Goal: Information Seeking & Learning: Check status

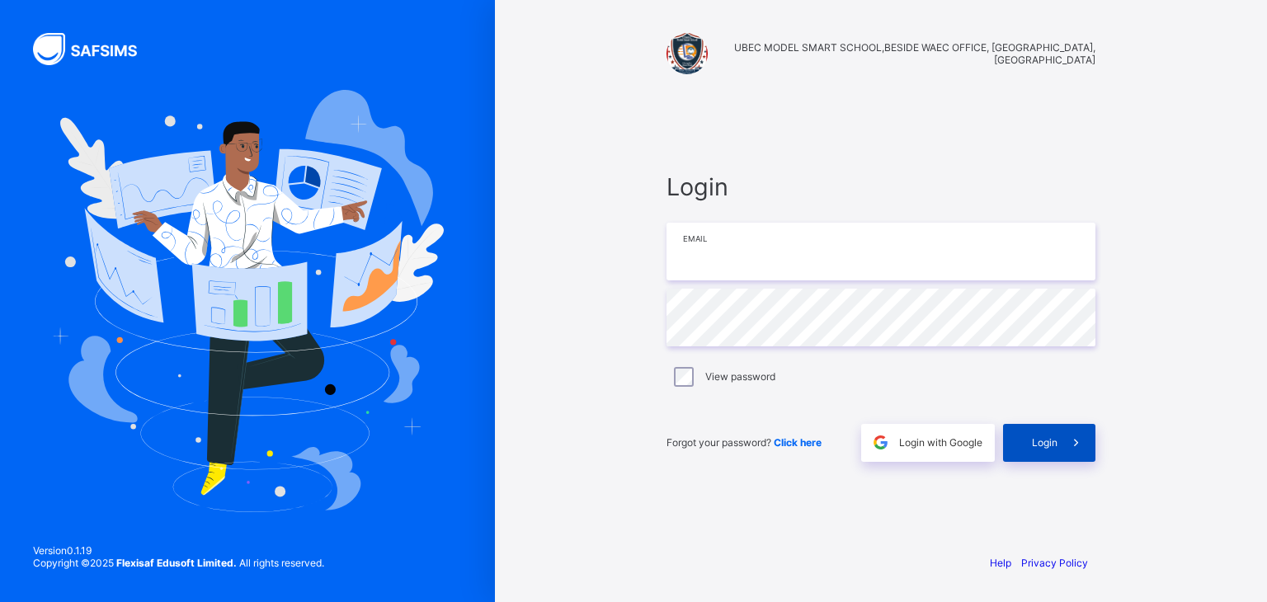
type input "**********"
click at [1045, 439] on span "Login" at bounding box center [1045, 442] width 26 height 12
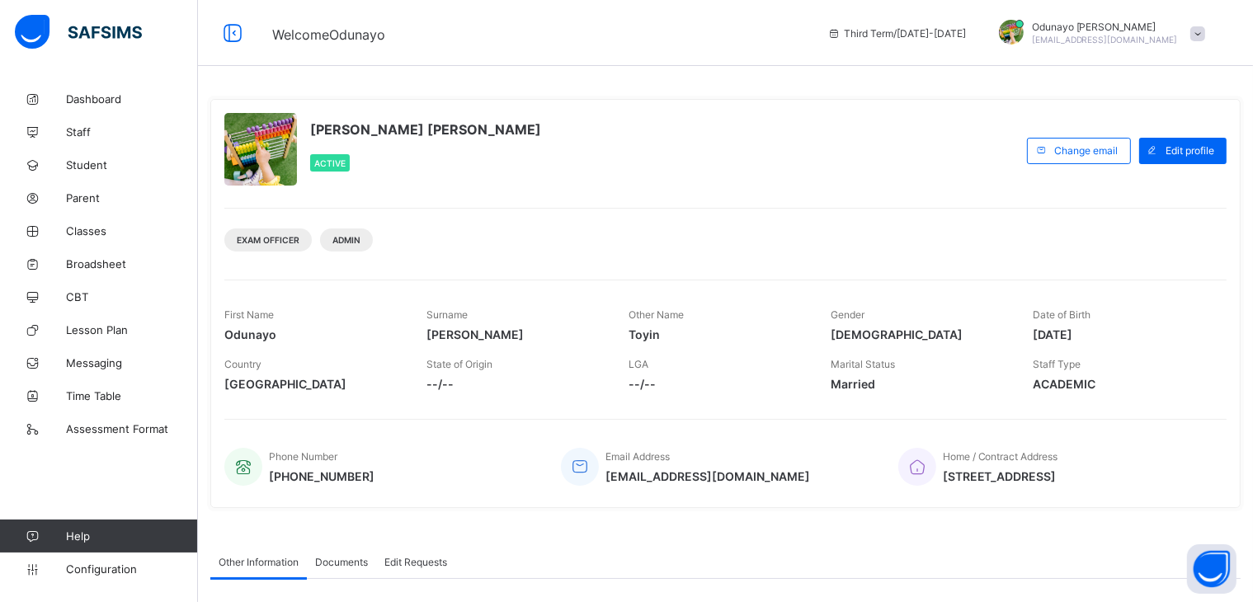
click at [873, 152] on div "Oyebamire Odunayo Toyin Active" at bounding box center [621, 150] width 795 height 75
click at [84, 261] on span "Broadsheet" at bounding box center [132, 263] width 132 height 13
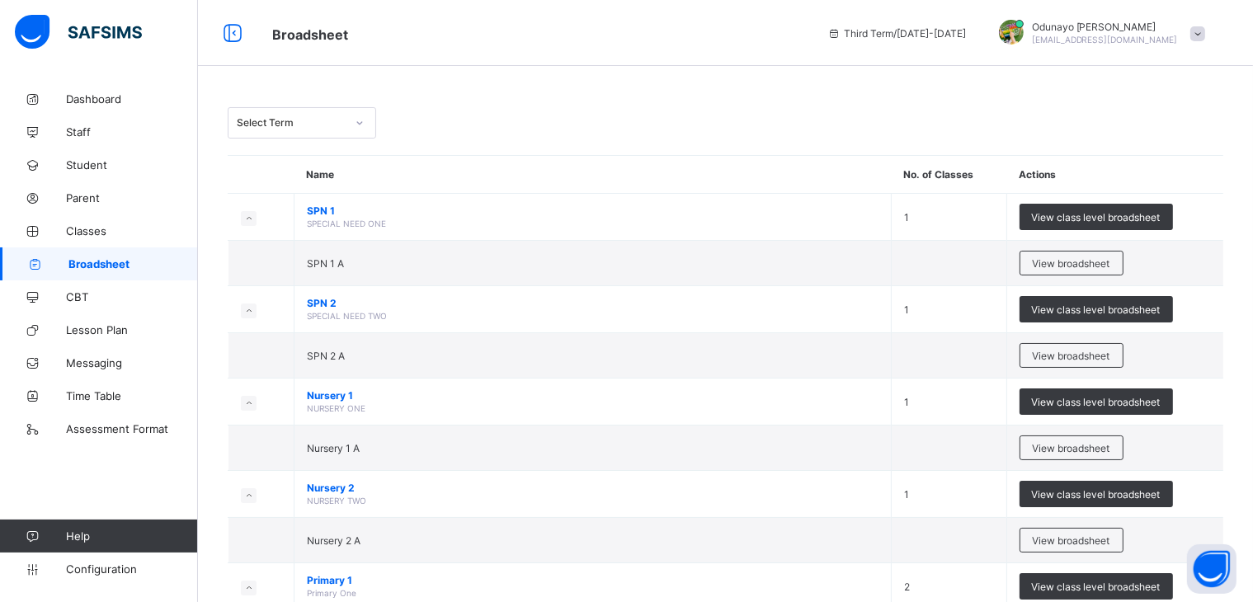
click at [1024, 34] on div at bounding box center [1011, 32] width 25 height 25
click at [1153, 187] on span "Logout" at bounding box center [1151, 190] width 109 height 19
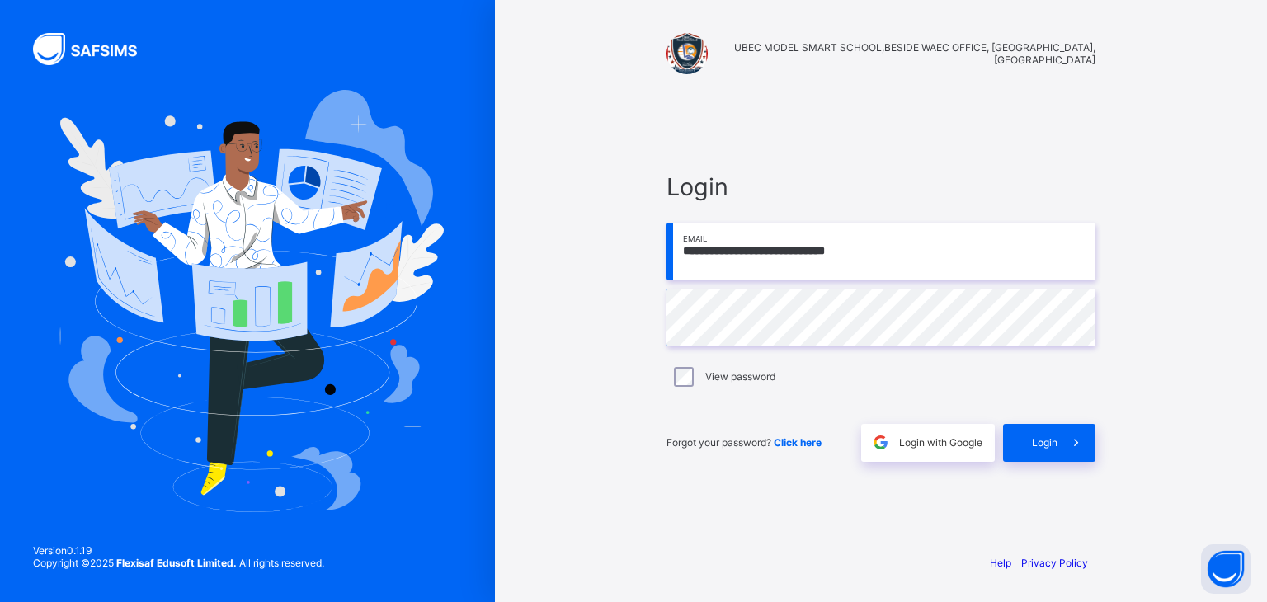
click at [914, 248] on input "**********" at bounding box center [881, 252] width 429 height 58
type input "**********"
click at [1040, 440] on span "Login" at bounding box center [1045, 442] width 26 height 12
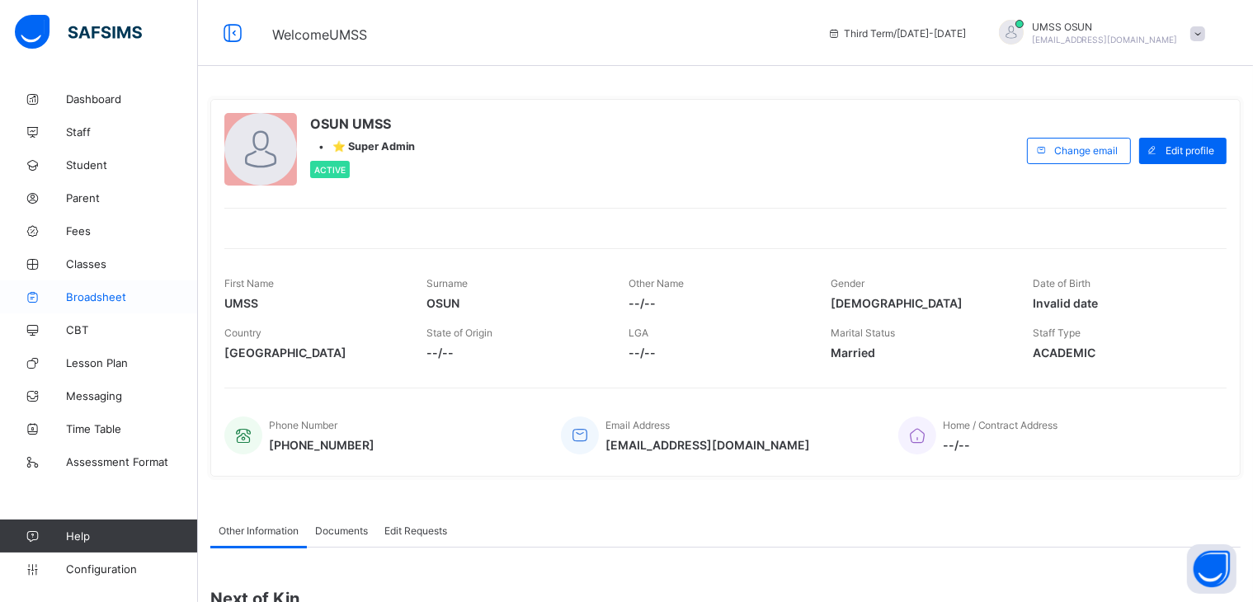
click at [92, 291] on span "Broadsheet" at bounding box center [132, 296] width 132 height 13
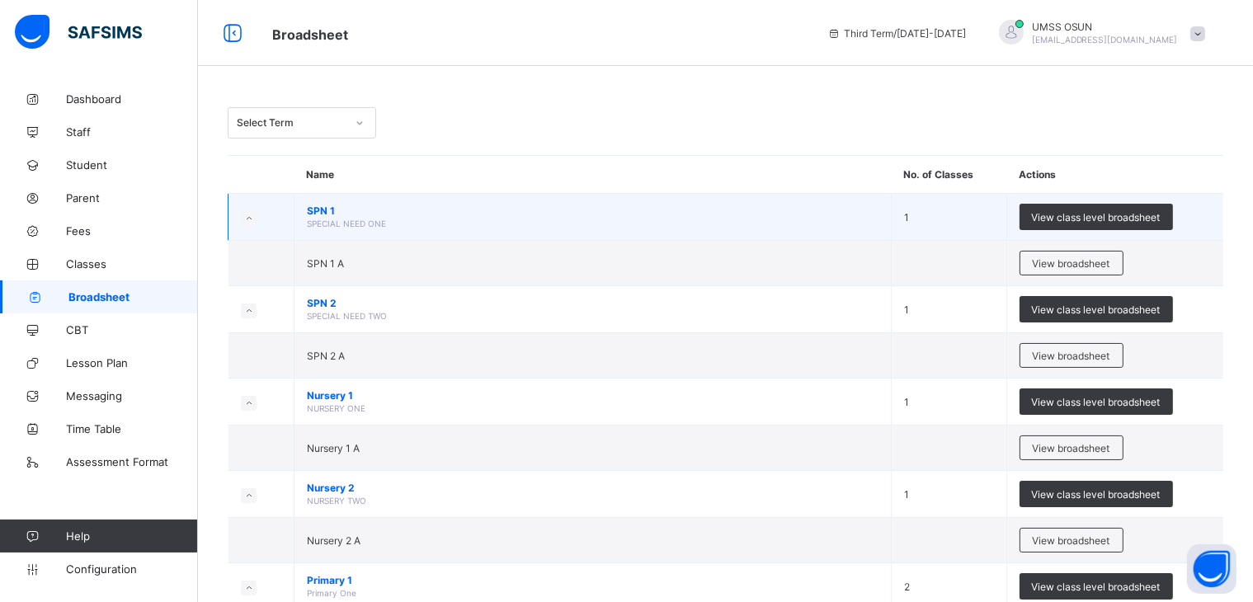
scroll to position [870, 0]
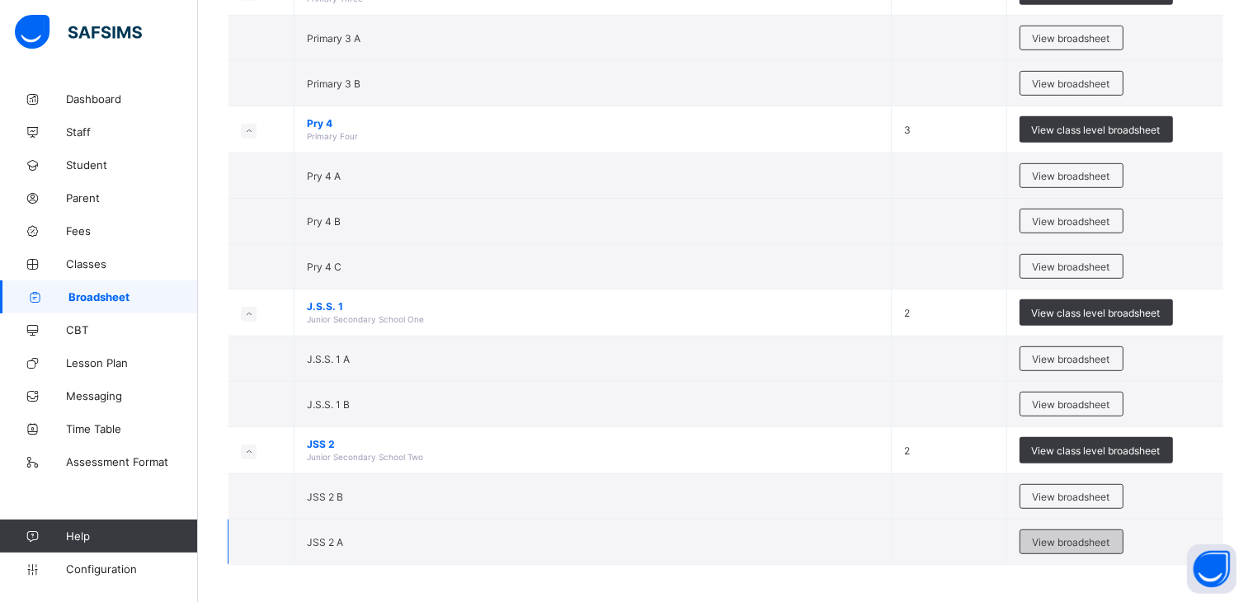
click at [1062, 536] on span "View broadsheet" at bounding box center [1072, 542] width 78 height 12
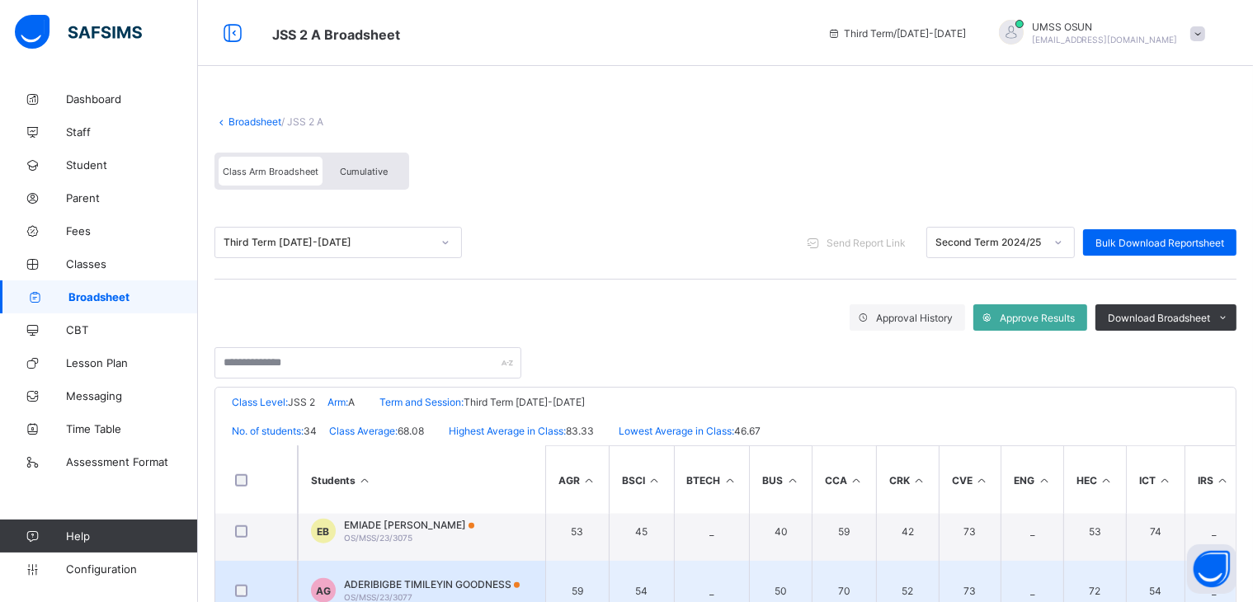
scroll to position [1681, 0]
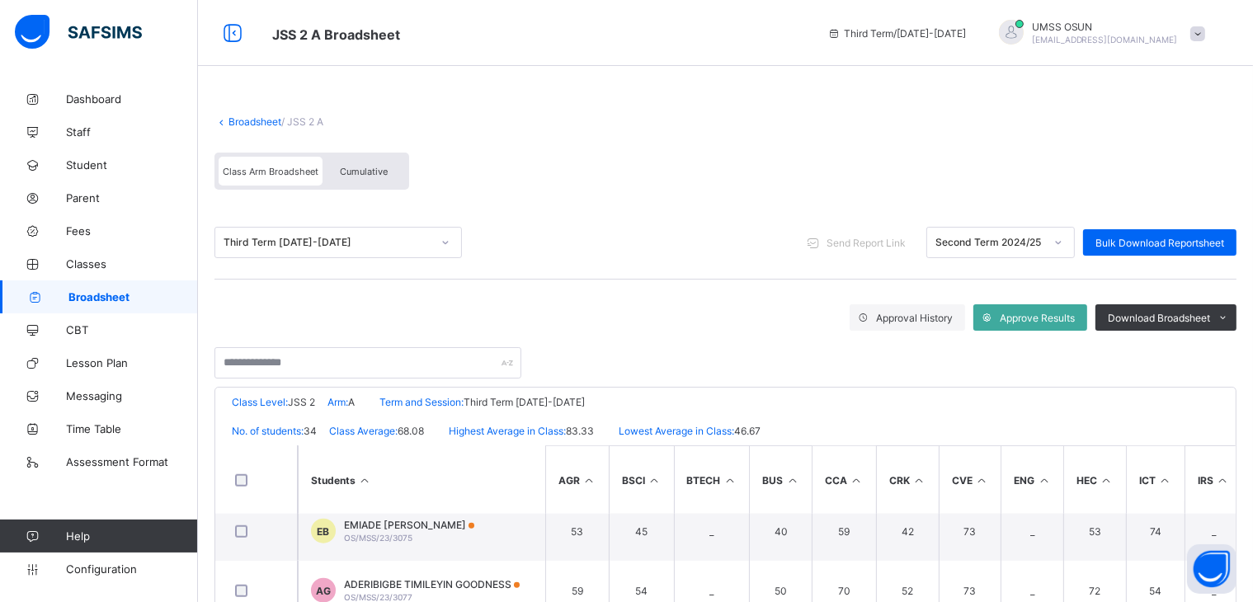
click at [1082, 108] on span at bounding box center [726, 107] width 1022 height 17
click at [970, 165] on div "Class Arm Broadsheet Cumulative" at bounding box center [726, 175] width 1022 height 62
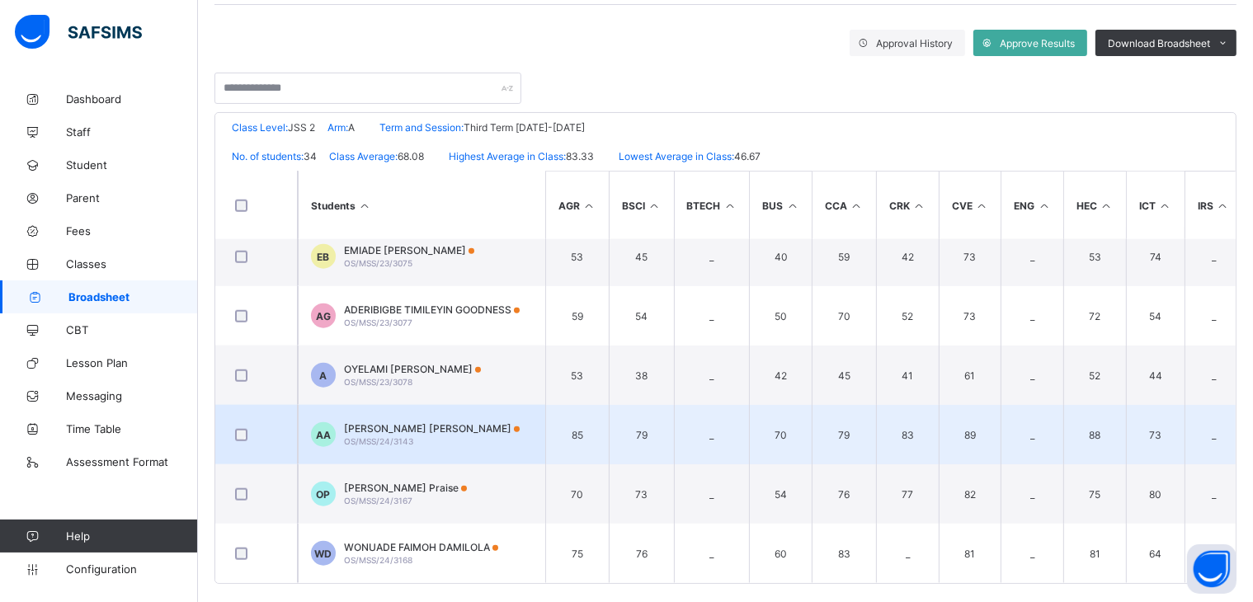
scroll to position [290, 0]
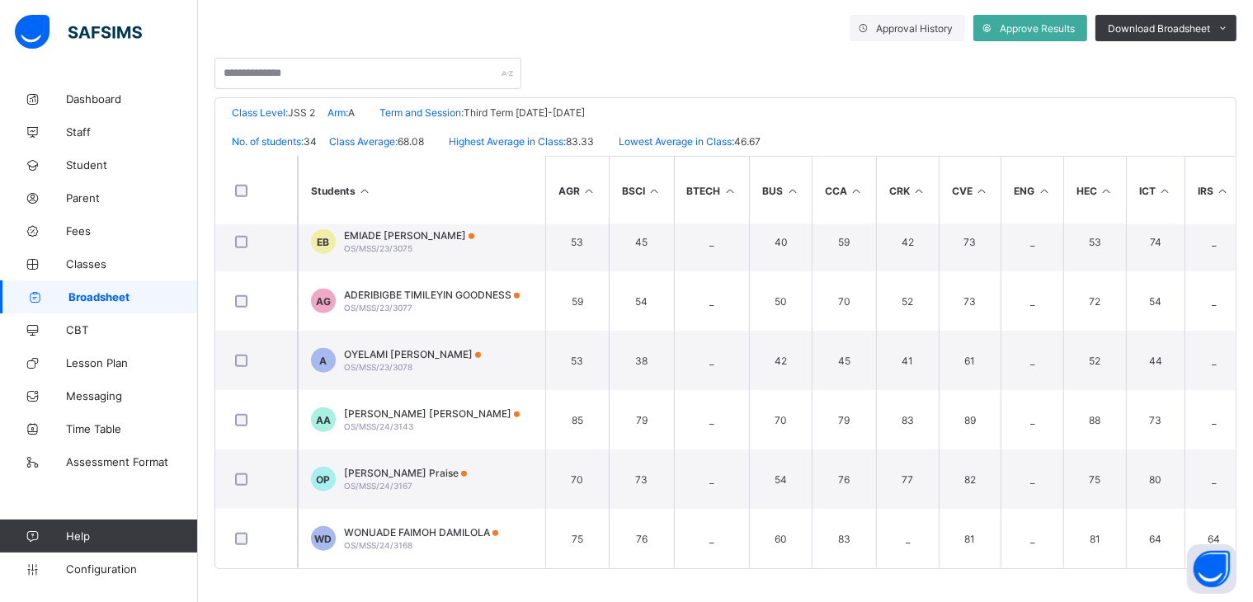
click at [880, 568] on div "Broadsheet / JSS 2 A Class Arm Broadsheet Cumulative Third Term 2024-2025 Send …" at bounding box center [725, 197] width 1055 height 809
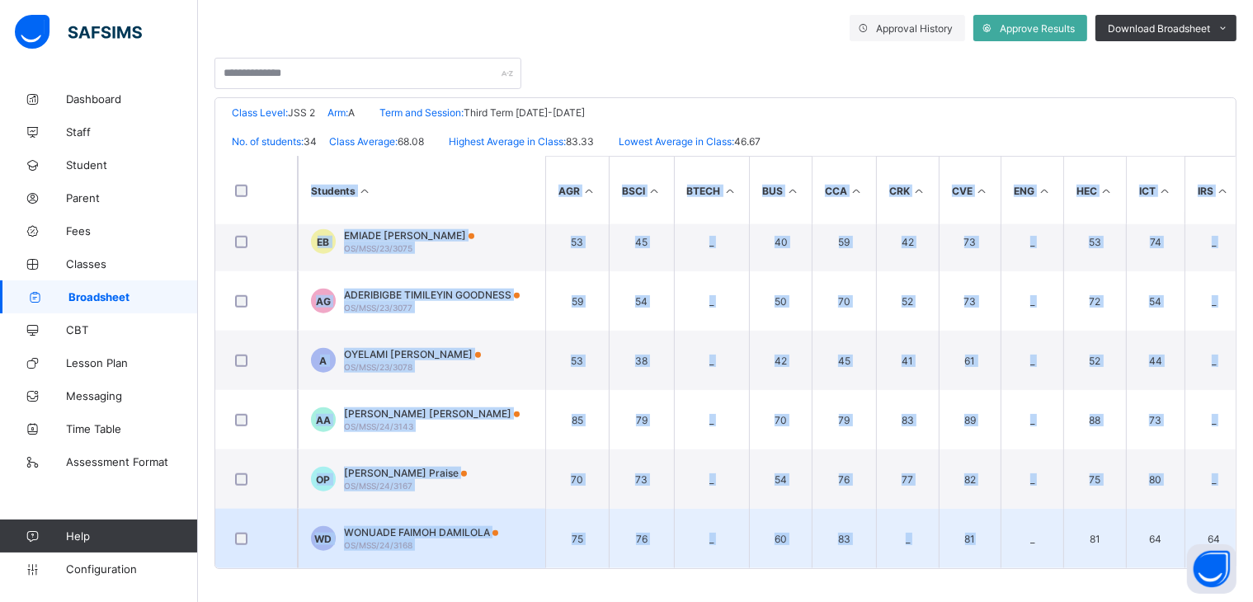
drag, startPoint x: 880, startPoint y: 568, endPoint x: 932, endPoint y: 531, distance: 63.9
click at [932, 531] on div "Broadsheet / JSS 2 A Class Arm Broadsheet Cumulative Third Term 2024-2025 Send …" at bounding box center [725, 197] width 1055 height 809
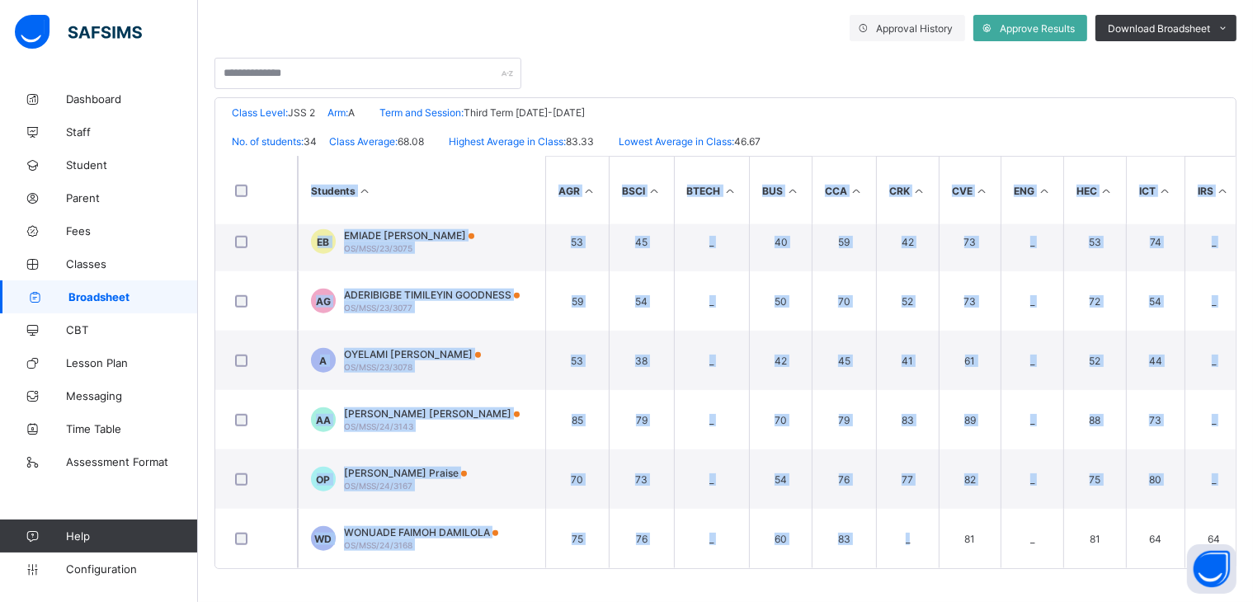
click at [845, 568] on div "UBEC MODEL SMART SCHOOL,BESIDE WAEC OFFICE, ALEKUWODO,OSOGBO Date: 11th Aug 202…" at bounding box center [726, 333] width 1022 height 472
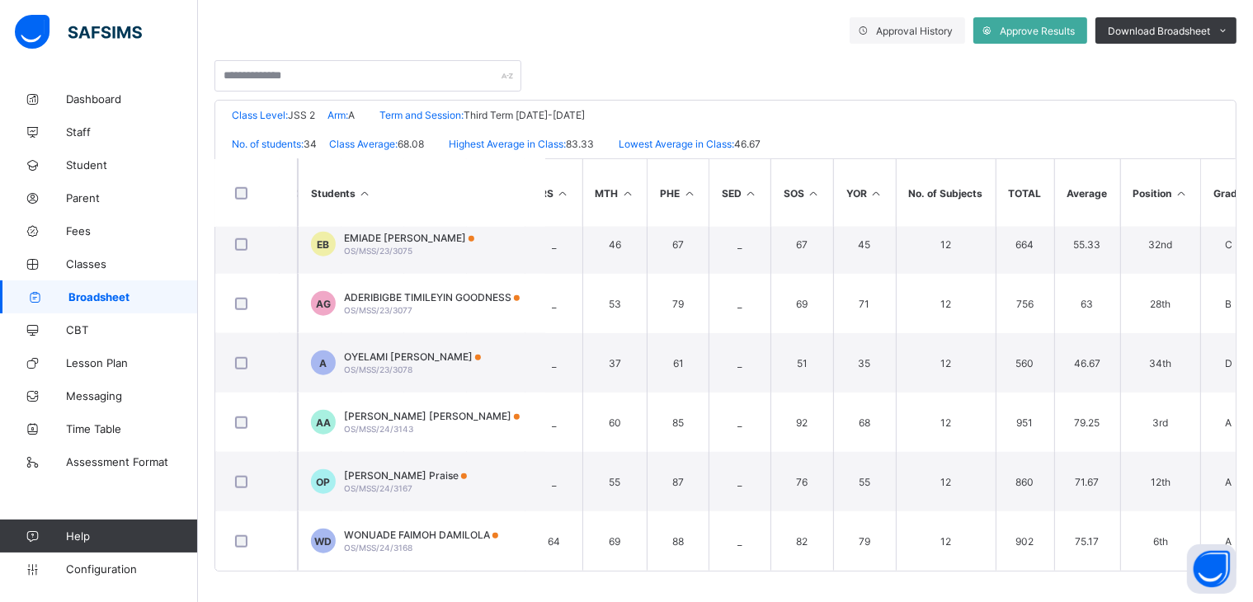
scroll to position [1681, 666]
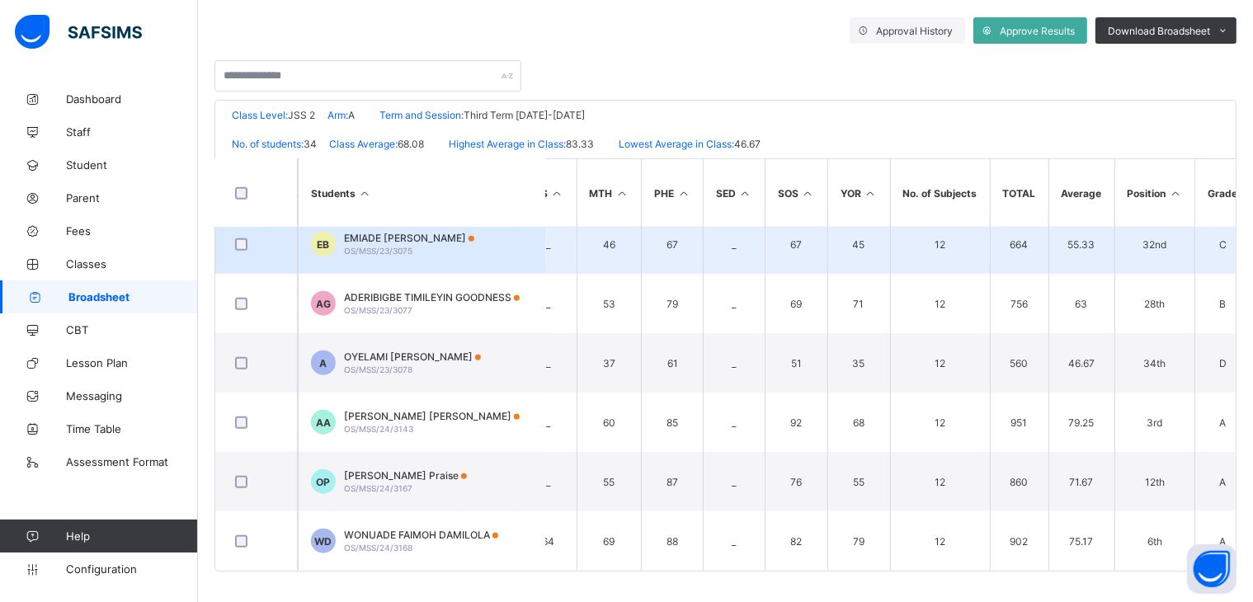
click at [417, 235] on span "EMIADE FAITH BOLUWATIFE" at bounding box center [409, 238] width 130 height 12
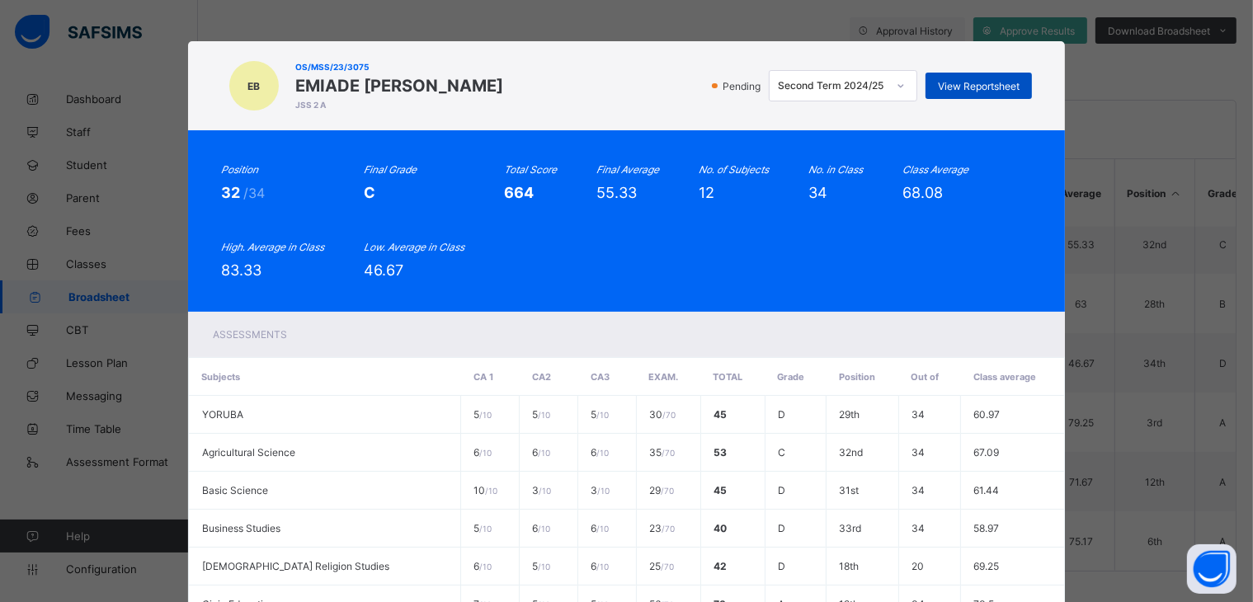
click at [964, 80] on span "View Reportsheet" at bounding box center [979, 86] width 82 height 12
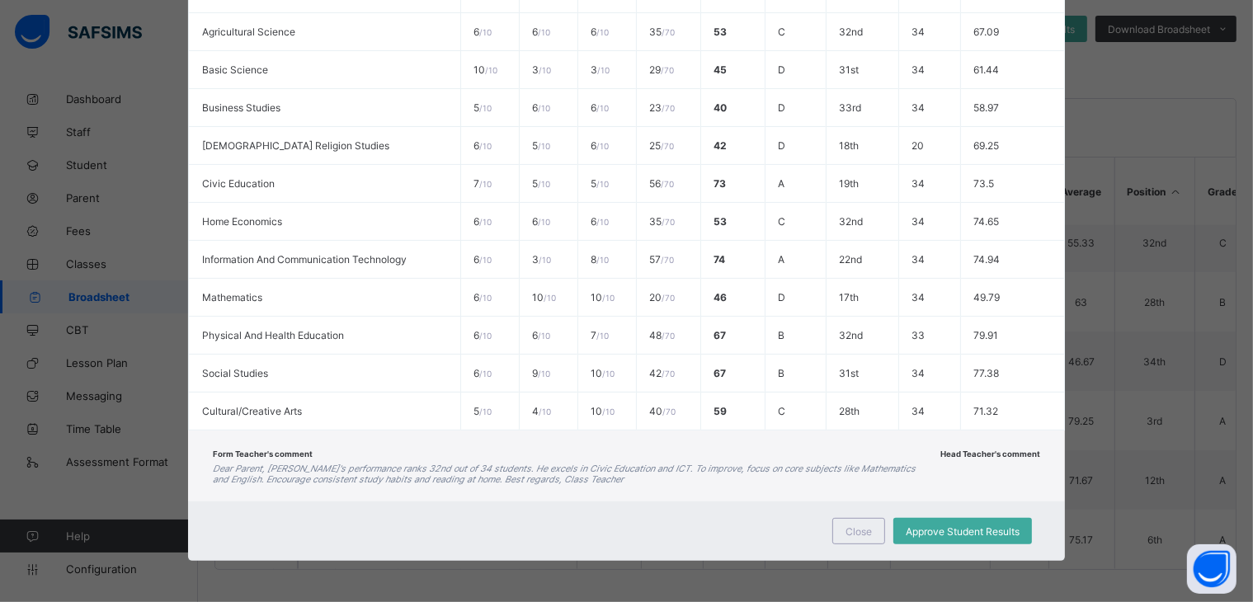
scroll to position [290, 0]
click at [861, 530] on span "Close" at bounding box center [859, 532] width 26 height 12
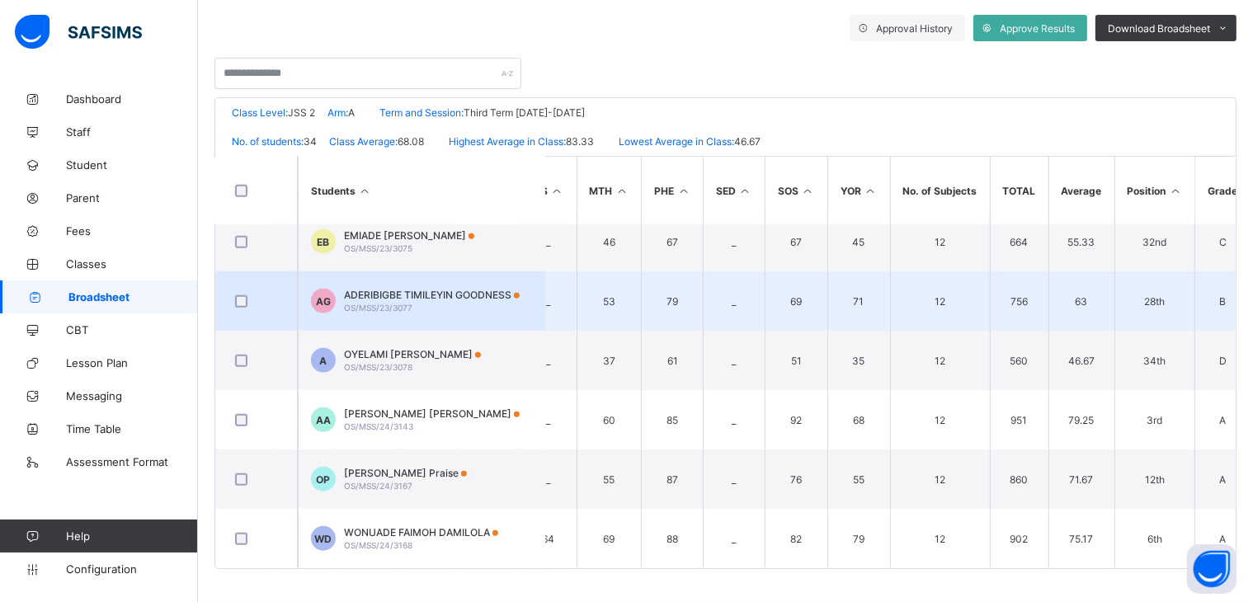
click at [416, 307] on td "AG ADERIBIGBE TIMILEYIN GOODNESS OS/MSS/23/3077" at bounding box center [422, 300] width 248 height 59
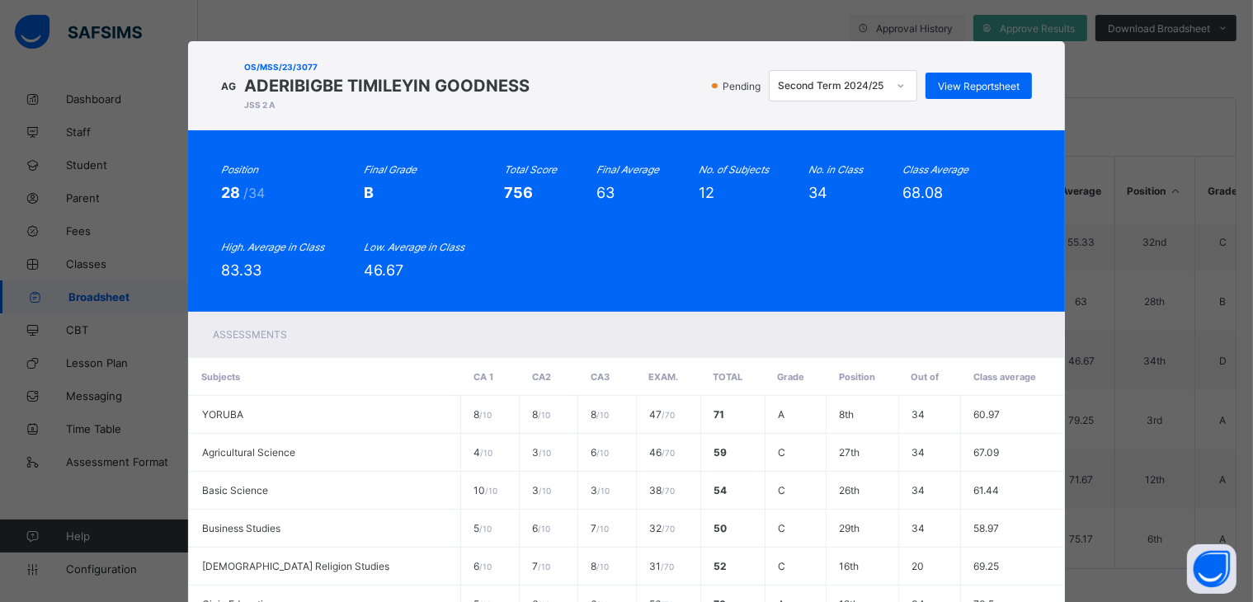
scroll to position [0, 0]
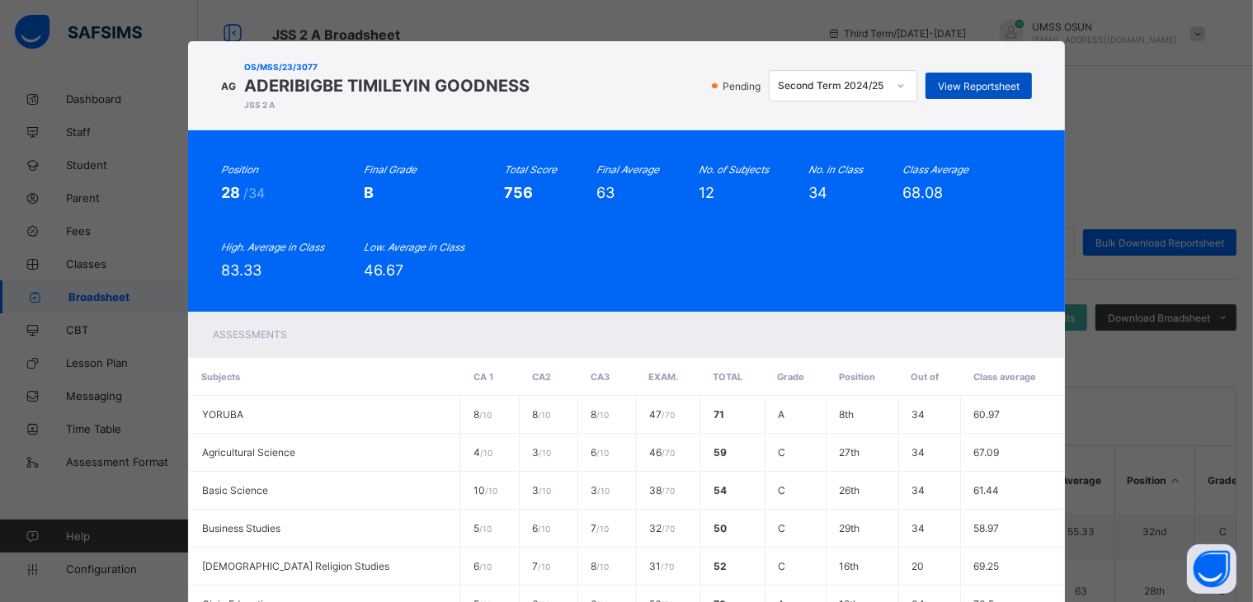
click at [963, 83] on span "View Reportsheet" at bounding box center [979, 86] width 82 height 12
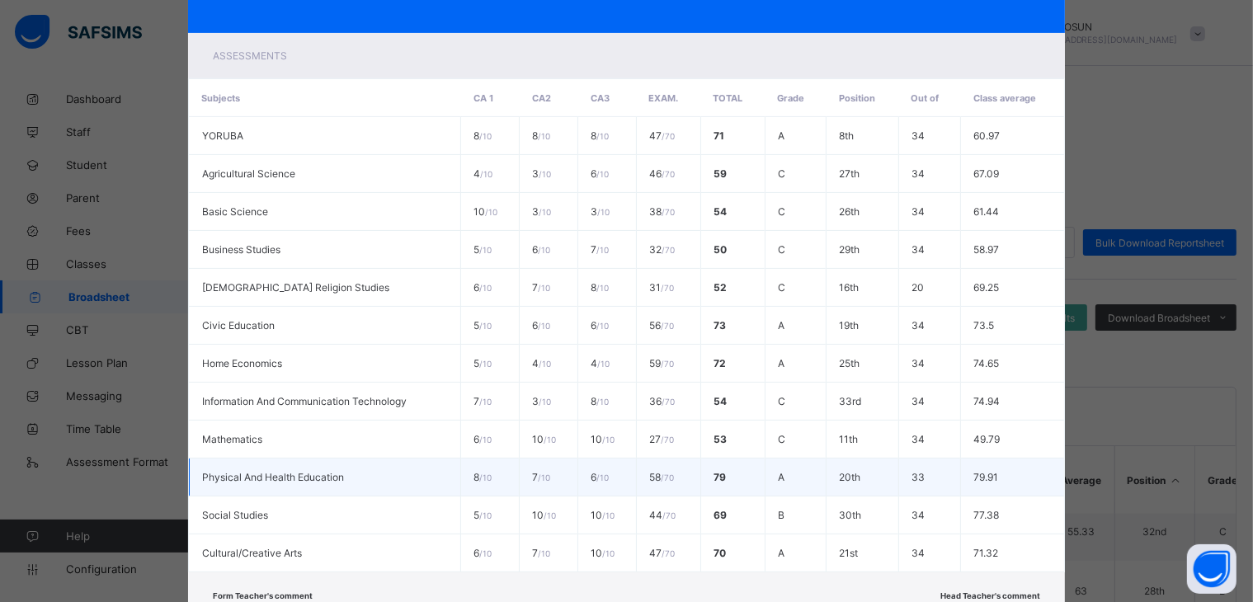
scroll to position [422, 0]
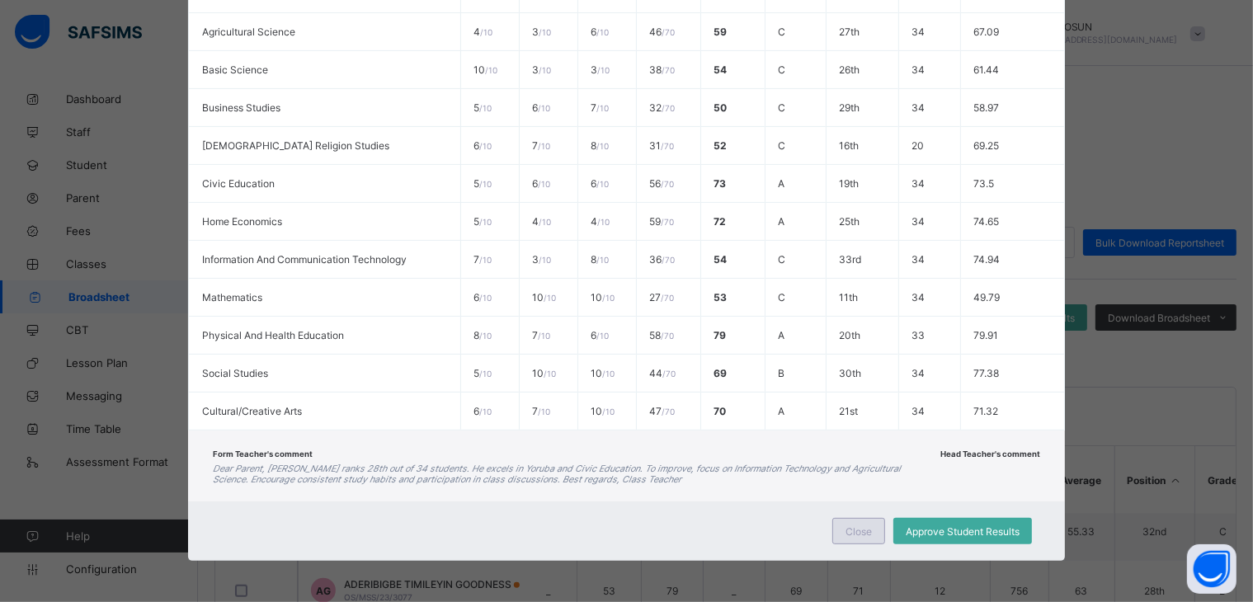
click at [855, 526] on span "Close" at bounding box center [859, 532] width 26 height 12
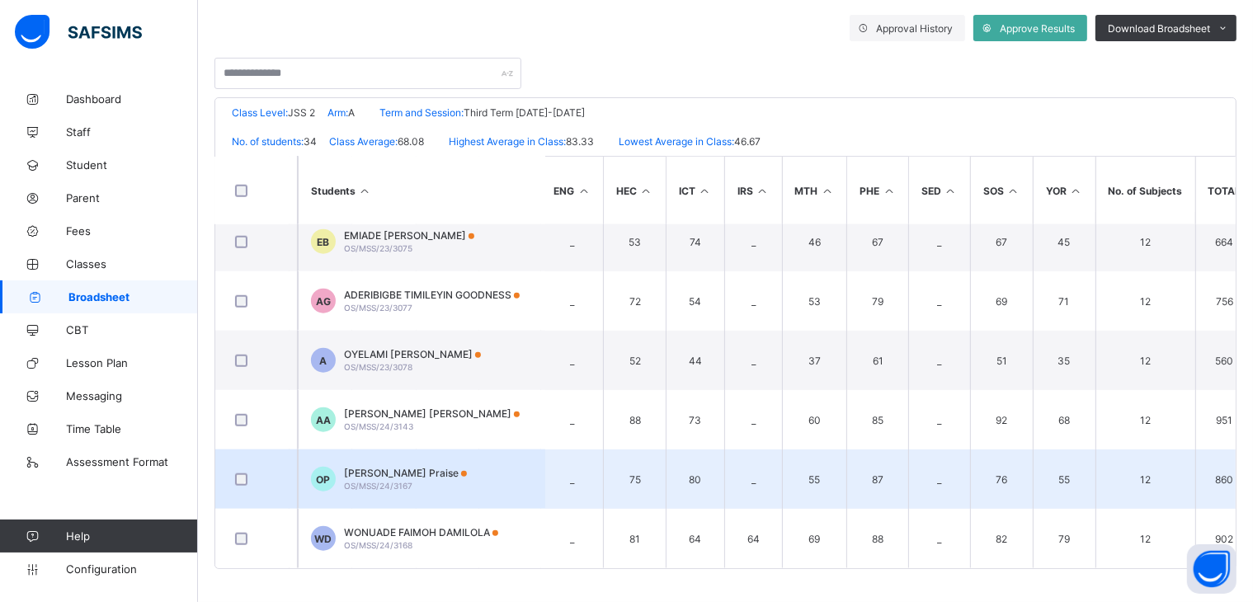
scroll to position [1681, 422]
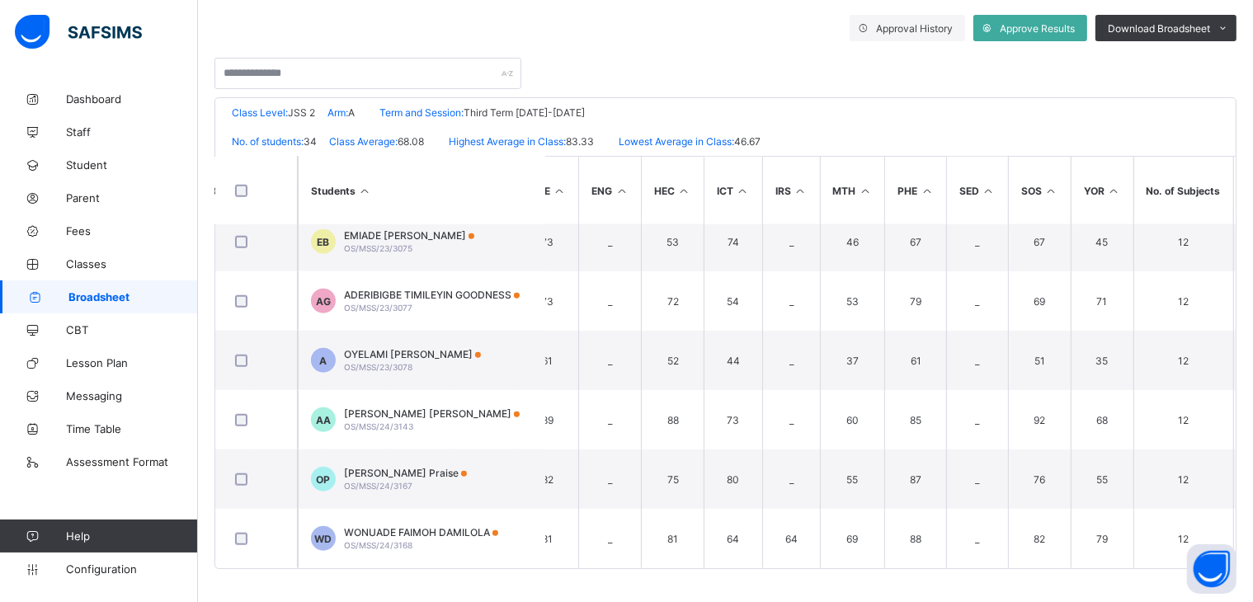
click at [419, 476] on div "OLADAYO Oluwatimilehin Praise OS/MSS/24/3167" at bounding box center [405, 479] width 123 height 25
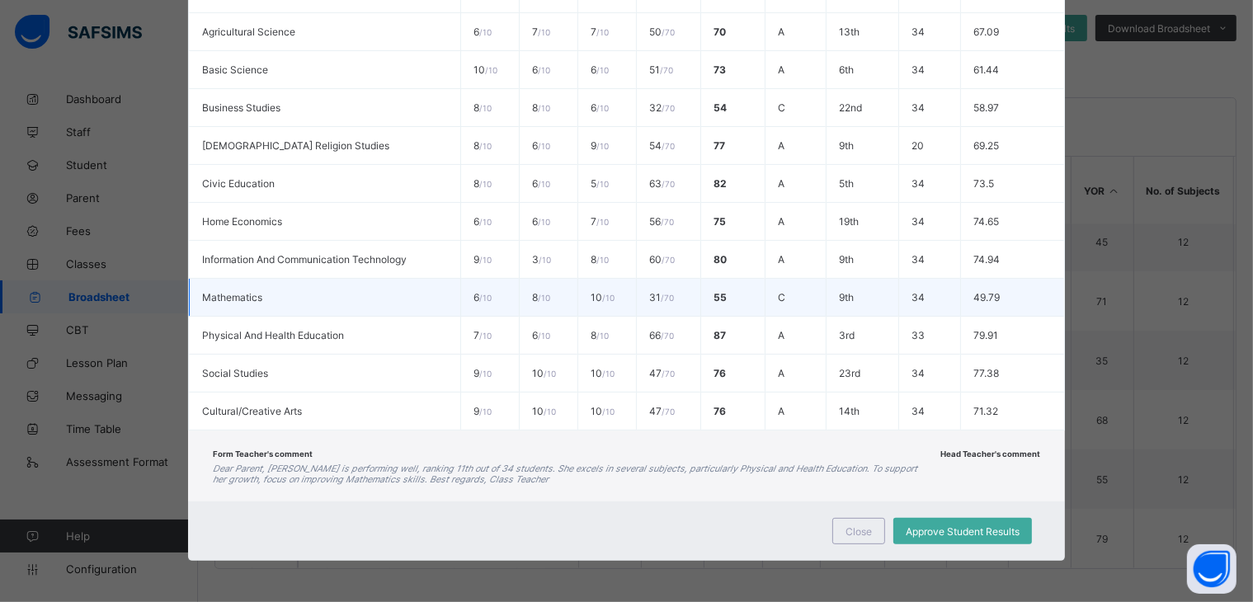
scroll to position [0, 0]
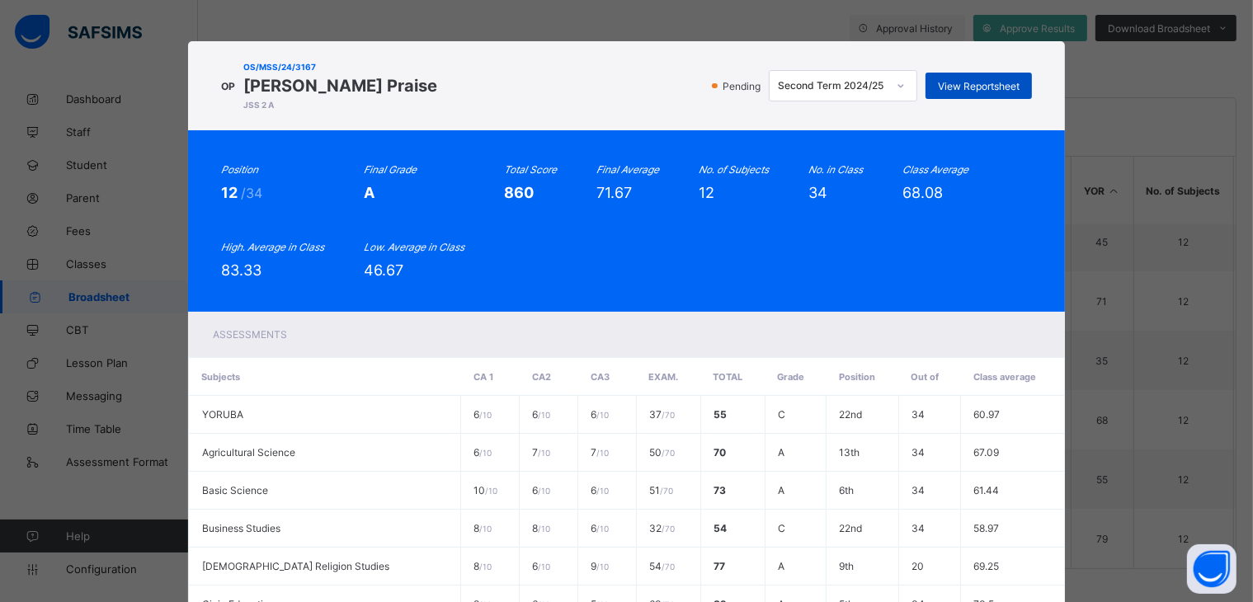
click at [959, 80] on span "View Reportsheet" at bounding box center [979, 86] width 82 height 12
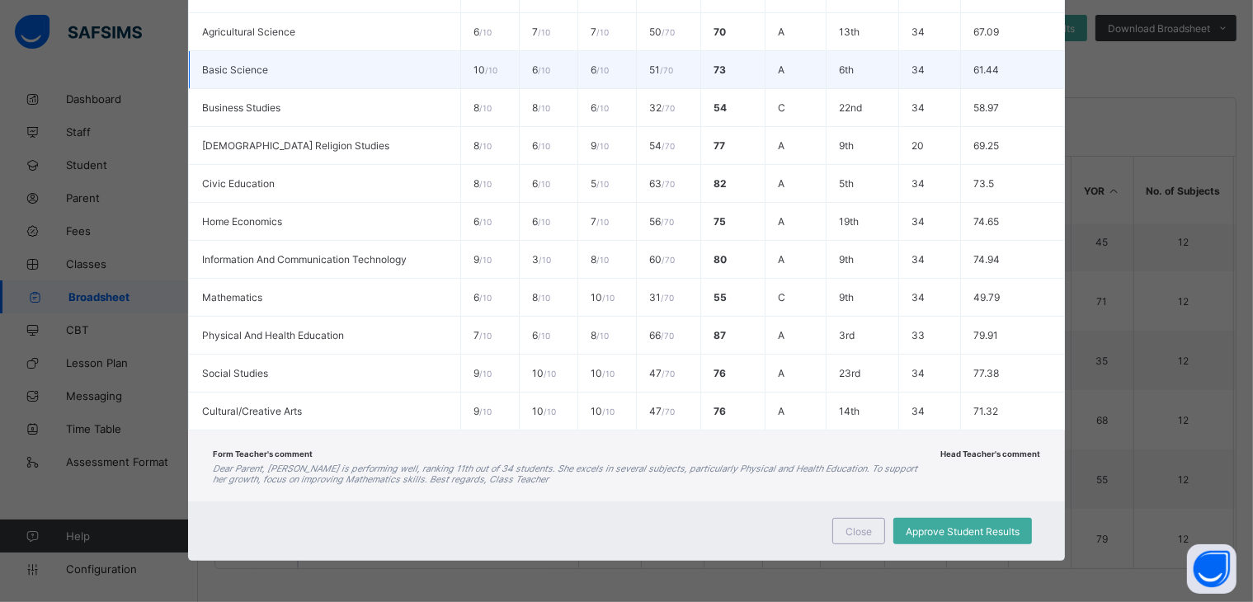
scroll to position [422, 0]
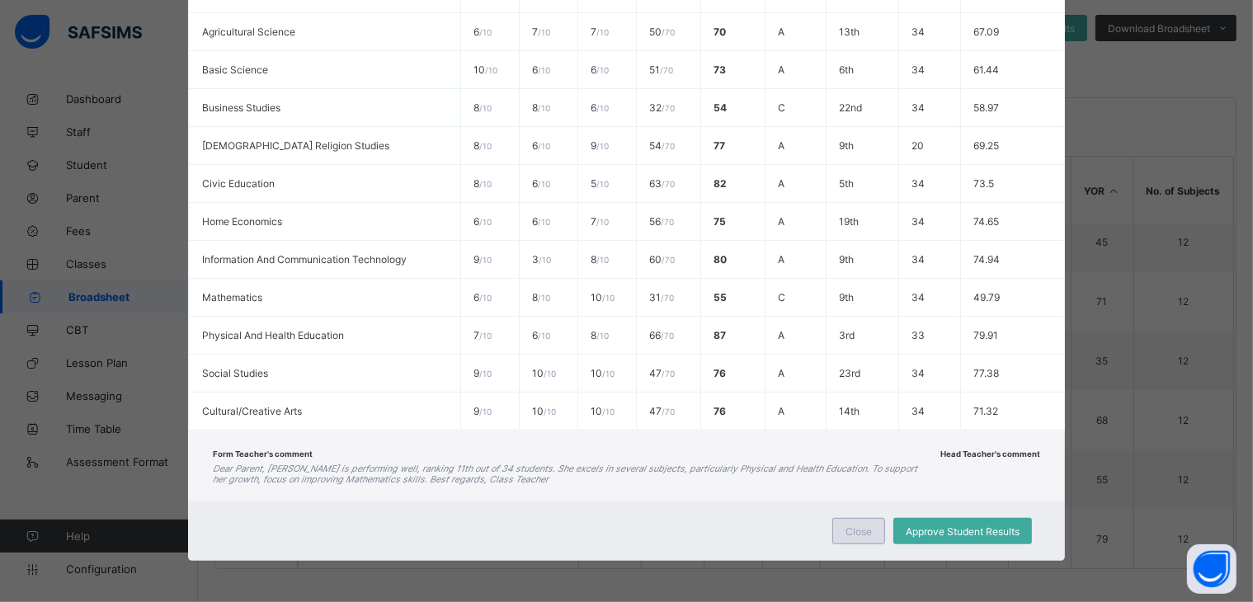
click at [856, 522] on div "Close" at bounding box center [858, 531] width 53 height 26
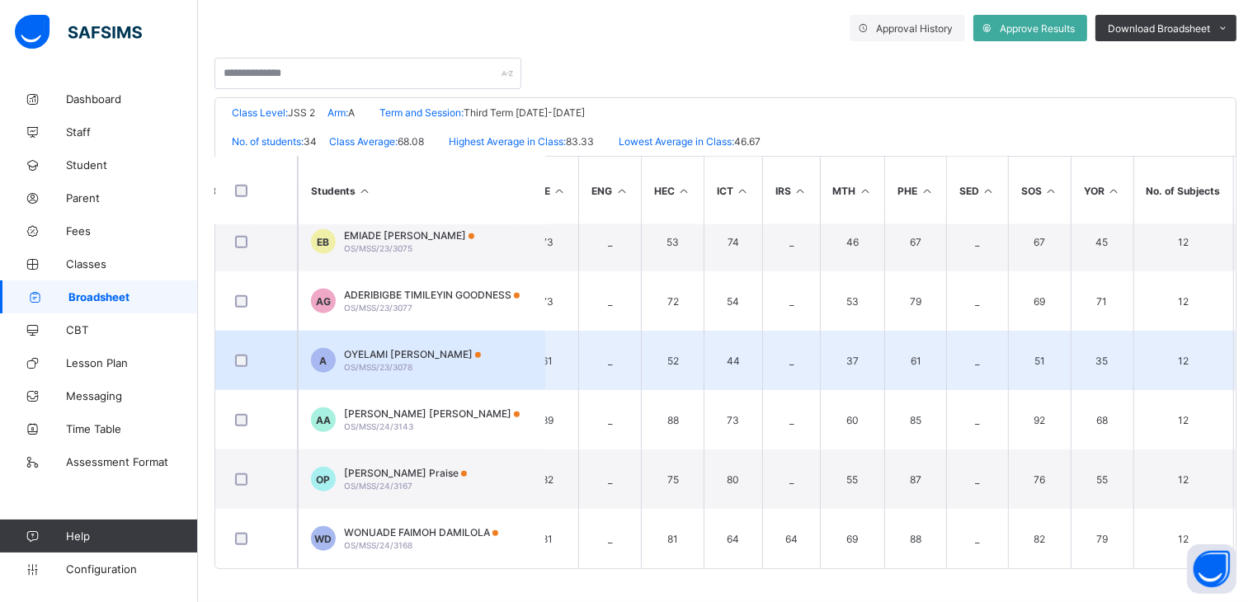
click at [452, 348] on span "OYELAMI ISRAEL ADEBAYO" at bounding box center [412, 354] width 137 height 12
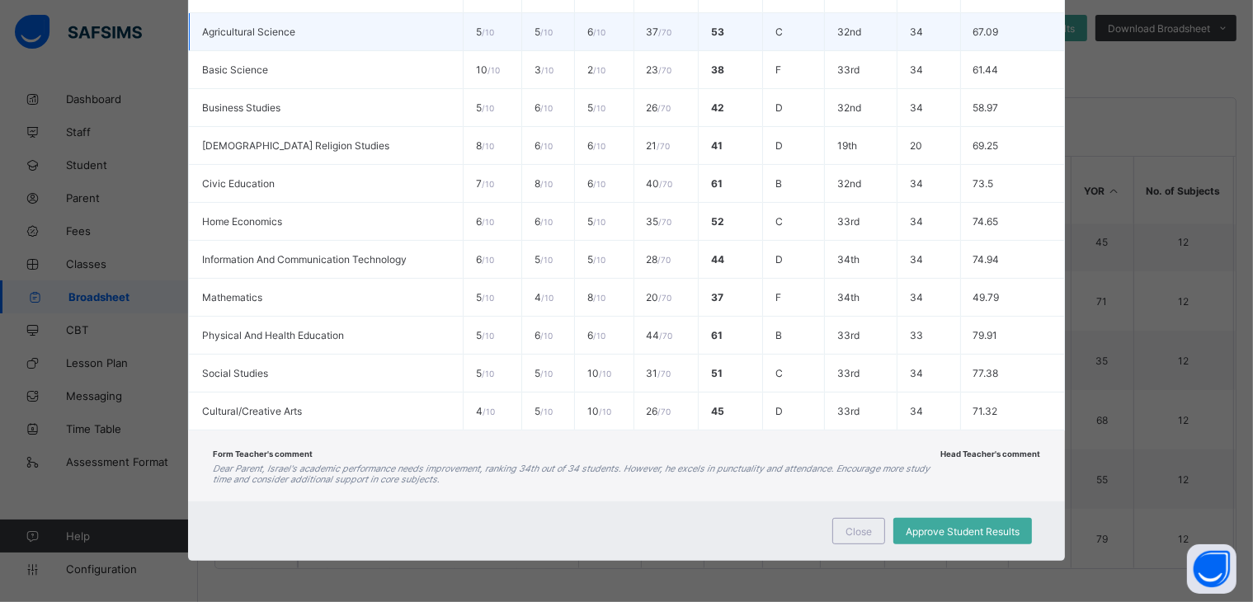
scroll to position [0, 0]
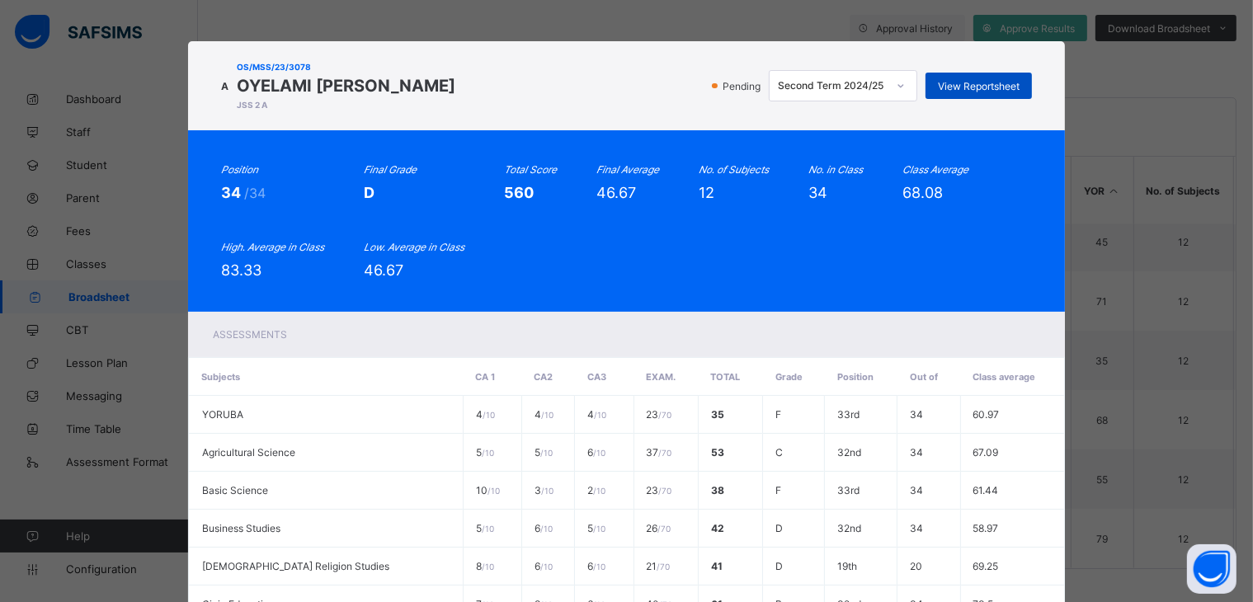
click at [969, 73] on div "View Reportsheet" at bounding box center [979, 86] width 106 height 26
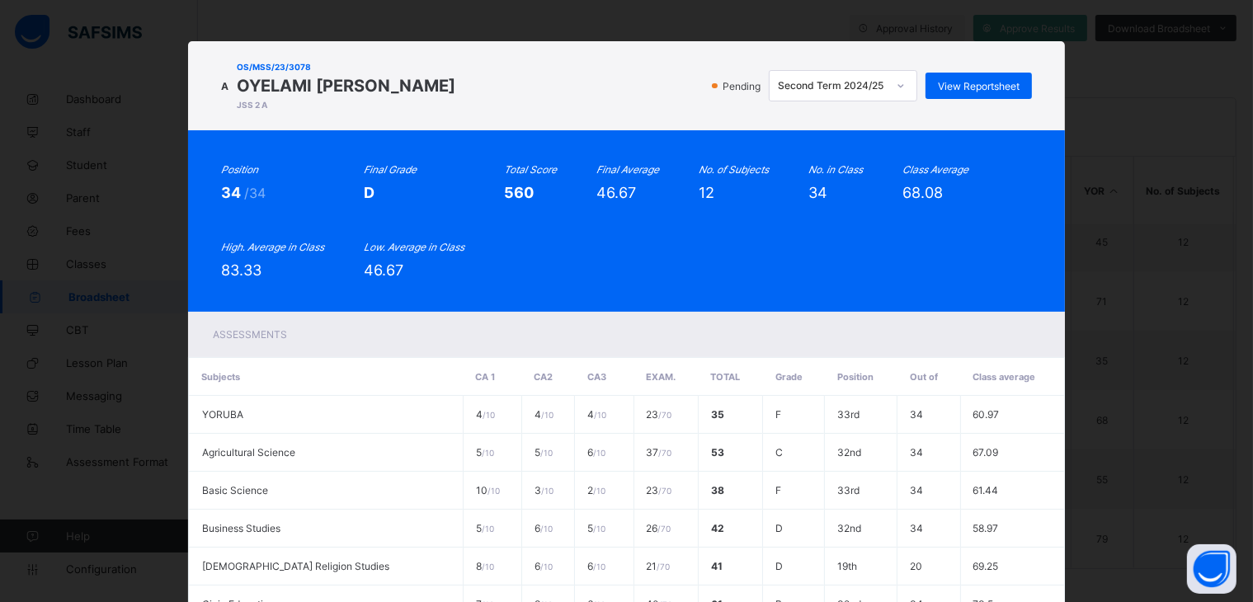
scroll to position [422, 0]
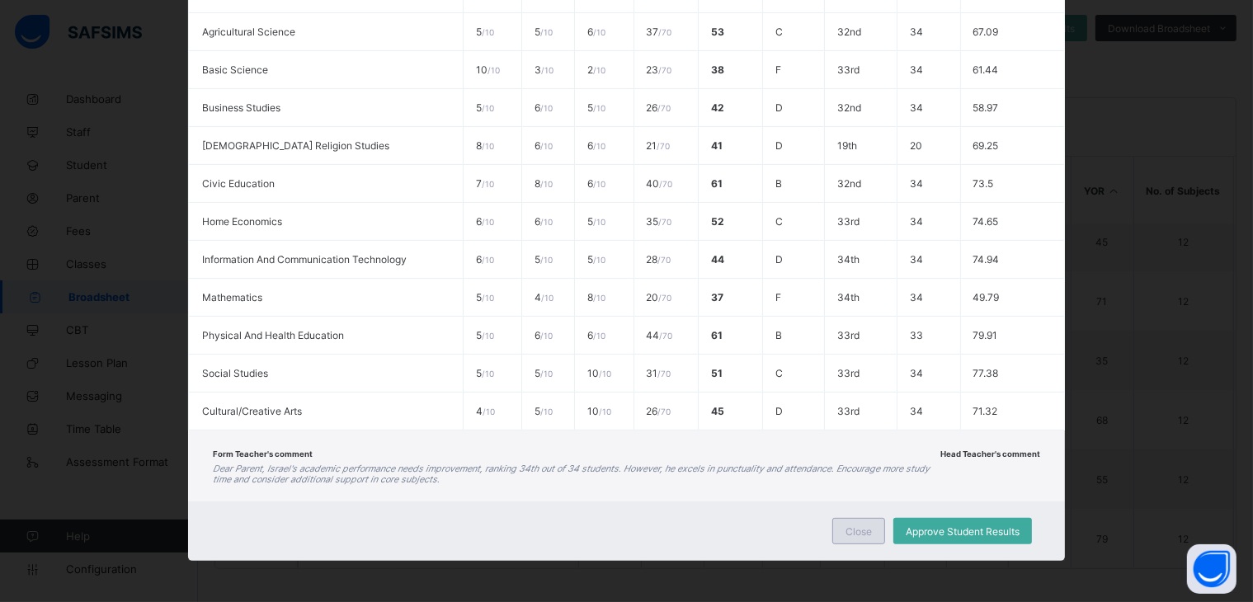
click at [856, 531] on span "Close" at bounding box center [859, 532] width 26 height 12
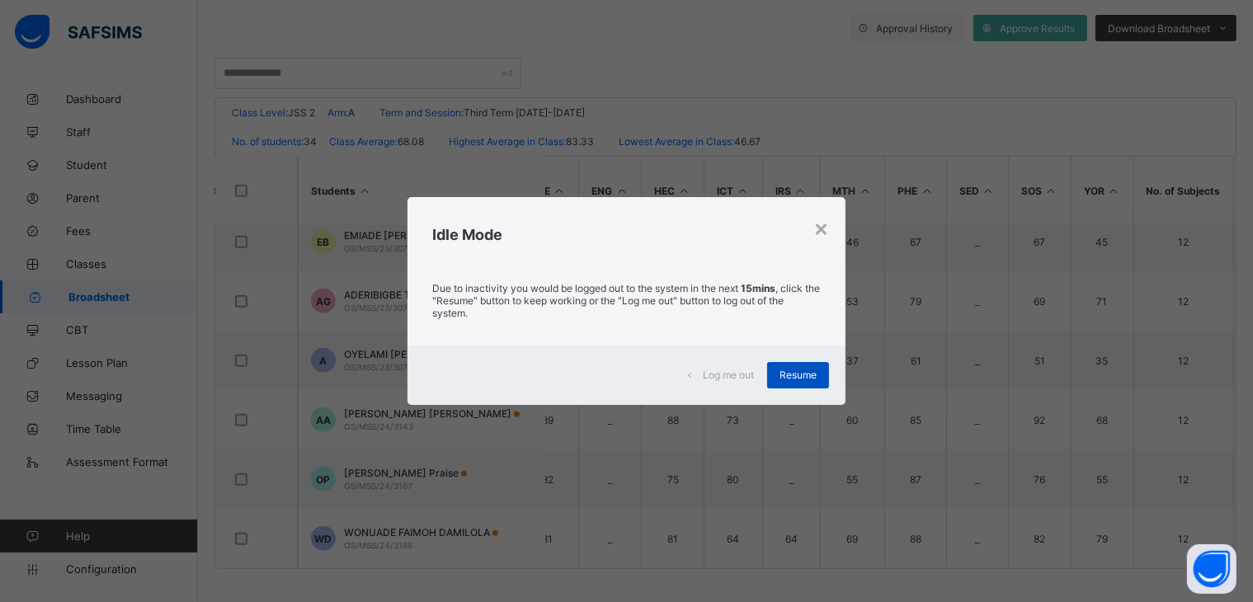
click at [795, 367] on div "Resume" at bounding box center [798, 375] width 62 height 26
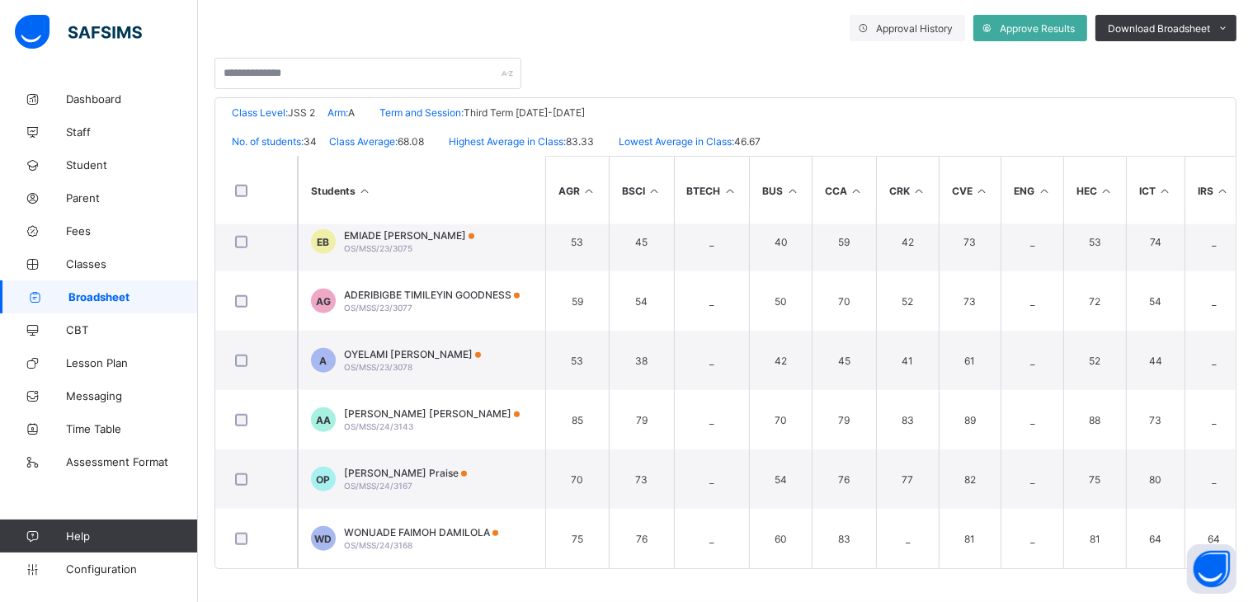
scroll to position [0, 0]
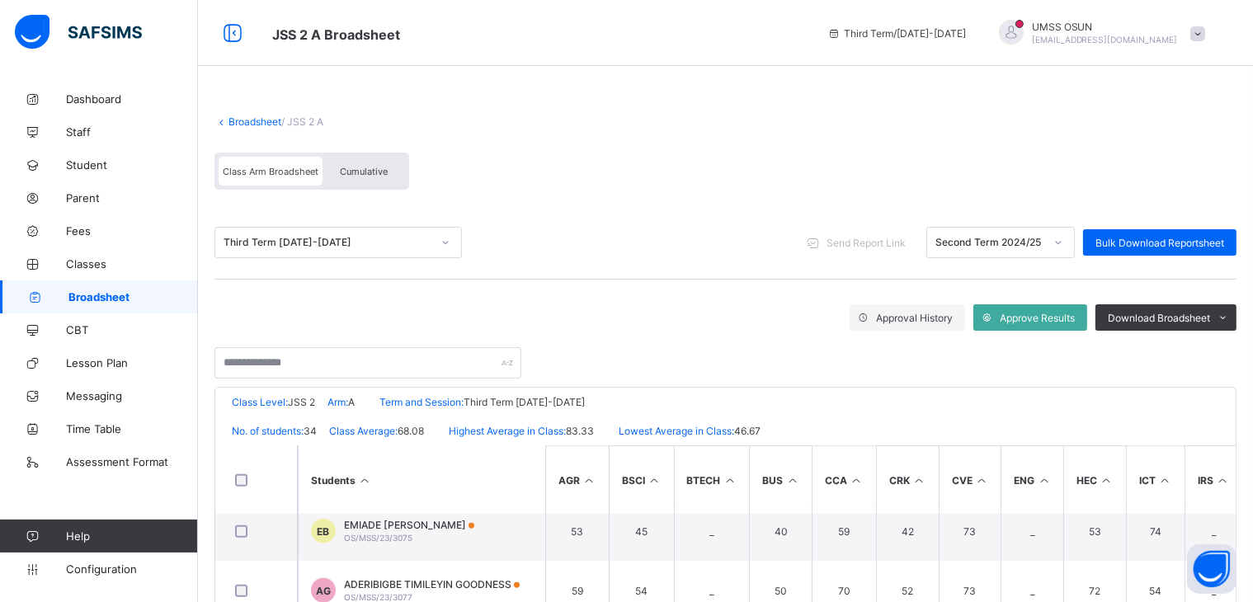
click at [252, 120] on link "Broadsheet" at bounding box center [255, 122] width 53 height 12
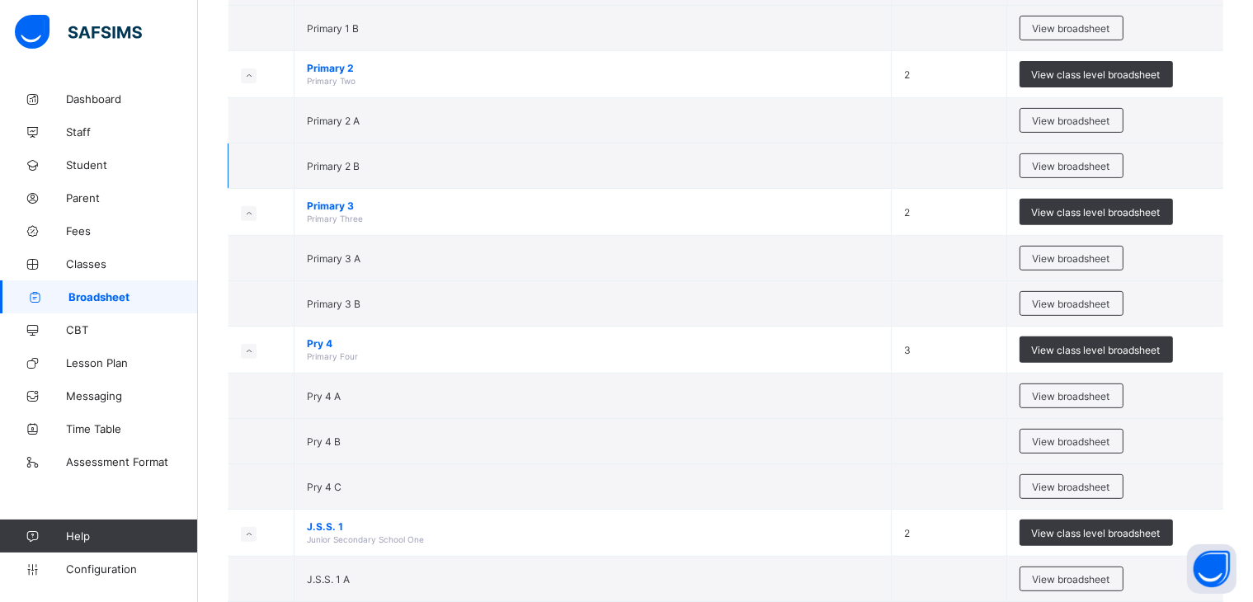
scroll to position [578, 0]
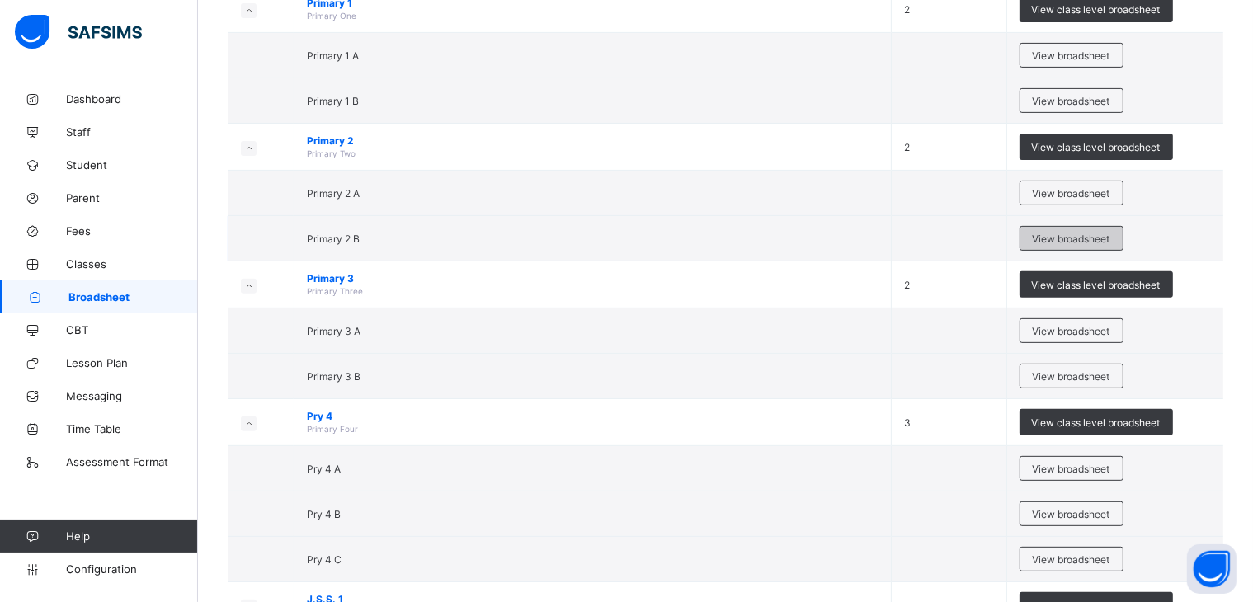
click at [1093, 236] on span "View broadsheet" at bounding box center [1072, 239] width 78 height 12
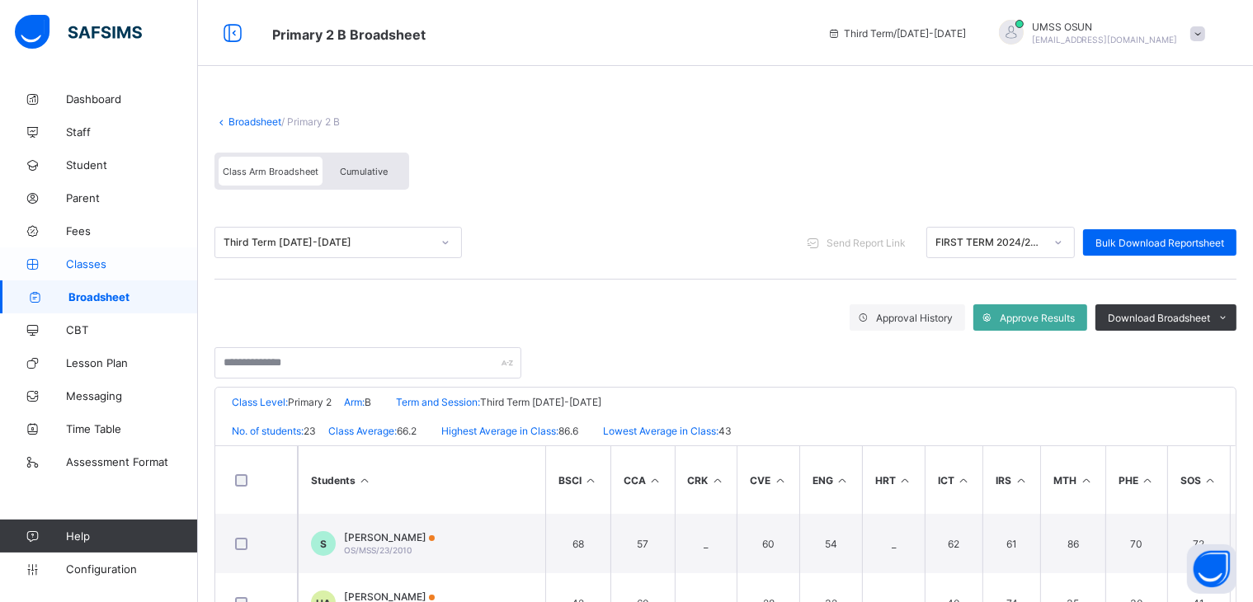
click at [74, 259] on span "Classes" at bounding box center [132, 263] width 132 height 13
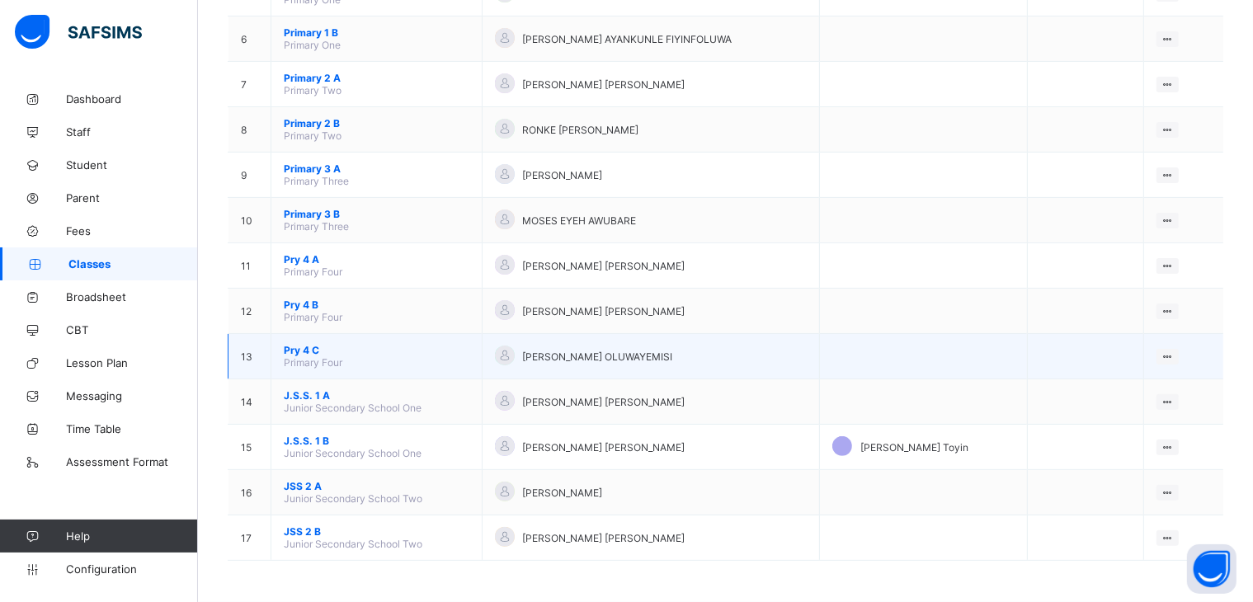
scroll to position [407, 0]
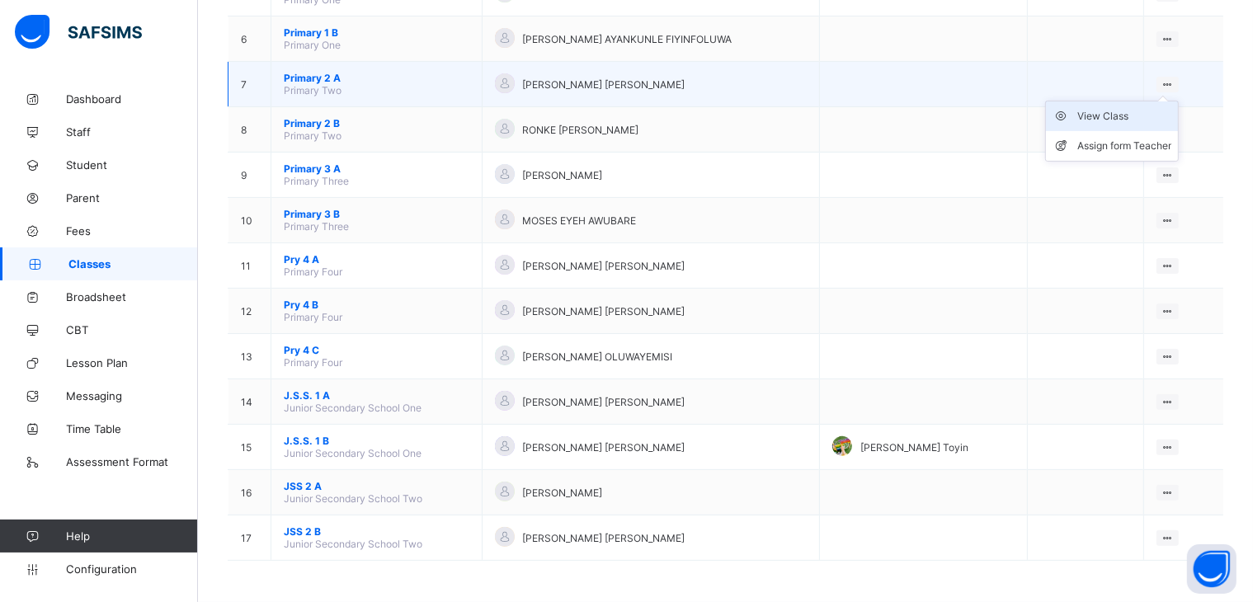
click at [1112, 111] on div "View Class" at bounding box center [1125, 116] width 94 height 17
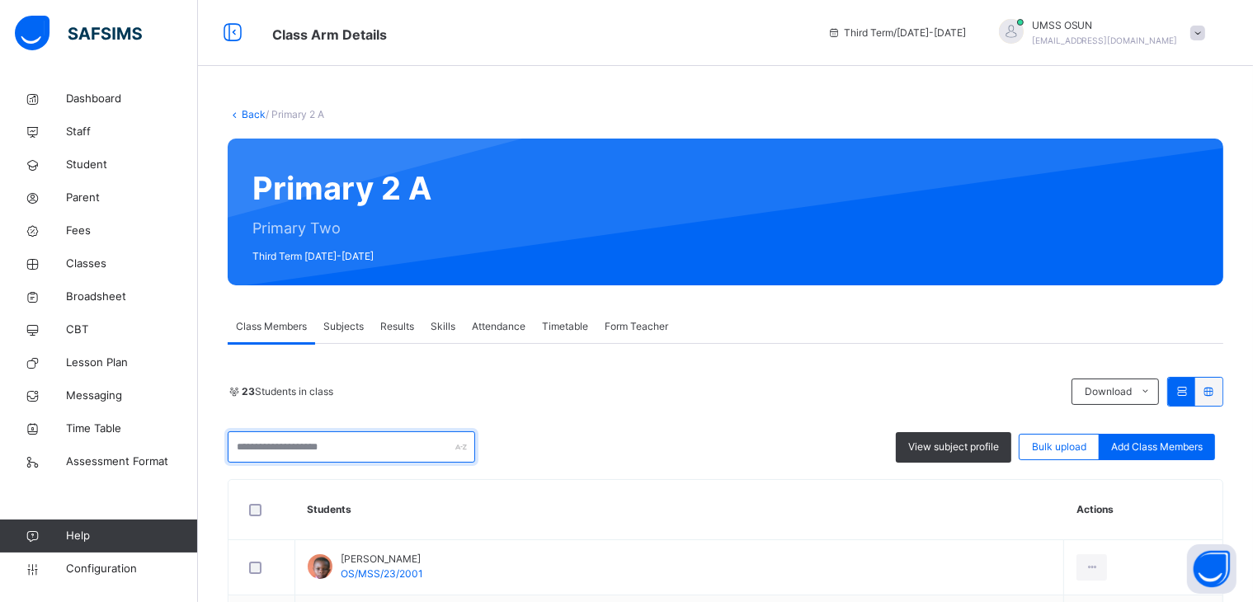
click at [410, 441] on input "text" at bounding box center [352, 447] width 248 height 31
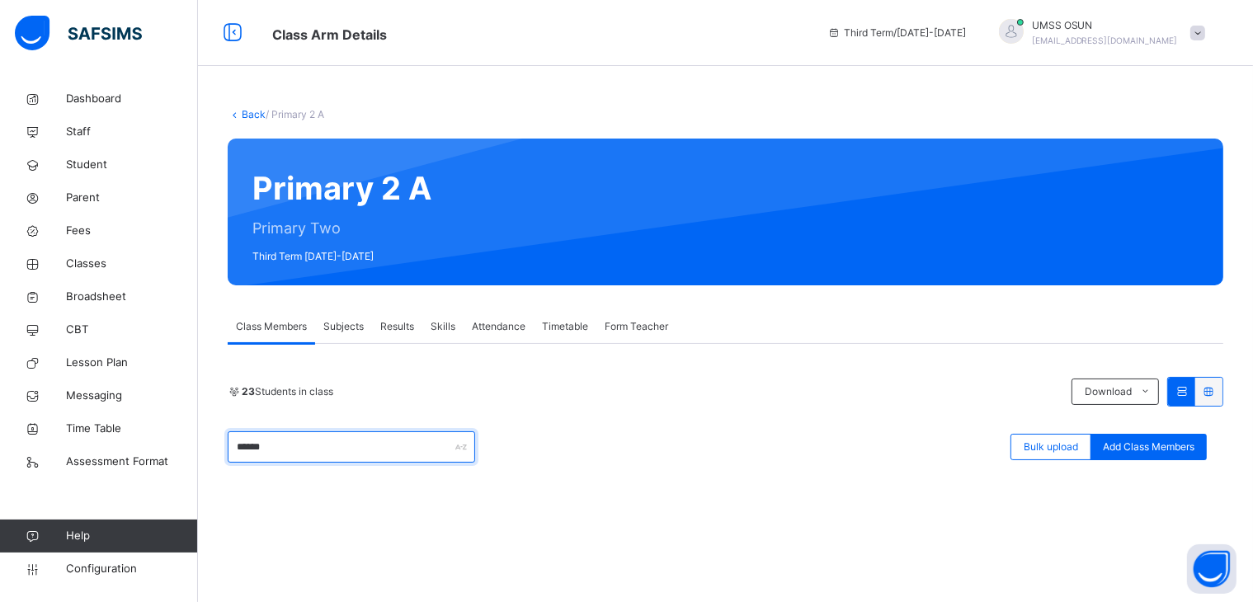
type input "*****"
click at [253, 110] on link "Back" at bounding box center [254, 114] width 24 height 12
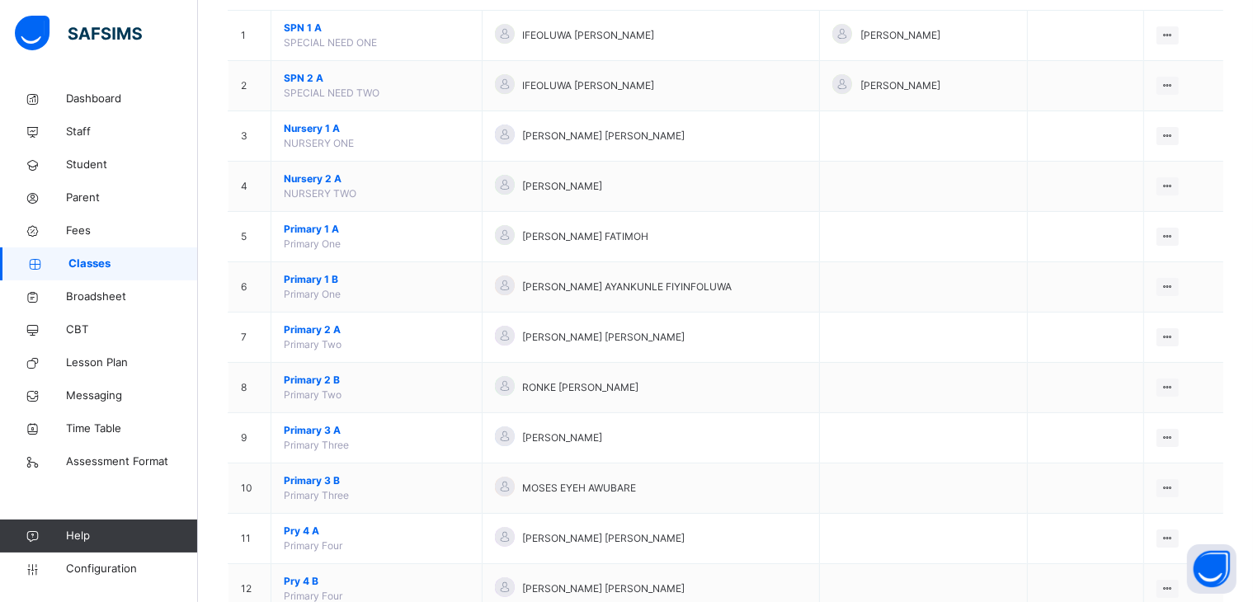
scroll to position [488, 0]
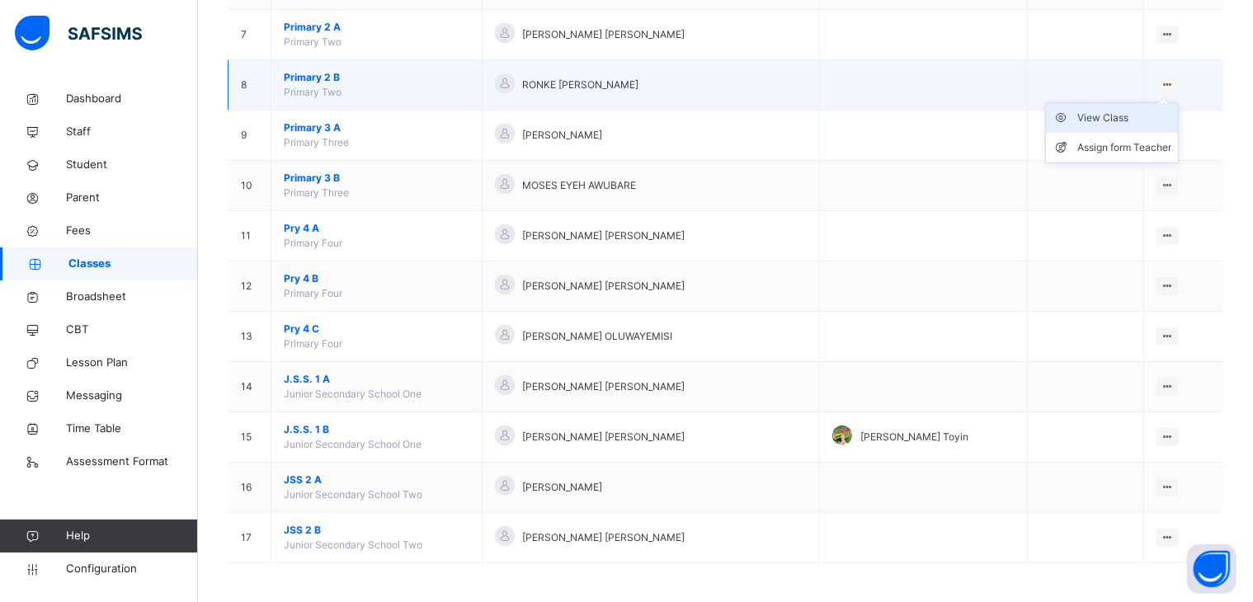
click at [1113, 111] on div "View Class" at bounding box center [1125, 118] width 94 height 17
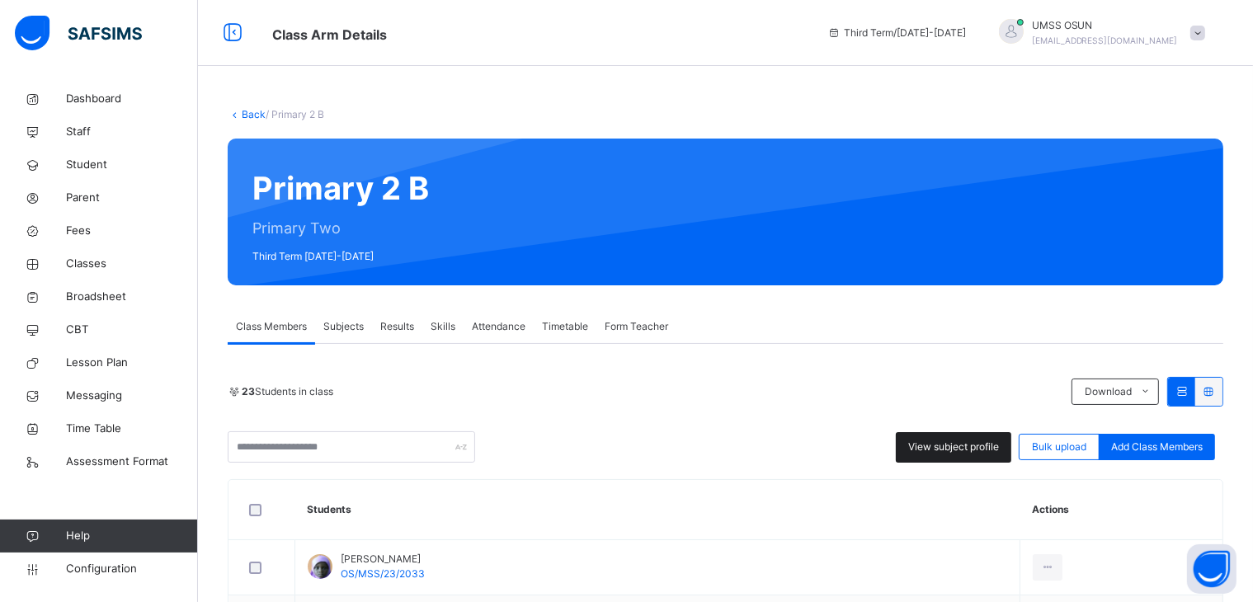
click at [947, 441] on span "View subject profile" at bounding box center [953, 447] width 91 height 15
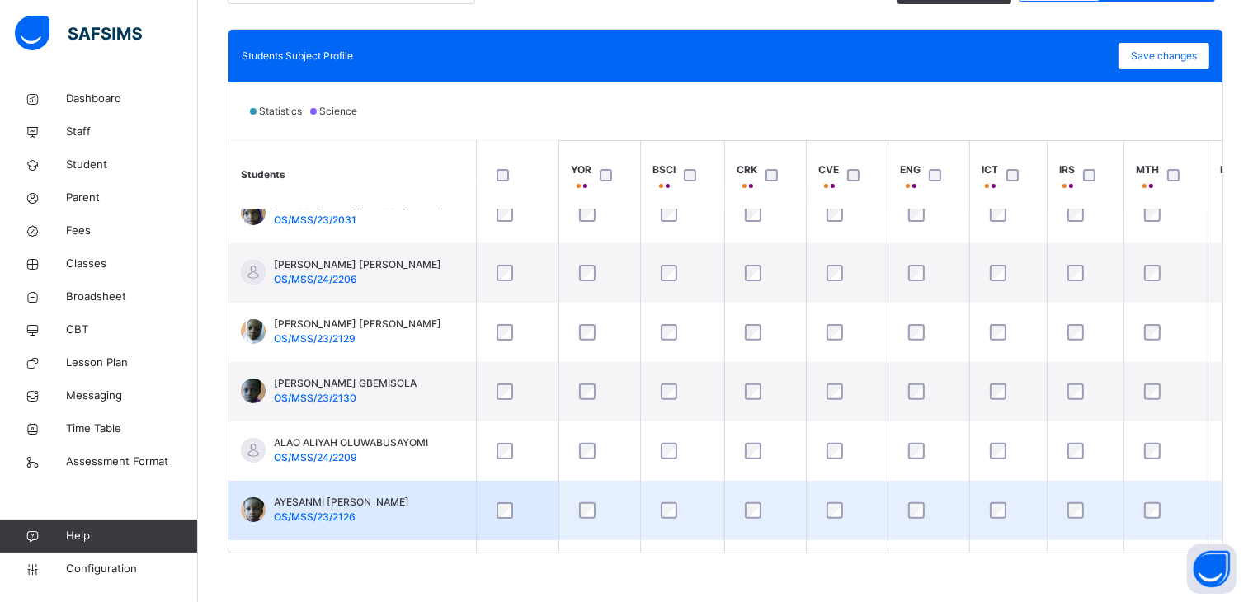
scroll to position [578, 0]
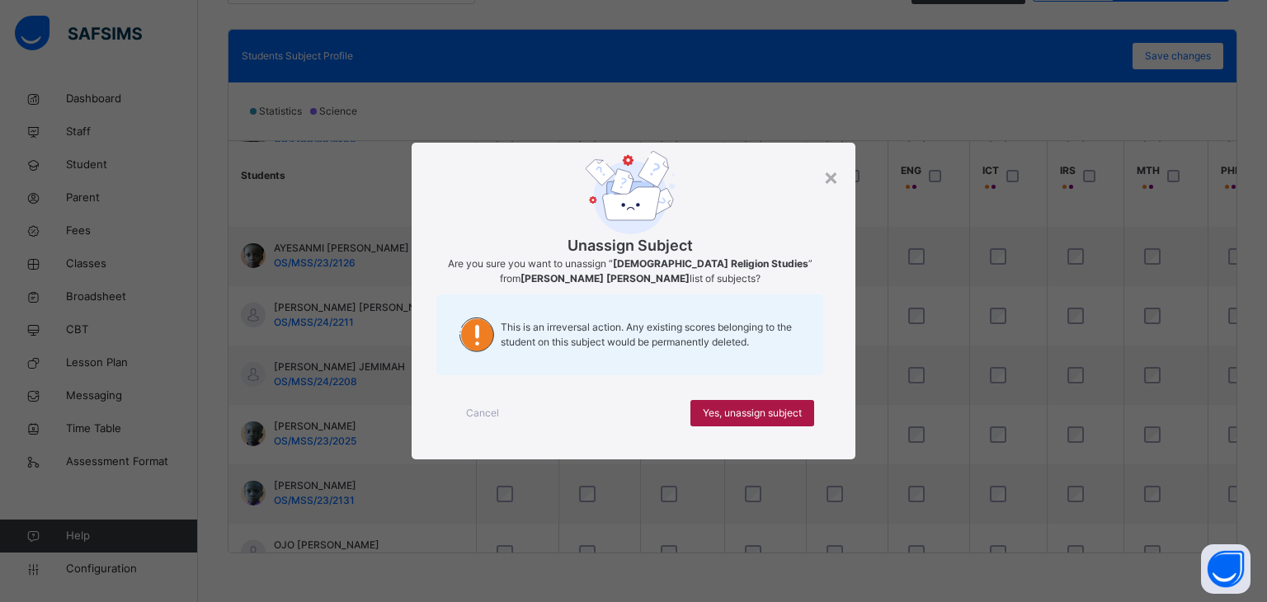
click at [756, 413] on span "Yes, unassign subject" at bounding box center [752, 413] width 99 height 15
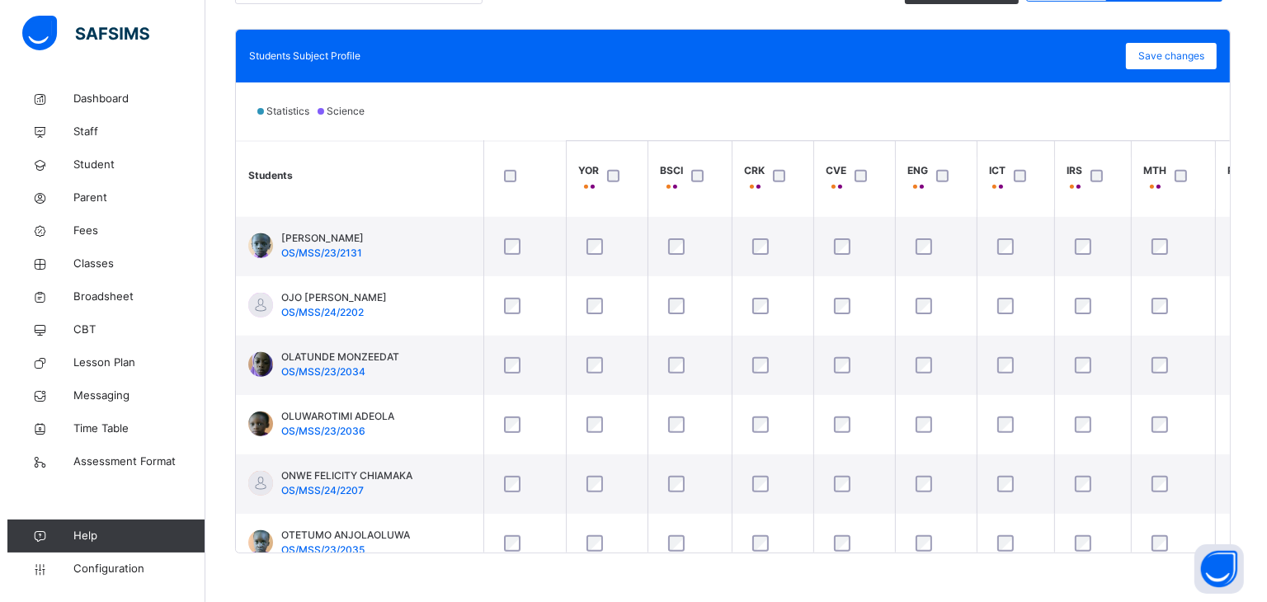
scroll to position [743, 0]
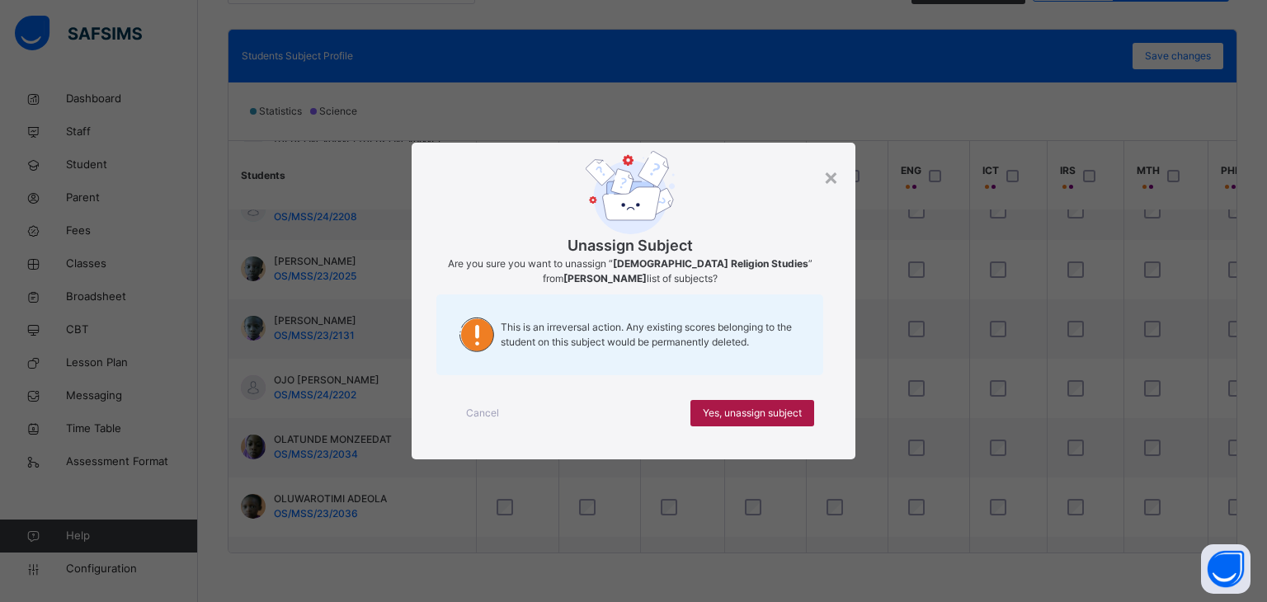
click at [746, 413] on span "Yes, unassign subject" at bounding box center [752, 413] width 99 height 15
click at [747, 407] on span "Yes, unassign subject" at bounding box center [752, 413] width 99 height 15
click at [766, 411] on span "Yes, unassign subject" at bounding box center [752, 413] width 99 height 15
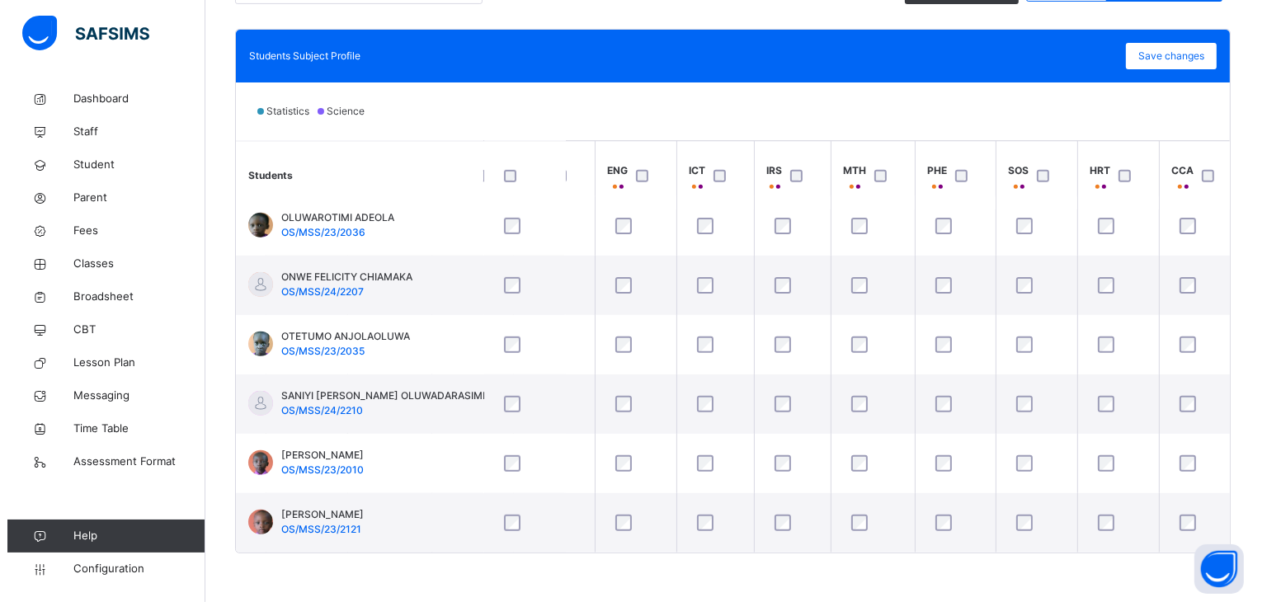
scroll to position [1030, 304]
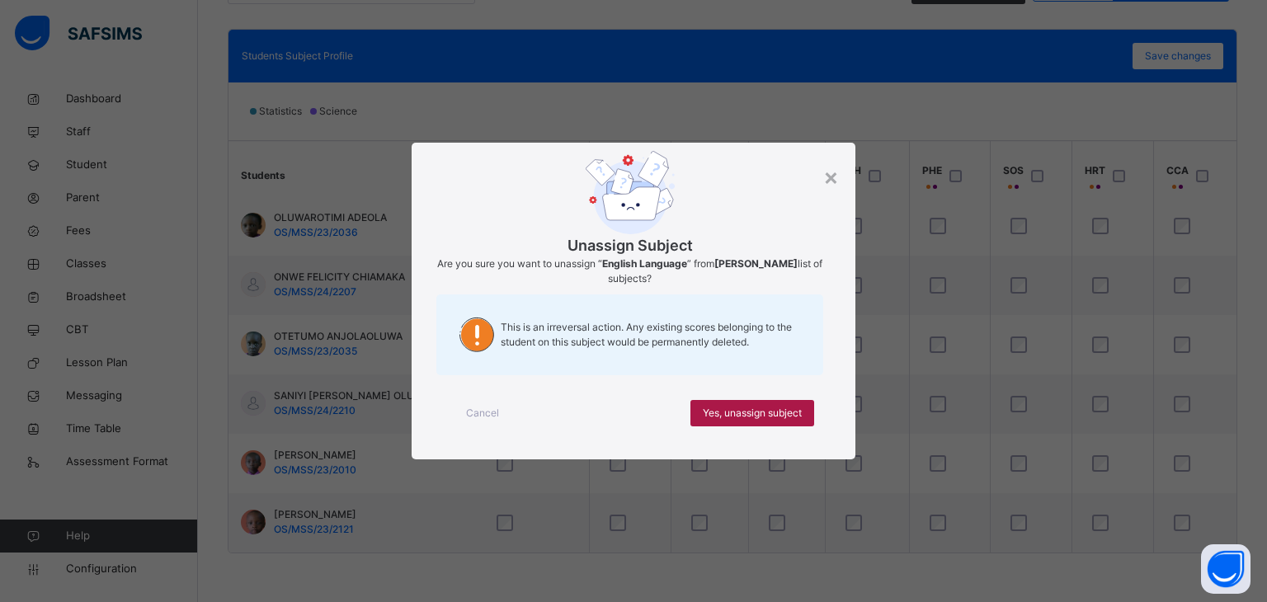
click at [756, 409] on span "Yes, unassign subject" at bounding box center [752, 413] width 99 height 15
click at [756, 408] on span "Yes, unassign subject" at bounding box center [752, 413] width 99 height 15
click at [766, 408] on span "Yes, unassign subject" at bounding box center [752, 413] width 99 height 15
click at [772, 411] on span "Yes, unassign subject" at bounding box center [752, 413] width 99 height 15
click at [768, 410] on span "Yes, unassign subject" at bounding box center [752, 413] width 99 height 15
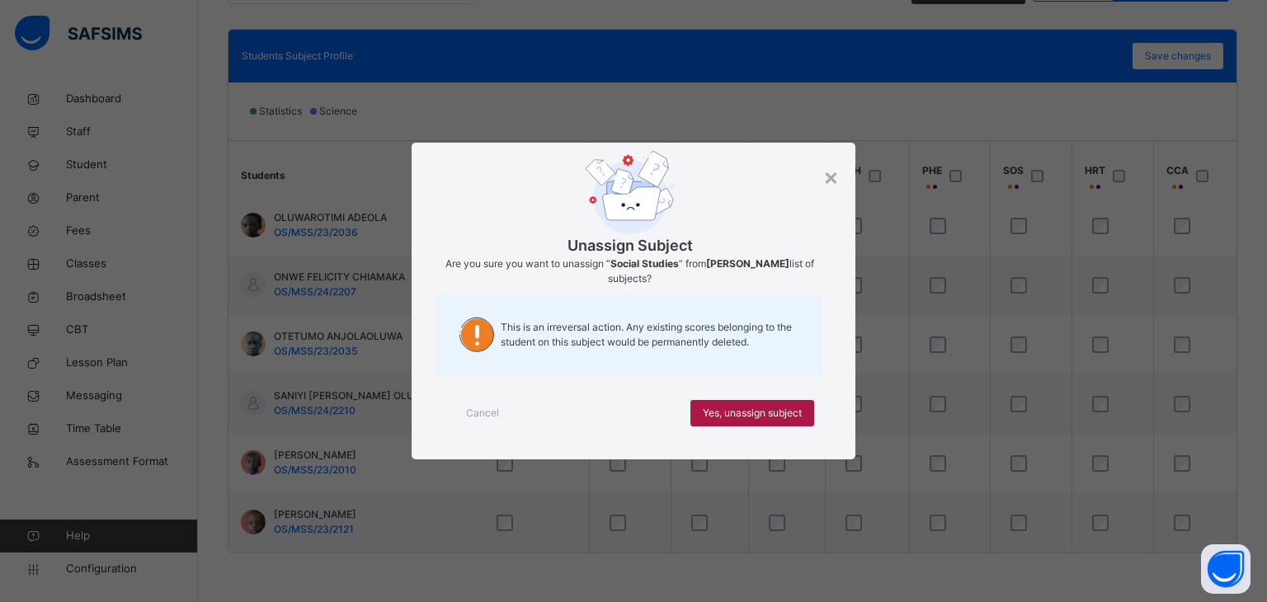
click at [773, 408] on span "Yes, unassign subject" at bounding box center [752, 413] width 99 height 15
click at [759, 409] on span "Yes, unassign subject" at bounding box center [752, 413] width 99 height 15
click at [777, 406] on span "Yes, unassign subject" at bounding box center [752, 413] width 99 height 15
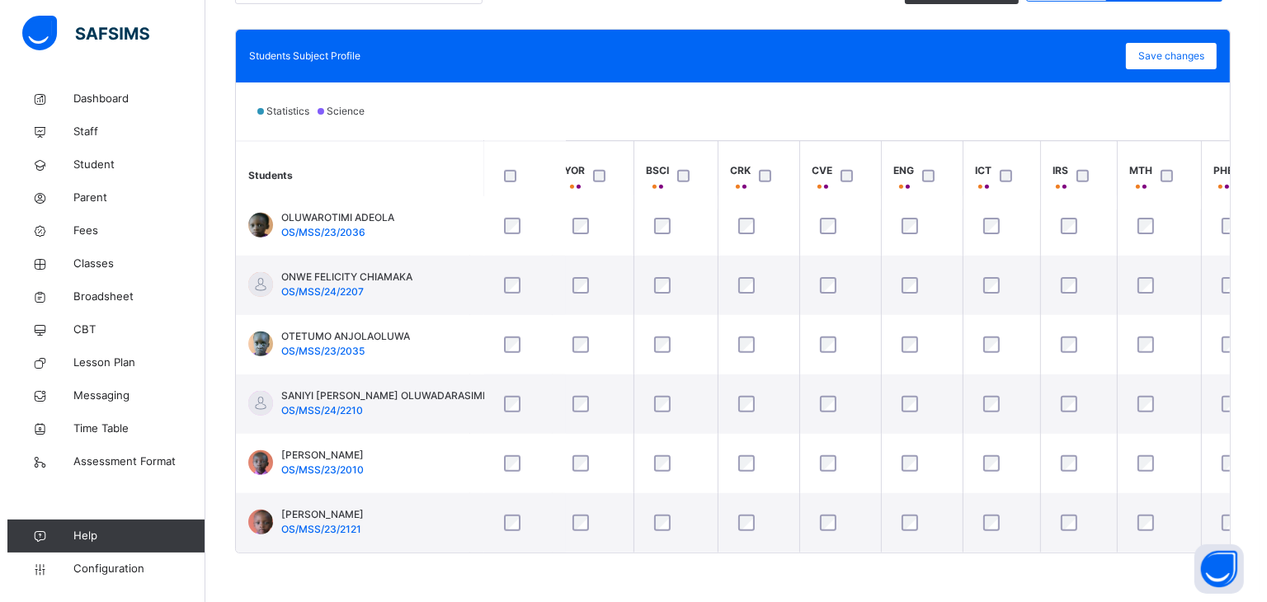
scroll to position [1030, 0]
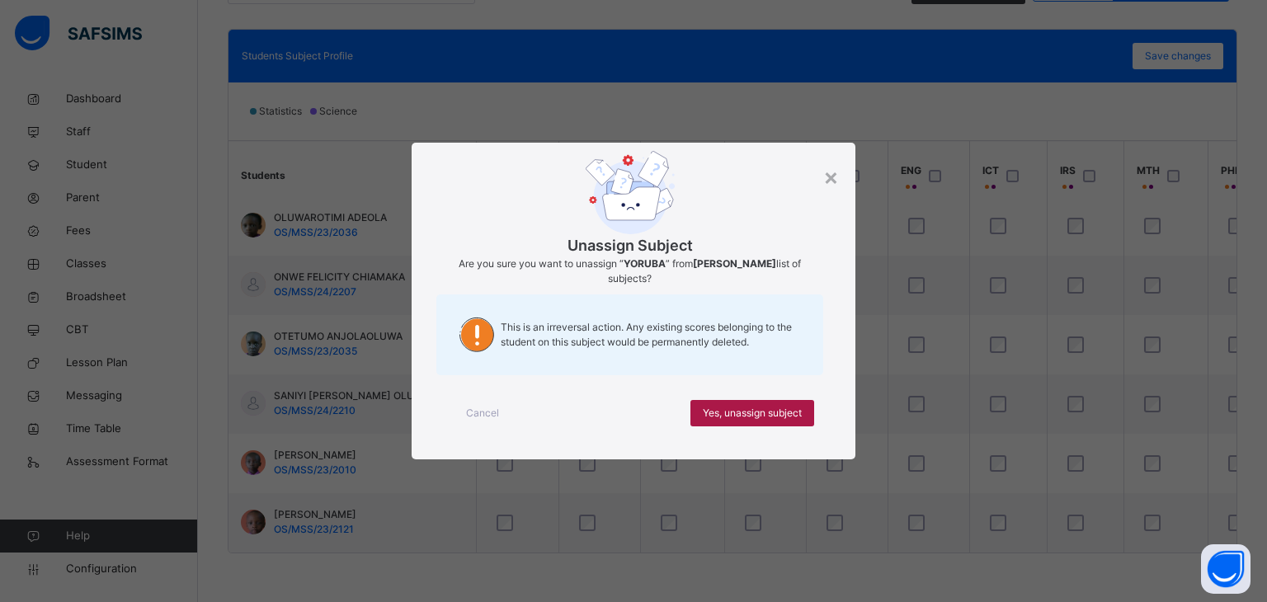
click at [737, 406] on span "Yes, unassign subject" at bounding box center [752, 413] width 99 height 15
click at [737, 408] on span "Yes, unassign subject" at bounding box center [752, 413] width 99 height 15
click at [751, 413] on span "Yes, unassign subject" at bounding box center [752, 413] width 99 height 15
click at [743, 412] on span "Yes, unassign subject" at bounding box center [752, 413] width 99 height 15
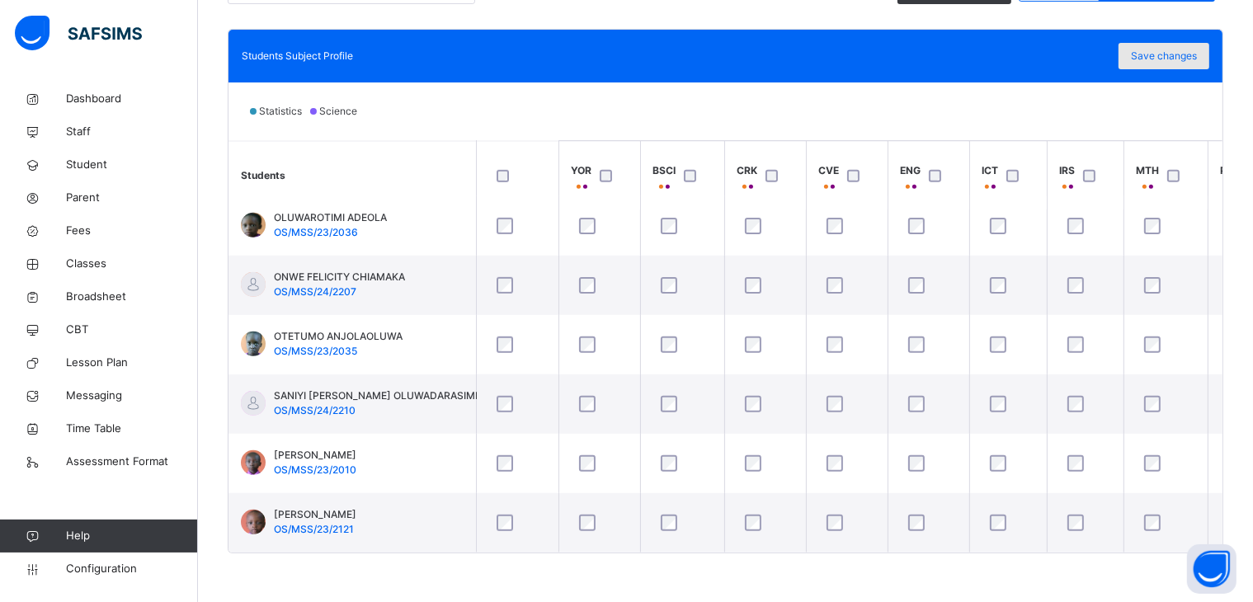
click at [1178, 51] on span "Save changes" at bounding box center [1164, 56] width 66 height 15
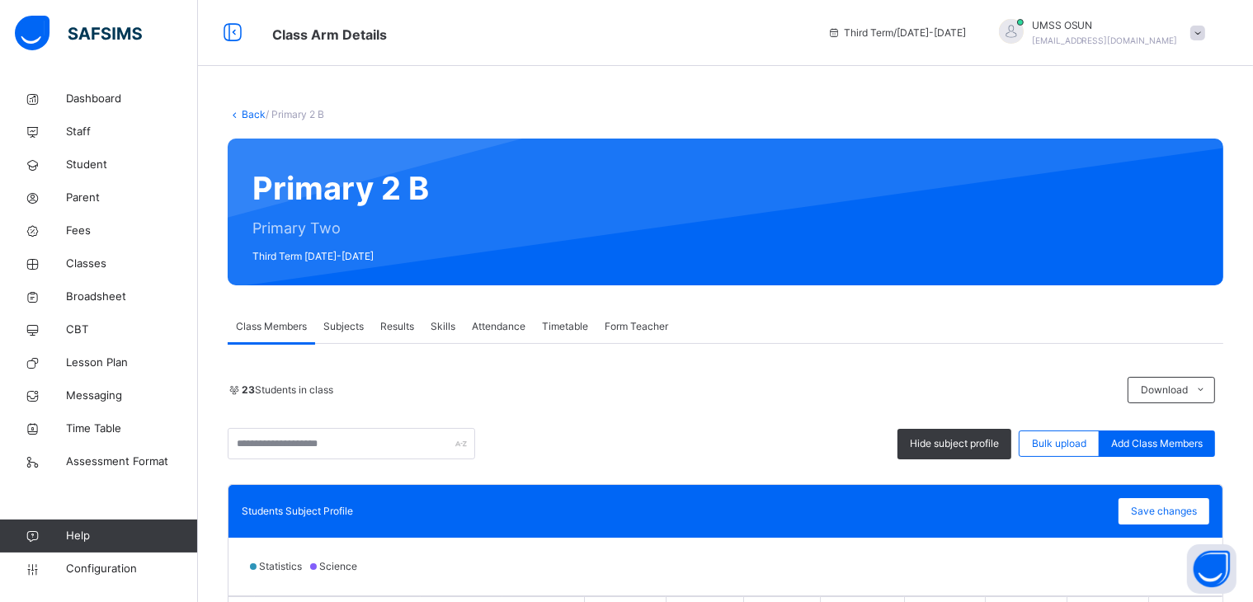
scroll to position [455, 0]
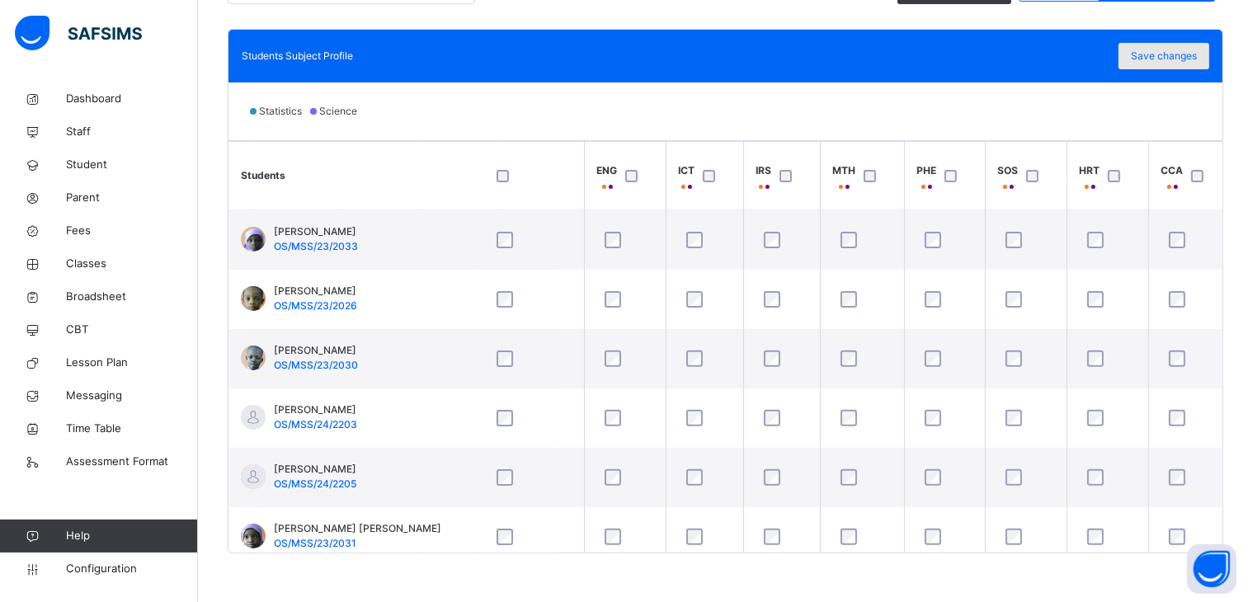
click at [1184, 49] on span "Save changes" at bounding box center [1164, 56] width 66 height 15
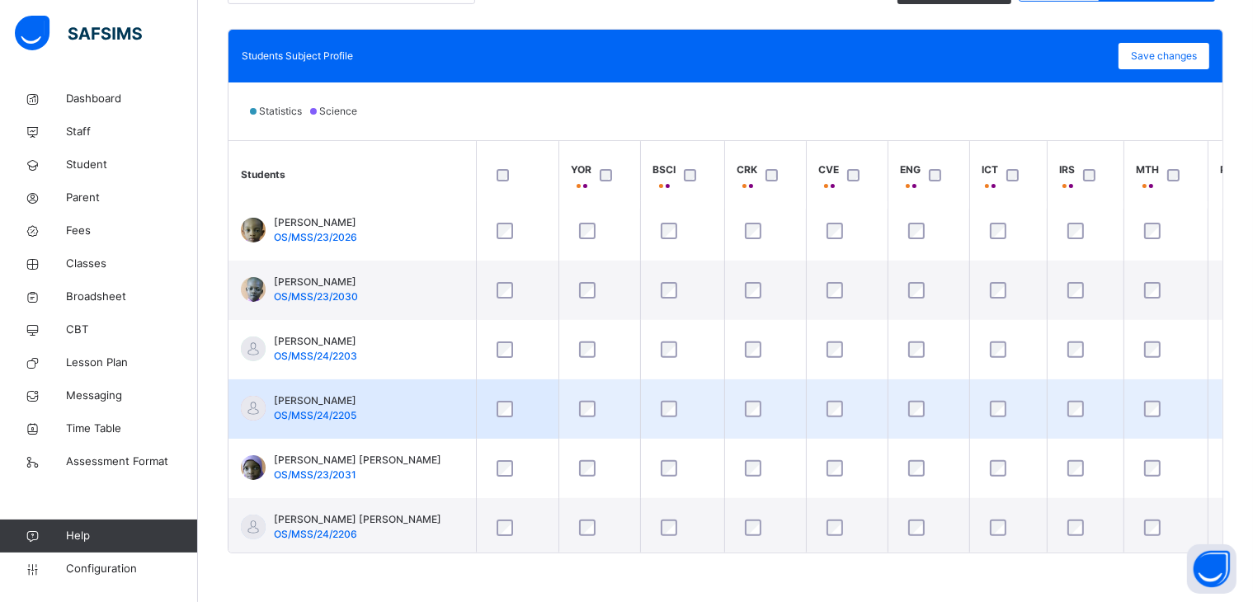
scroll to position [0, 0]
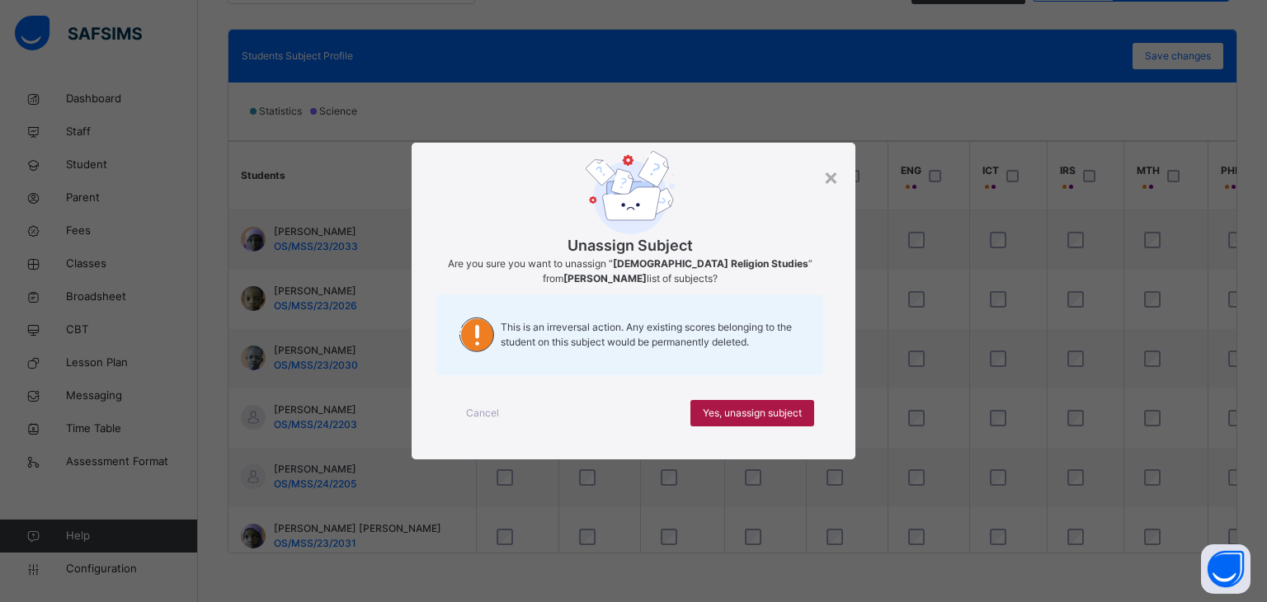
click at [732, 411] on span "Yes, unassign subject" at bounding box center [752, 413] width 99 height 15
click at [750, 413] on span "Yes, unassign subject" at bounding box center [752, 413] width 99 height 15
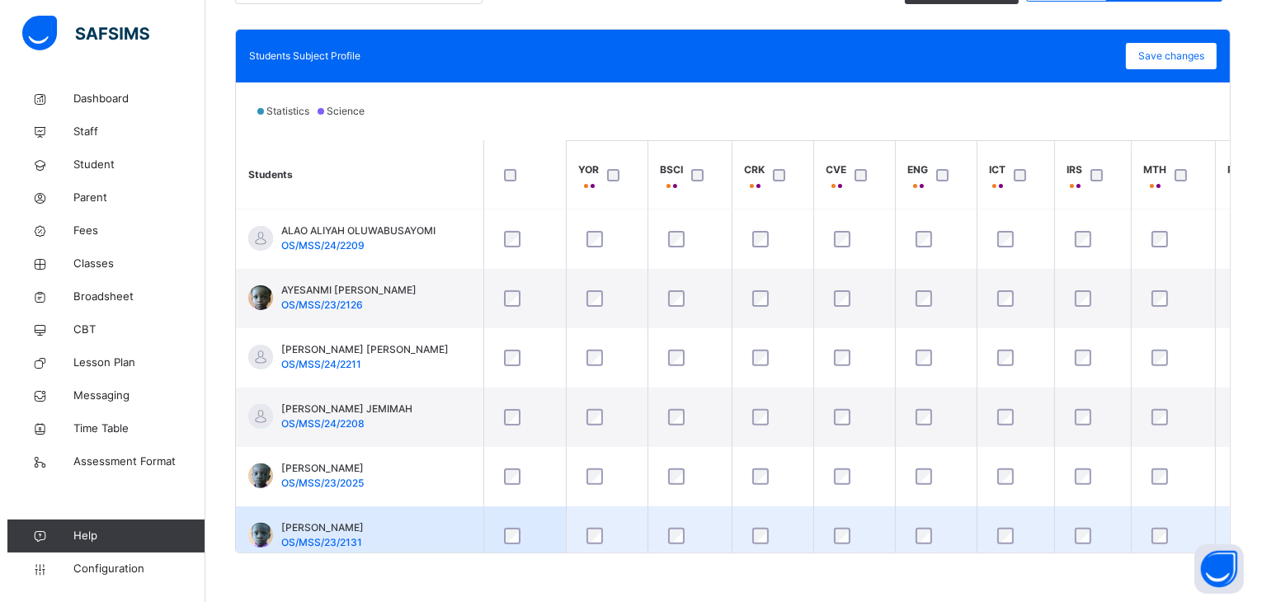
scroll to position [248, 0]
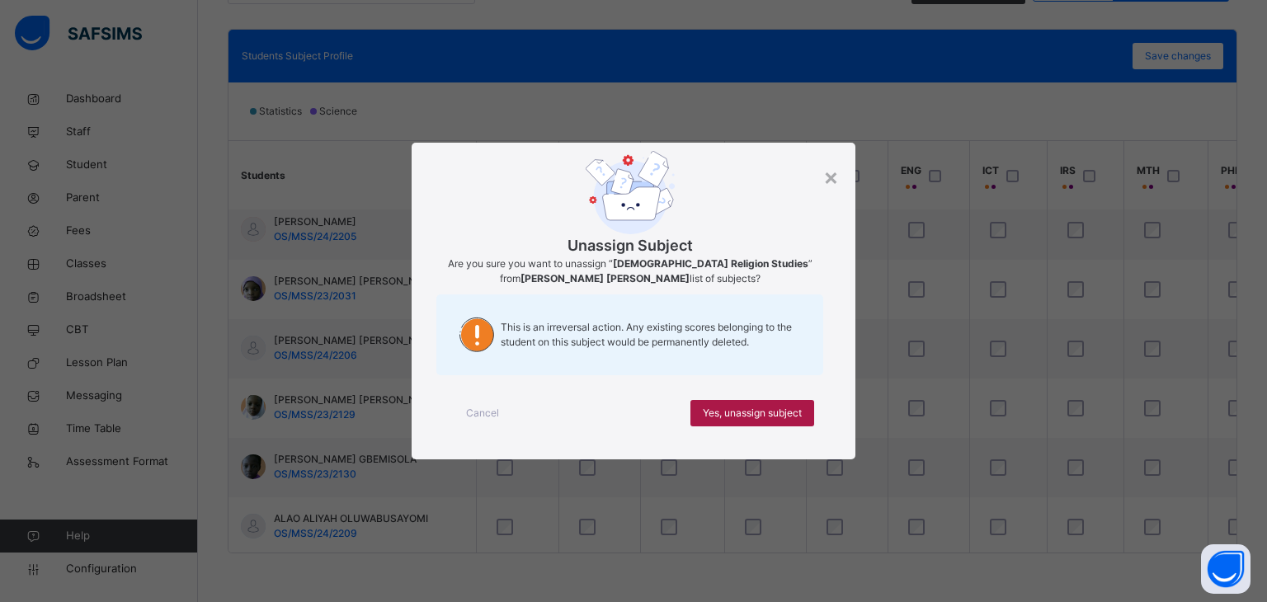
click at [747, 410] on span "Yes, unassign subject" at bounding box center [752, 413] width 99 height 15
click at [759, 413] on span "Yes, unassign subject" at bounding box center [752, 413] width 99 height 15
click at [751, 411] on span "Yes, unassign subject" at bounding box center [752, 413] width 99 height 15
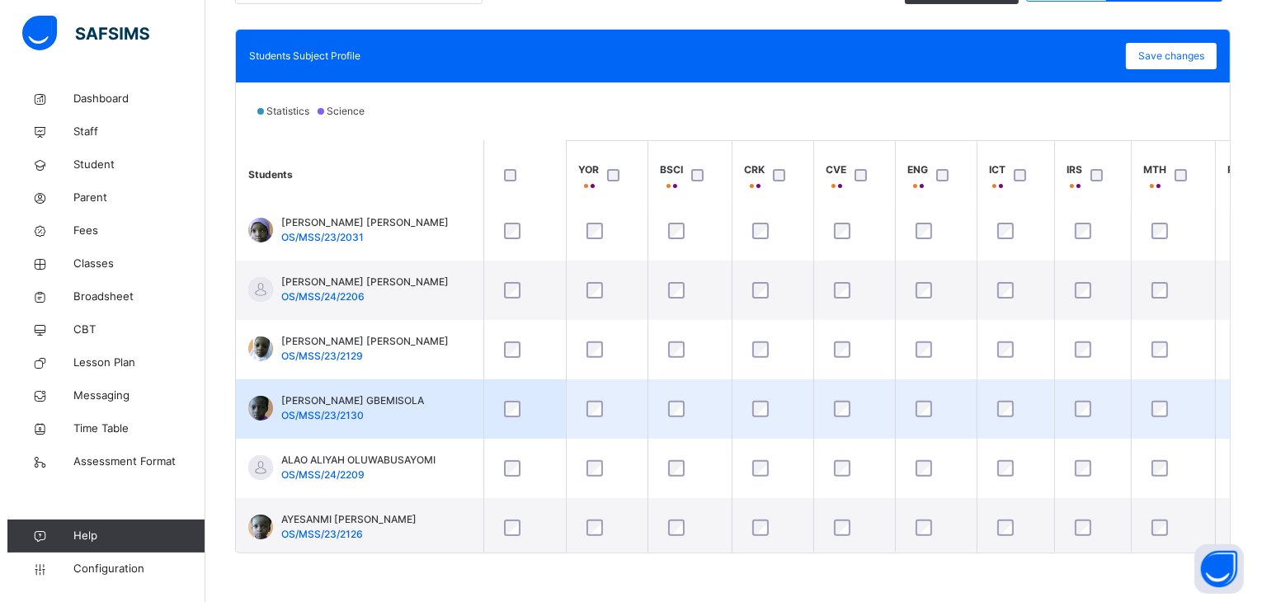
scroll to position [413, 0]
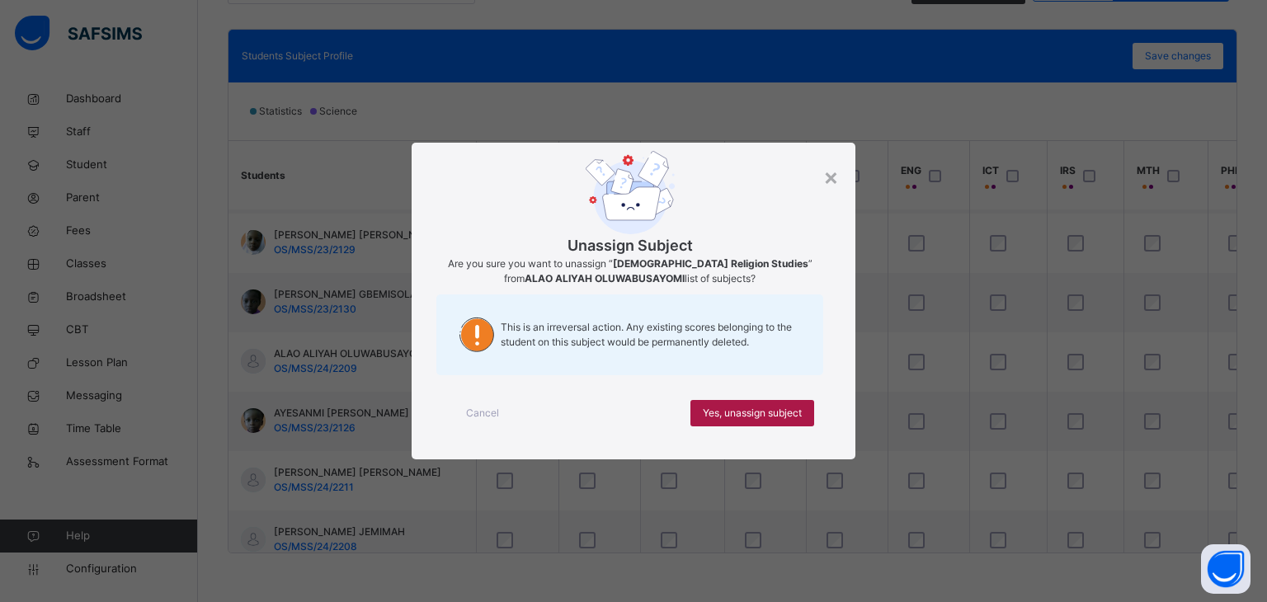
click at [746, 409] on span "Yes, unassign subject" at bounding box center [752, 413] width 99 height 15
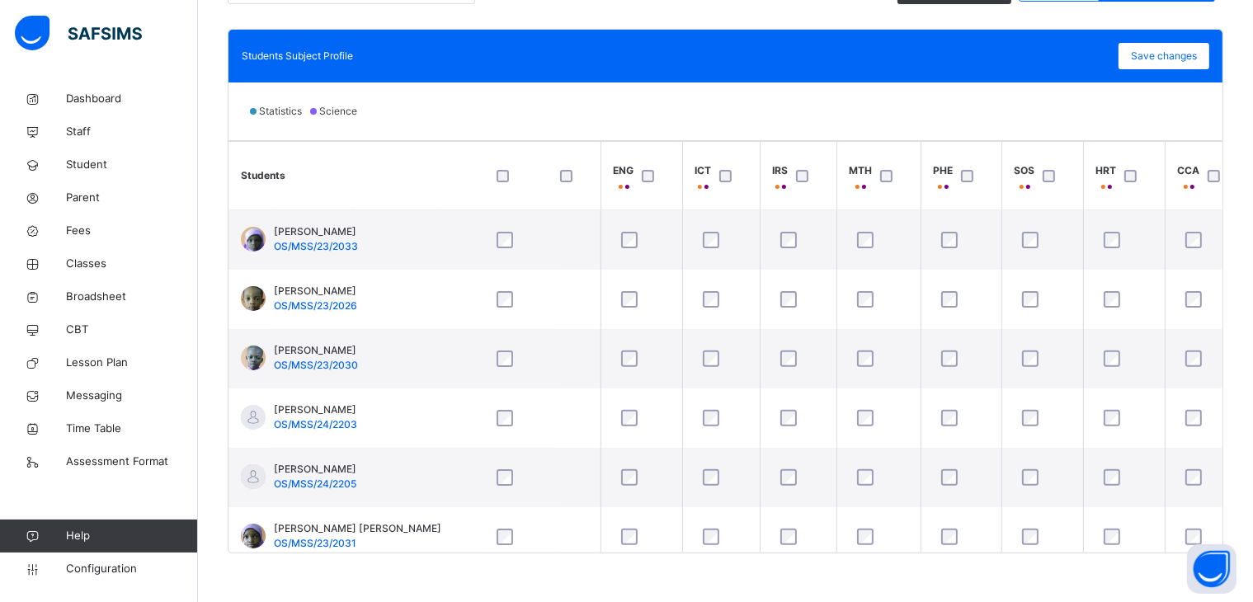
scroll to position [0, 304]
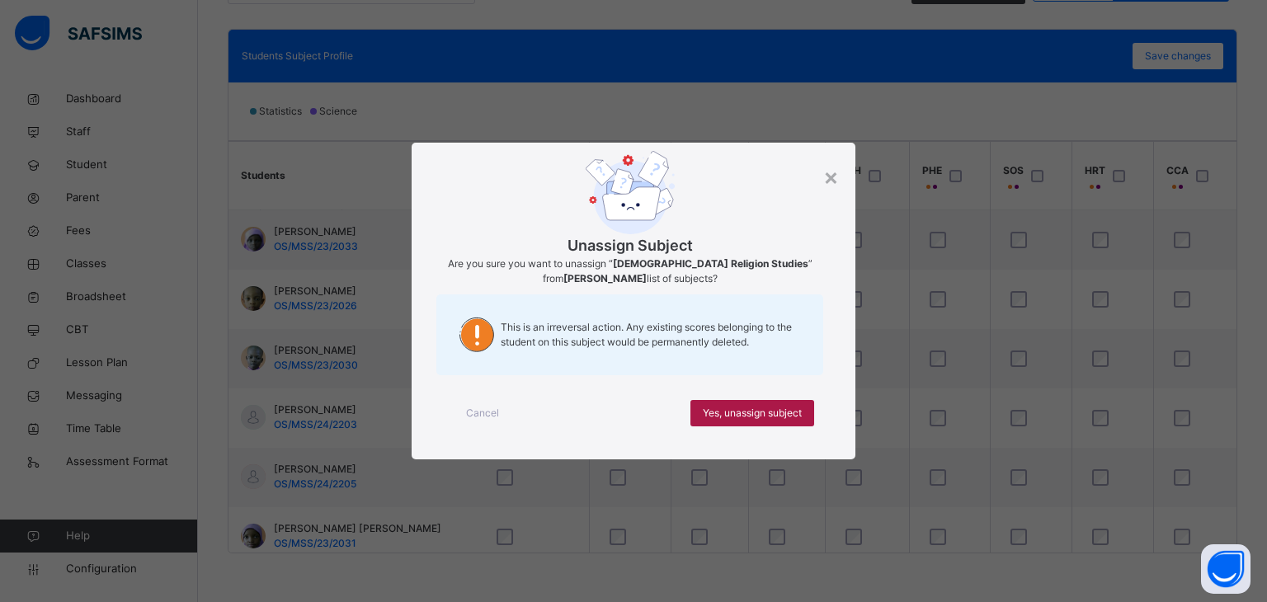
click at [748, 410] on span "Yes, unassign subject" at bounding box center [752, 413] width 99 height 15
click at [760, 409] on span "Yes, unassign subject" at bounding box center [752, 413] width 99 height 15
click at [770, 412] on span "Yes, unassign subject" at bounding box center [752, 413] width 99 height 15
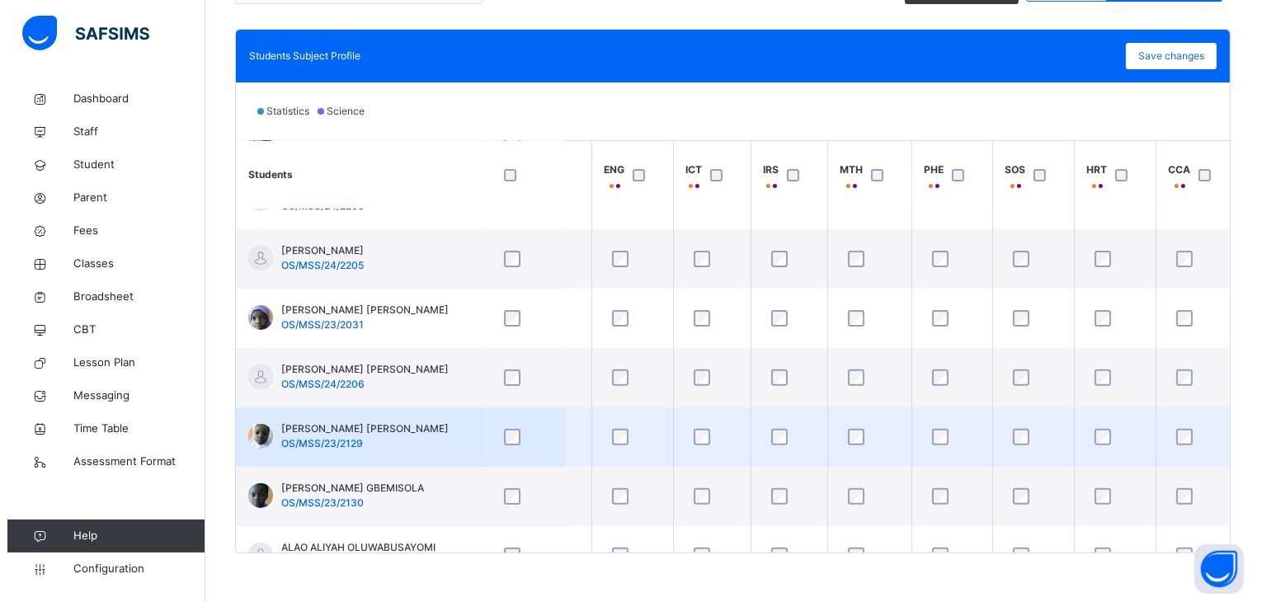
scroll to position [248, 304]
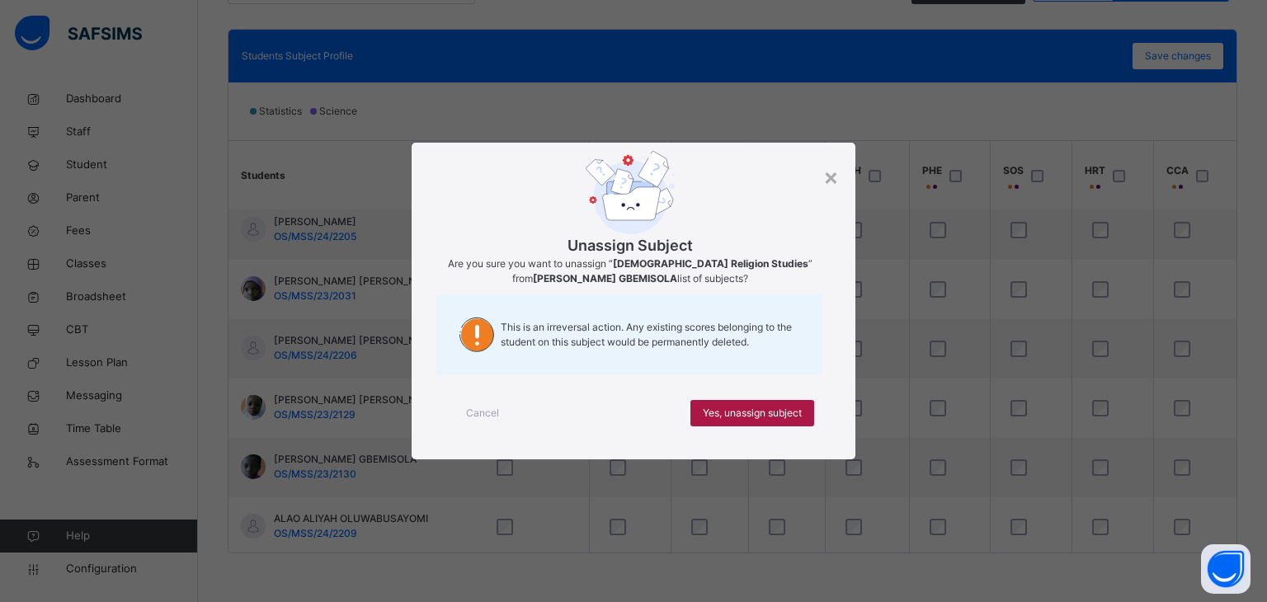
click at [752, 409] on span "Yes, unassign subject" at bounding box center [752, 413] width 99 height 15
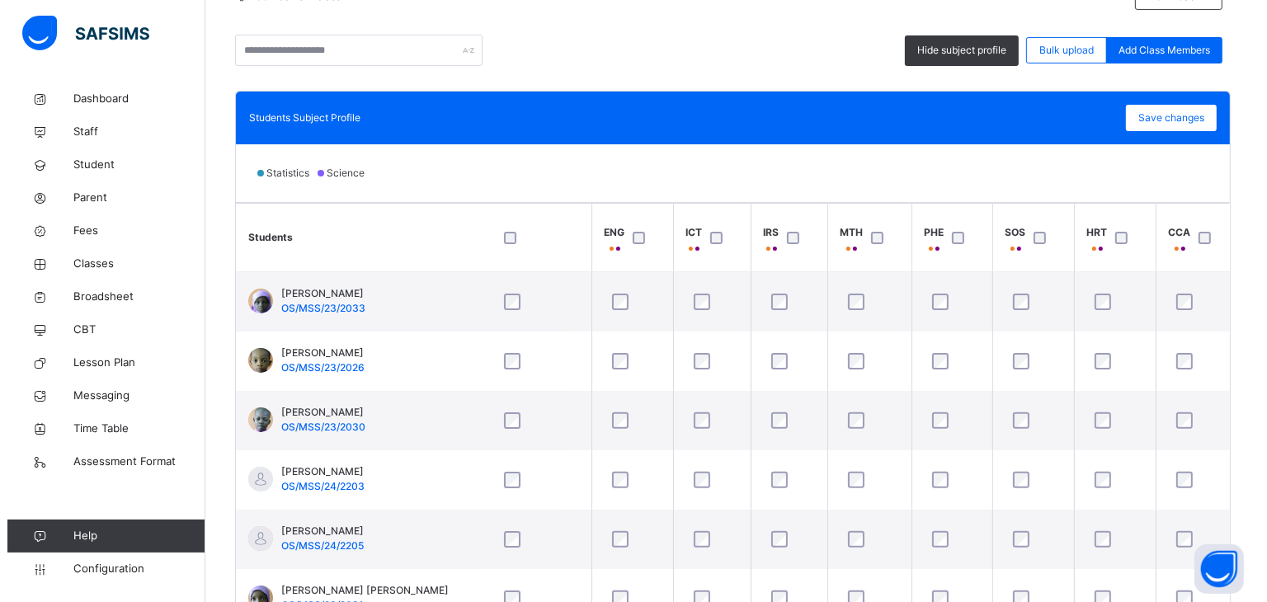
scroll to position [290, 0]
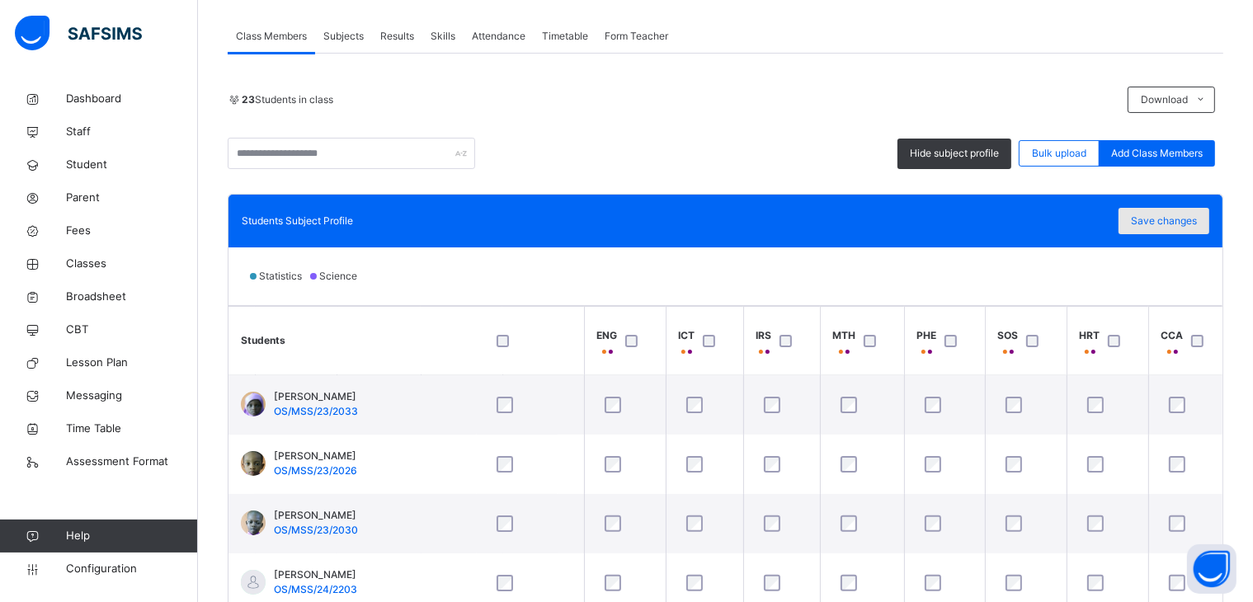
click at [1172, 218] on span "Save changes" at bounding box center [1164, 221] width 66 height 15
click at [1178, 214] on span "Save changes" at bounding box center [1164, 221] width 66 height 15
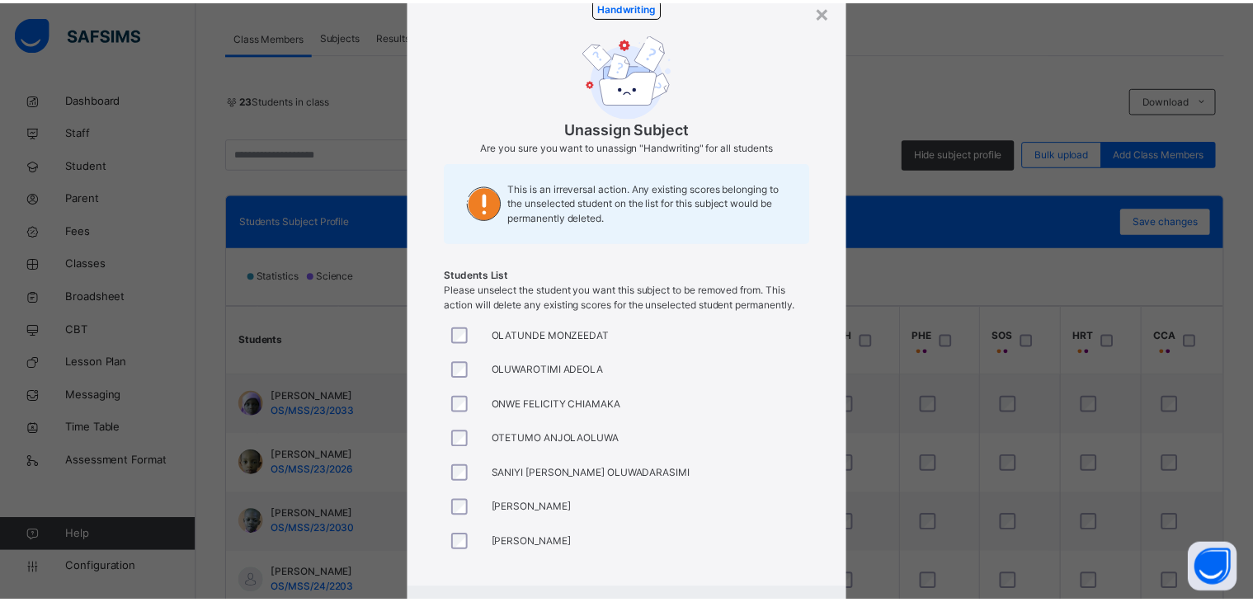
scroll to position [0, 0]
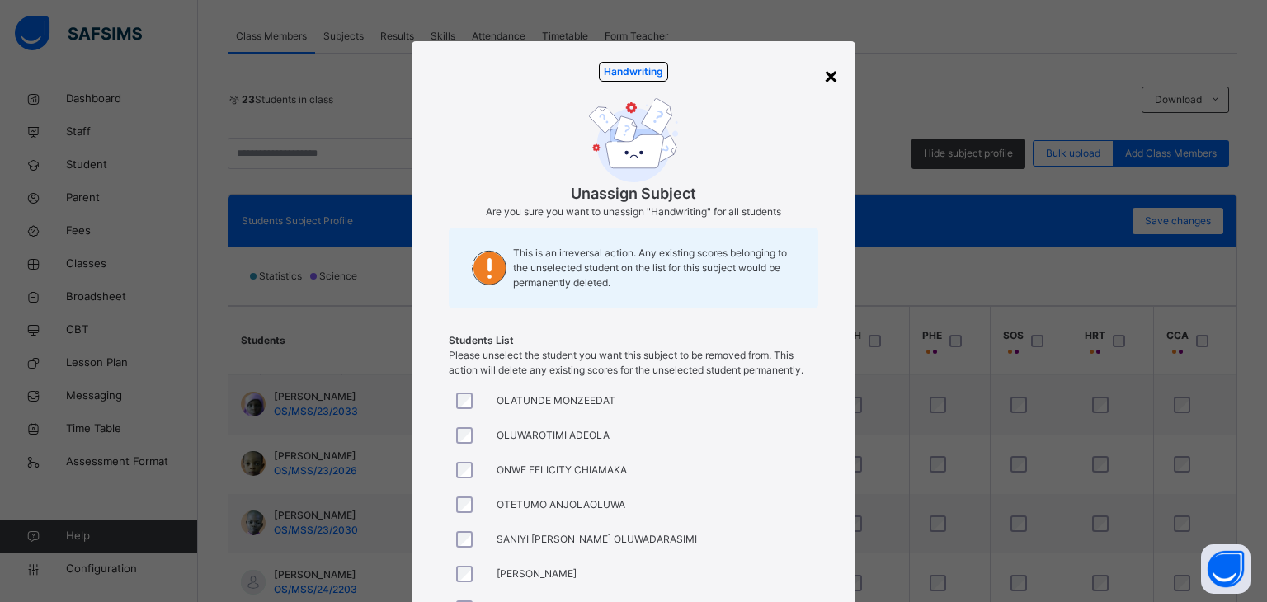
click at [831, 73] on div "×" at bounding box center [831, 75] width 16 height 35
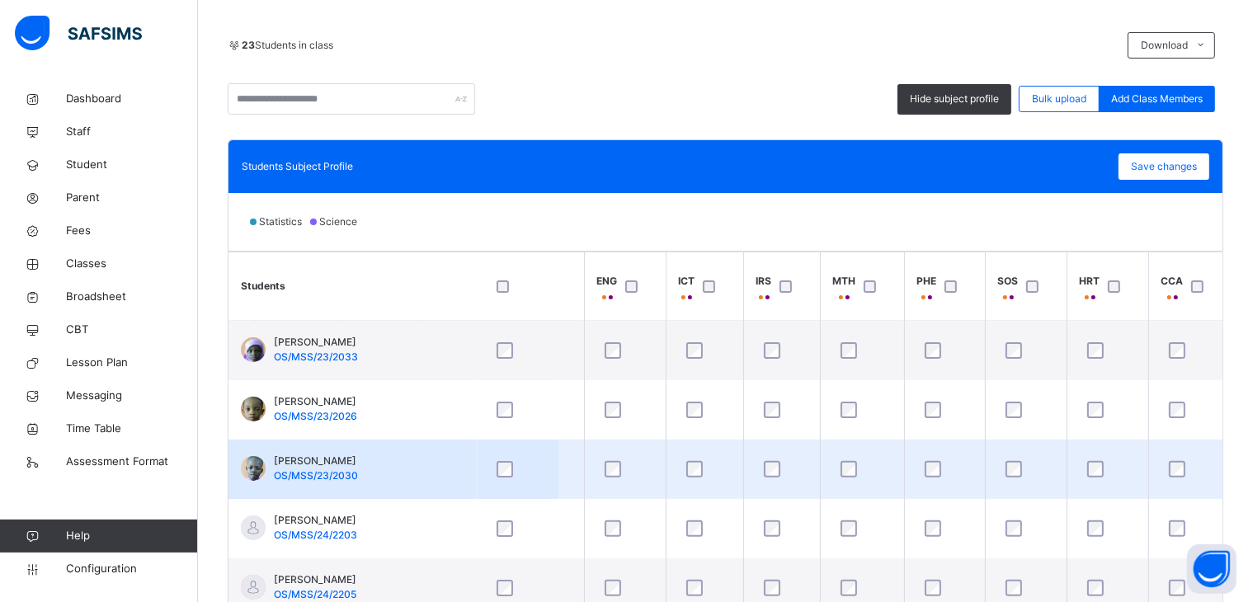
scroll to position [455, 0]
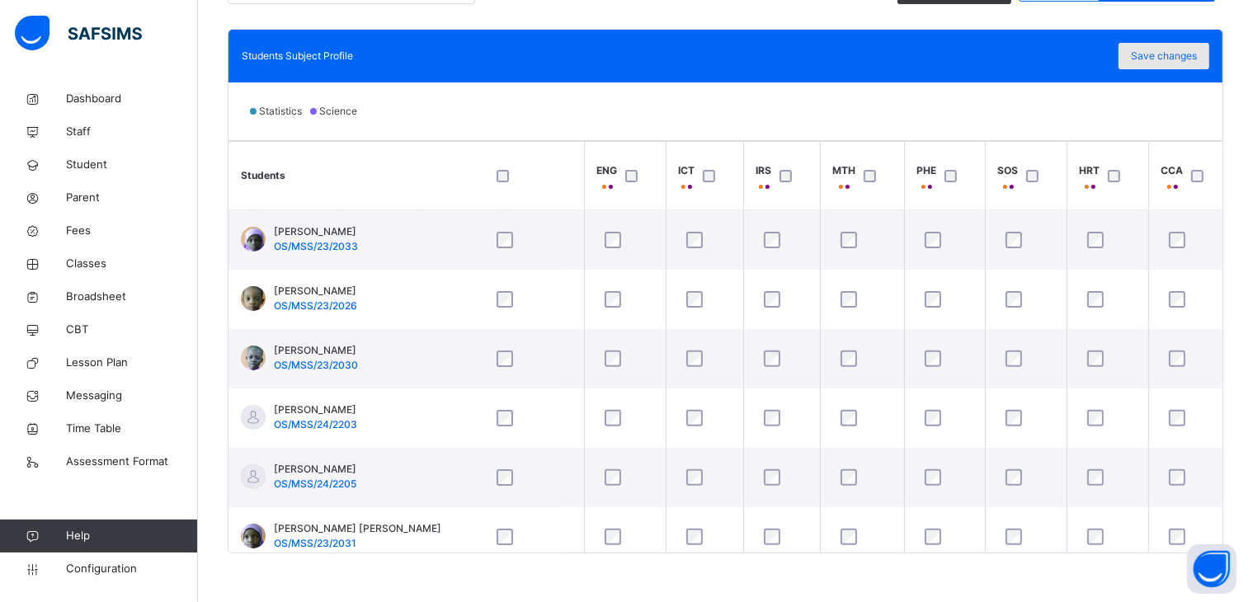
click at [1162, 51] on span "Save changes" at bounding box center [1164, 56] width 66 height 15
click at [90, 294] on span "Broadsheet" at bounding box center [132, 297] width 132 height 17
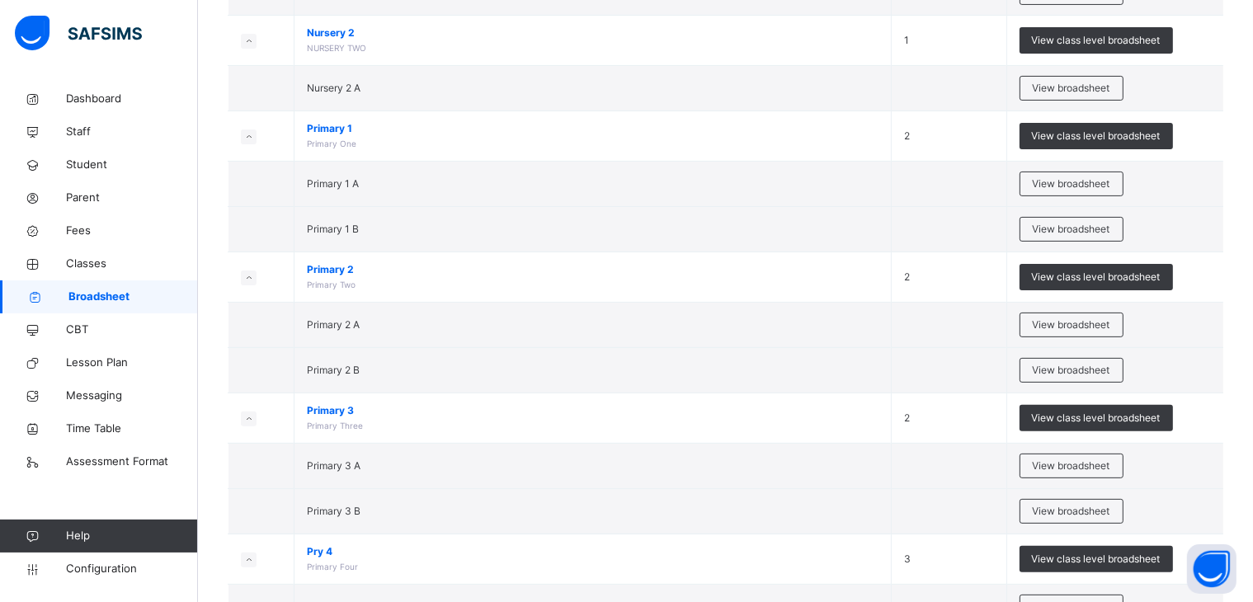
scroll to position [495, 0]
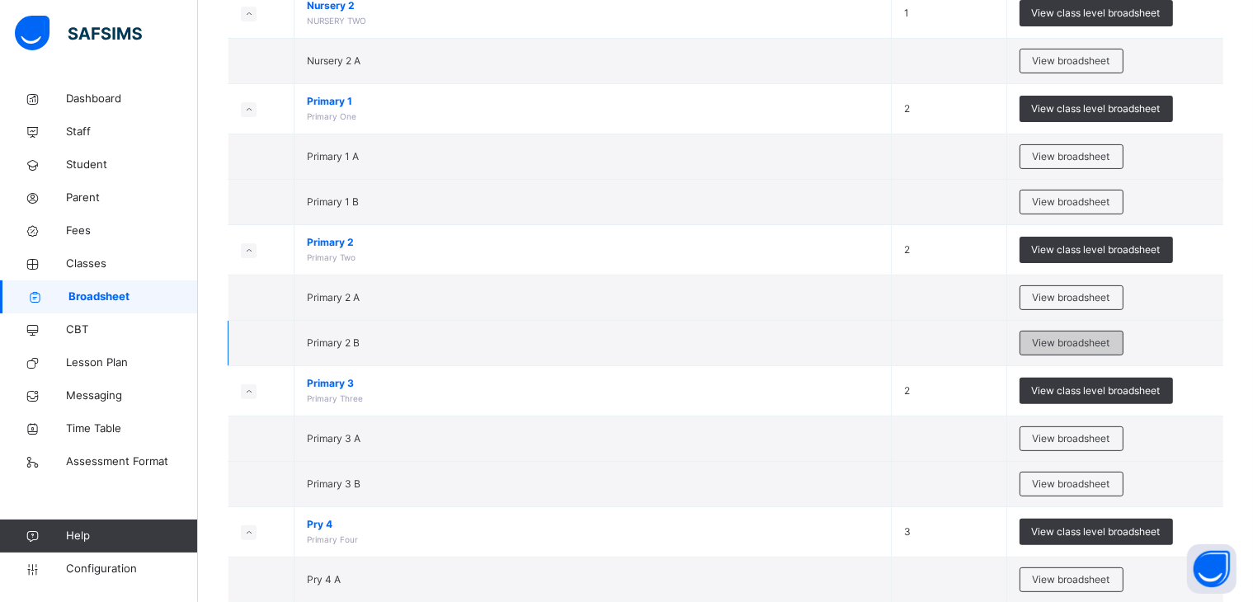
click at [1080, 337] on span "View broadsheet" at bounding box center [1072, 343] width 78 height 15
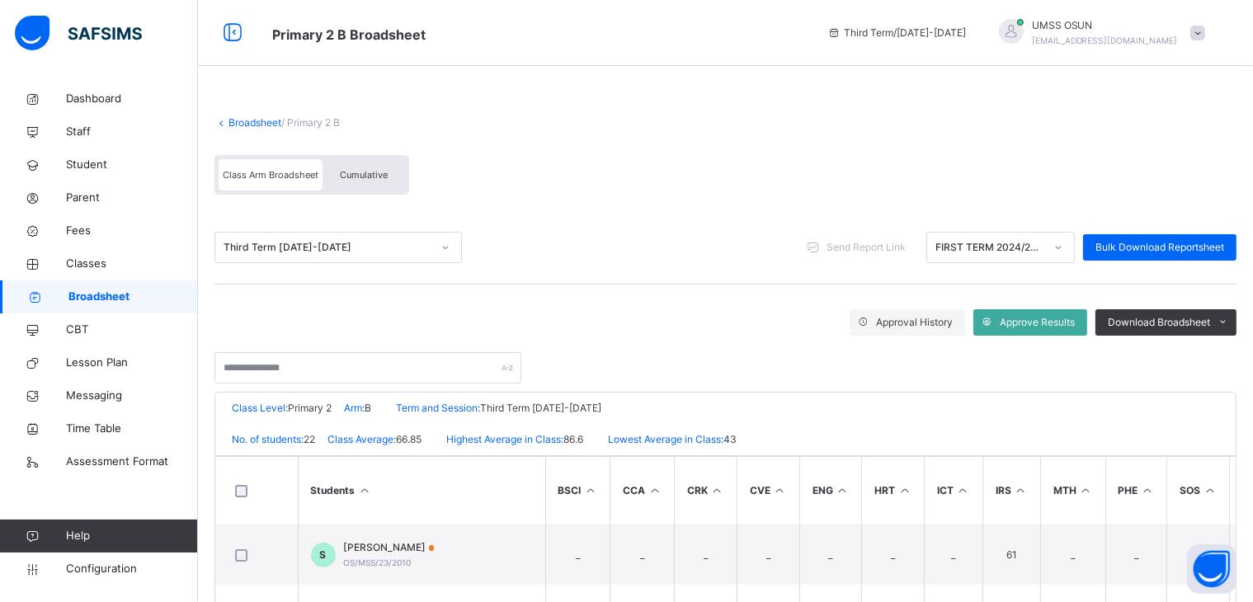
click at [261, 116] on link "Broadsheet" at bounding box center [255, 122] width 53 height 12
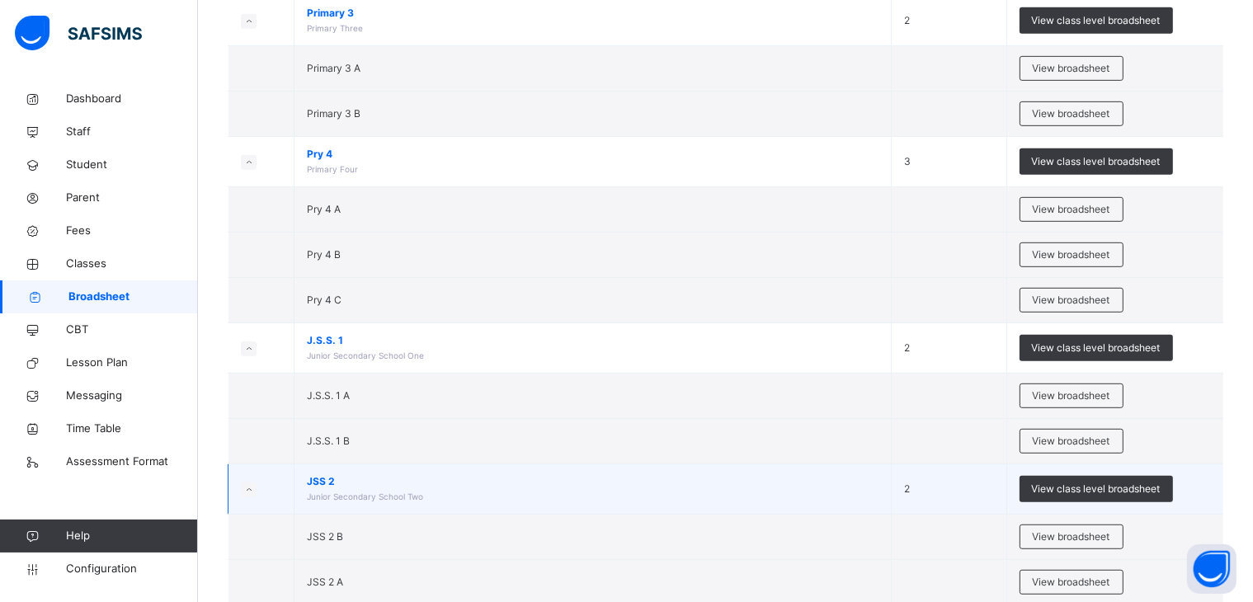
scroll to position [905, 0]
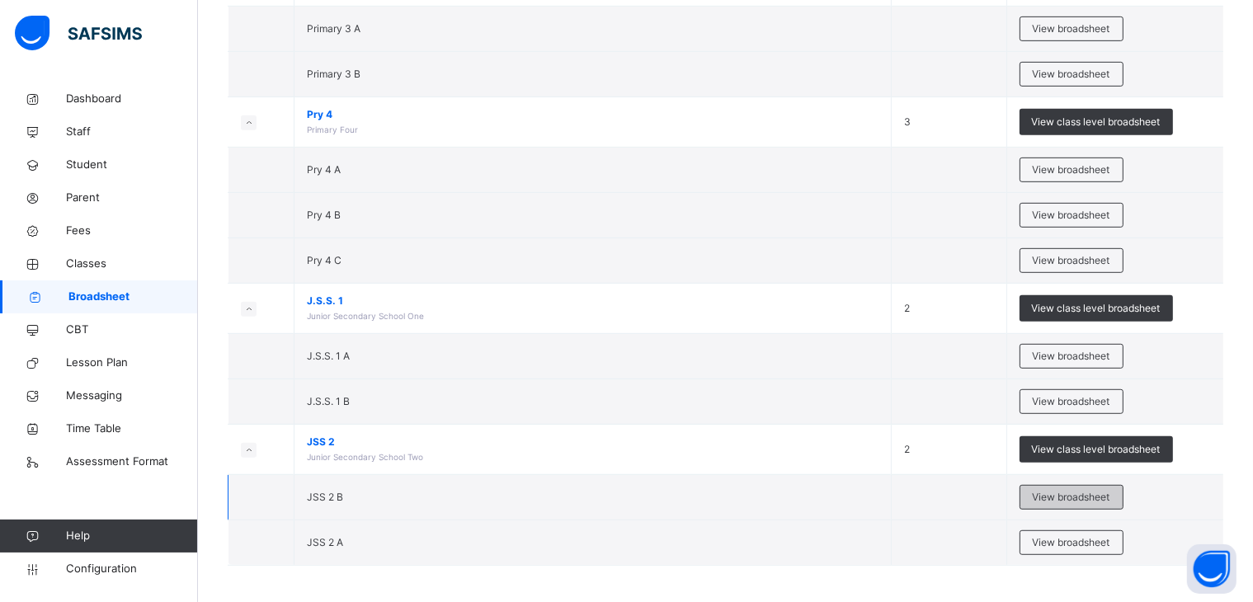
click at [1061, 490] on span "View broadsheet" at bounding box center [1072, 497] width 78 height 15
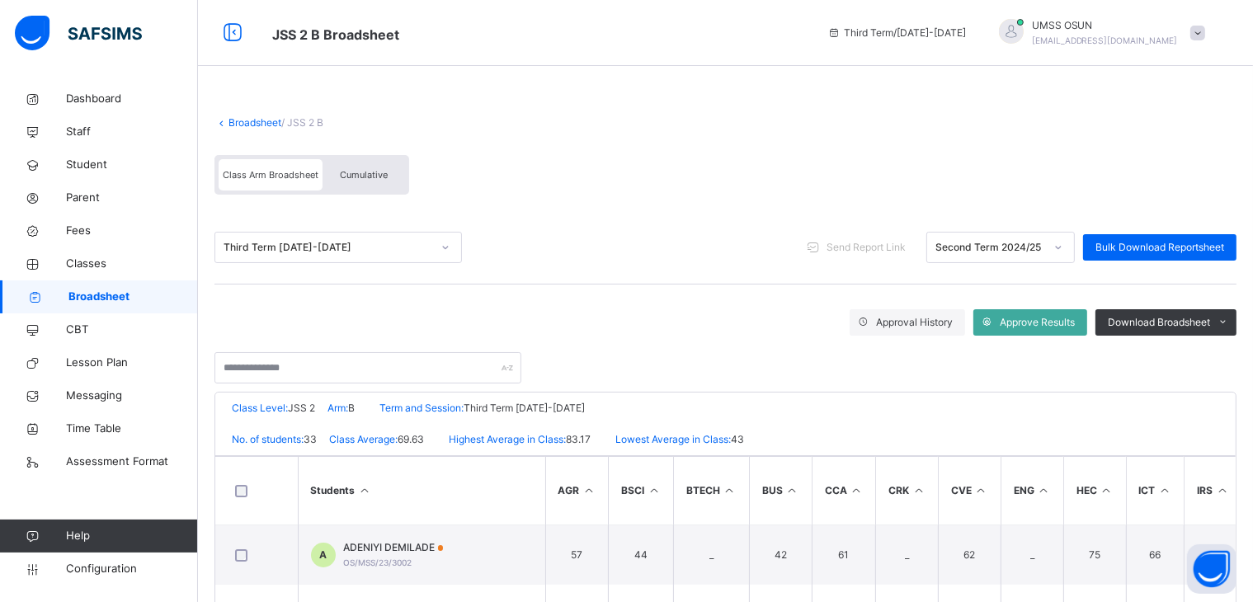
click at [246, 118] on link "Broadsheet" at bounding box center [255, 122] width 53 height 12
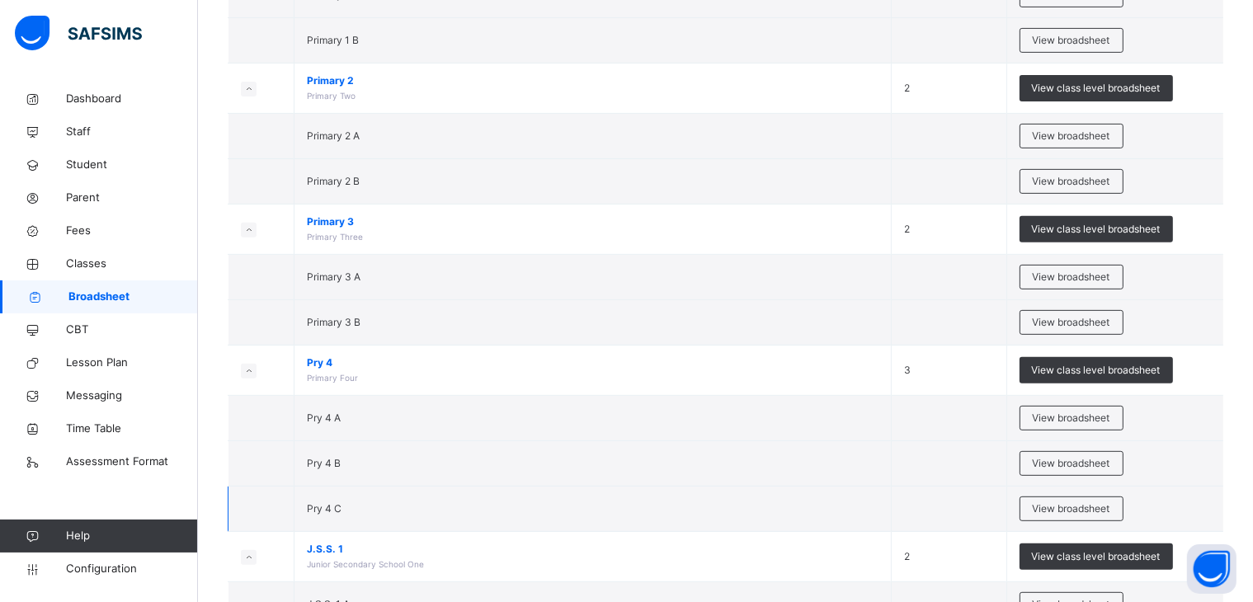
scroll to position [658, 0]
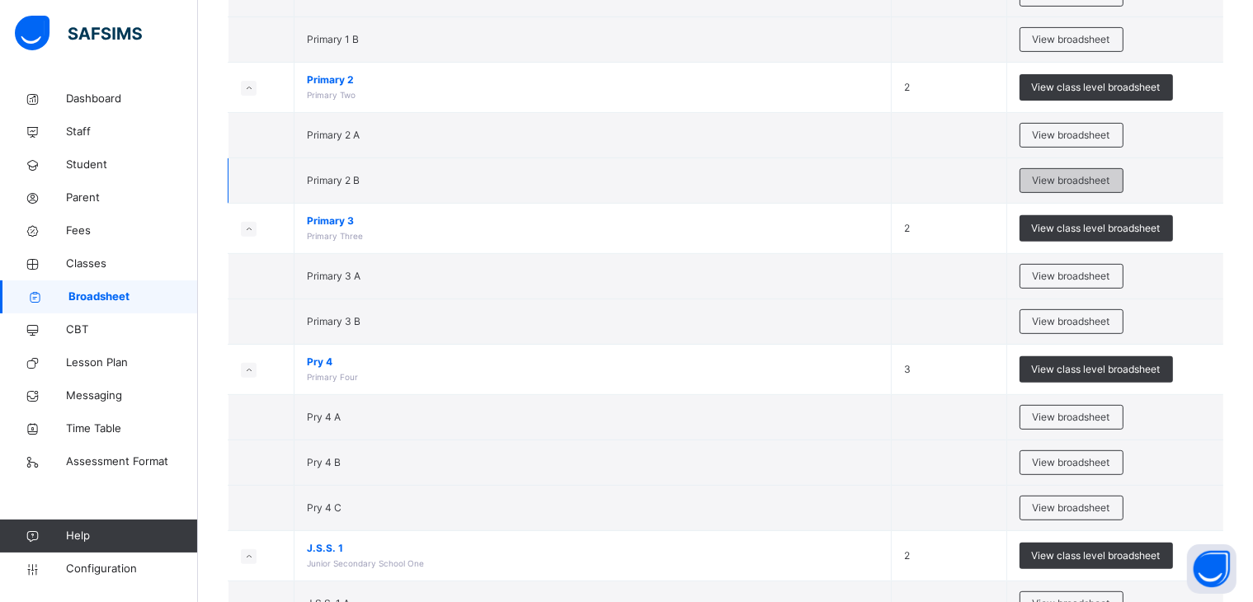
click at [1074, 176] on span "View broadsheet" at bounding box center [1072, 180] width 78 height 15
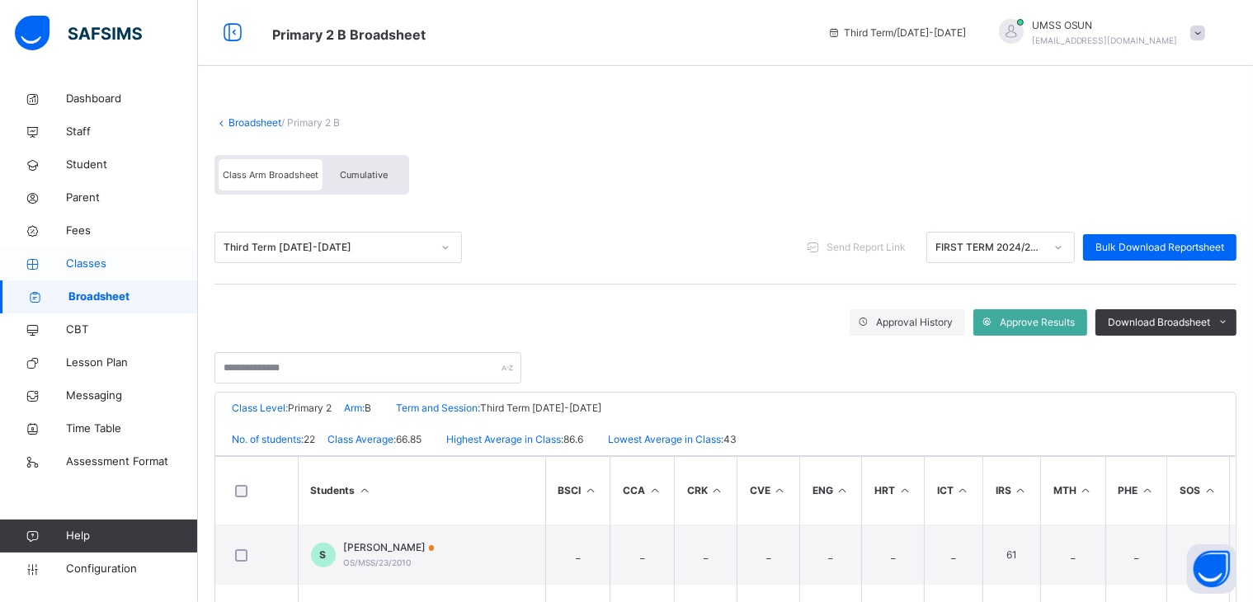
click at [83, 262] on span "Classes" at bounding box center [132, 264] width 132 height 17
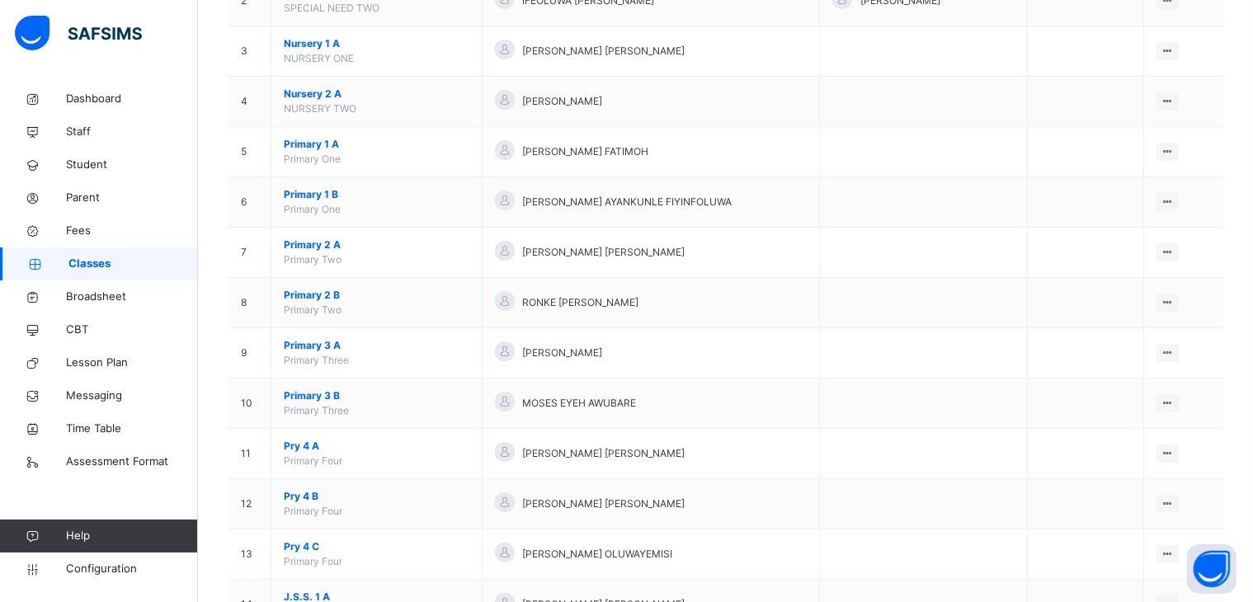
scroll to position [488, 0]
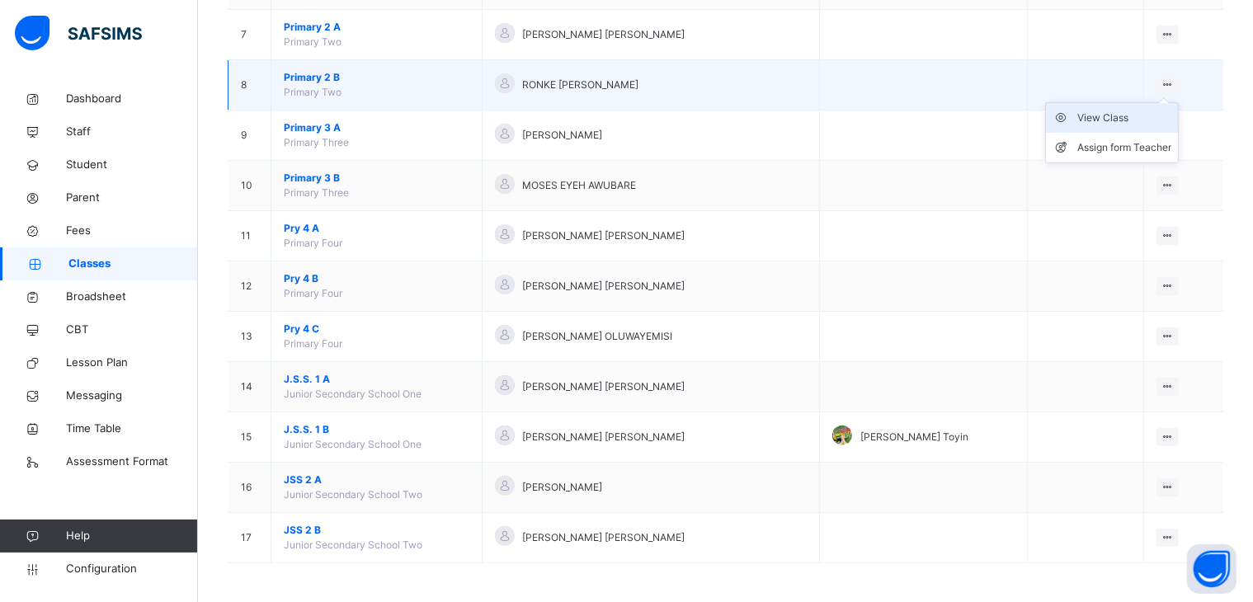
click at [1124, 114] on div "View Class" at bounding box center [1125, 118] width 94 height 17
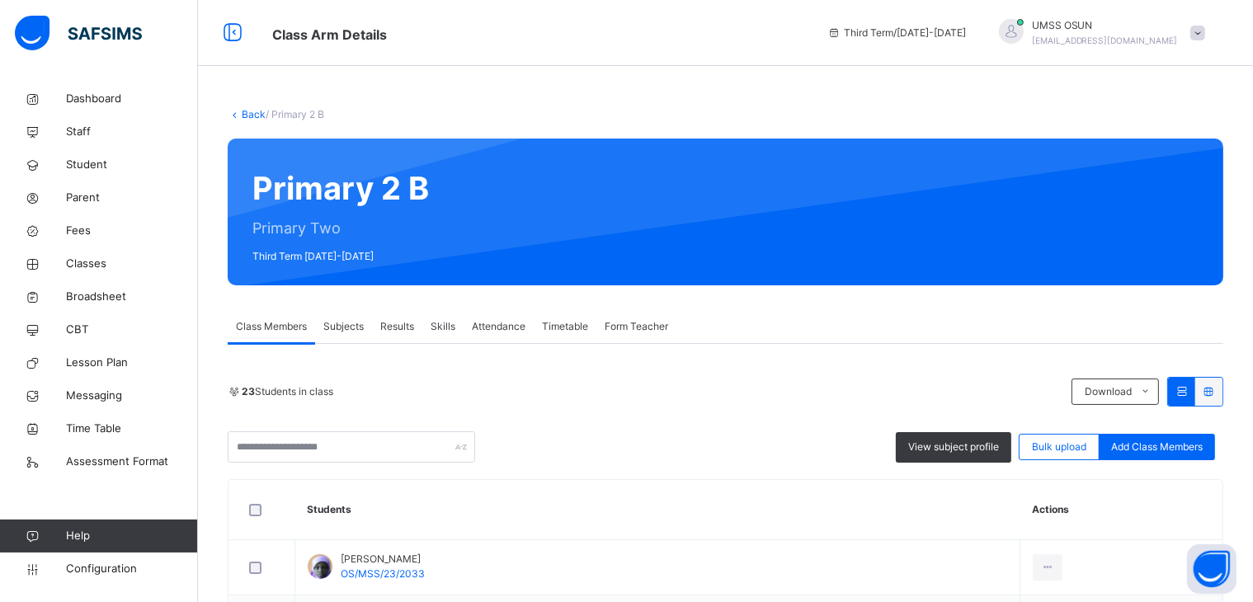
click at [348, 322] on span "Subjects" at bounding box center [343, 326] width 40 height 15
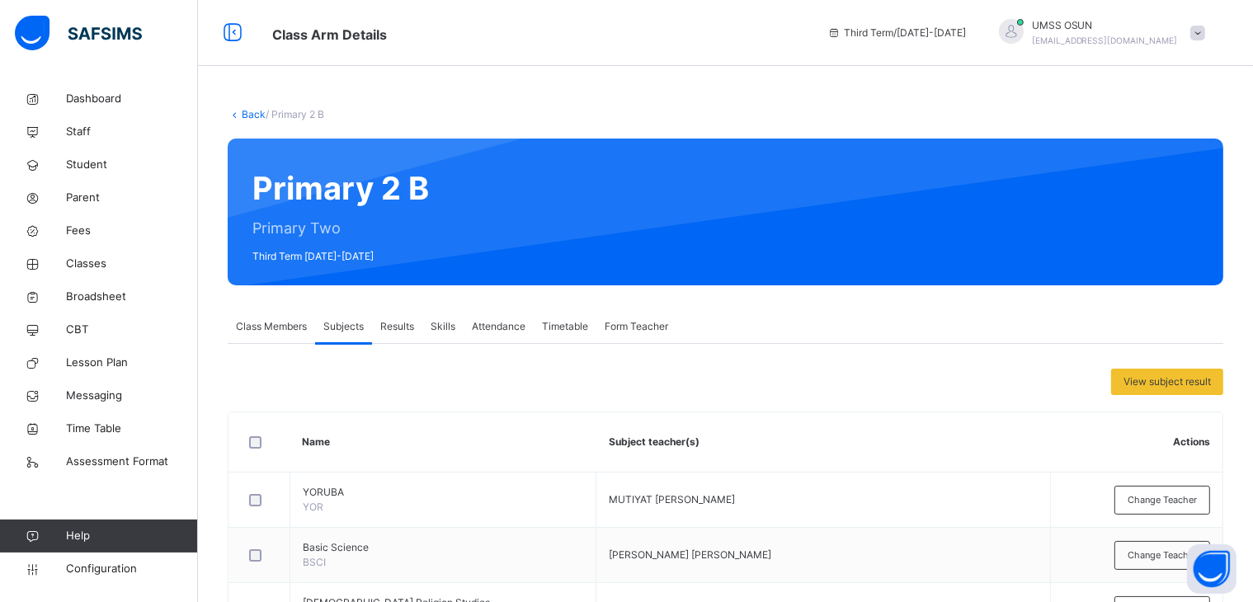
click at [347, 321] on span "Subjects" at bounding box center [343, 326] width 40 height 15
click at [252, 321] on span "Class Members" at bounding box center [271, 326] width 71 height 15
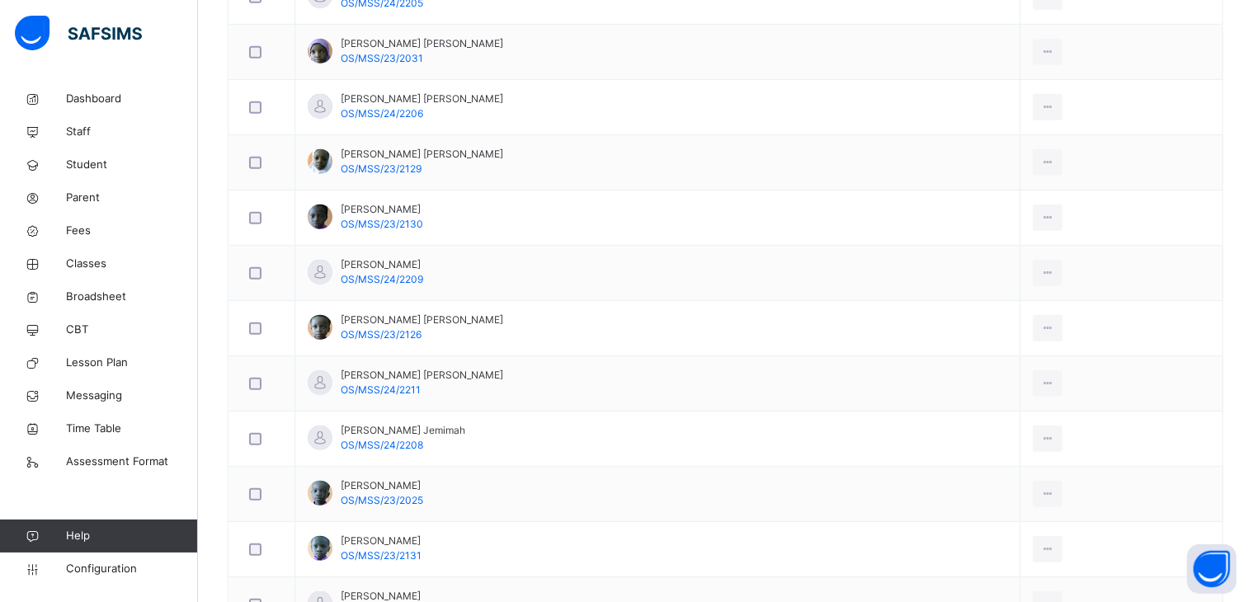
scroll to position [1296, 0]
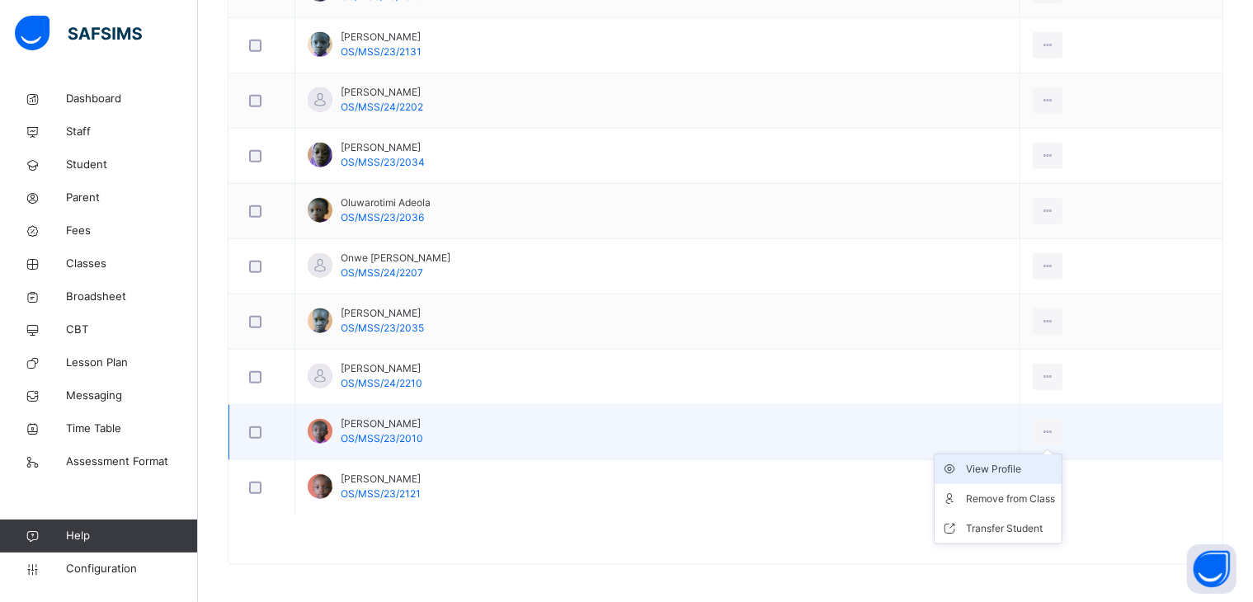
click at [993, 463] on div "View Profile" at bounding box center [1010, 469] width 89 height 17
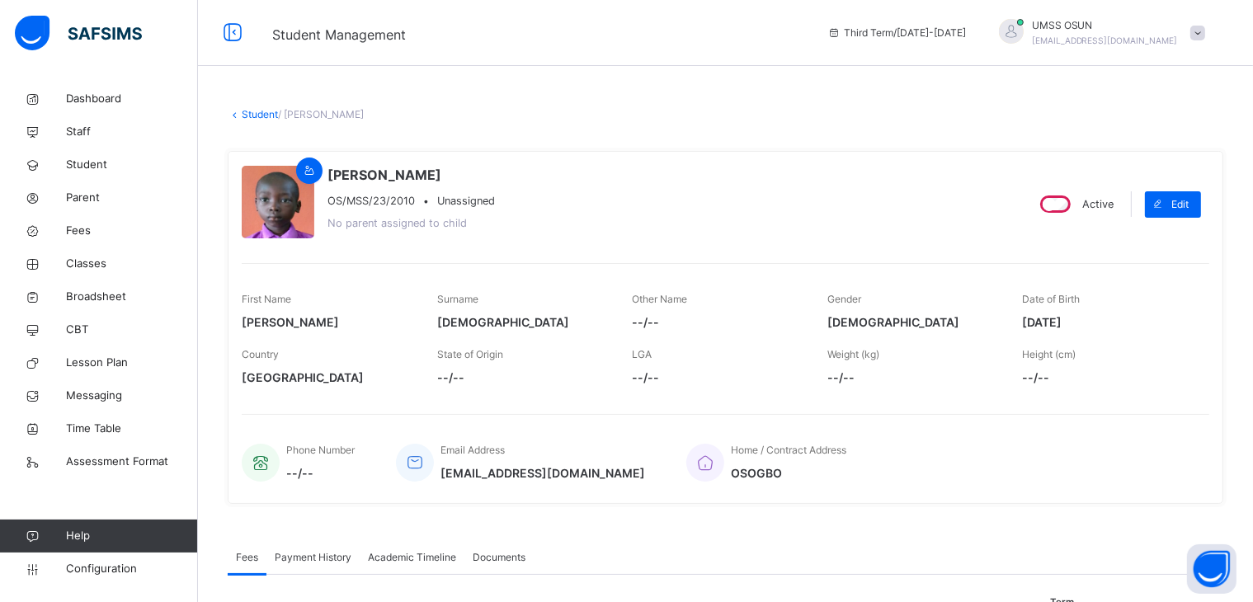
click at [260, 113] on link "Student" at bounding box center [260, 114] width 36 height 12
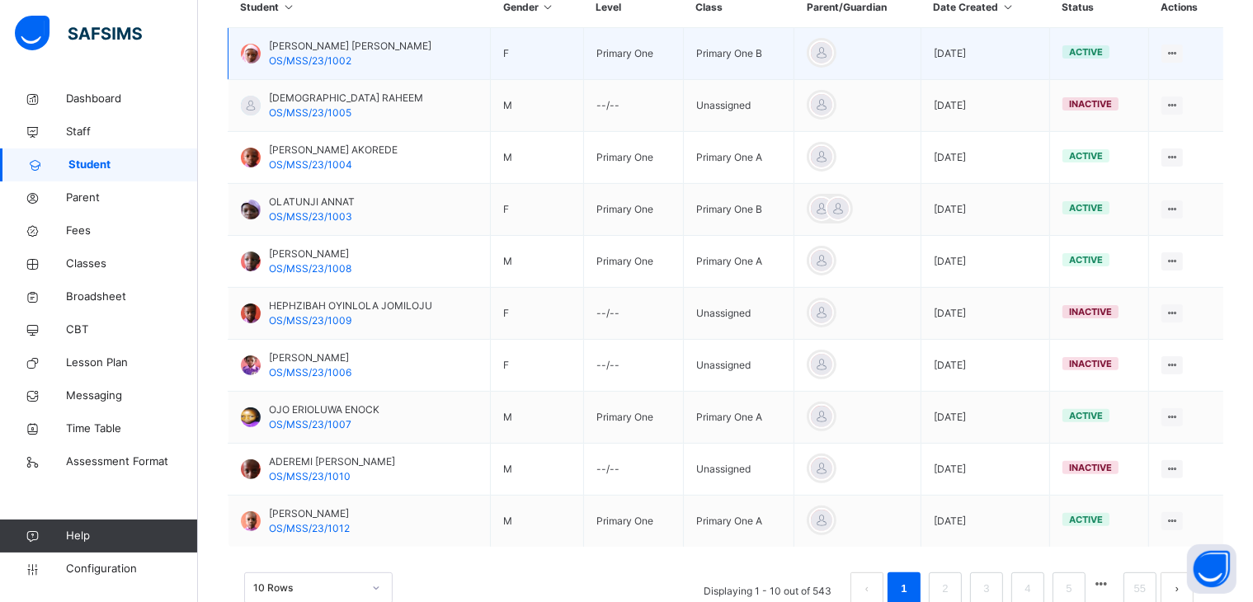
scroll to position [469, 0]
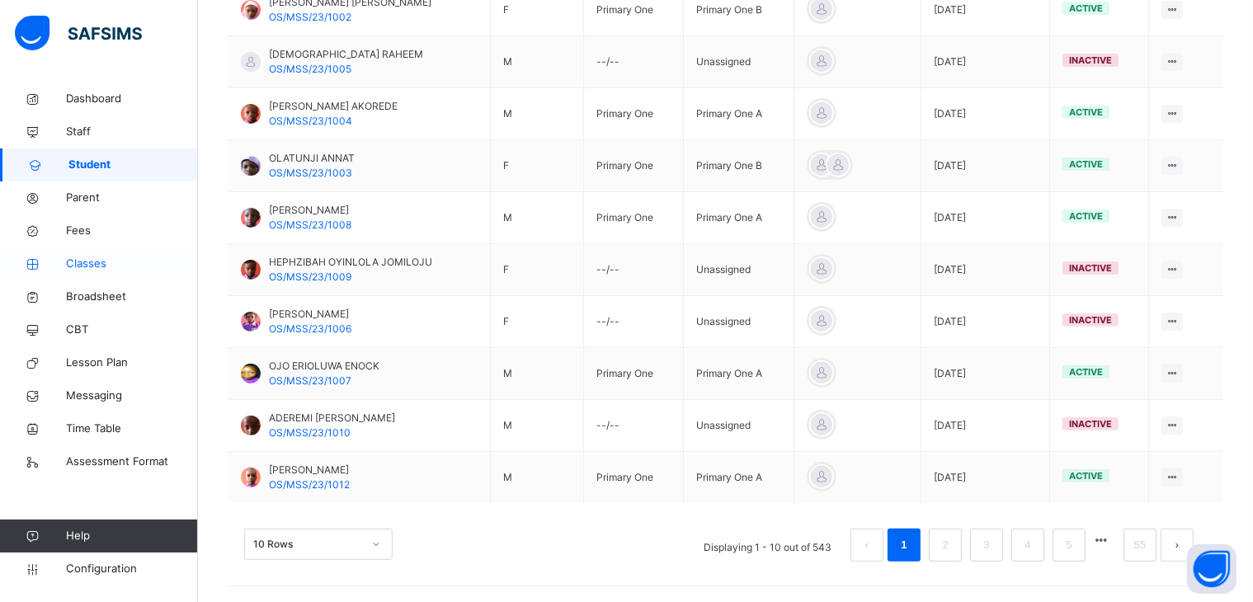
click at [80, 260] on span "Classes" at bounding box center [132, 264] width 132 height 17
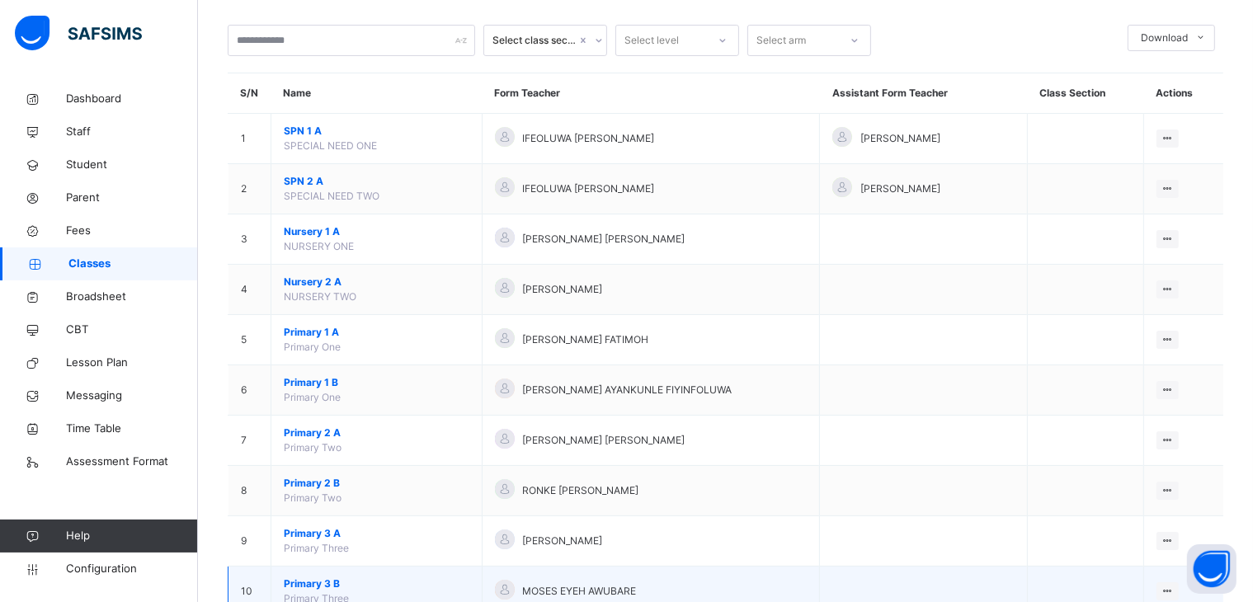
scroll to position [165, 0]
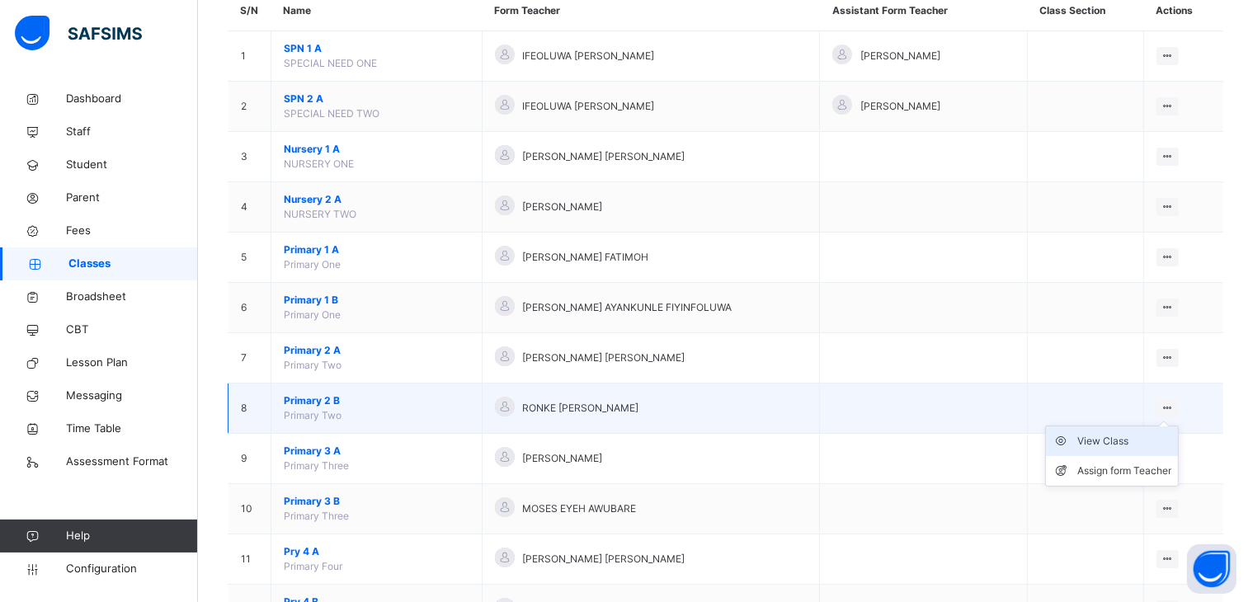
click at [1123, 436] on div "View Class" at bounding box center [1125, 441] width 94 height 17
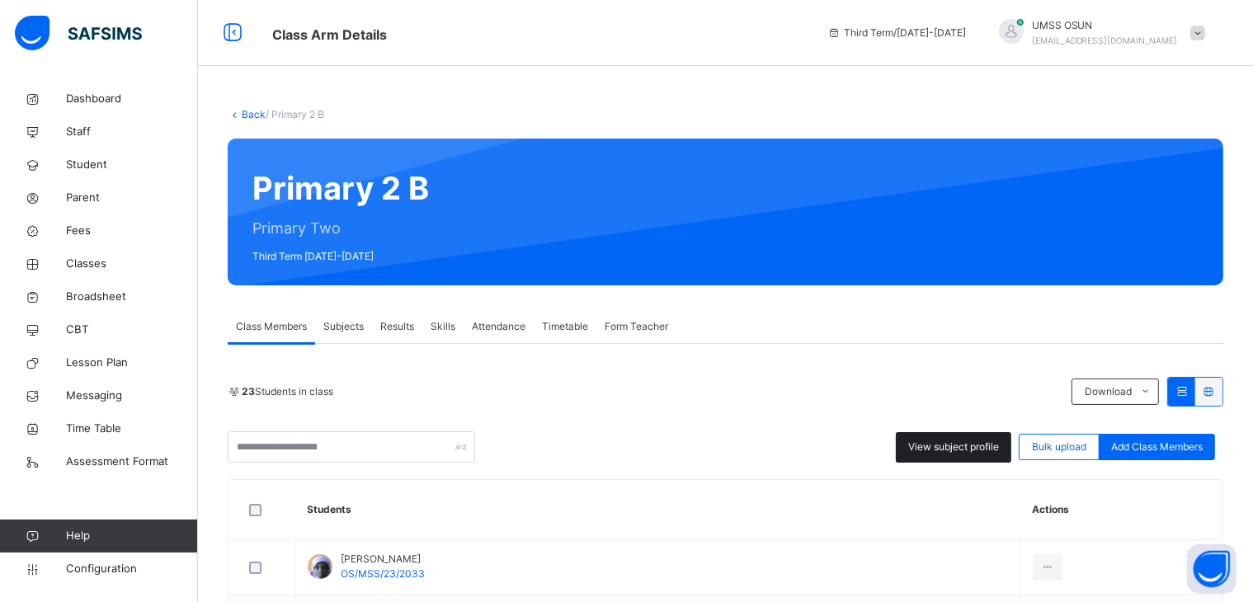
click at [957, 446] on span "View subject profile" at bounding box center [953, 447] width 91 height 15
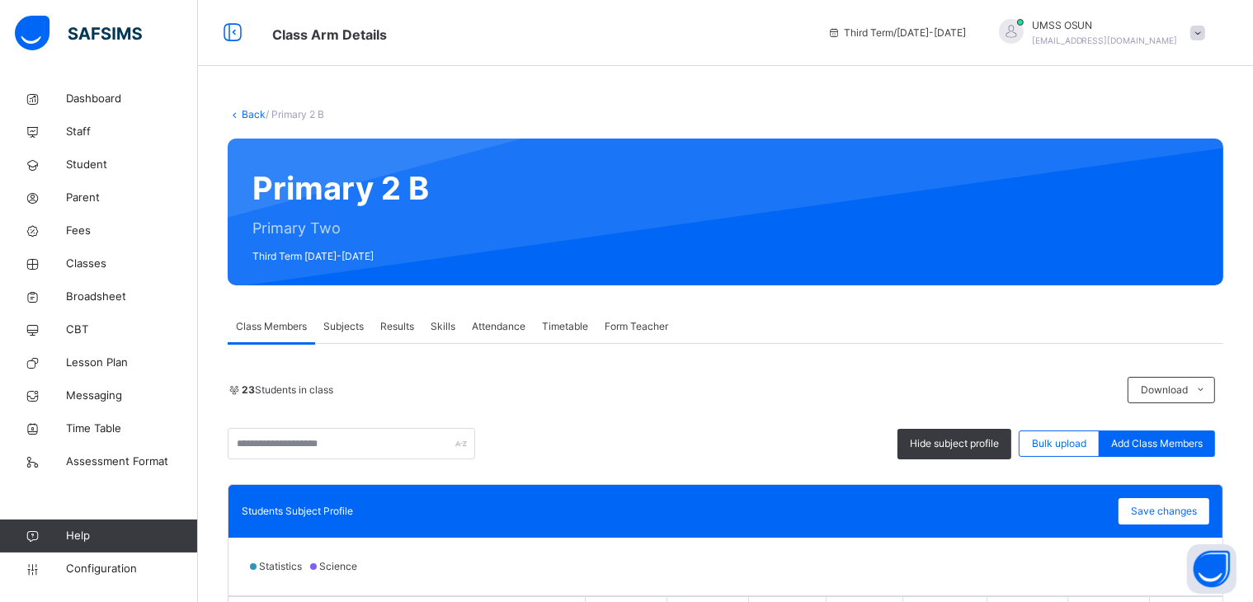
click at [270, 322] on span "Class Members" at bounding box center [271, 326] width 71 height 15
click at [90, 295] on span "Broadsheet" at bounding box center [132, 297] width 132 height 17
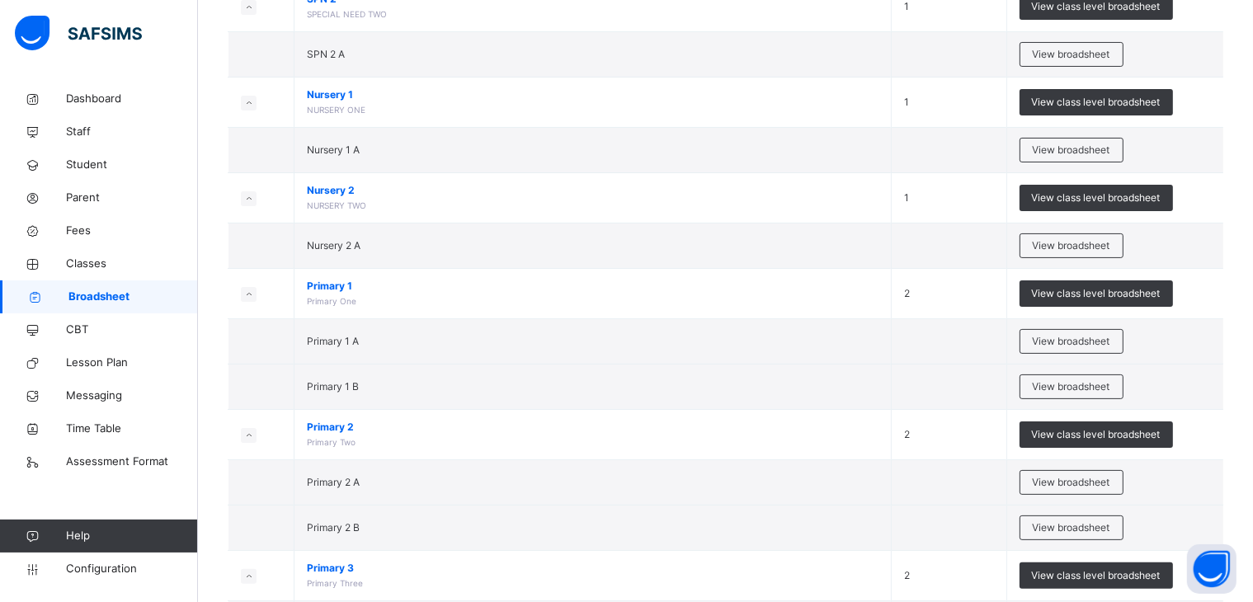
scroll to position [905, 0]
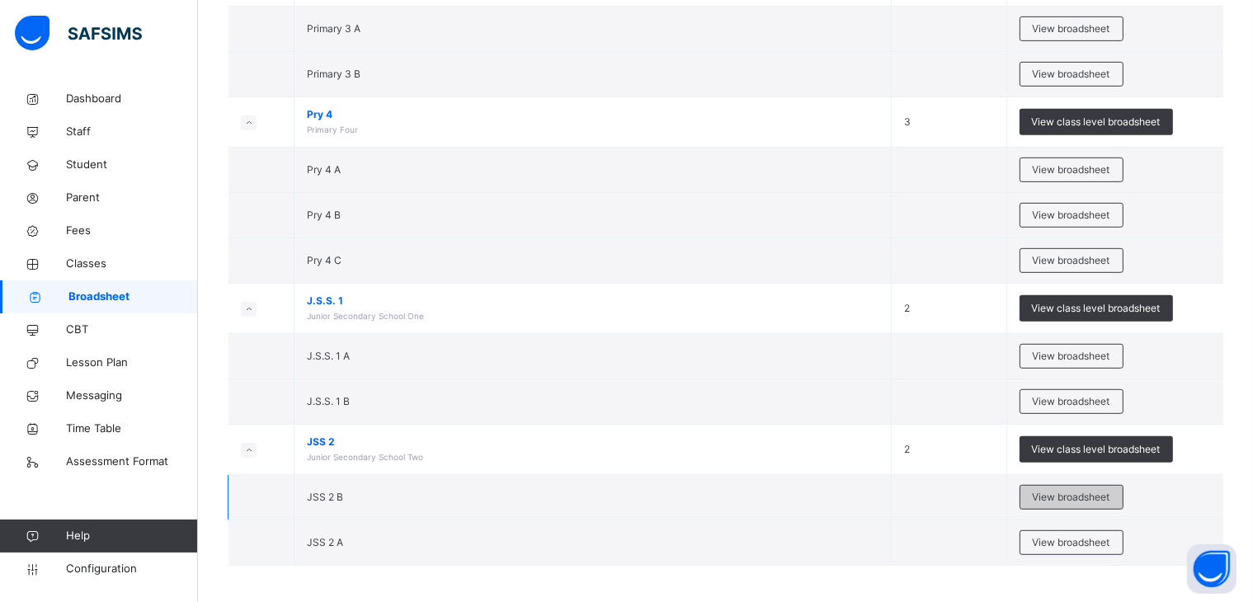
click at [1081, 493] on span "View broadsheet" at bounding box center [1072, 497] width 78 height 15
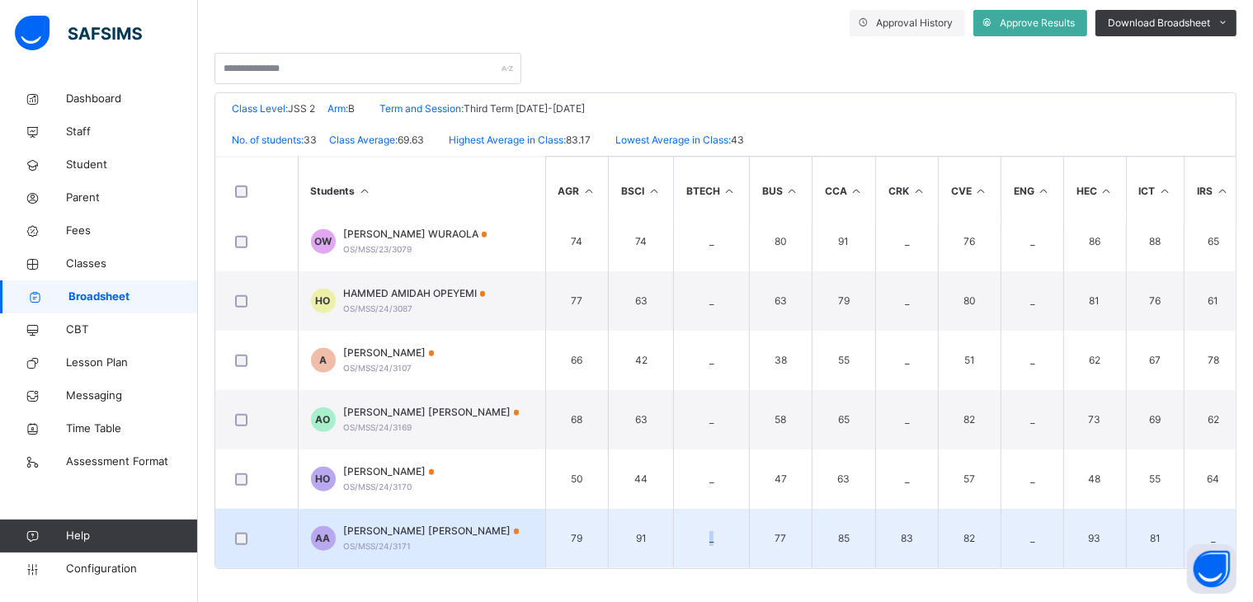
scroll to position [1624, 0]
drag, startPoint x: 710, startPoint y: 558, endPoint x: 823, endPoint y: 555, distance: 113.1
click at [823, 555] on tr "AA ADENIRAN DEBORAH ADEDOYIN OS/MSS/24/3171 79 91 _ 77 85 83 82 _ 93 81 _ 53 88…" at bounding box center [1065, 538] width 1700 height 59
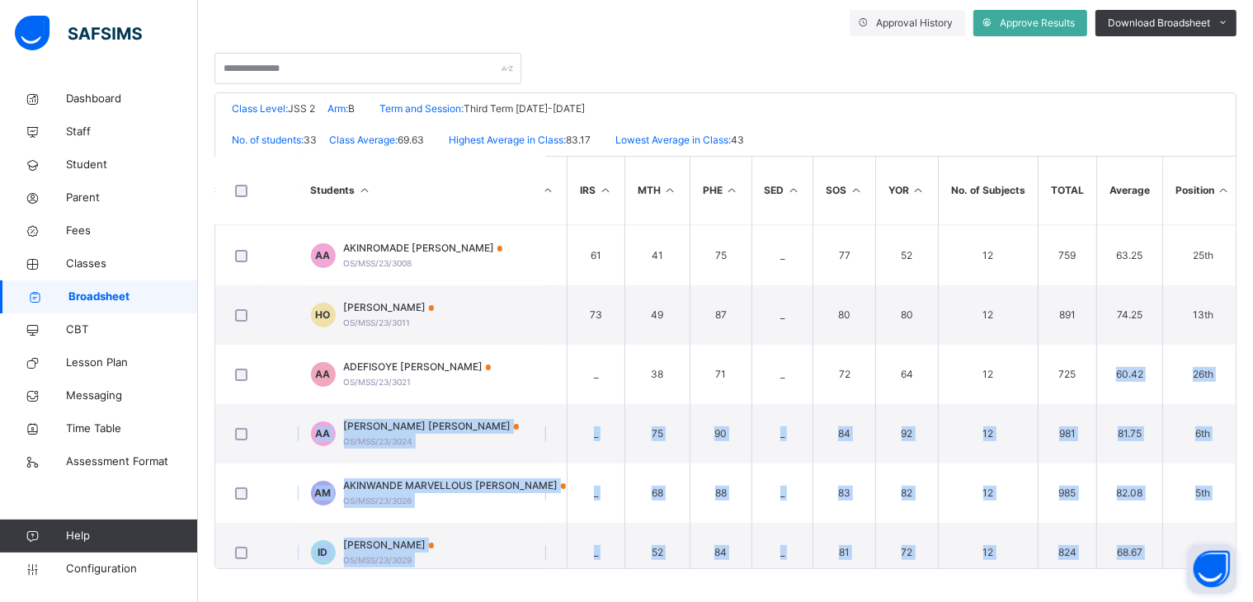
scroll to position [285, 663]
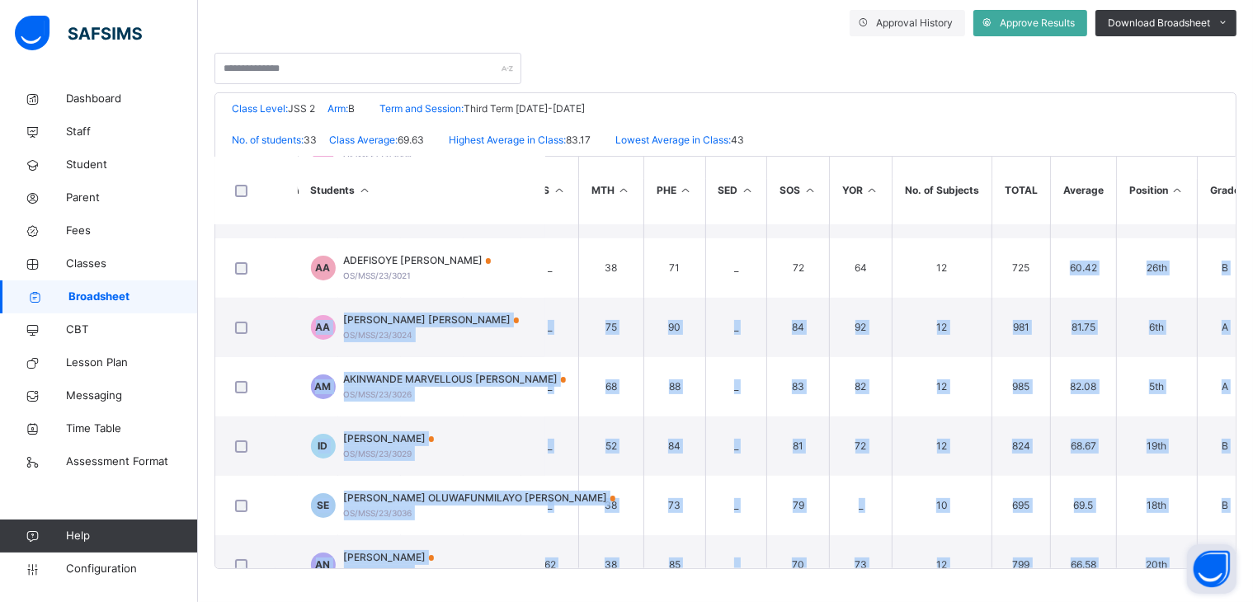
drag, startPoint x: 1141, startPoint y: 561, endPoint x: 1236, endPoint y: 562, distance: 94.9
click at [1236, 562] on body "JSS 2 B Broadsheet Third Term / 2024-2025 UMSS OSUN ubecmss.osun@gmail.com Dash…" at bounding box center [626, 152] width 1253 height 902
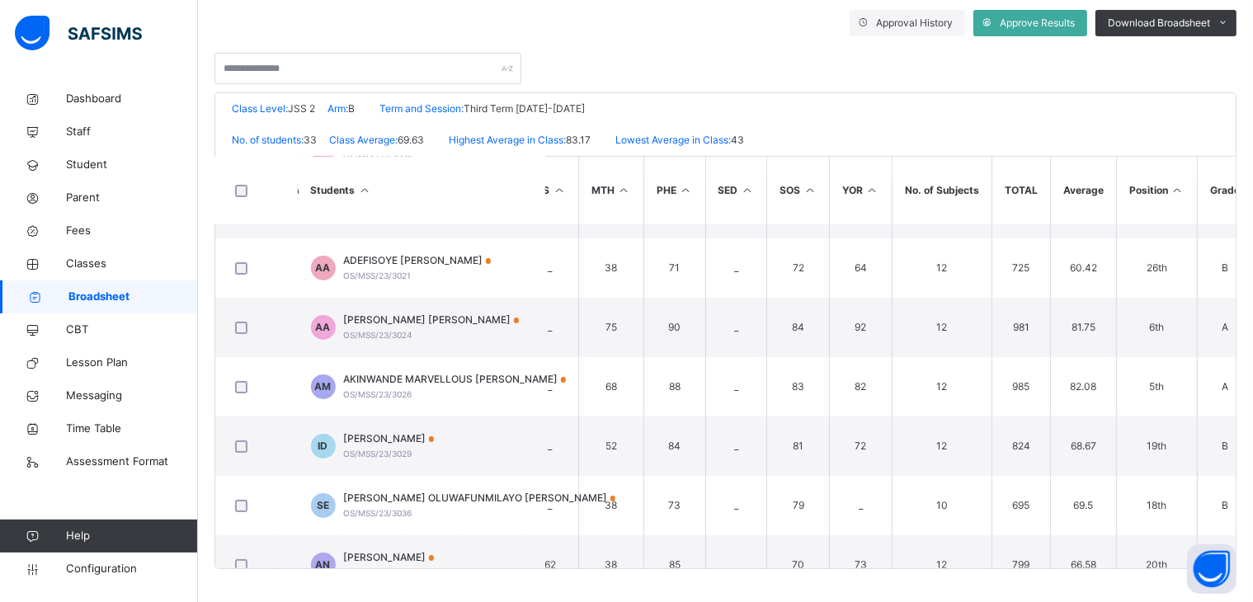
click at [941, 111] on div "Class Level: JSS 2 Arm: B Term and Session: Third Term 2024-2025" at bounding box center [725, 108] width 1021 height 31
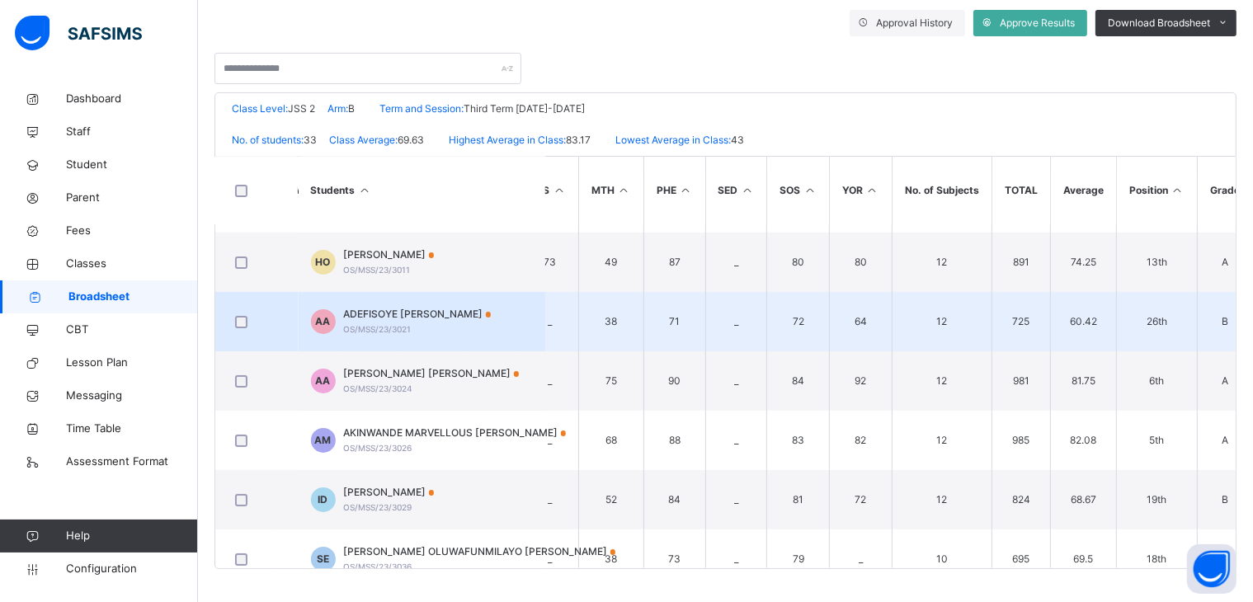
scroll to position [202, 663]
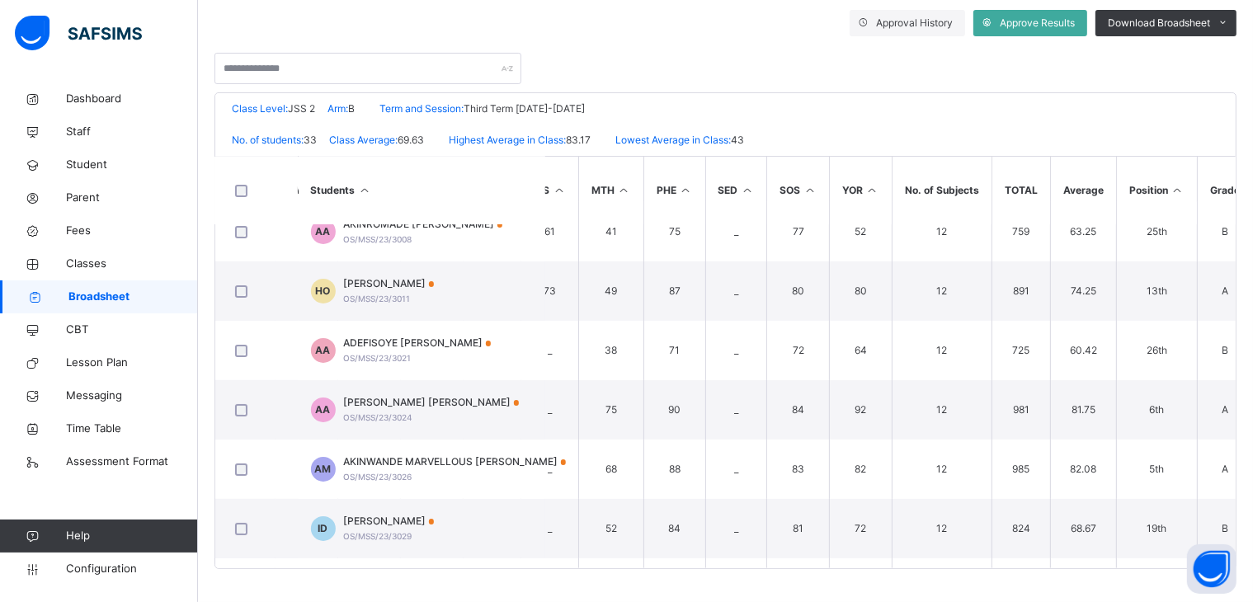
click at [450, 400] on span "ADETUNJI CHRISTIANAH ADEBOLA" at bounding box center [432, 402] width 176 height 15
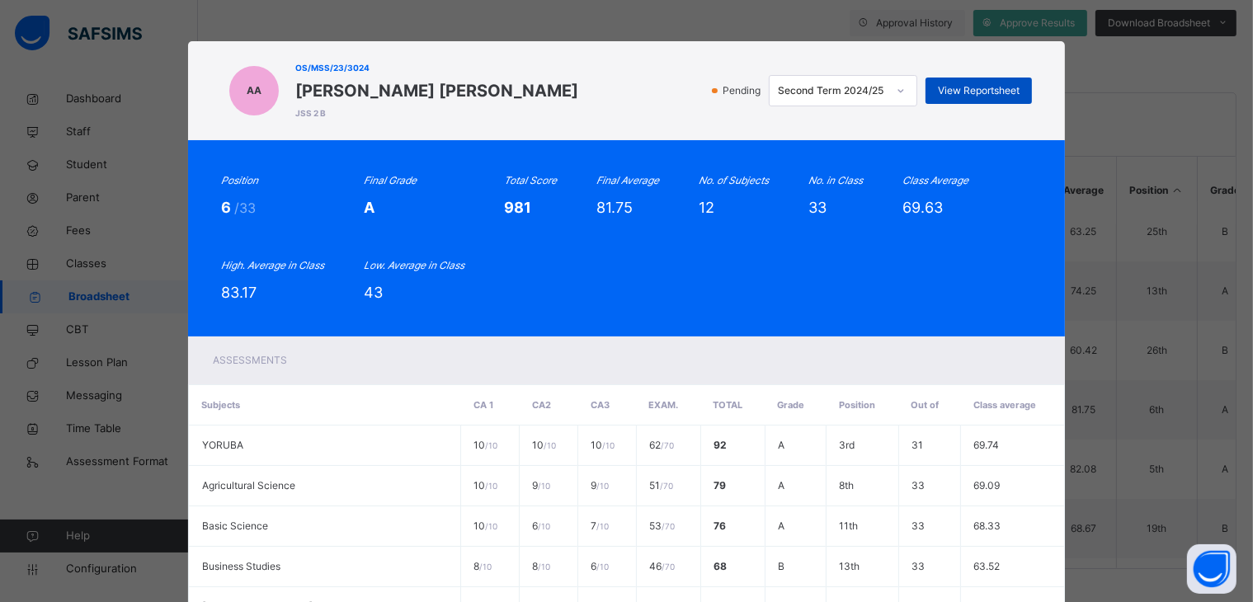
click at [990, 84] on span "View Reportsheet" at bounding box center [979, 90] width 82 height 15
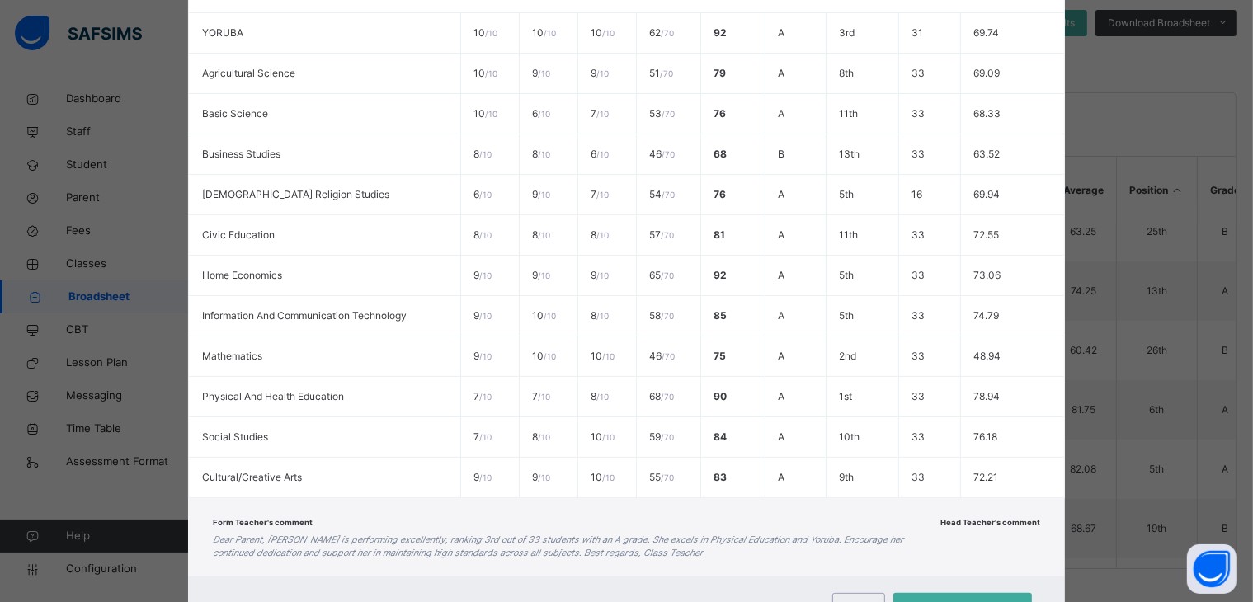
scroll to position [485, 0]
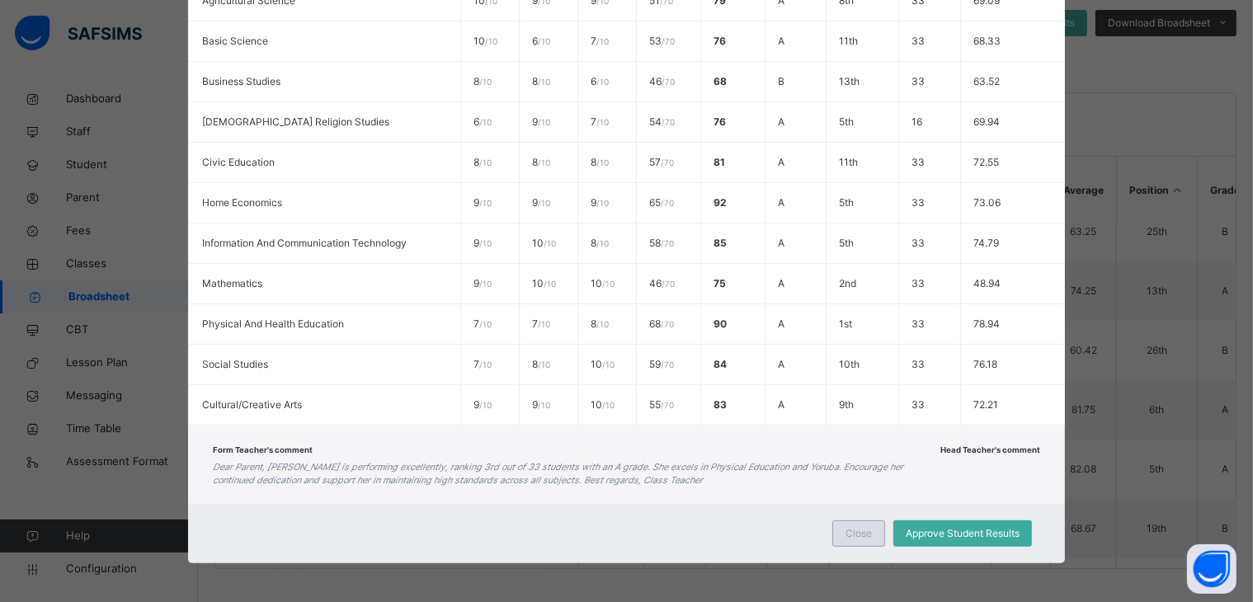
click at [848, 526] on span "Close" at bounding box center [859, 533] width 26 height 15
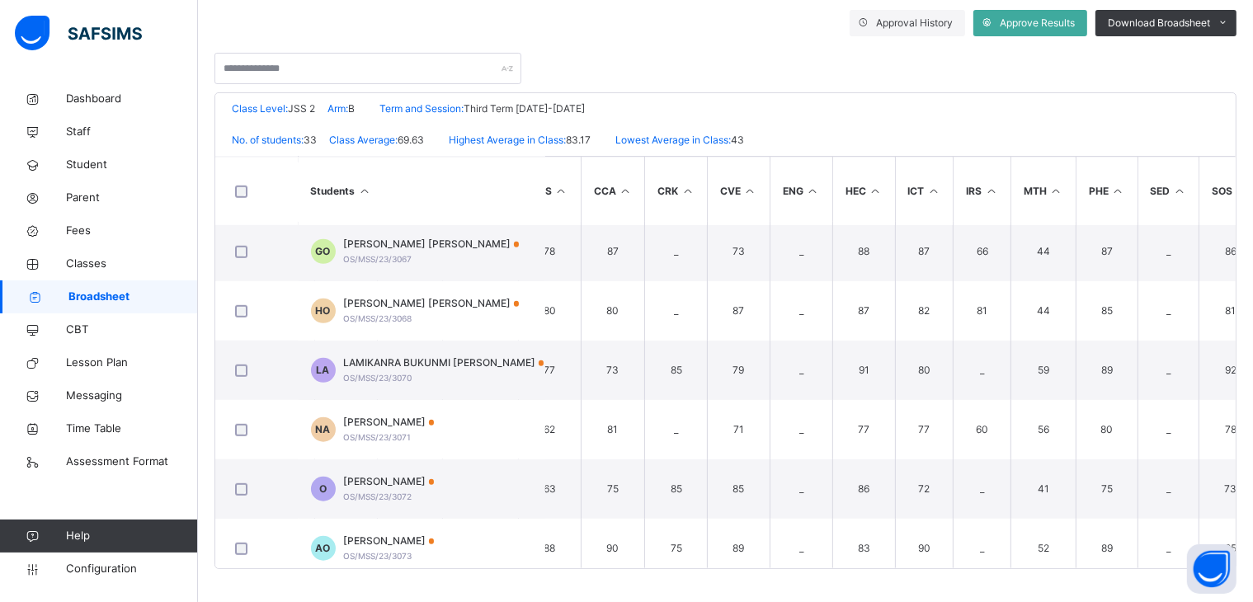
scroll to position [1192, 238]
drag, startPoint x: 914, startPoint y: 568, endPoint x: 955, endPoint y: 568, distance: 41.3
click at [955, 568] on div "Broadsheet / JSS 2 B Class Arm Broadsheet Cumulative Third Term 2024-2025 Send …" at bounding box center [725, 192] width 1055 height 819
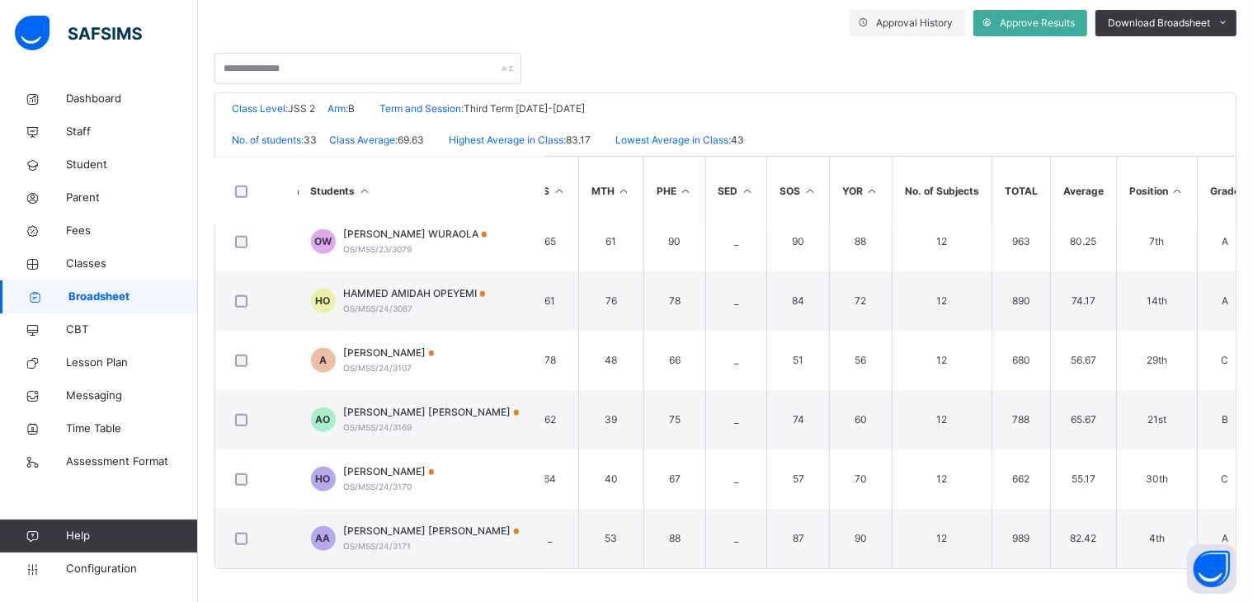
scroll to position [1624, 665]
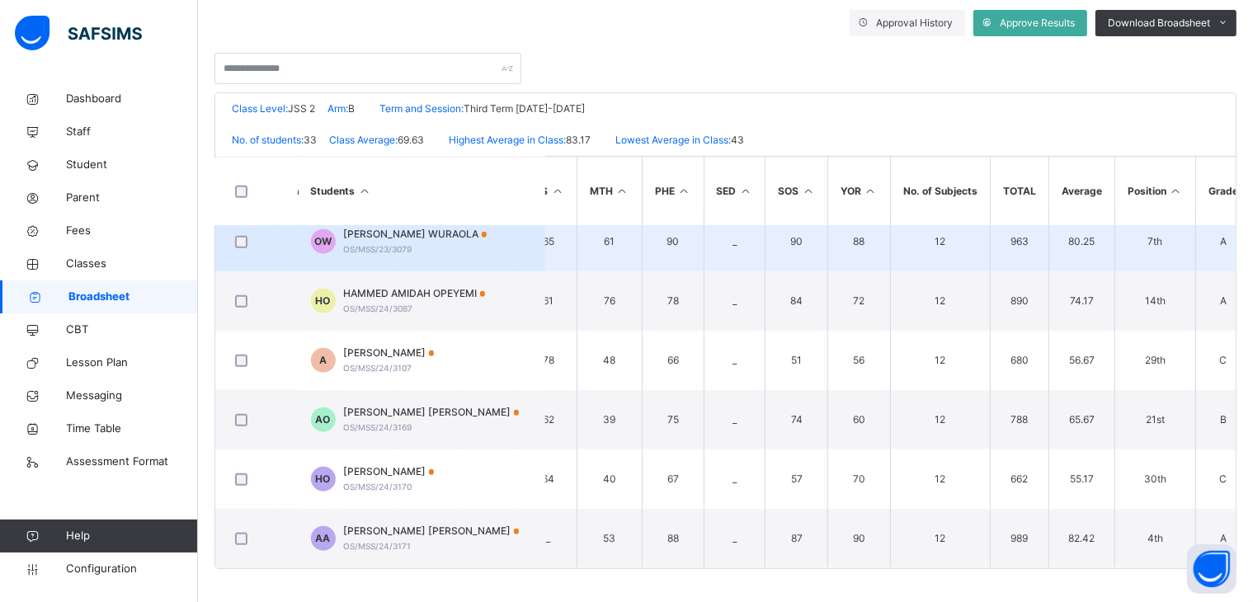
click at [417, 227] on span "OLATUNDE HABEEBAH WURAOLA" at bounding box center [416, 234] width 144 height 15
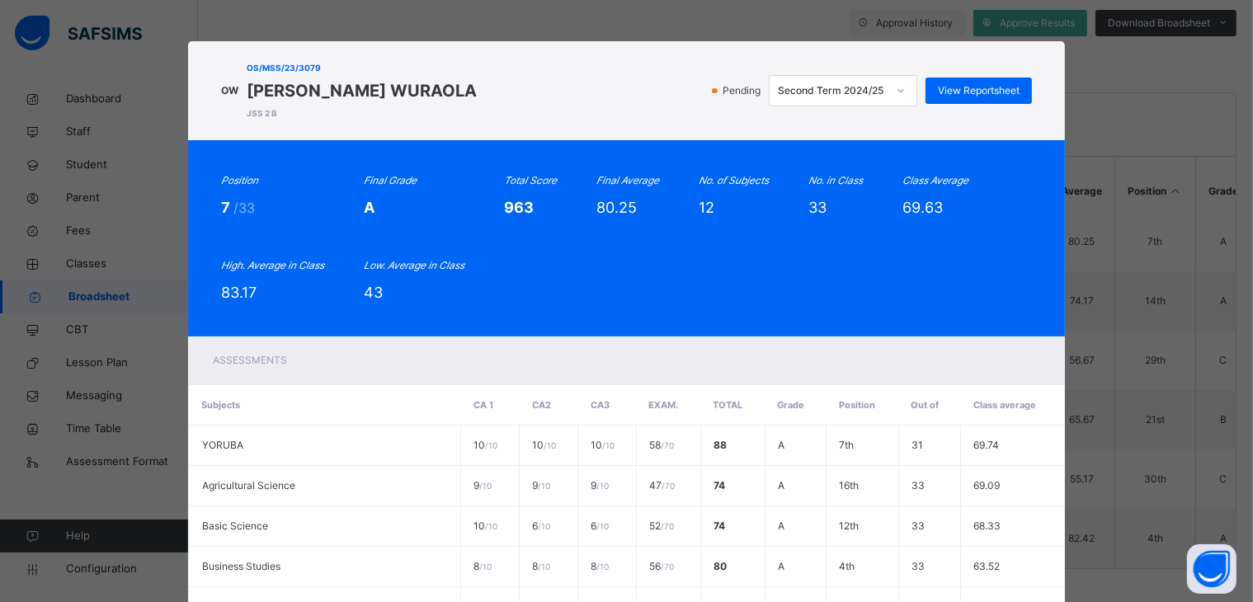
scroll to position [0, 0]
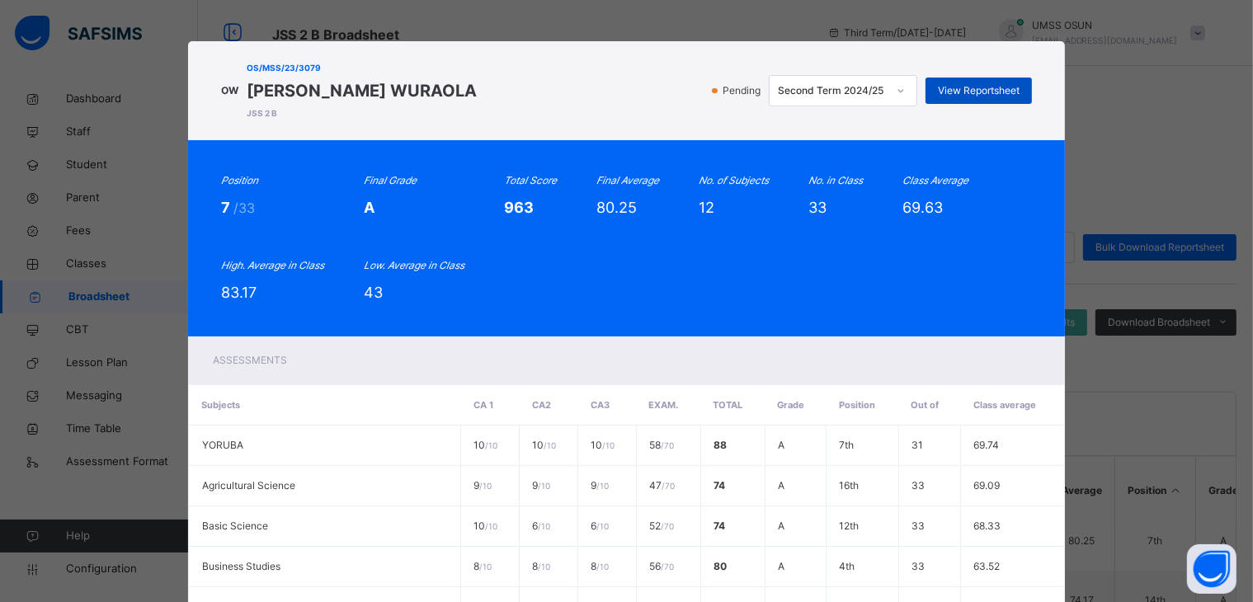
click at [990, 86] on span "View Reportsheet" at bounding box center [979, 90] width 82 height 15
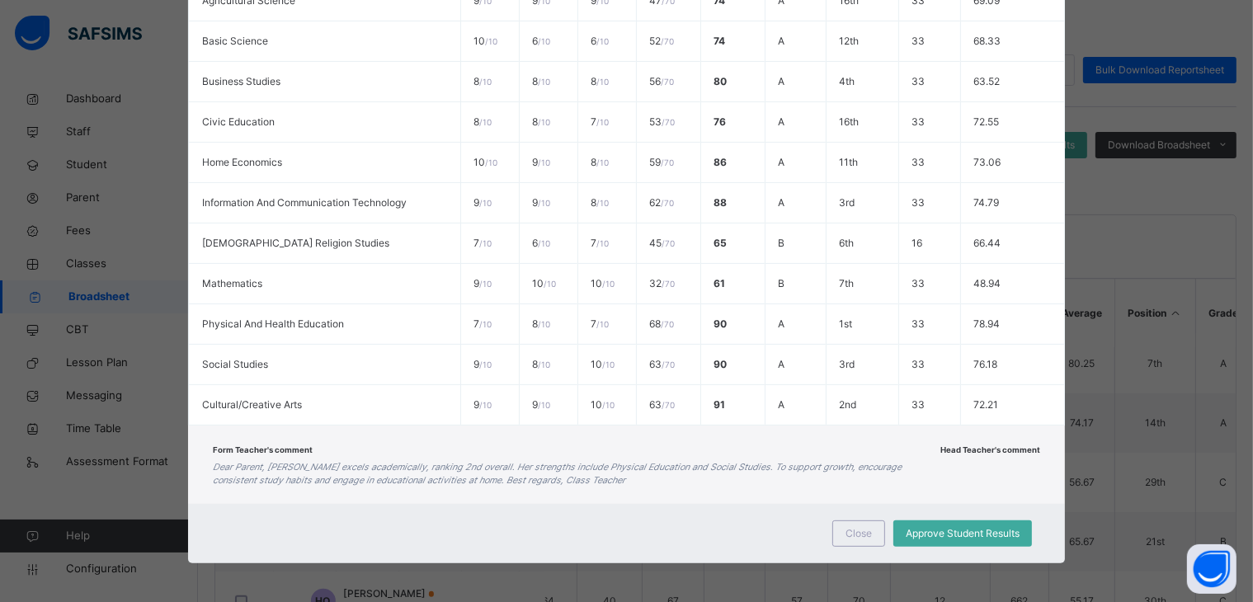
scroll to position [248, 0]
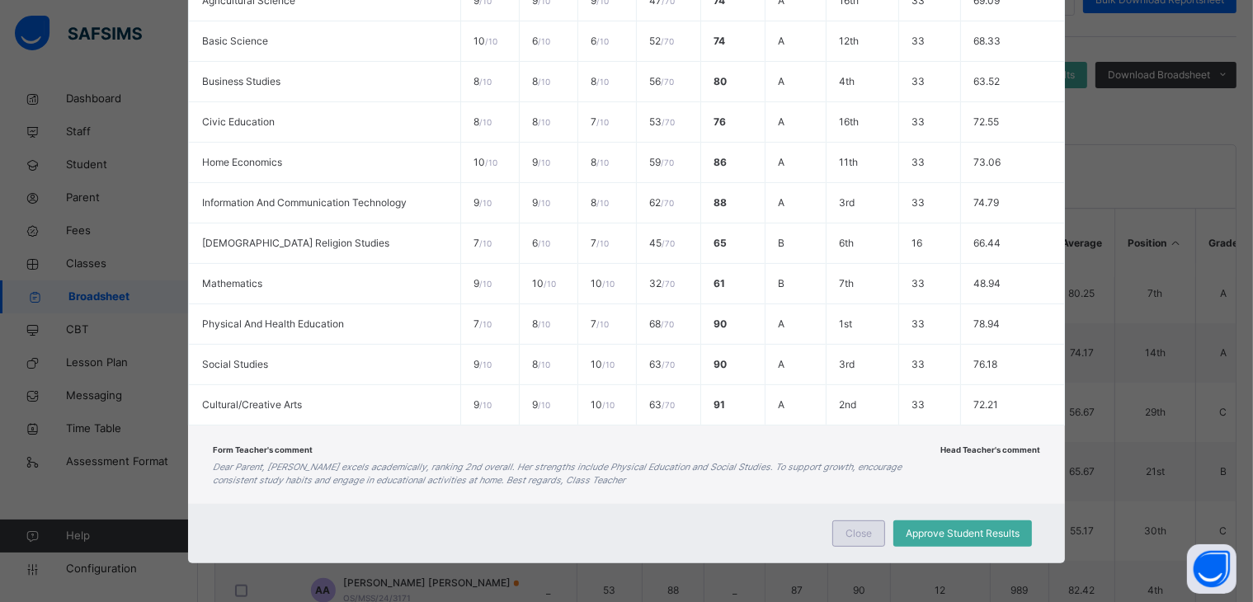
click at [865, 531] on span "Close" at bounding box center [859, 533] width 26 height 15
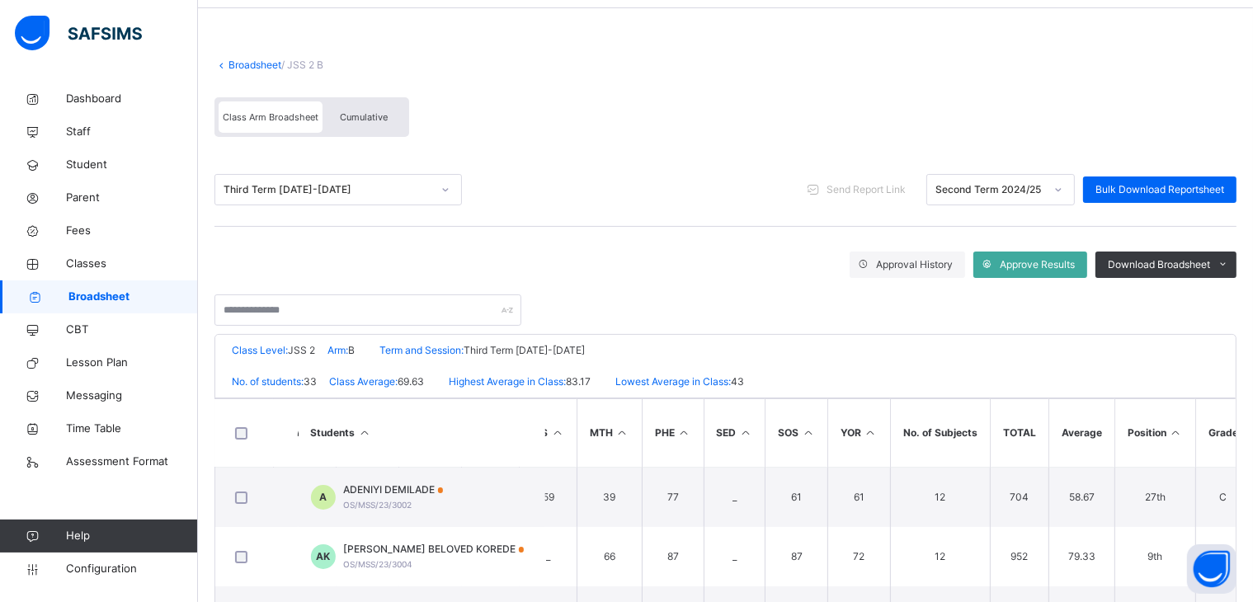
scroll to position [0, 0]
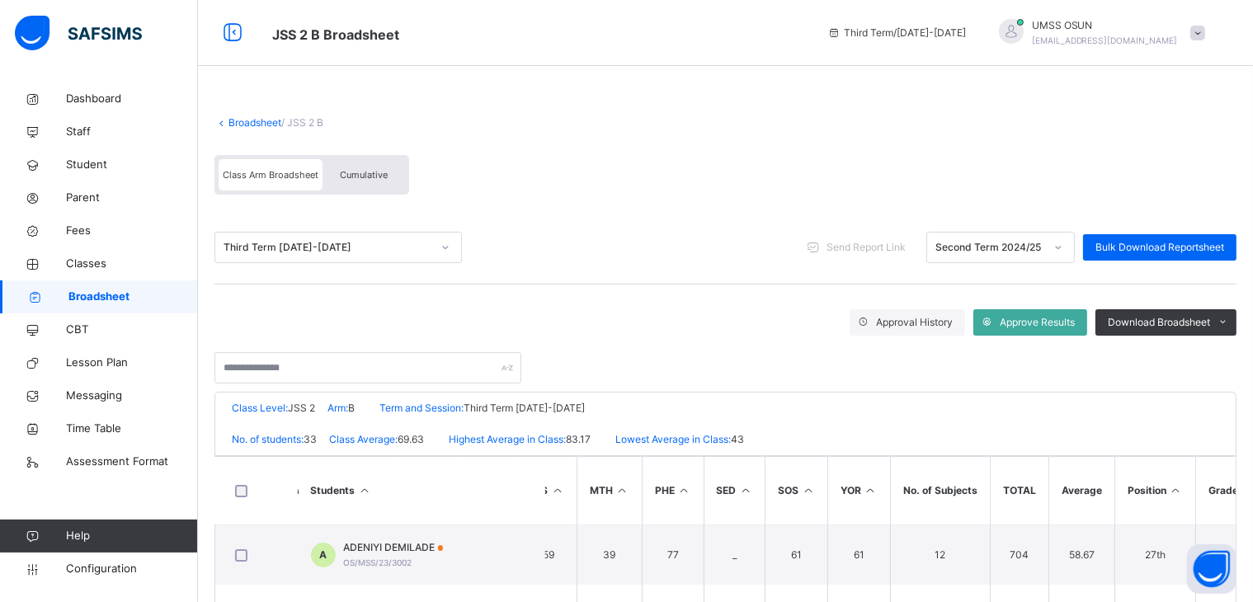
click at [256, 117] on link "Broadsheet" at bounding box center [255, 122] width 53 height 12
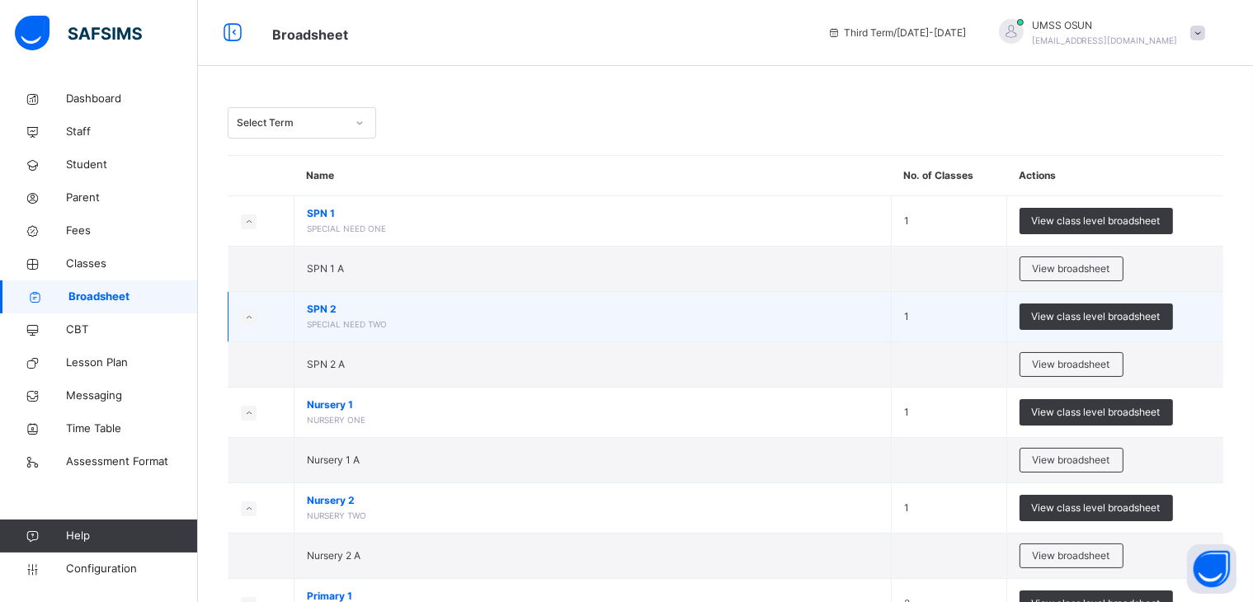
scroll to position [905, 0]
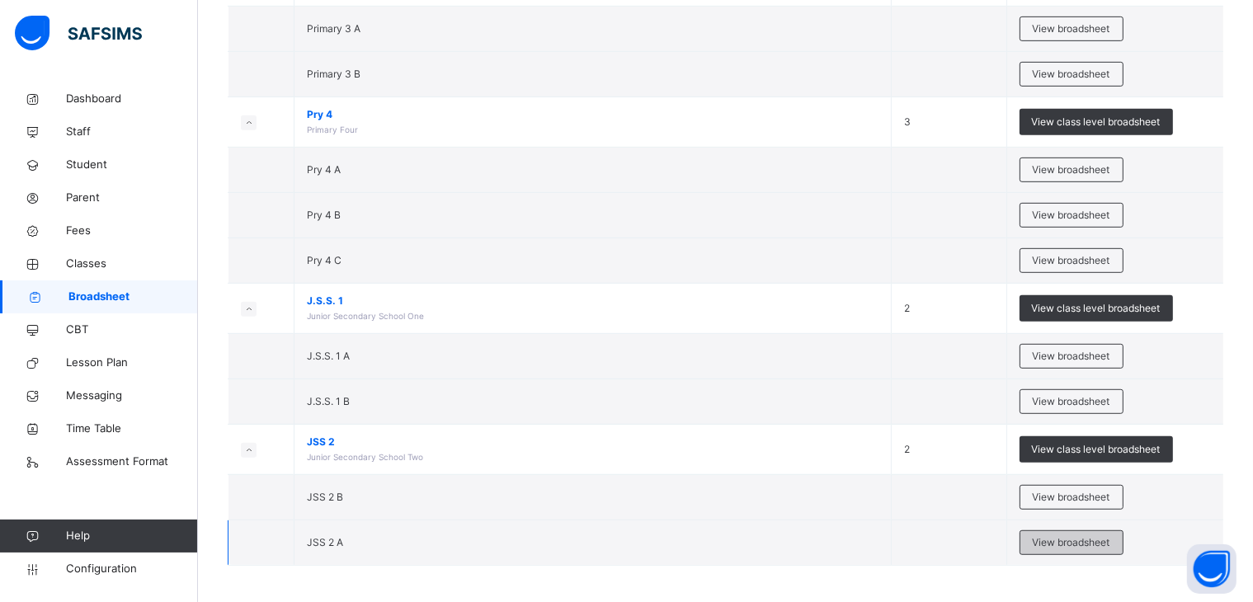
click at [1068, 535] on span "View broadsheet" at bounding box center [1072, 542] width 78 height 15
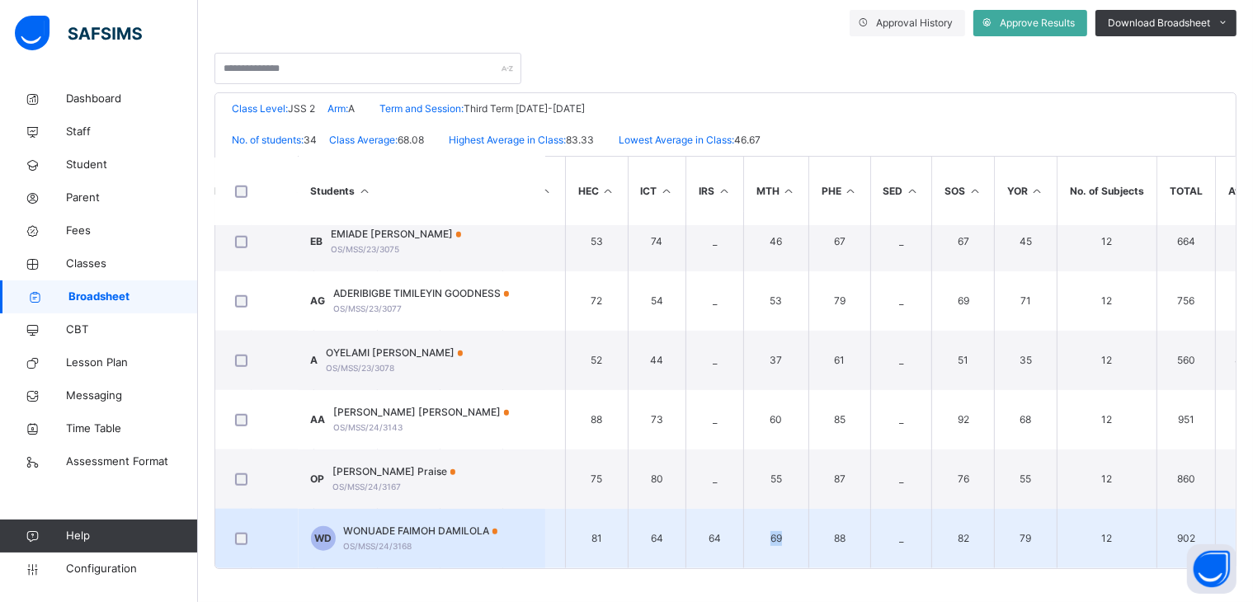
scroll to position [1683, 498]
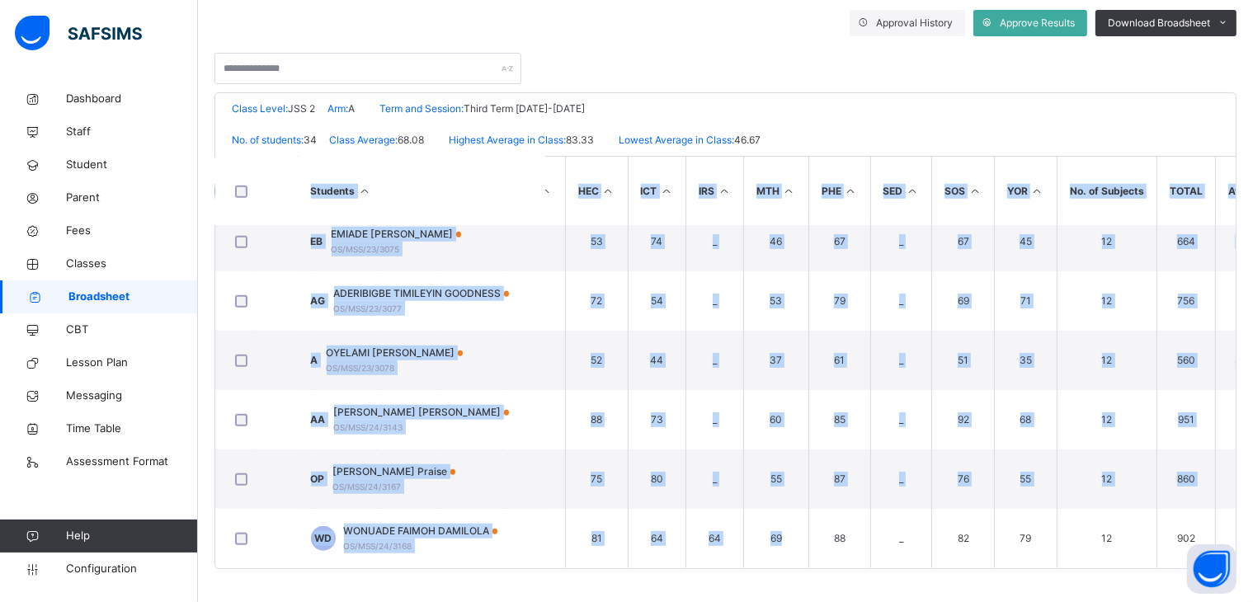
drag, startPoint x: 787, startPoint y: 556, endPoint x: 564, endPoint y: 561, distance: 222.8
click at [585, 562] on div "Students AGR BSCI BTECH BUS CCA CRK CVE ENG HEC ICT IRS MTH PHE SED SOS YOR No.…" at bounding box center [725, 362] width 1021 height 413
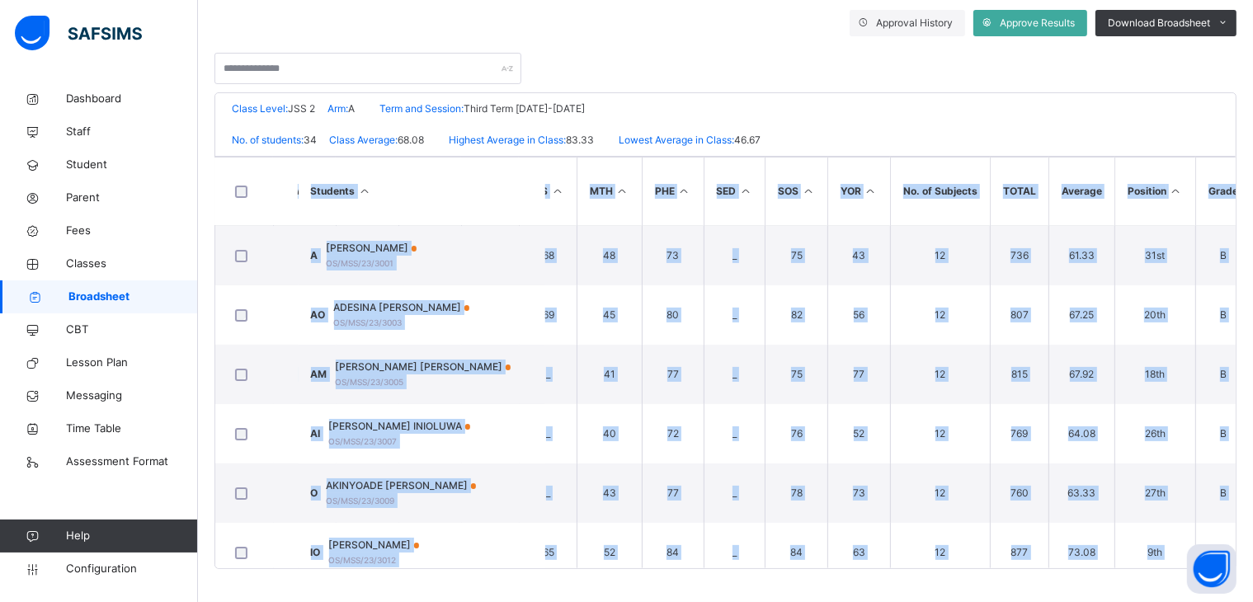
scroll to position [0, 0]
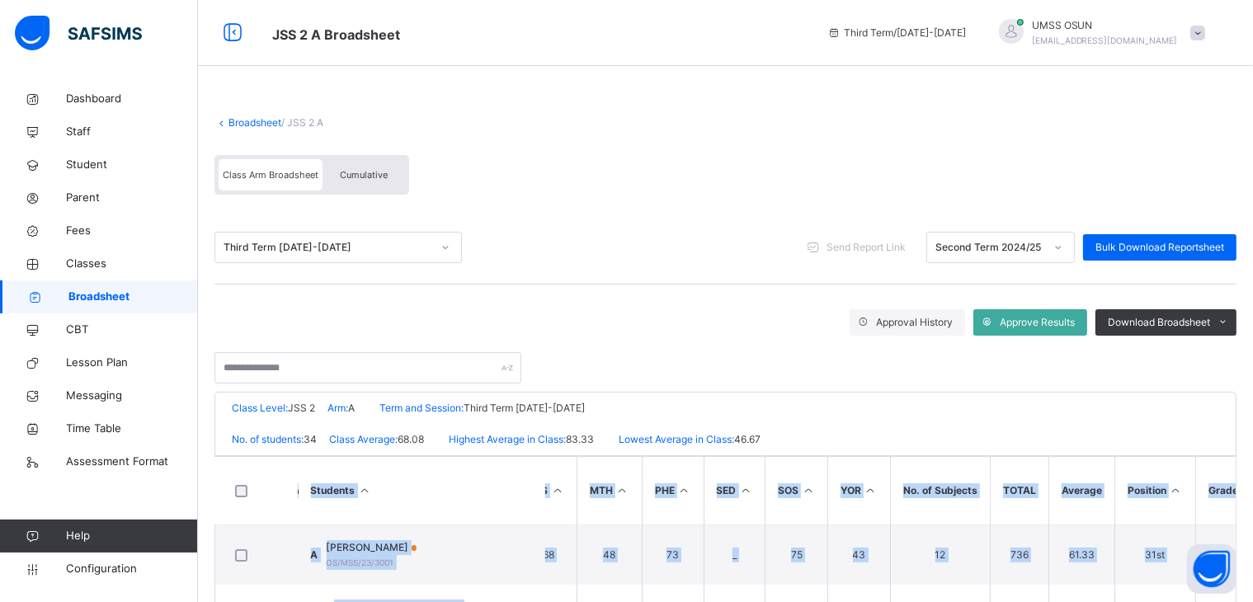
click at [248, 116] on link "Broadsheet" at bounding box center [255, 122] width 53 height 12
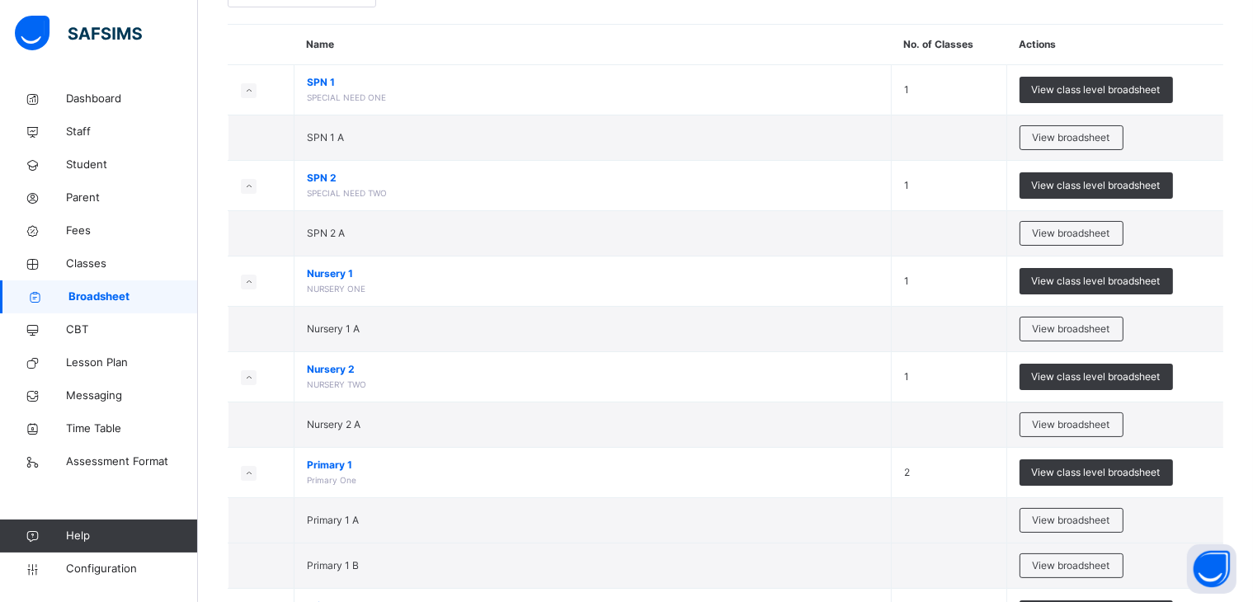
scroll to position [905, 0]
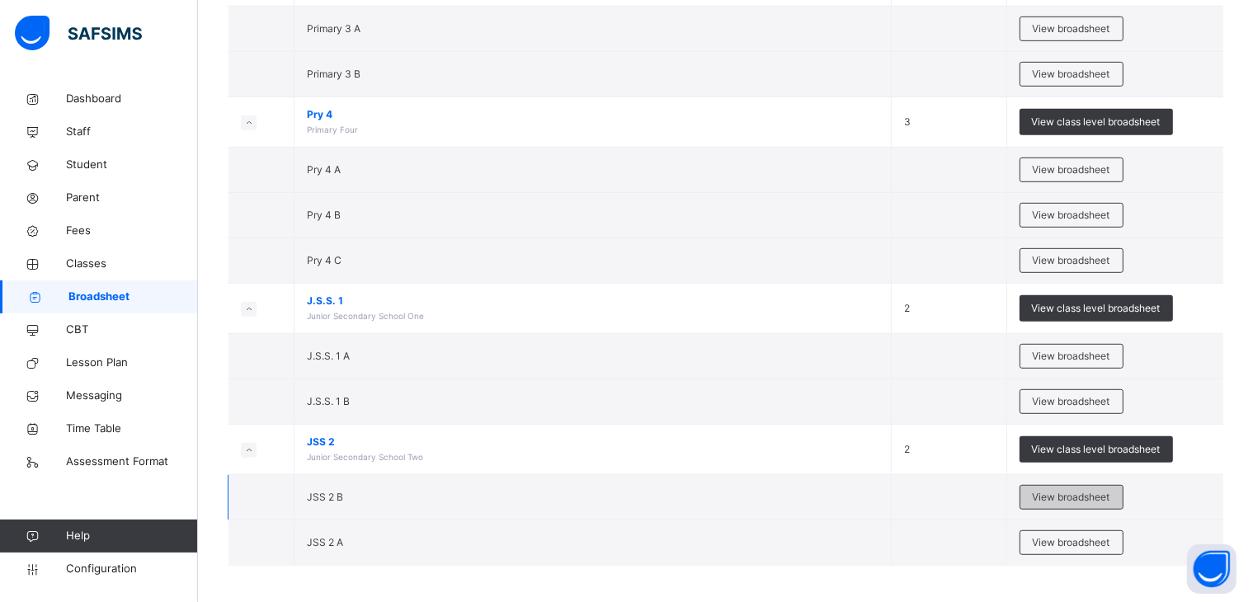
click at [1073, 491] on span "View broadsheet" at bounding box center [1072, 497] width 78 height 15
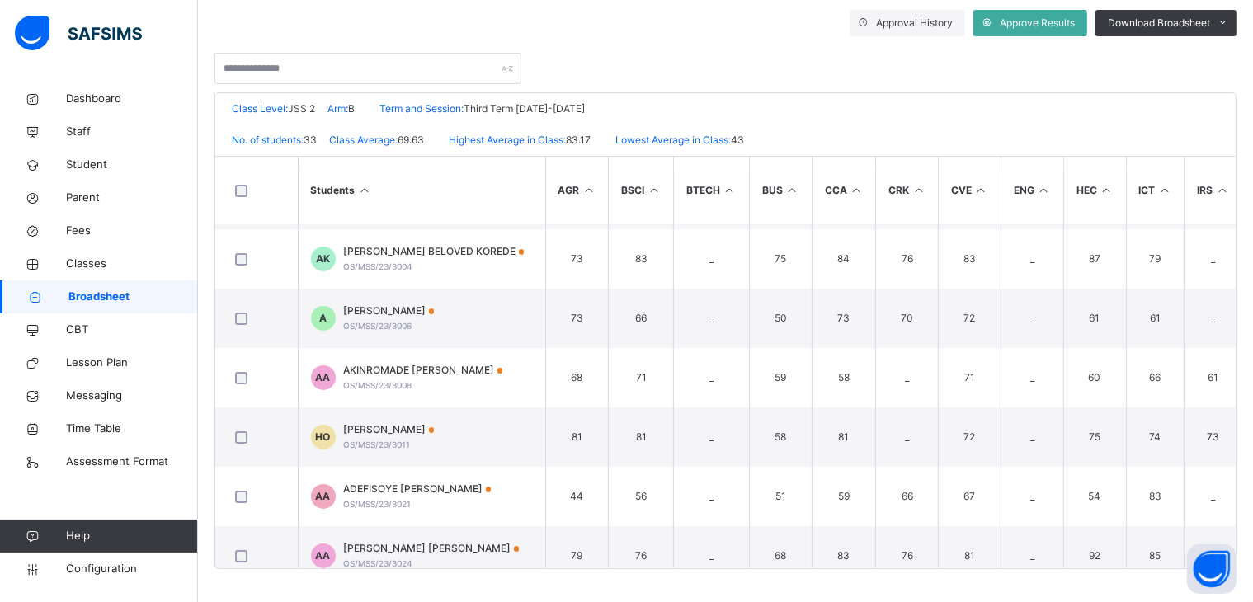
scroll to position [56, 665]
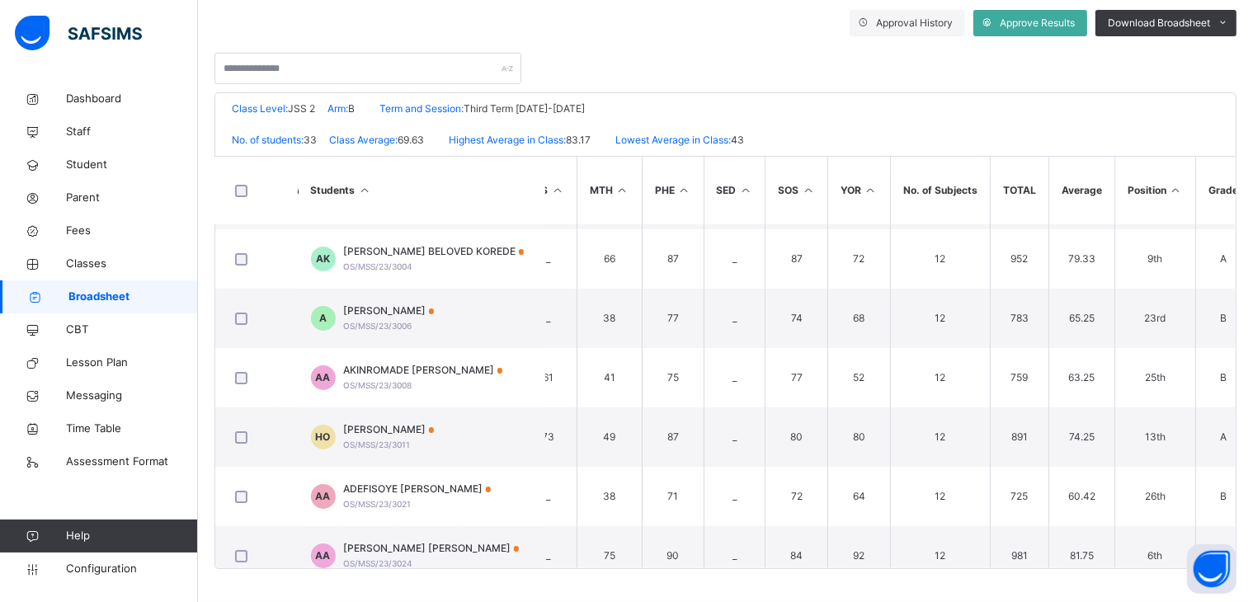
drag, startPoint x: 1042, startPoint y: 568, endPoint x: 956, endPoint y: 585, distance: 87.4
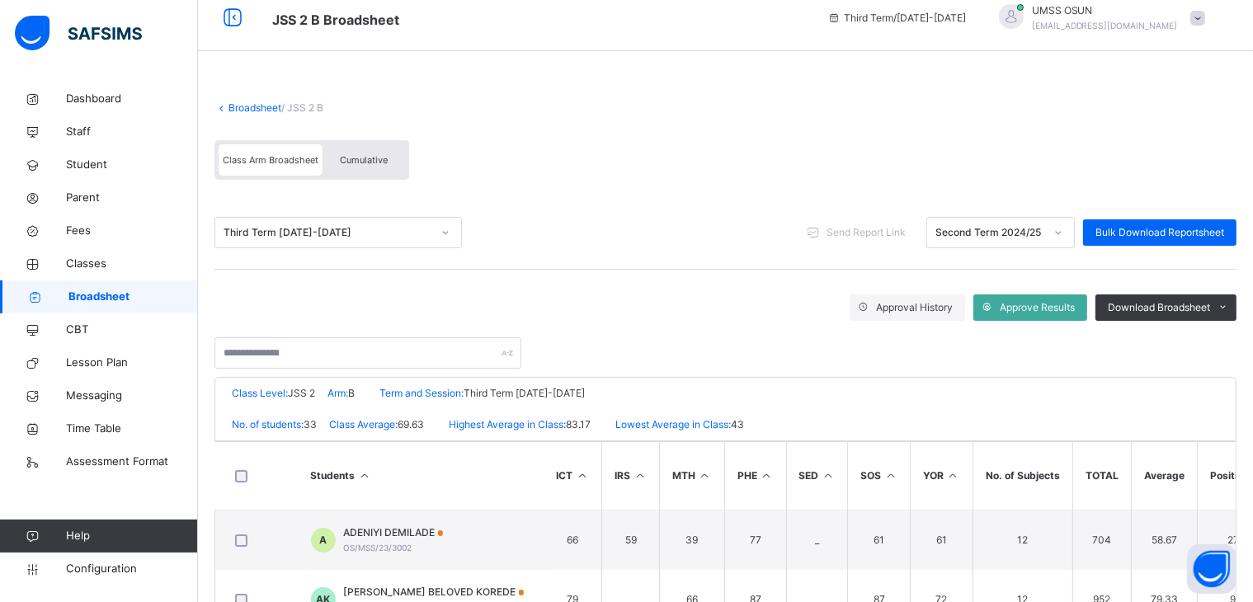
scroll to position [0, 0]
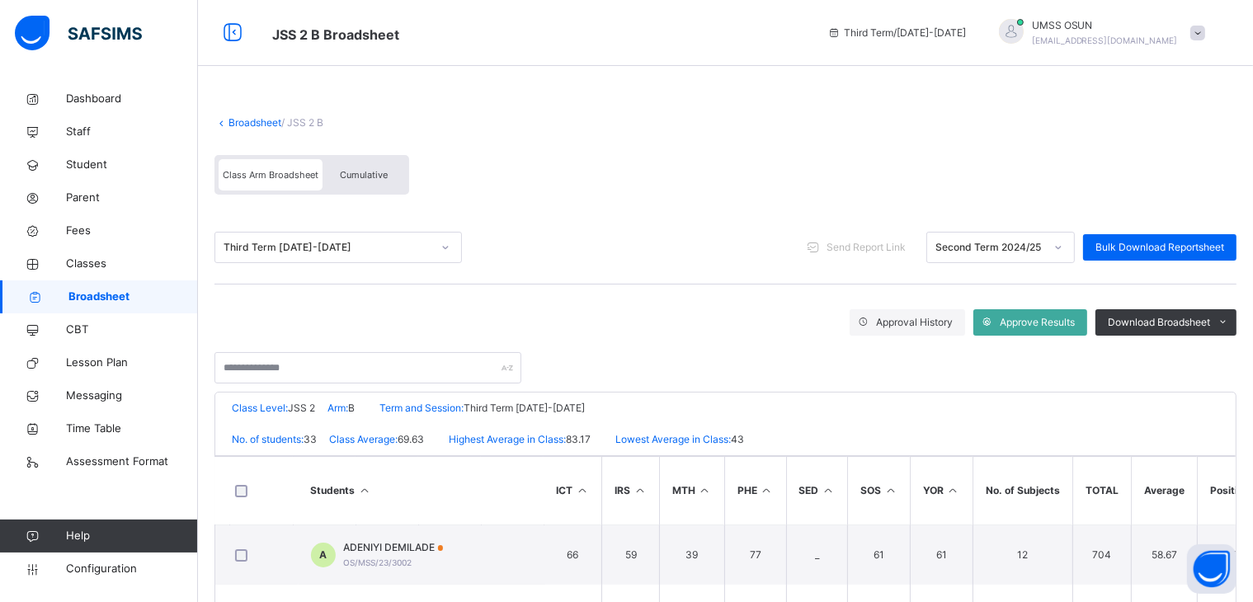
click at [248, 118] on link "Broadsheet" at bounding box center [255, 122] width 53 height 12
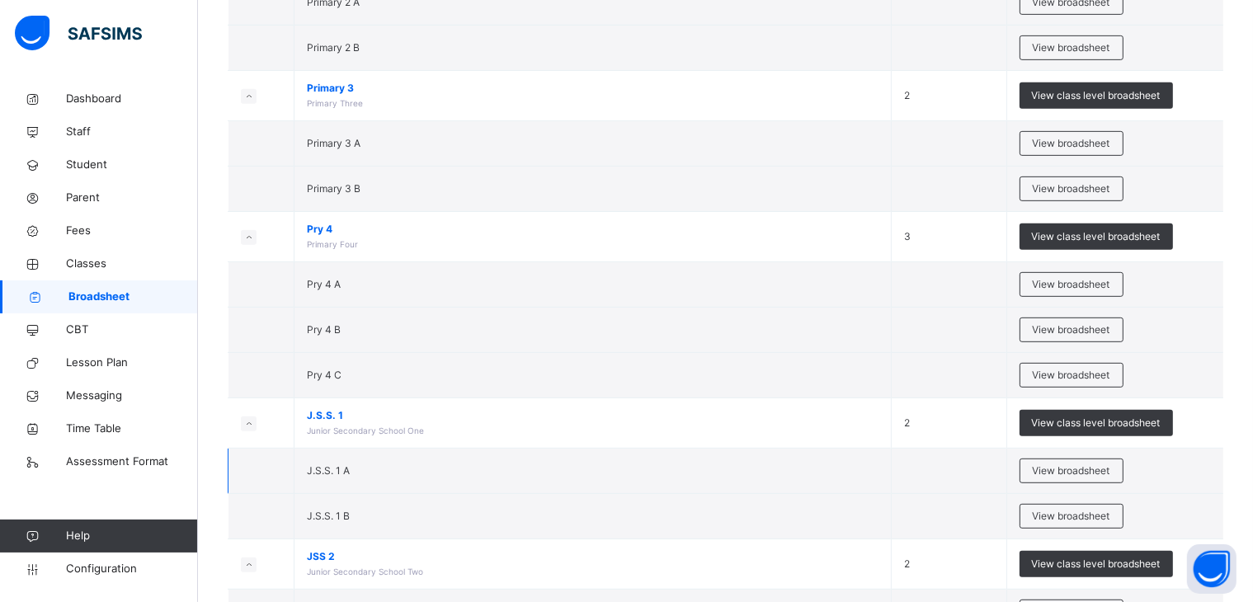
scroll to position [905, 0]
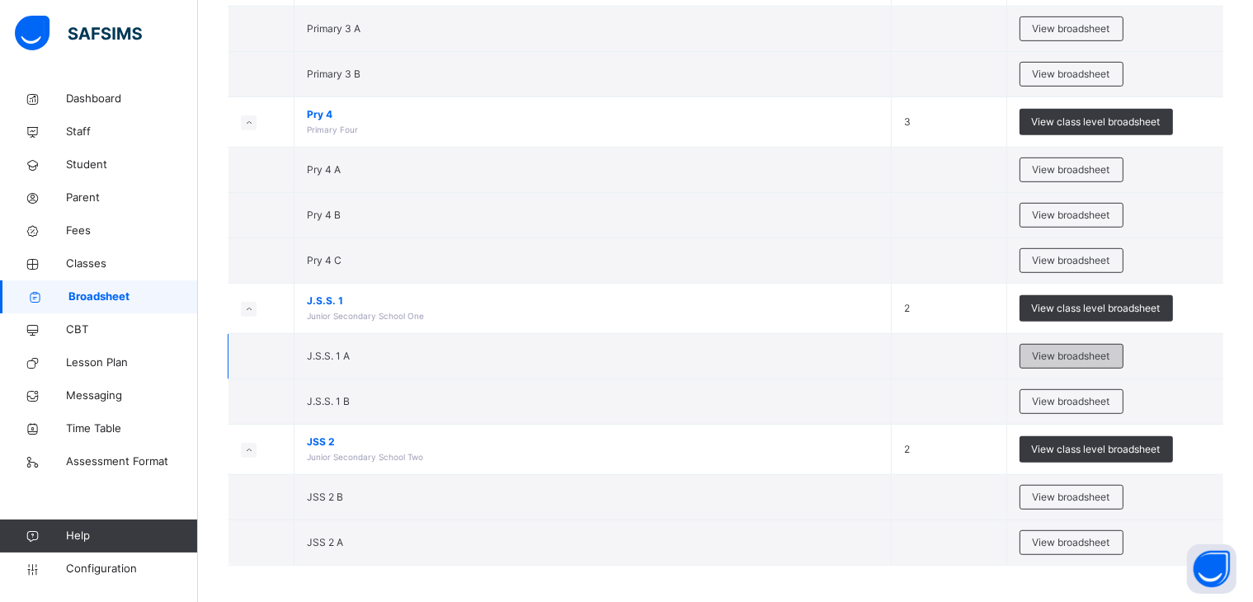
click at [1082, 349] on span "View broadsheet" at bounding box center [1072, 356] width 78 height 15
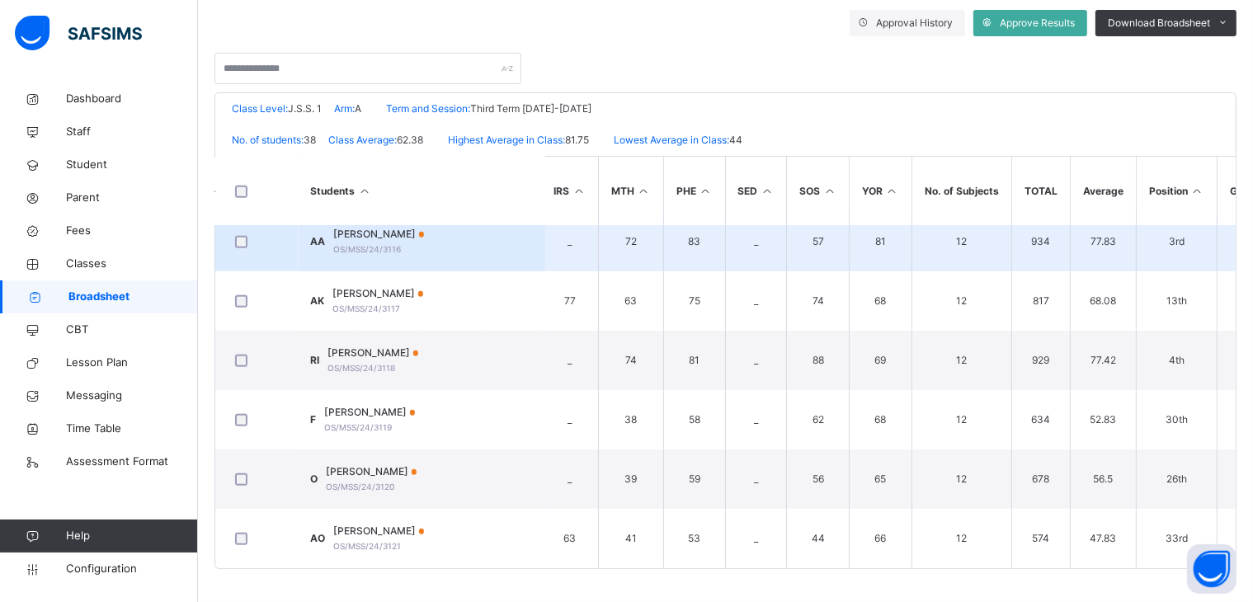
scroll to position [1921, 665]
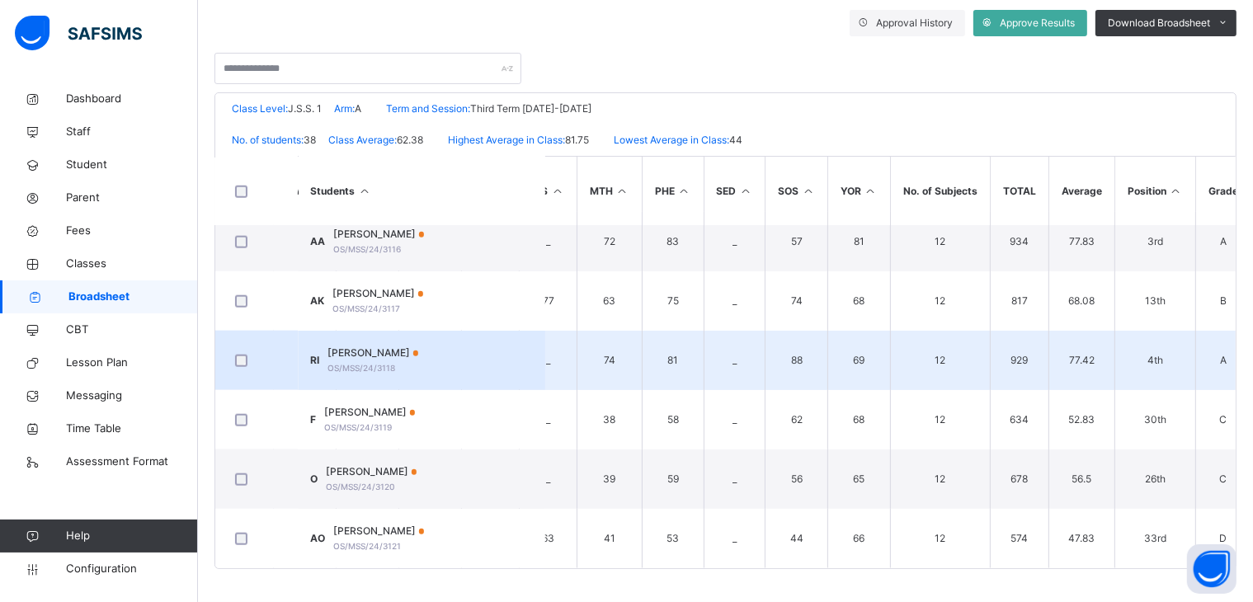
click at [417, 353] on span "ROBERT EMMANUEL IBUKUNOLUWA" at bounding box center [373, 353] width 91 height 15
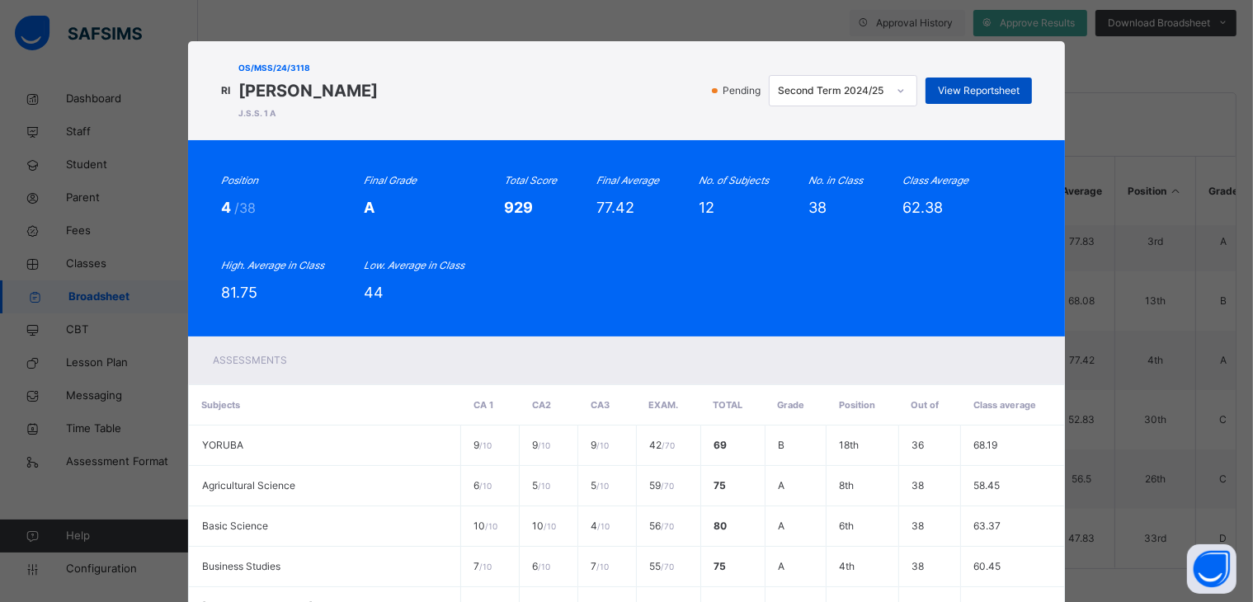
click at [967, 83] on span "View Reportsheet" at bounding box center [979, 90] width 82 height 15
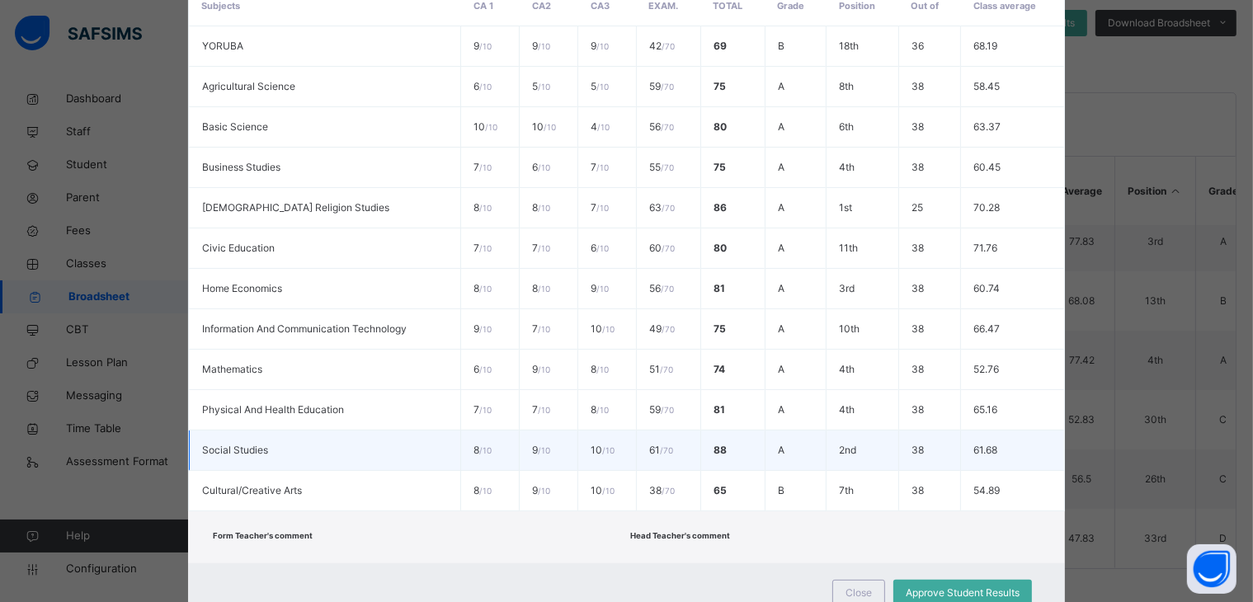
scroll to position [459, 0]
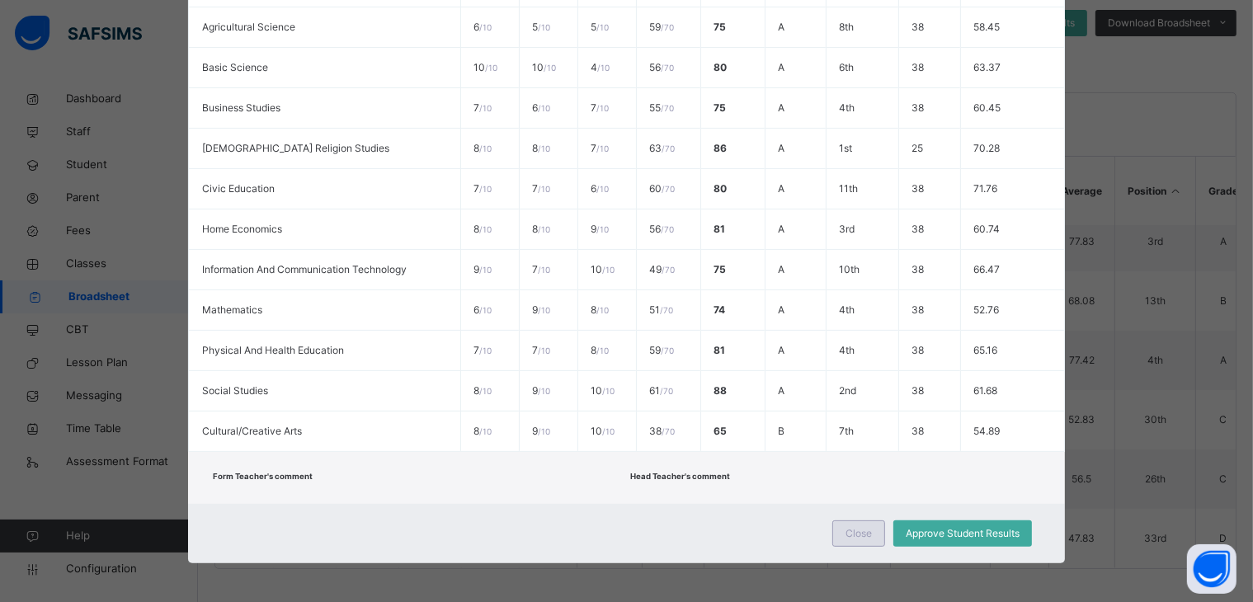
click at [858, 528] on span "Close" at bounding box center [859, 533] width 26 height 15
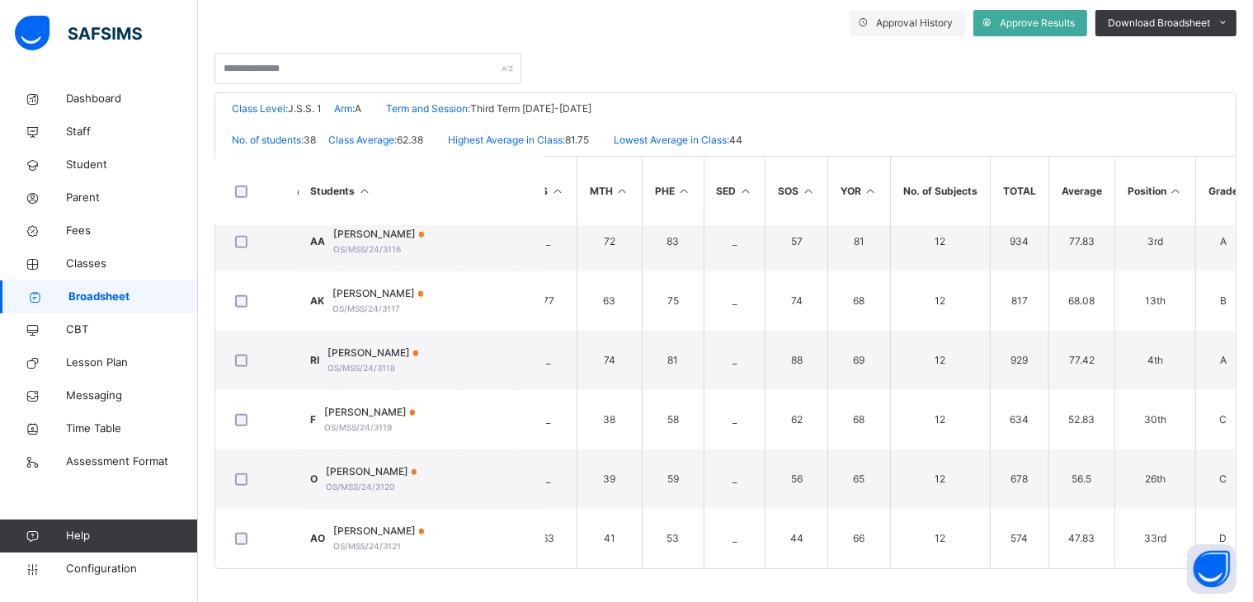
scroll to position [0, 0]
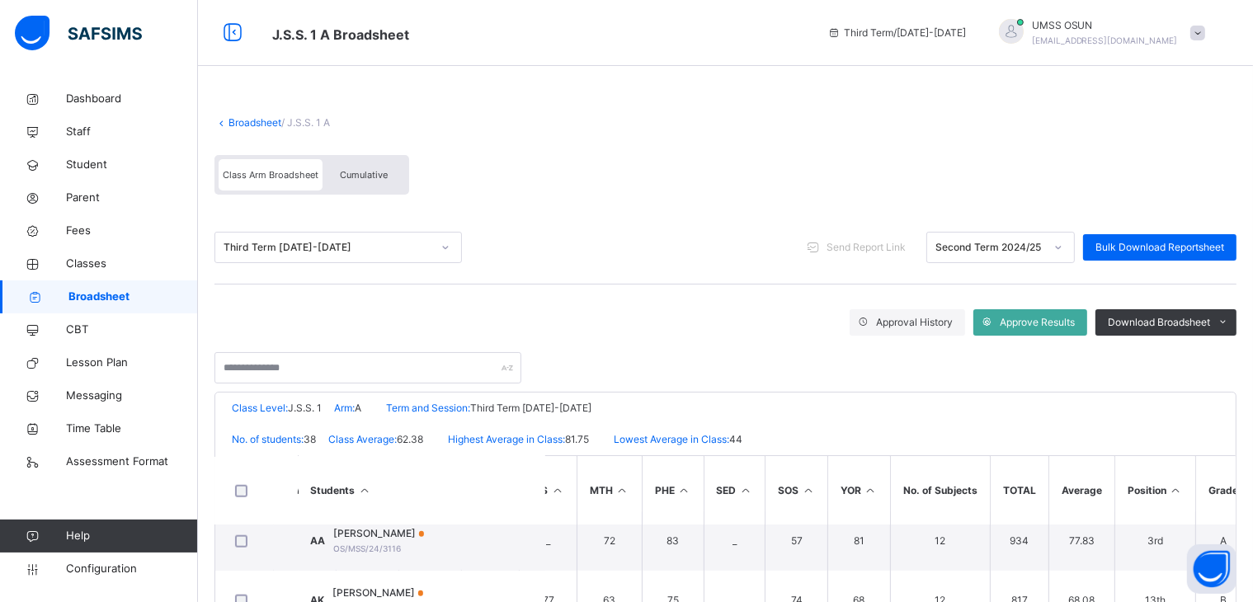
click at [254, 118] on link "Broadsheet" at bounding box center [255, 122] width 53 height 12
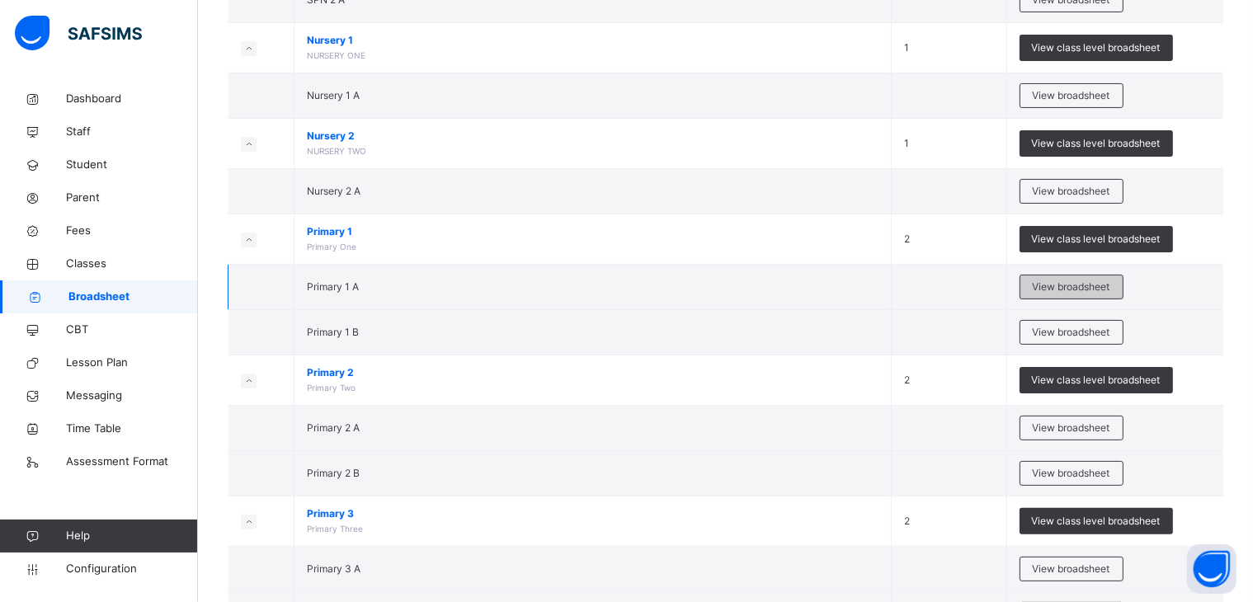
scroll to position [905, 0]
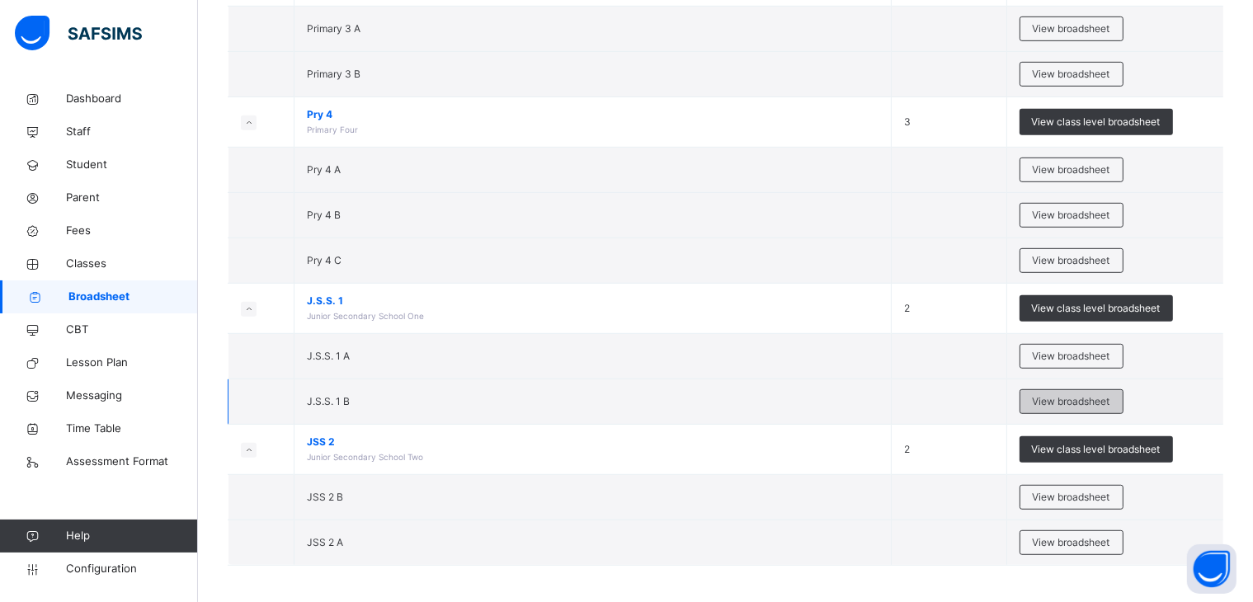
click at [1071, 395] on span "View broadsheet" at bounding box center [1072, 401] width 78 height 15
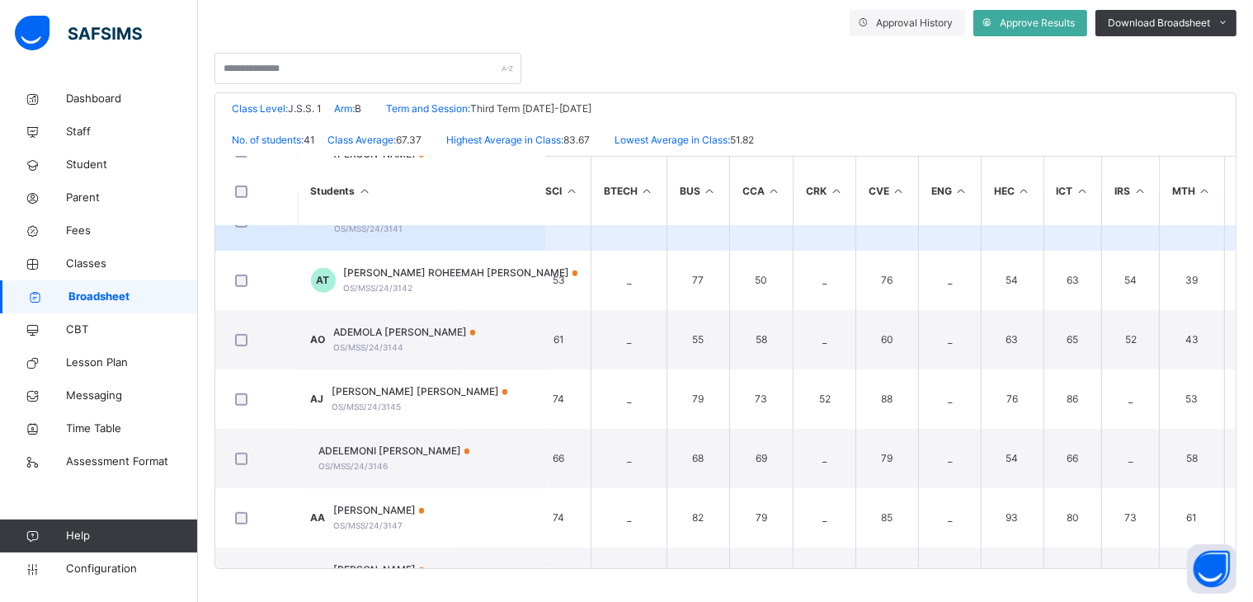
scroll to position [990, 83]
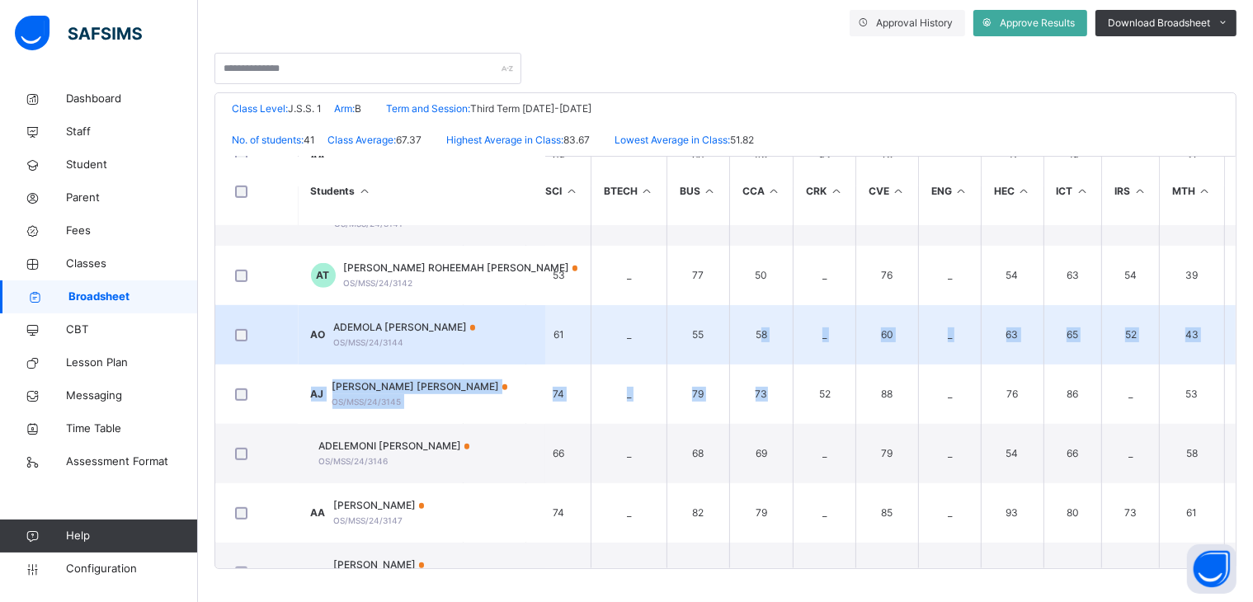
drag, startPoint x: 817, startPoint y: 365, endPoint x: 760, endPoint y: 357, distance: 57.4
click at [760, 357] on tbody "AA ABIOYE VICTOR Ayomide OS/MSS/24/3123 75 70 _ 90 75 _ 85 _ 74 68 _ 58 81 _ 78…" at bounding box center [983, 454] width 1700 height 2436
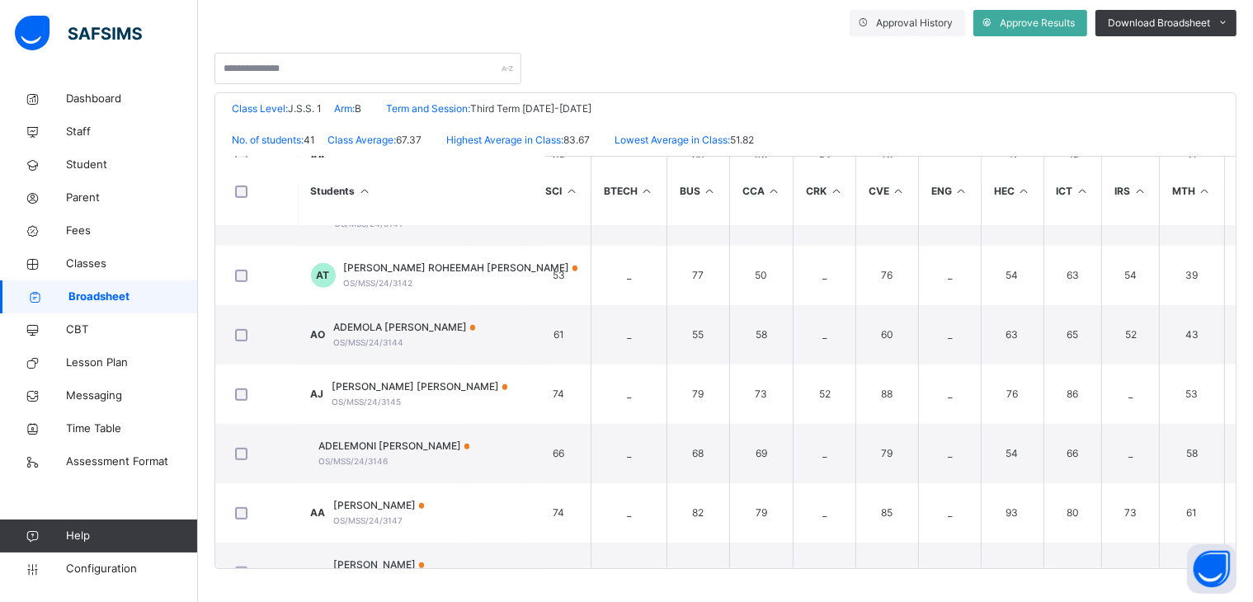
click at [809, 189] on th "CRK" at bounding box center [825, 191] width 63 height 68
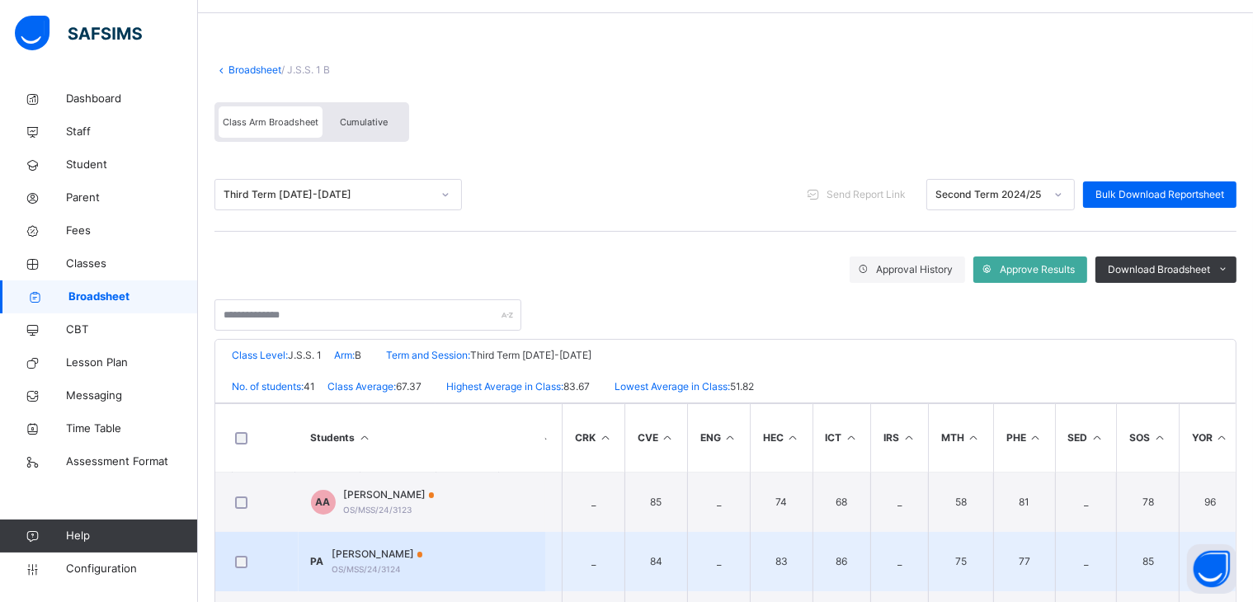
scroll to position [0, 0]
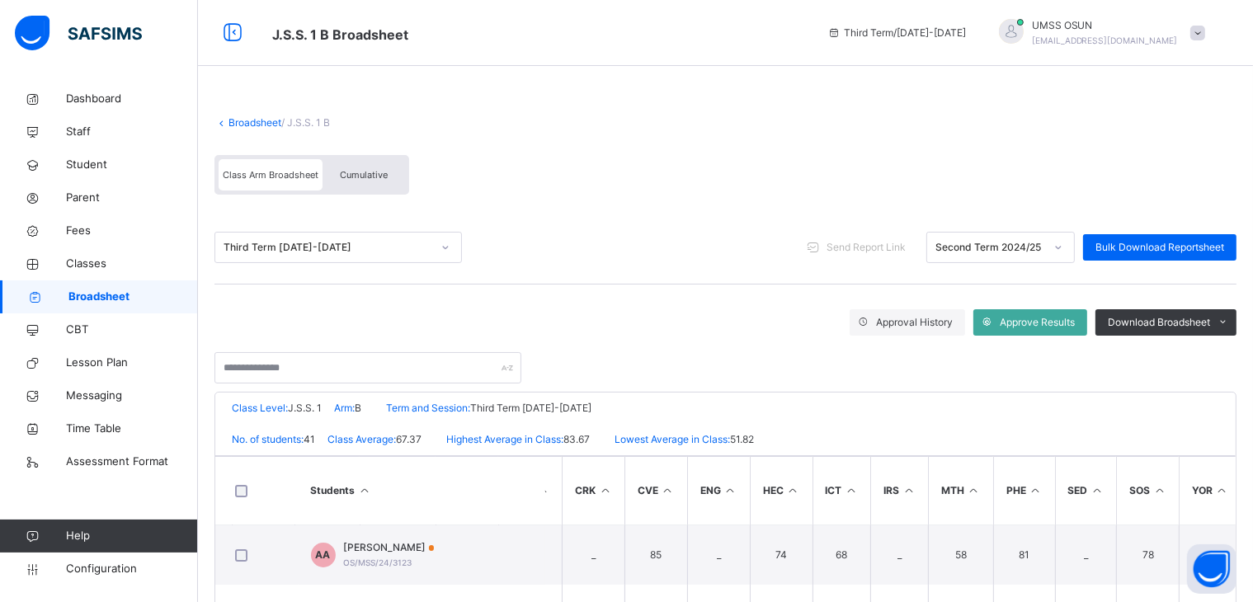
click at [260, 120] on link "Broadsheet" at bounding box center [255, 122] width 53 height 12
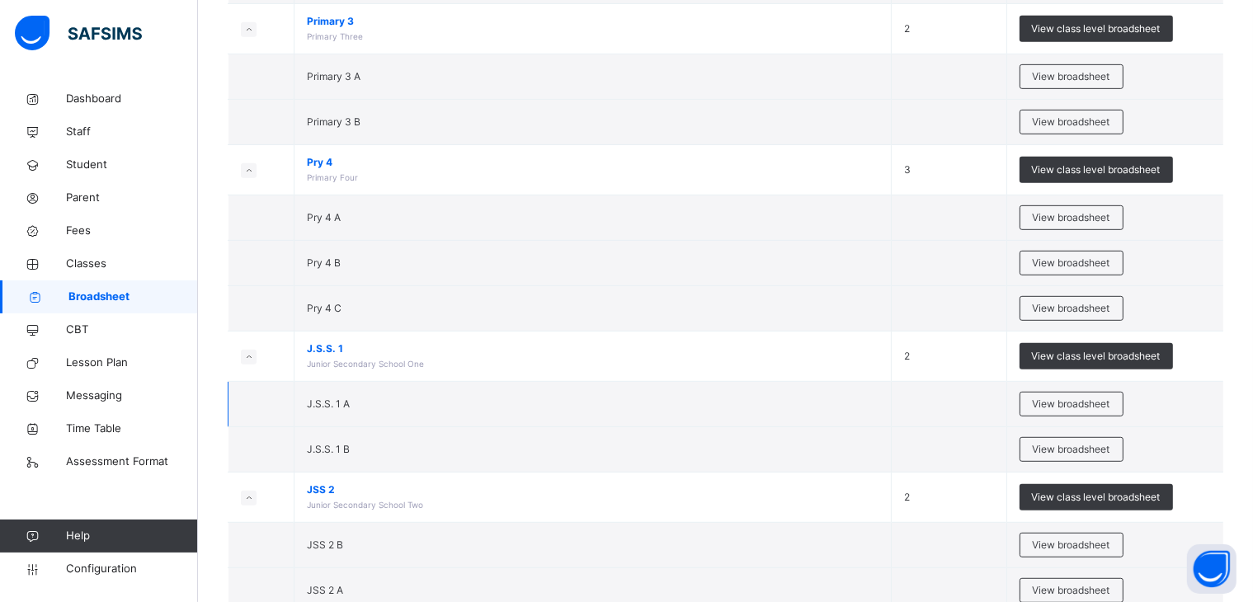
scroll to position [905, 0]
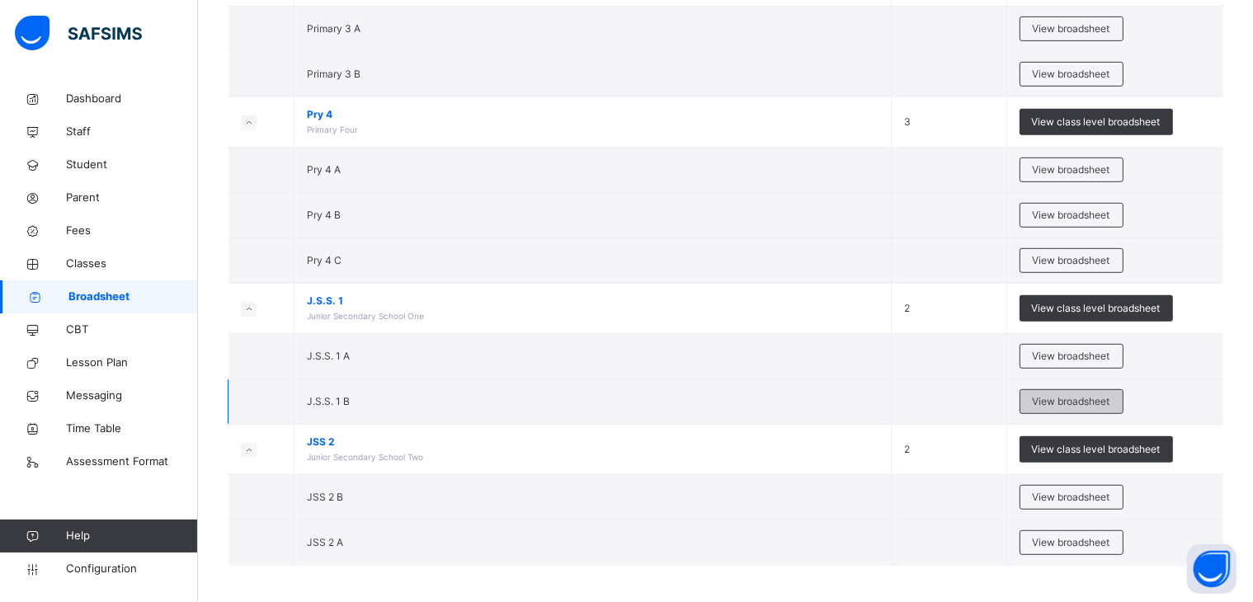
click at [1068, 394] on span "View broadsheet" at bounding box center [1072, 401] width 78 height 15
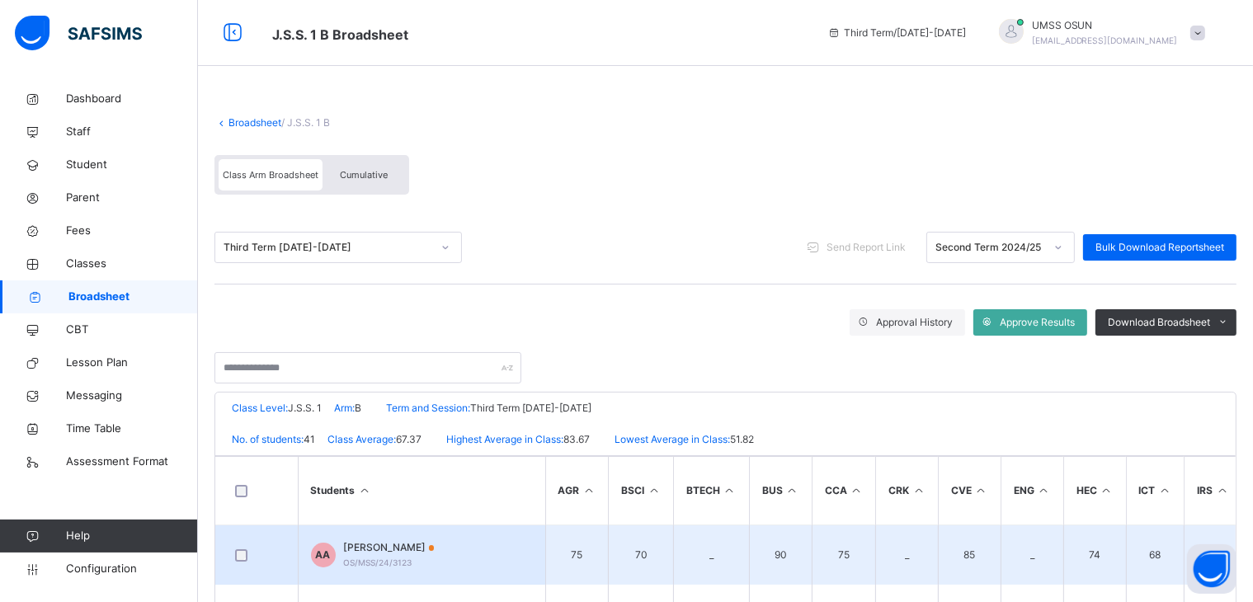
click at [400, 548] on span "ABIOYE VICTOR Ayomide" at bounding box center [389, 547] width 91 height 15
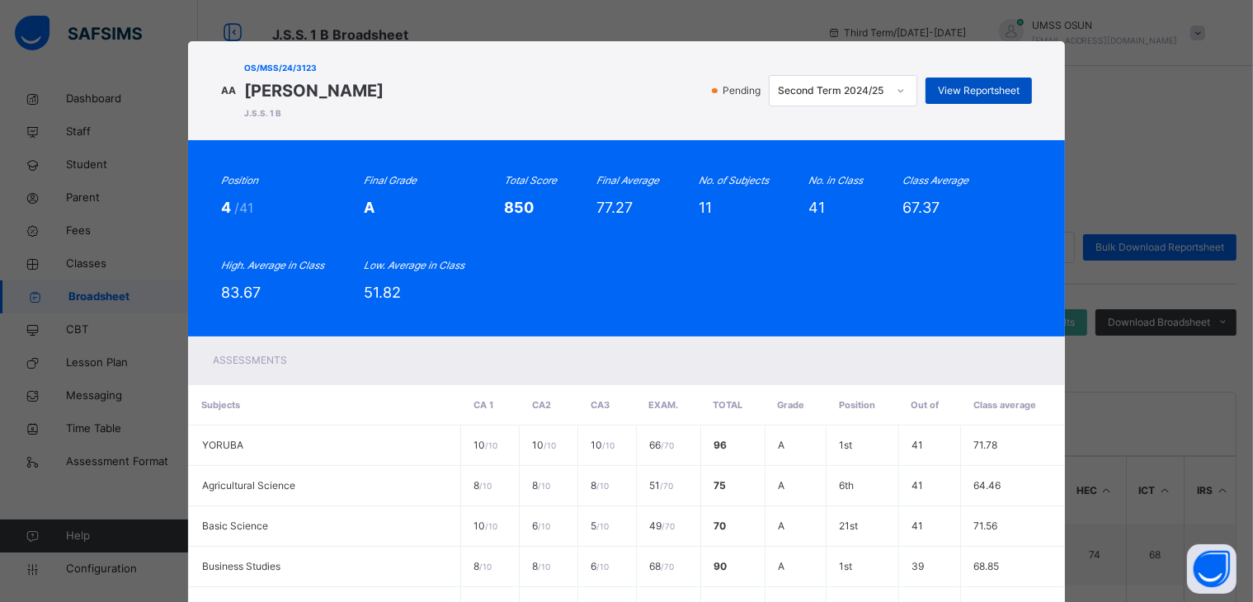
click at [973, 84] on span "View Reportsheet" at bounding box center [979, 90] width 82 height 15
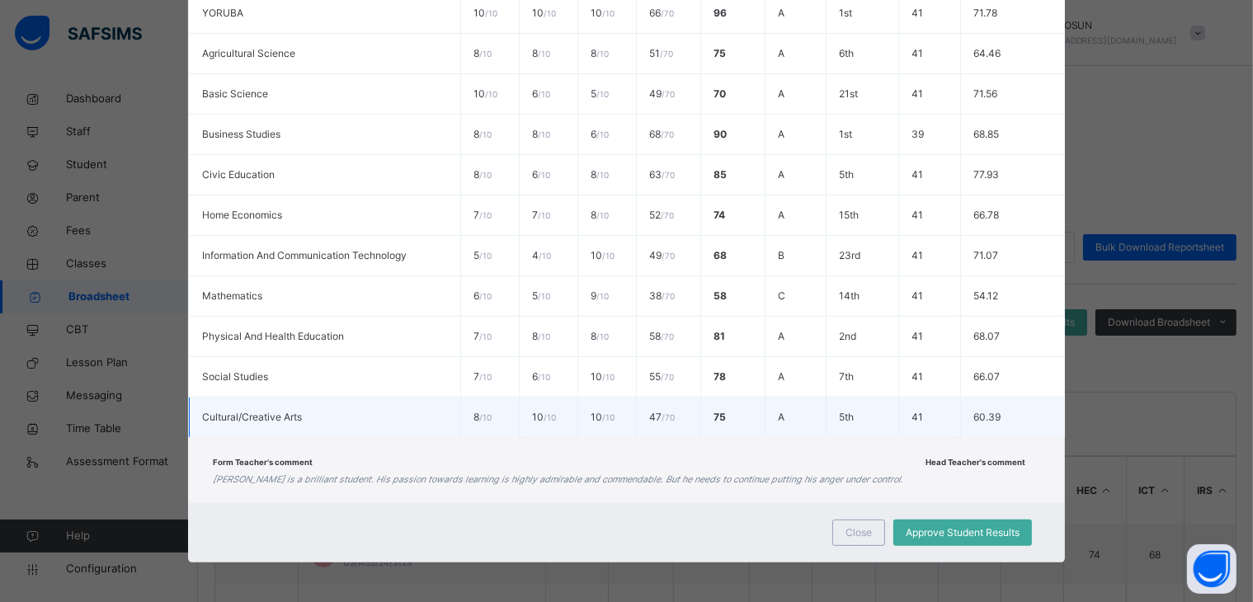
scroll to position [83, 0]
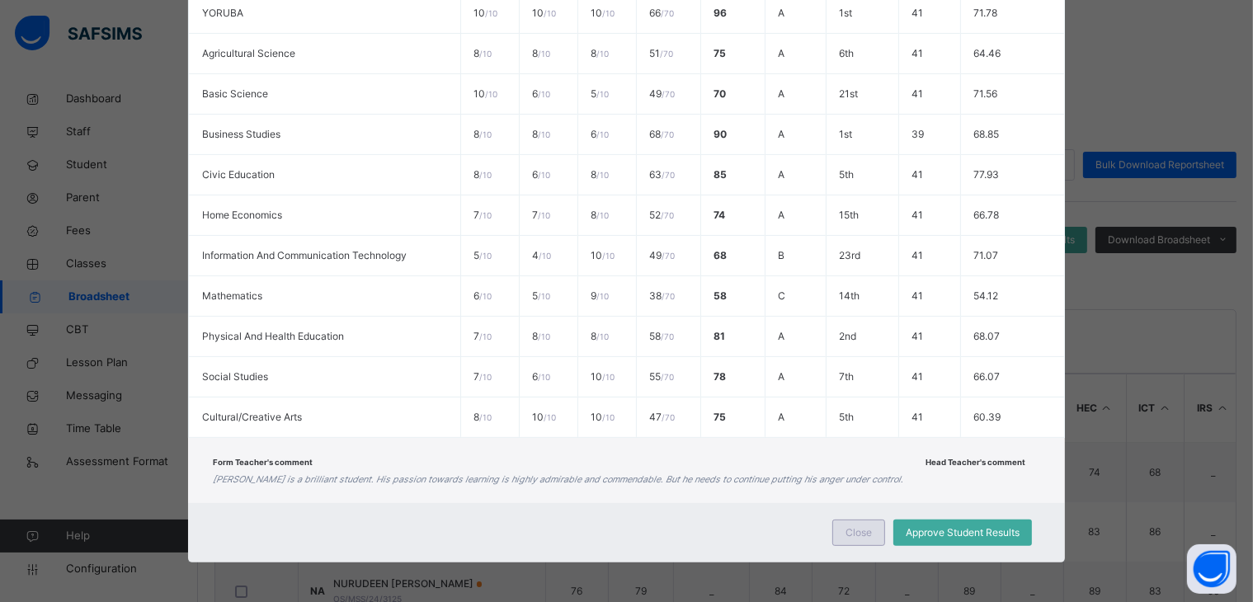
click at [858, 526] on span "Close" at bounding box center [859, 533] width 26 height 15
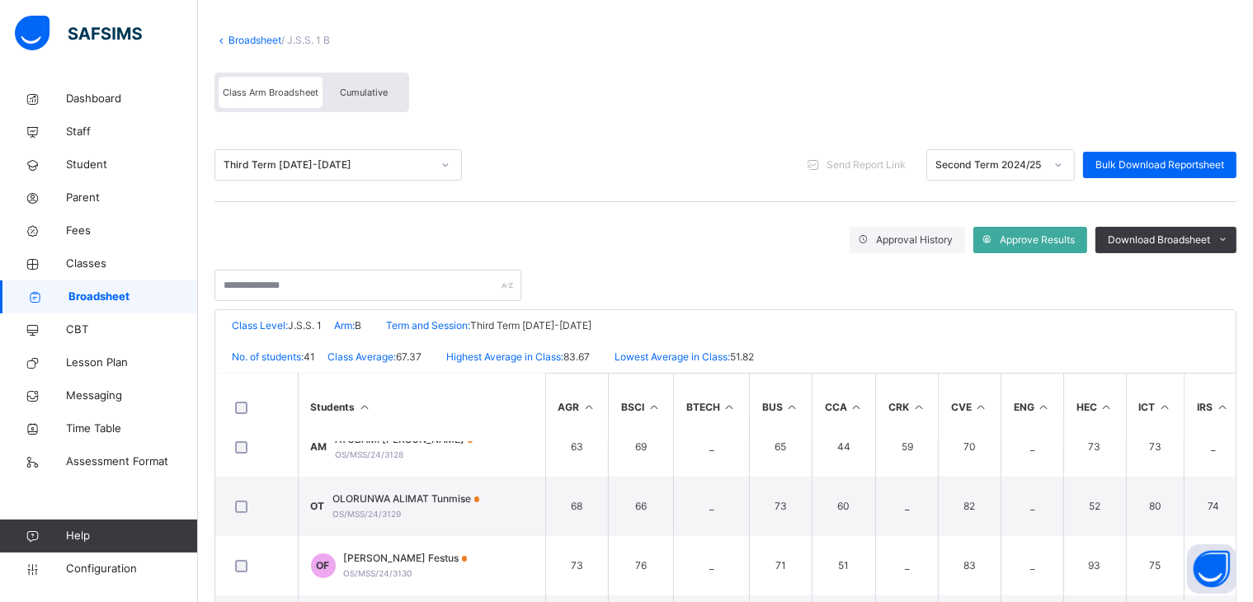
scroll to position [990, 0]
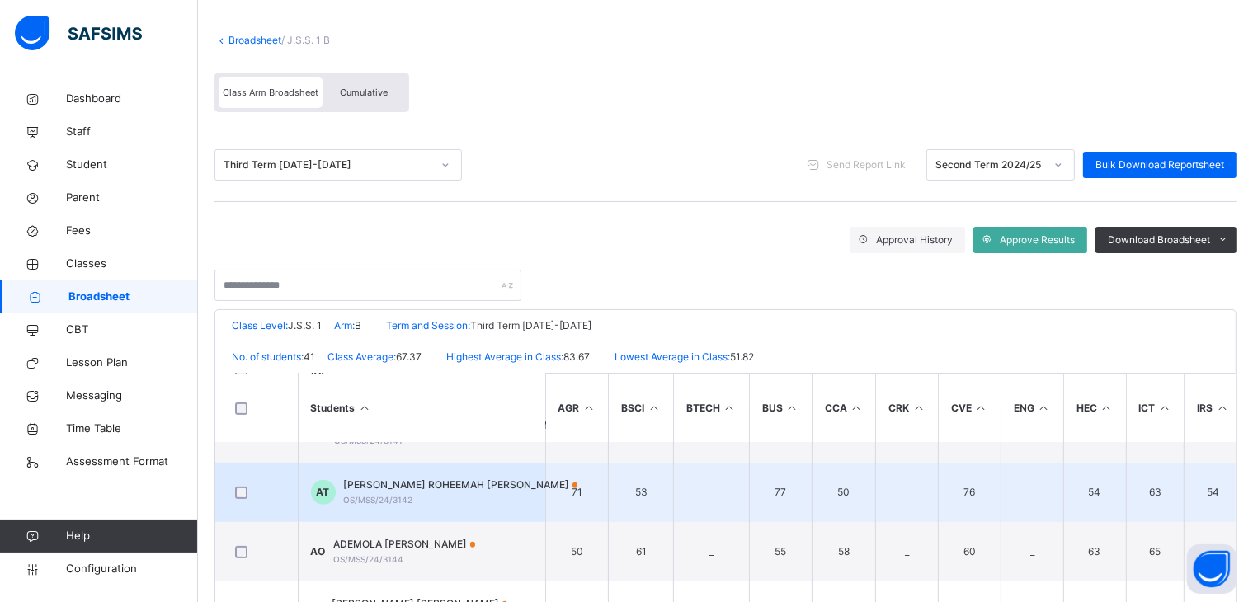
click at [399, 488] on span "AHMED ROHEEMAH TAIWO" at bounding box center [461, 485] width 234 height 15
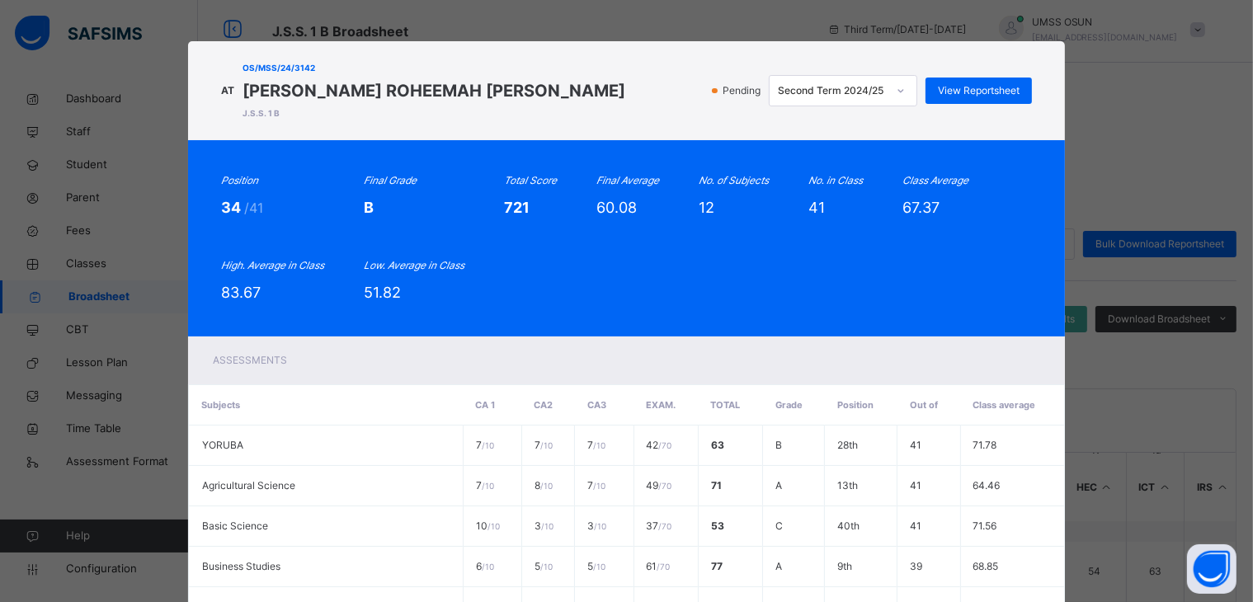
scroll to position [0, 0]
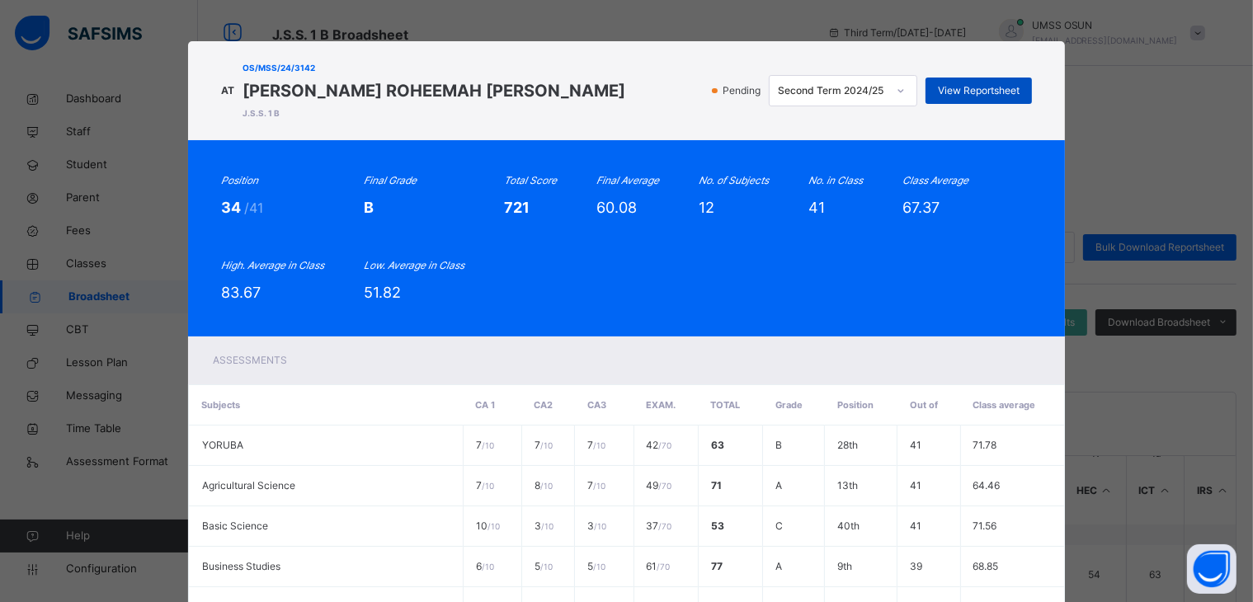
click at [960, 90] on span "View Reportsheet" at bounding box center [979, 90] width 82 height 15
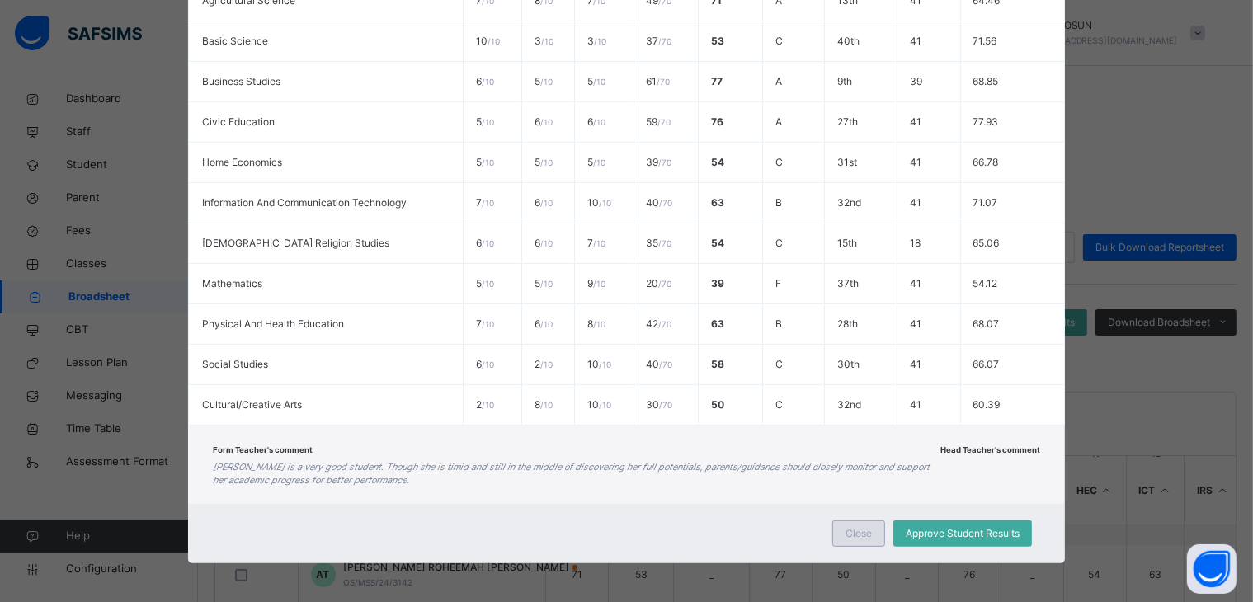
click at [861, 527] on span "Close" at bounding box center [859, 533] width 26 height 15
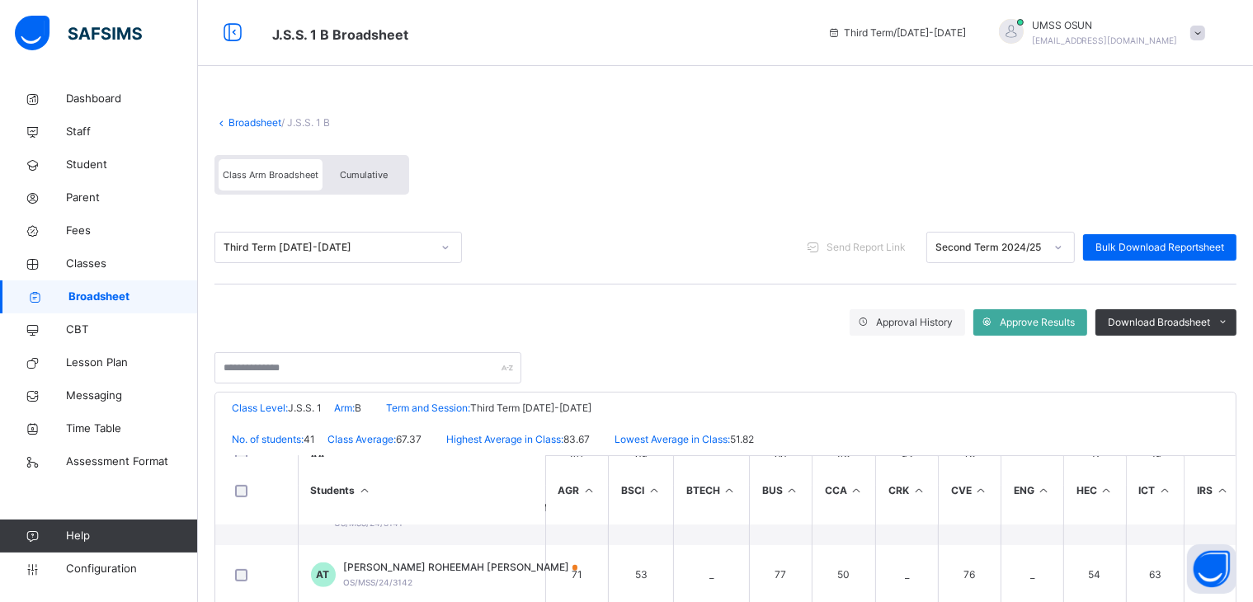
click at [261, 118] on link "Broadsheet" at bounding box center [255, 122] width 53 height 12
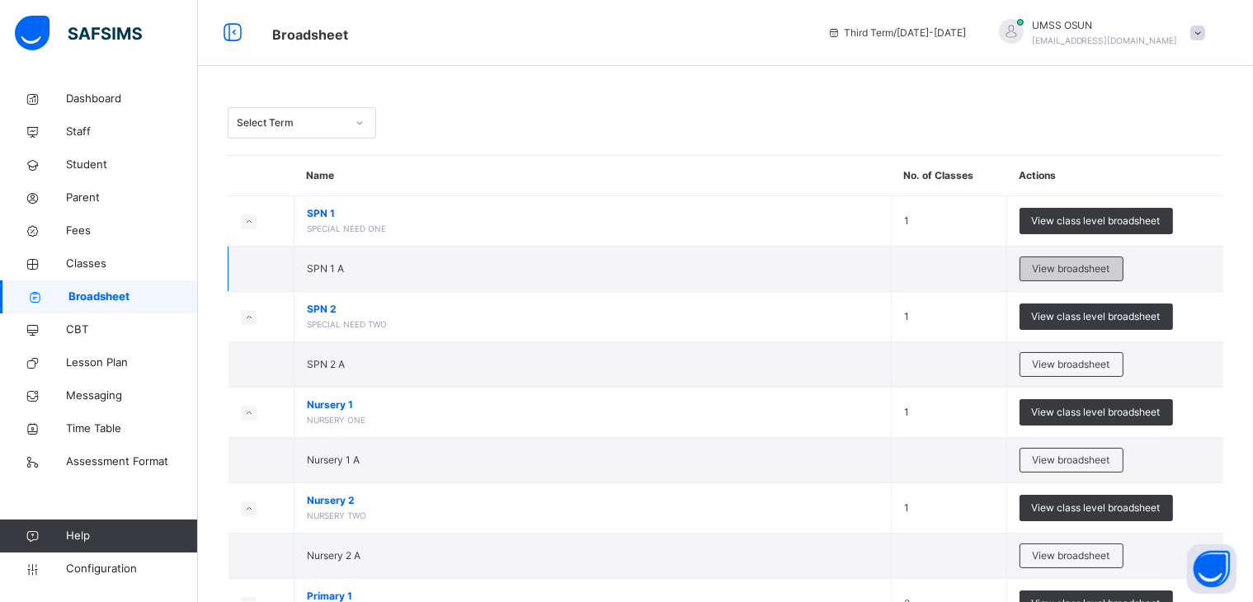
click at [1076, 262] on span "View broadsheet" at bounding box center [1072, 269] width 78 height 15
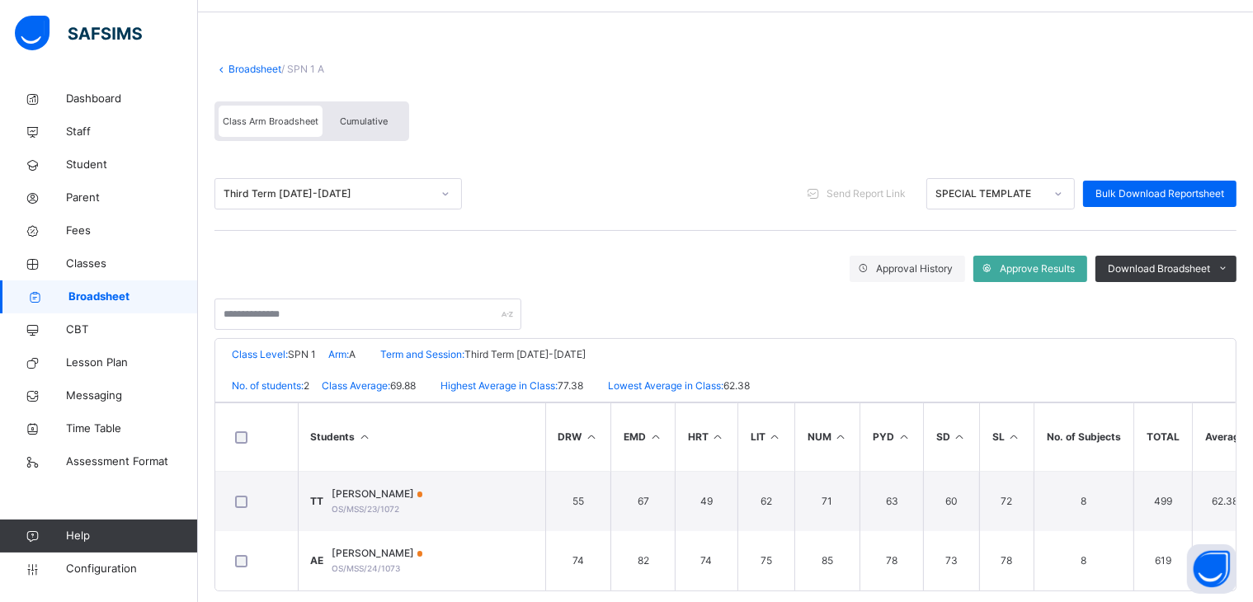
scroll to position [82, 0]
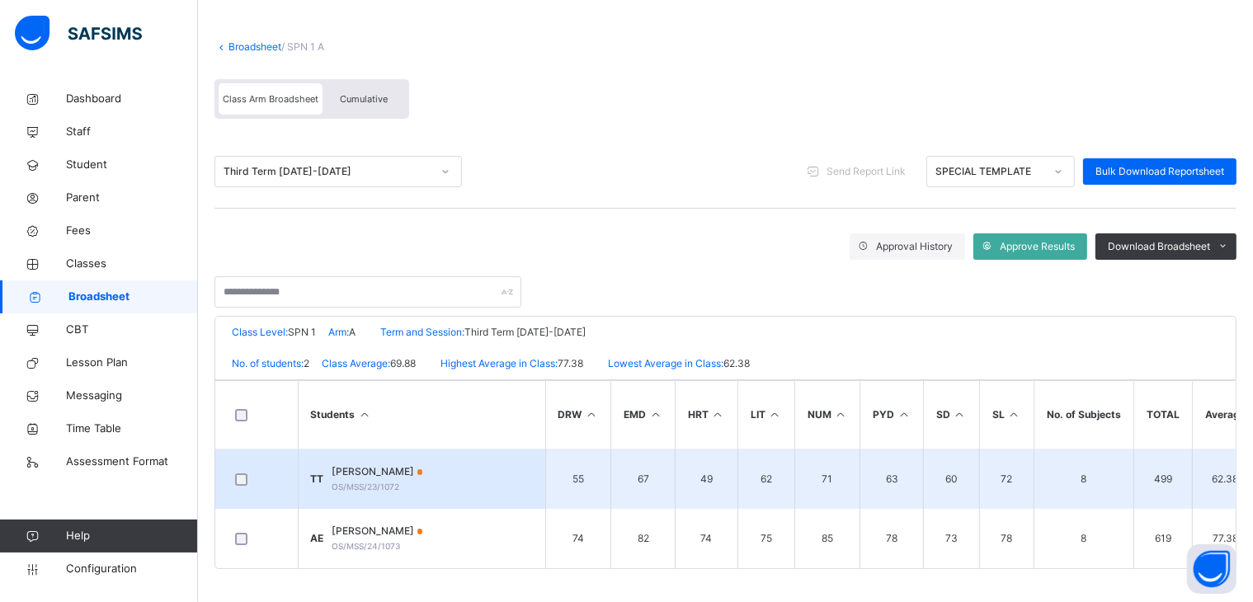
click at [423, 465] on span "TAIWO PENIEL TOLUWANIMI" at bounding box center [377, 472] width 91 height 15
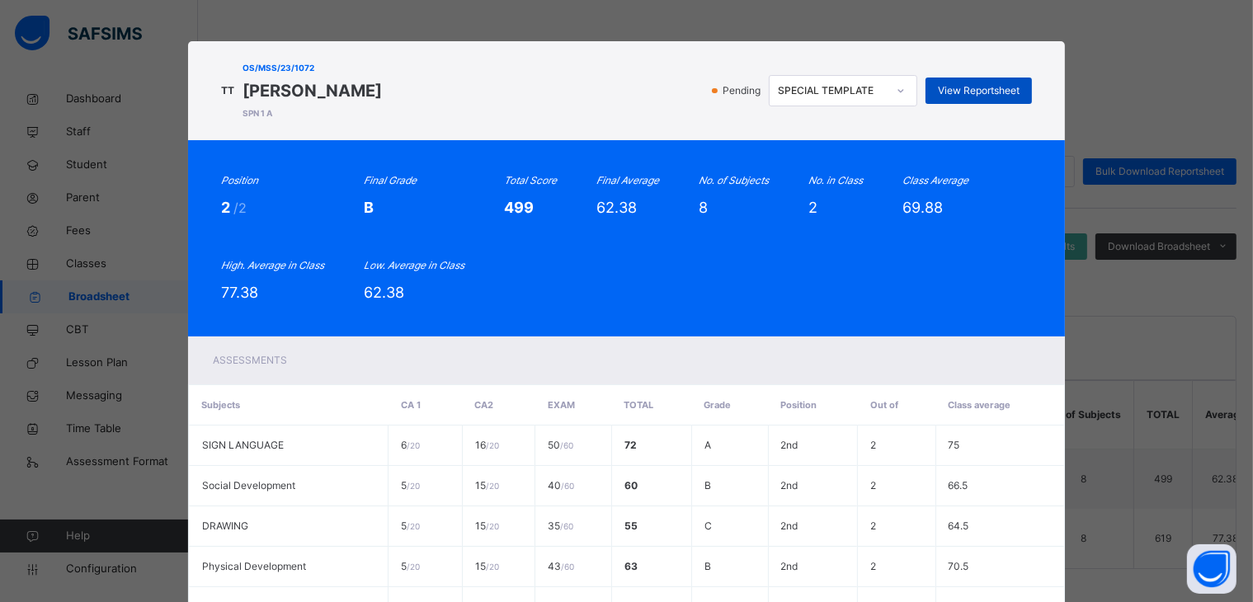
click at [983, 83] on div "View Reportsheet" at bounding box center [979, 91] width 106 height 26
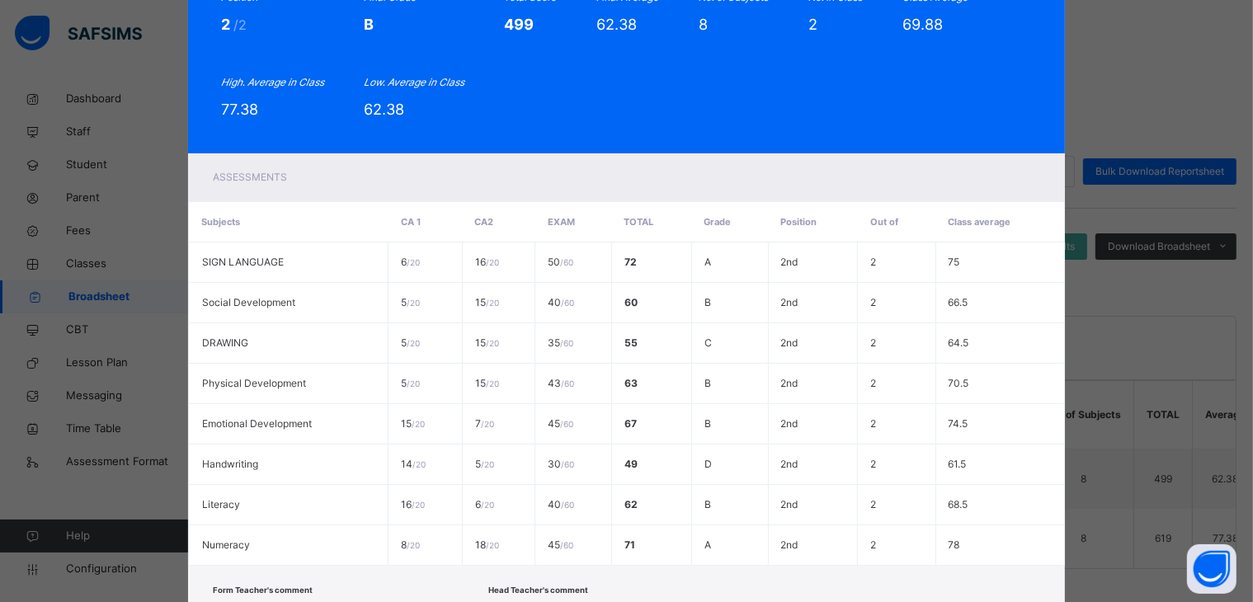
scroll to position [324, 0]
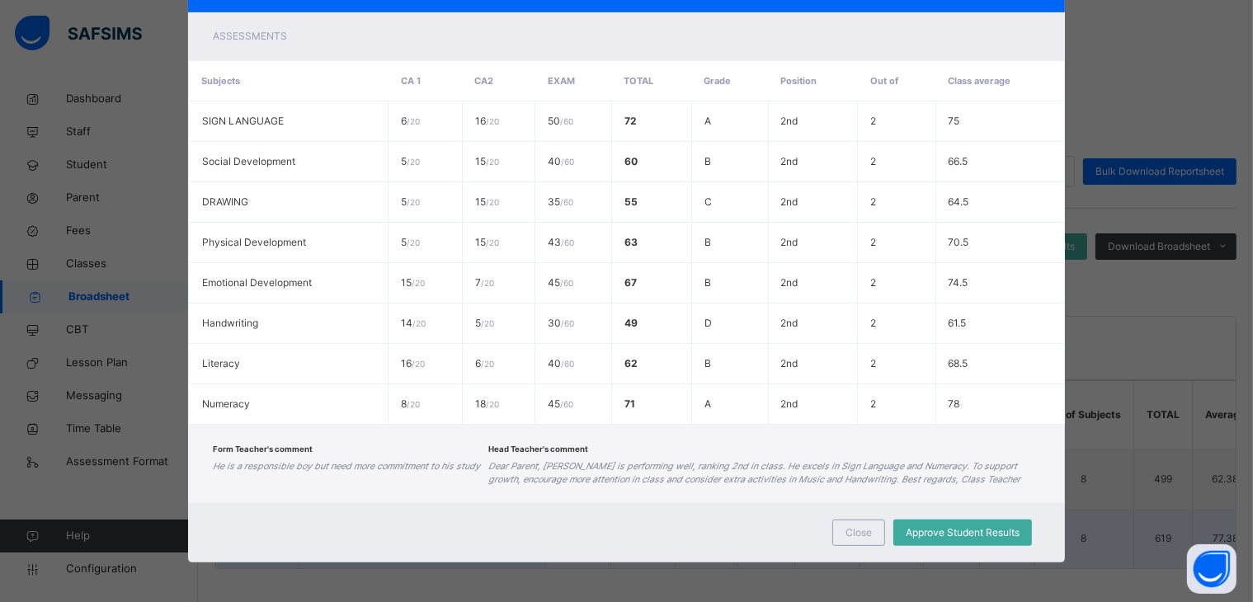
click at [859, 526] on span "Close" at bounding box center [859, 533] width 26 height 15
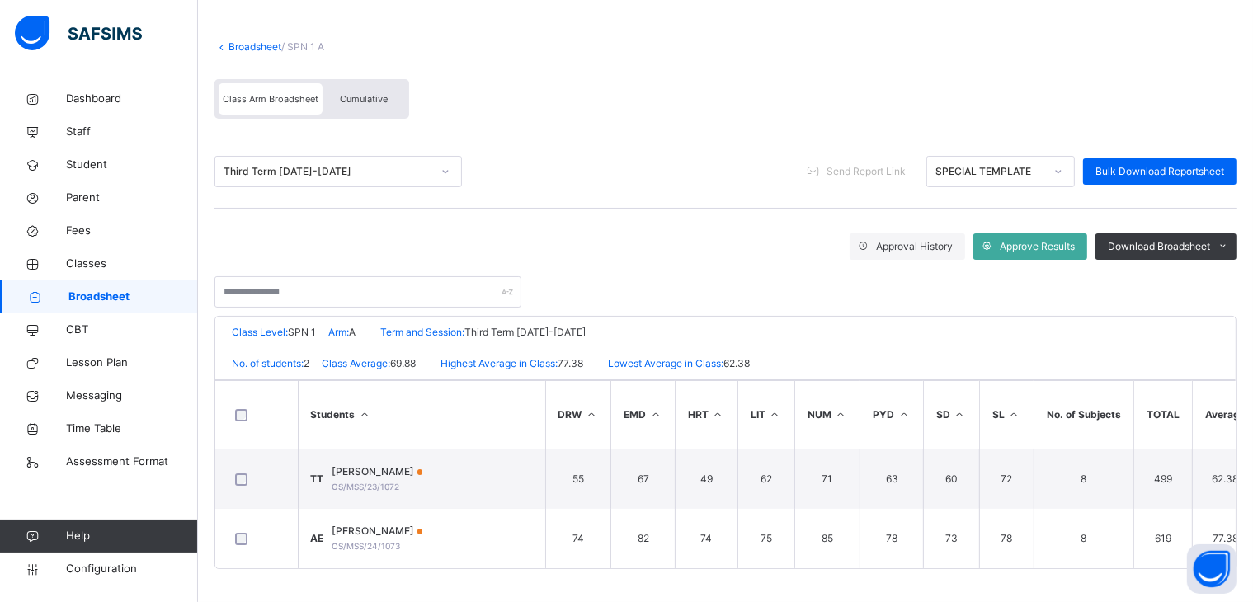
click at [244, 40] on link "Broadsheet" at bounding box center [255, 46] width 53 height 12
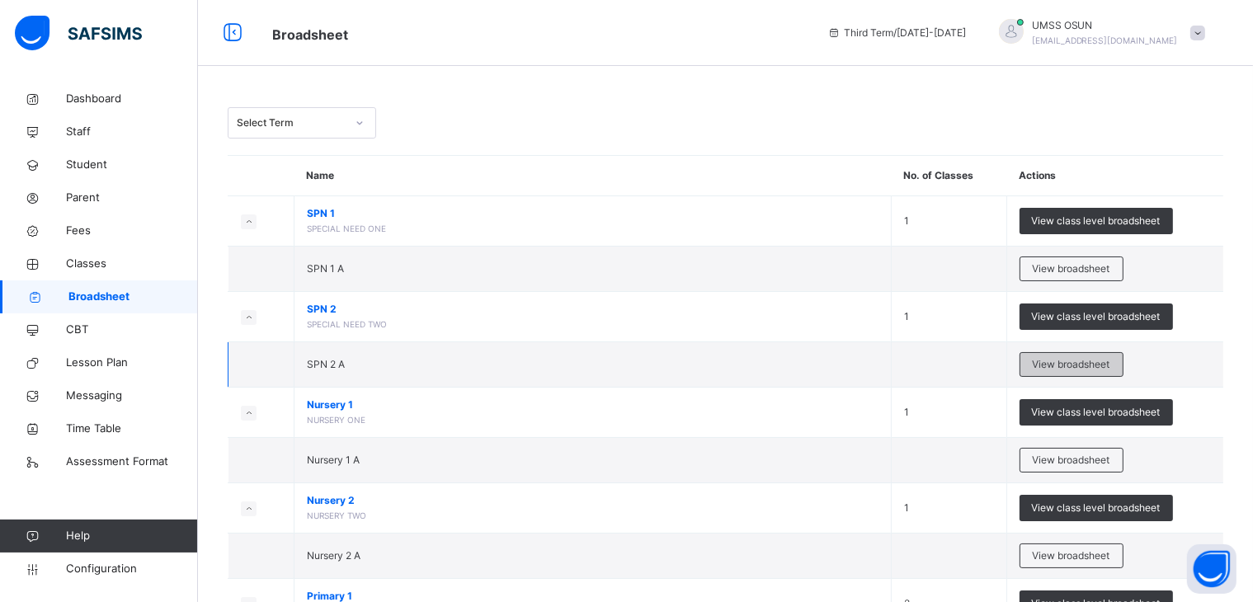
click at [1063, 359] on span "View broadsheet" at bounding box center [1072, 364] width 78 height 15
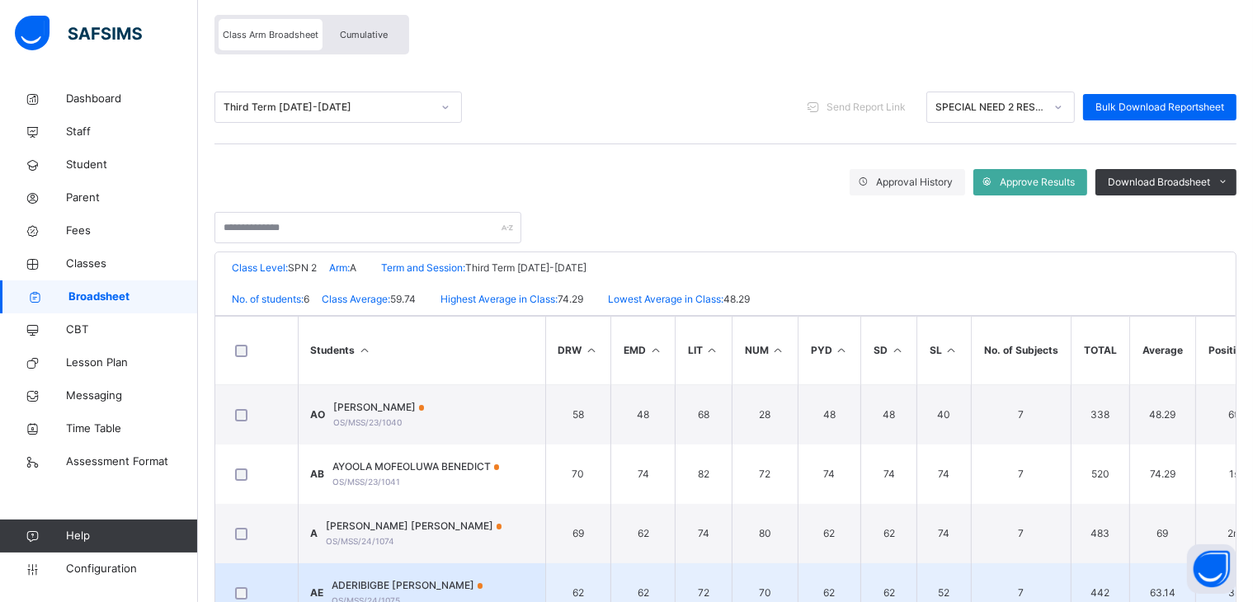
scroll to position [299, 0]
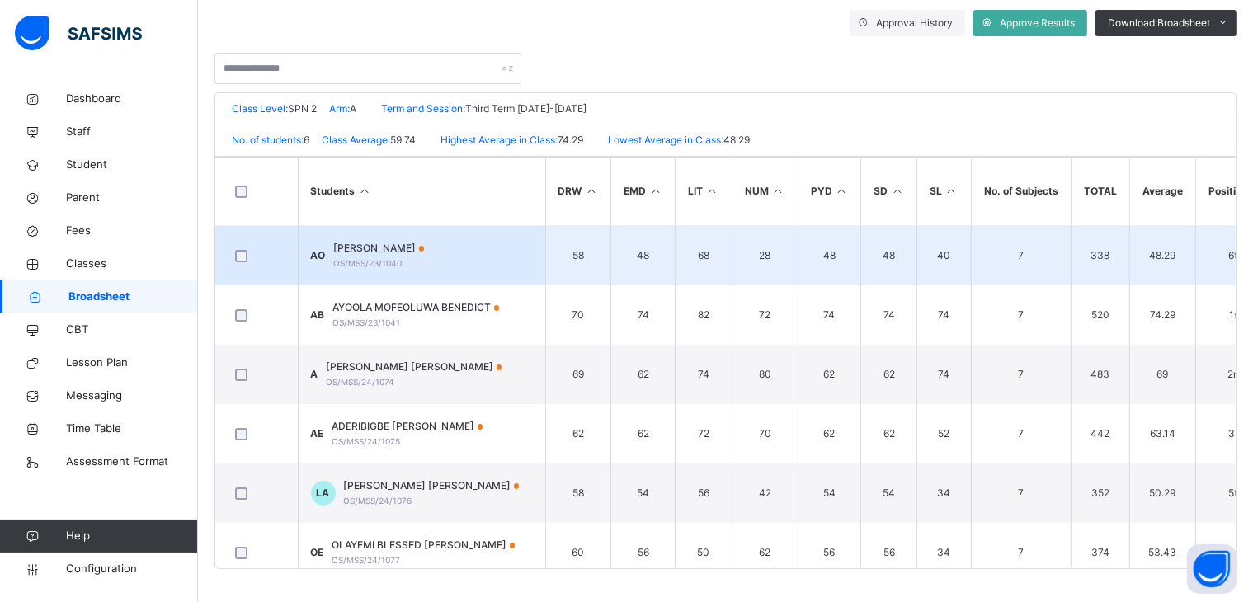
click at [413, 252] on span "ABDUL-RASAQ BALKIS OLUWADARASIMI" at bounding box center [379, 248] width 91 height 15
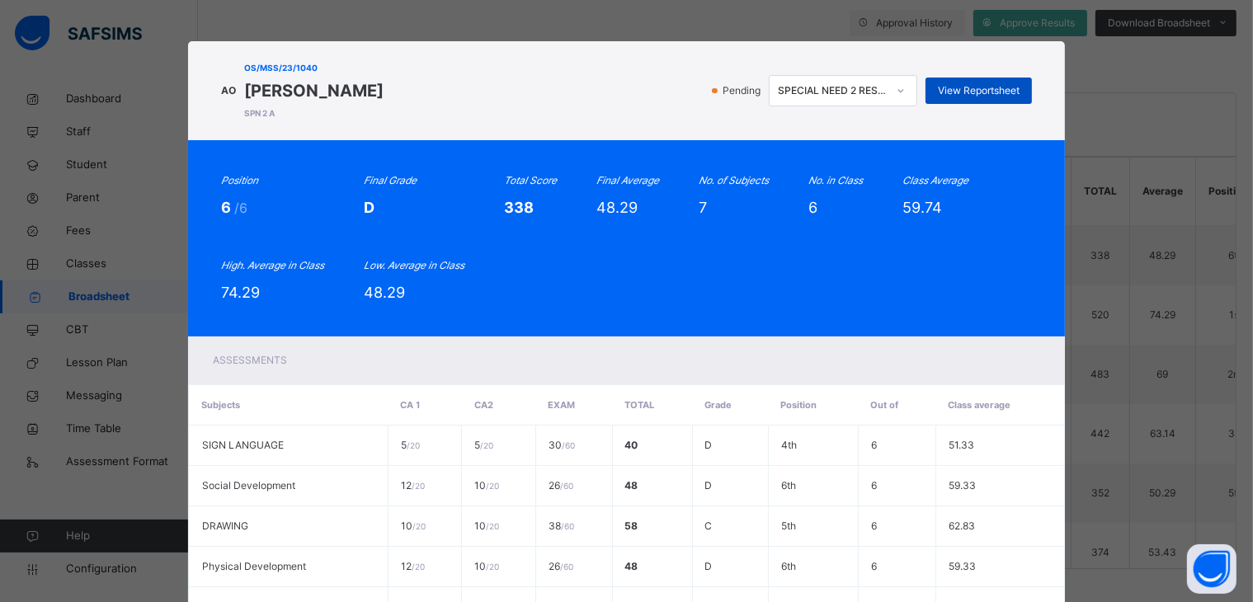
click at [978, 83] on span "View Reportsheet" at bounding box center [979, 90] width 82 height 15
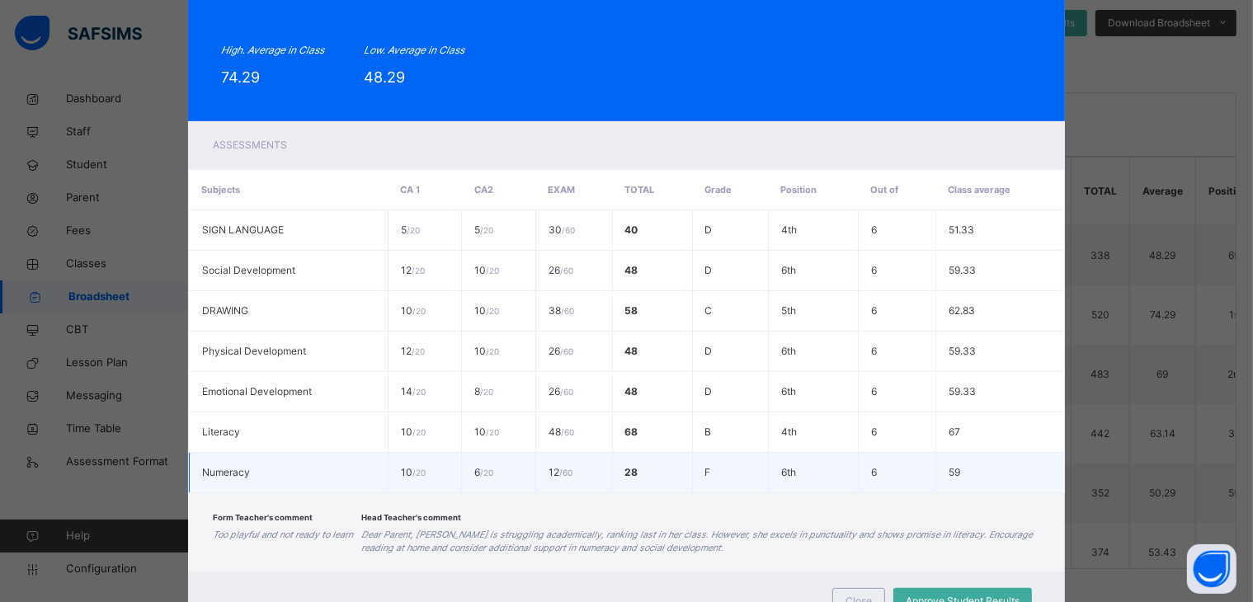
scroll to position [284, 0]
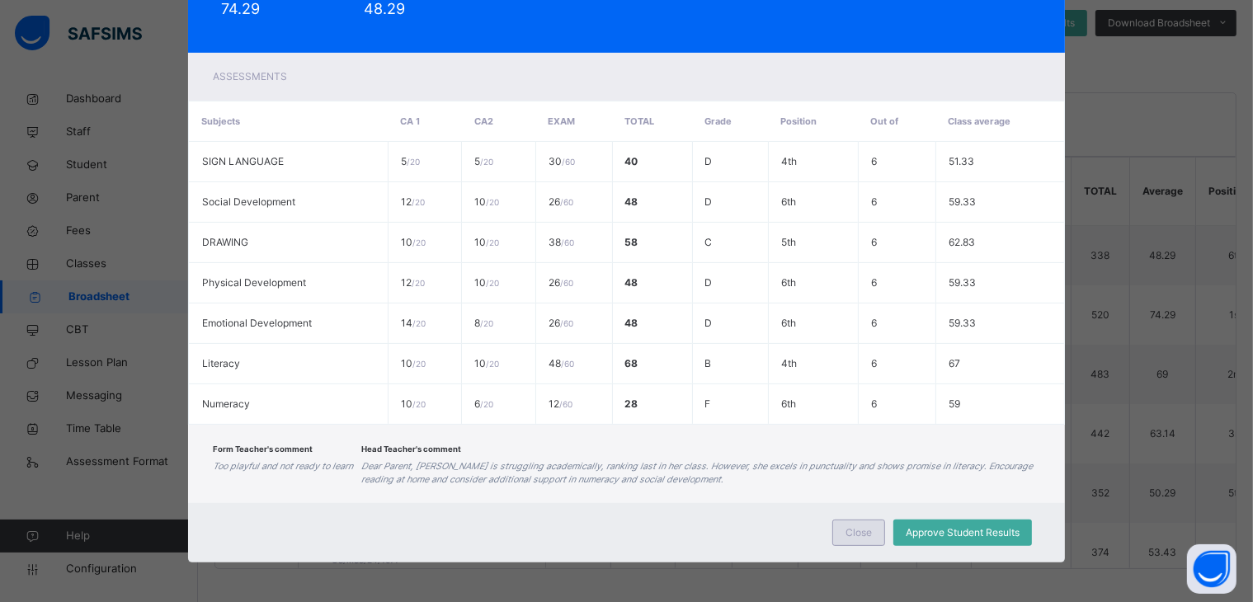
click at [864, 530] on span "Close" at bounding box center [859, 533] width 26 height 15
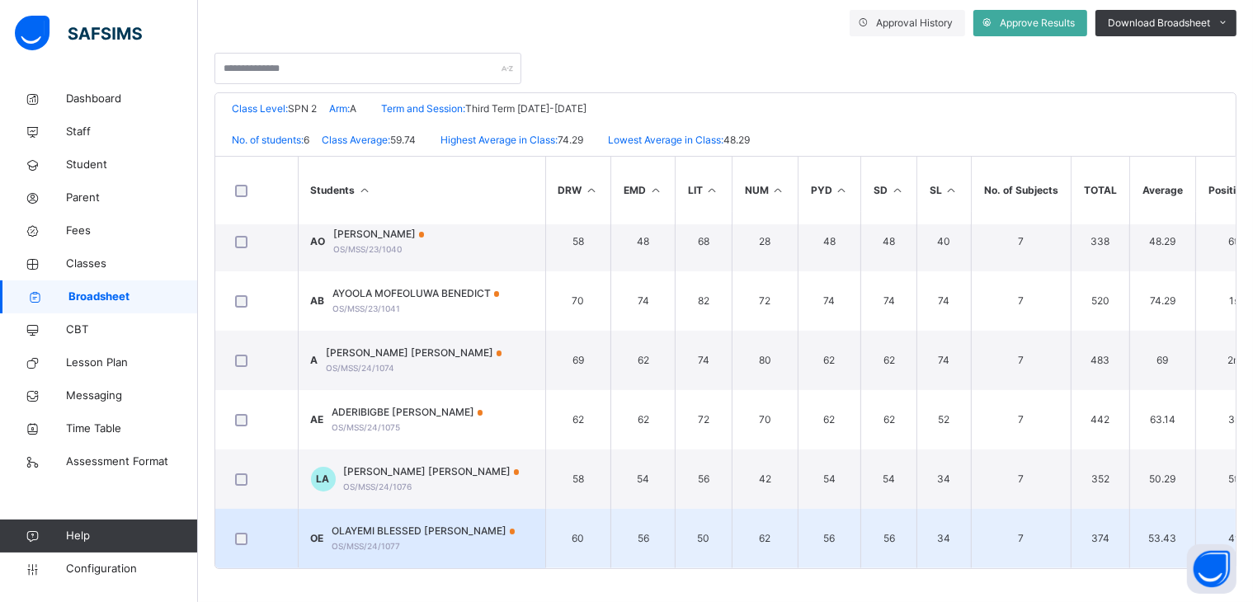
scroll to position [20, 0]
drag, startPoint x: 611, startPoint y: 568, endPoint x: 454, endPoint y: 560, distance: 156.9
click at [454, 562] on div "Students DRW EMD LIT NUM PYD SD SL No. of Subjects TOTAL Average Position Grade…" at bounding box center [725, 362] width 1021 height 413
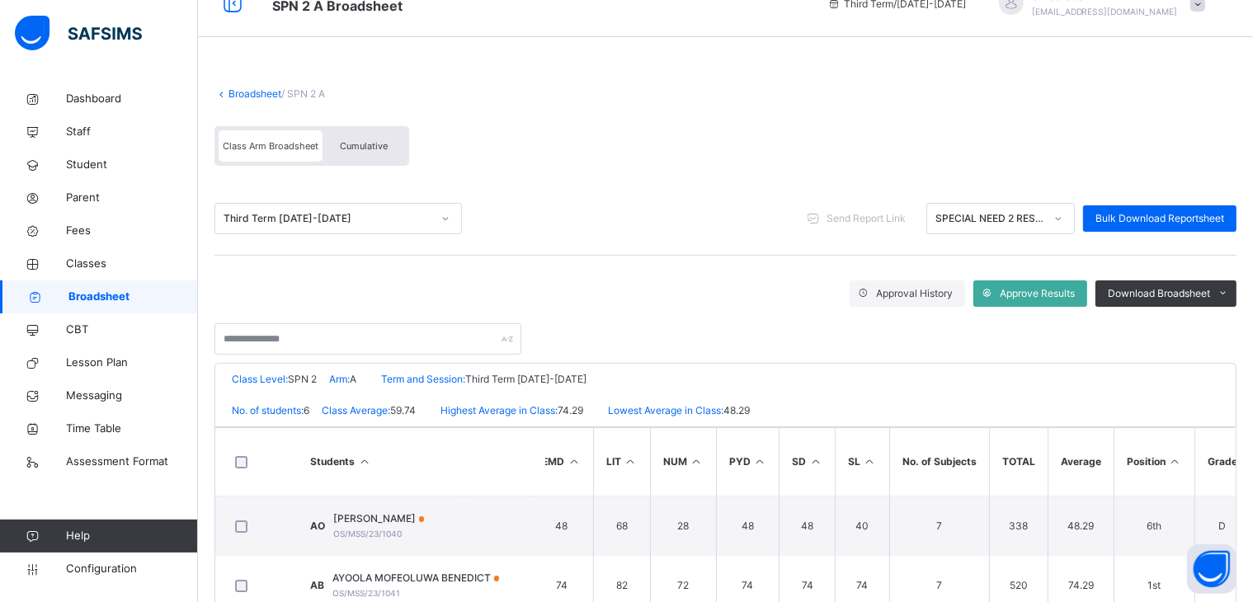
scroll to position [0, 0]
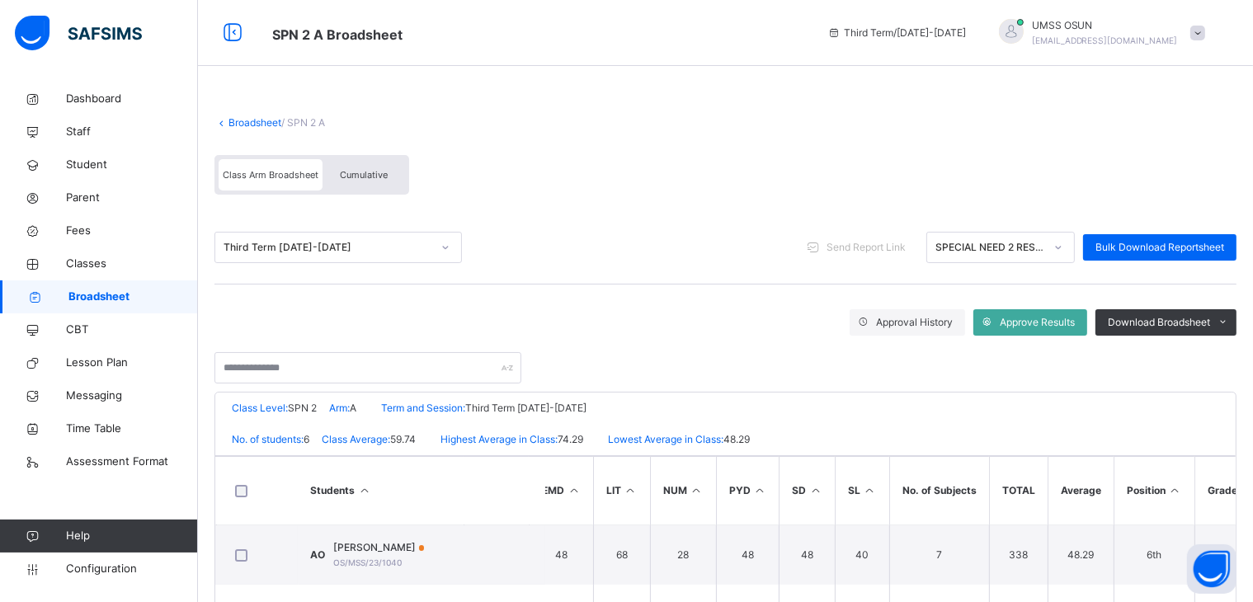
click at [255, 120] on link "Broadsheet" at bounding box center [255, 122] width 53 height 12
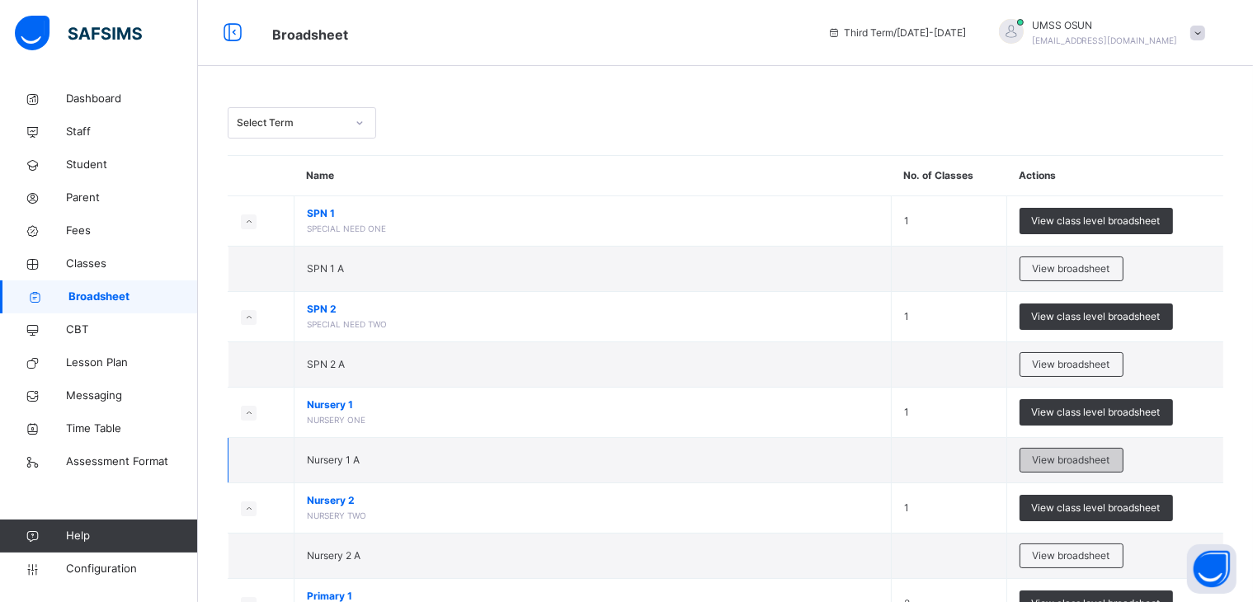
click at [1072, 455] on span "View broadsheet" at bounding box center [1072, 460] width 78 height 15
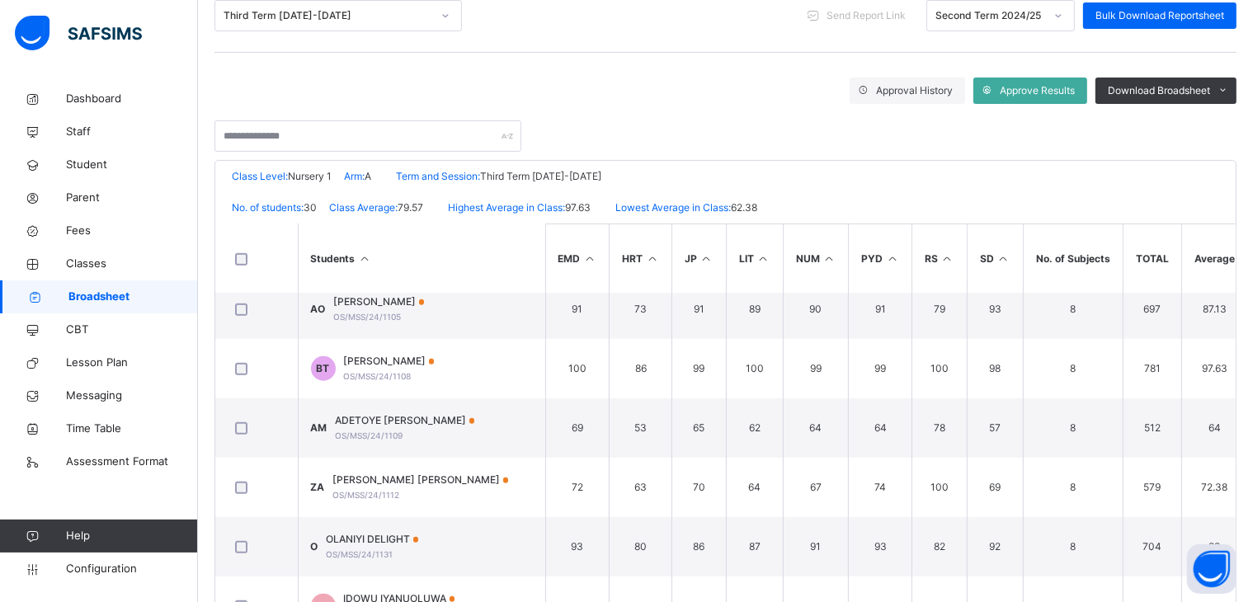
scroll to position [248, 0]
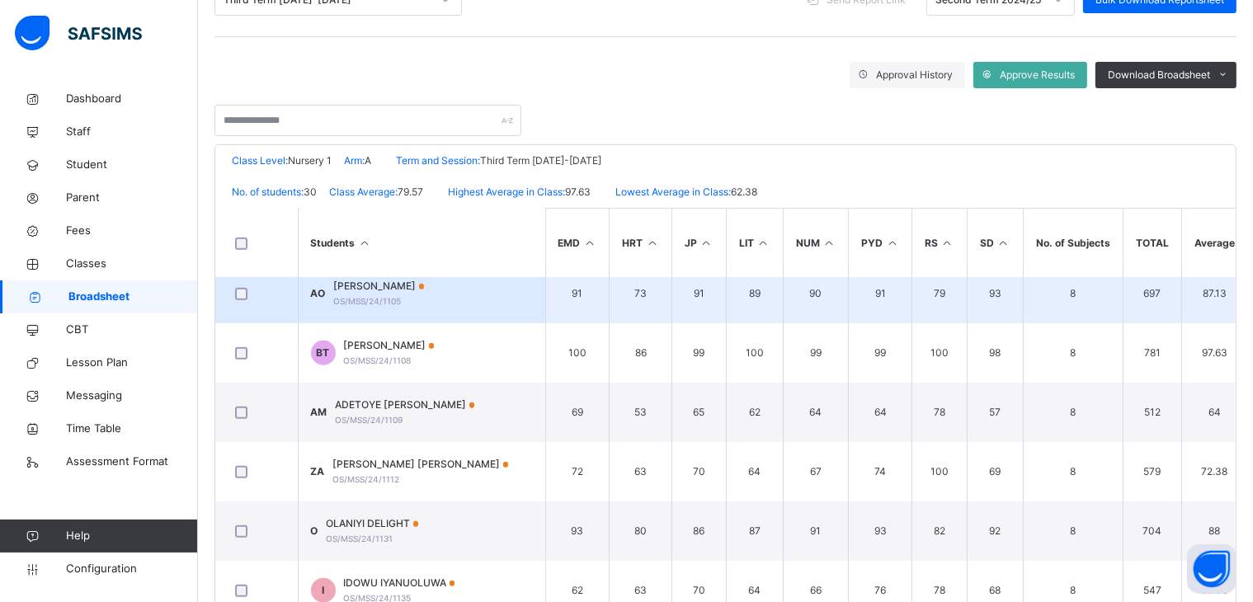
click at [425, 279] on span "ADEYEMO MARY OLUWABORI" at bounding box center [379, 286] width 91 height 15
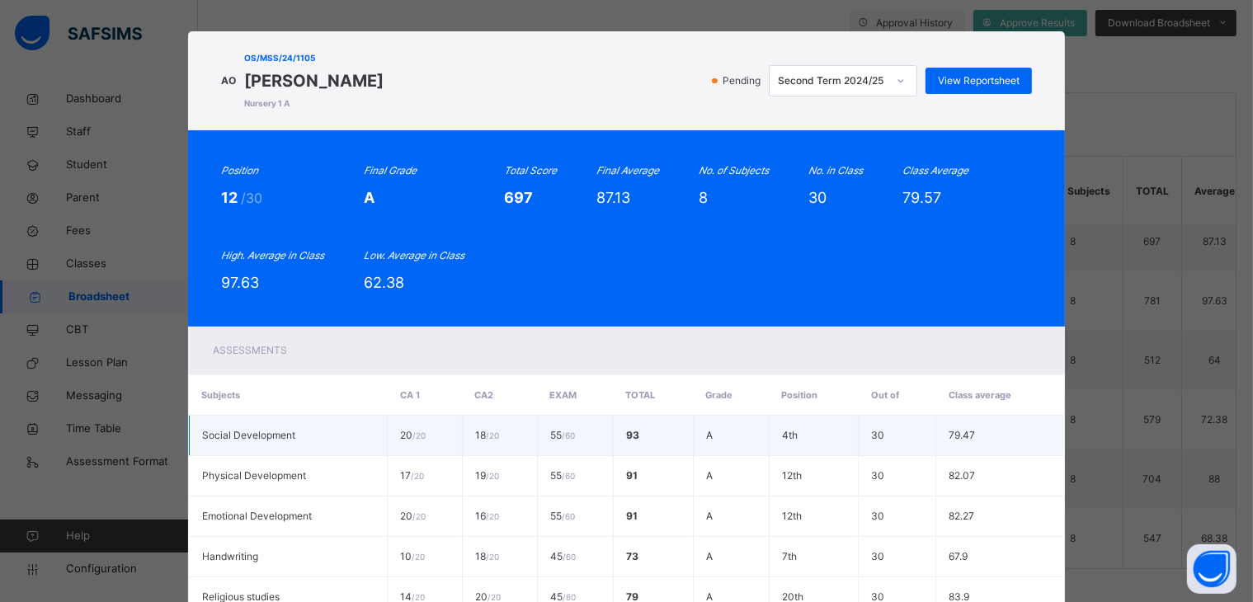
scroll to position [0, 0]
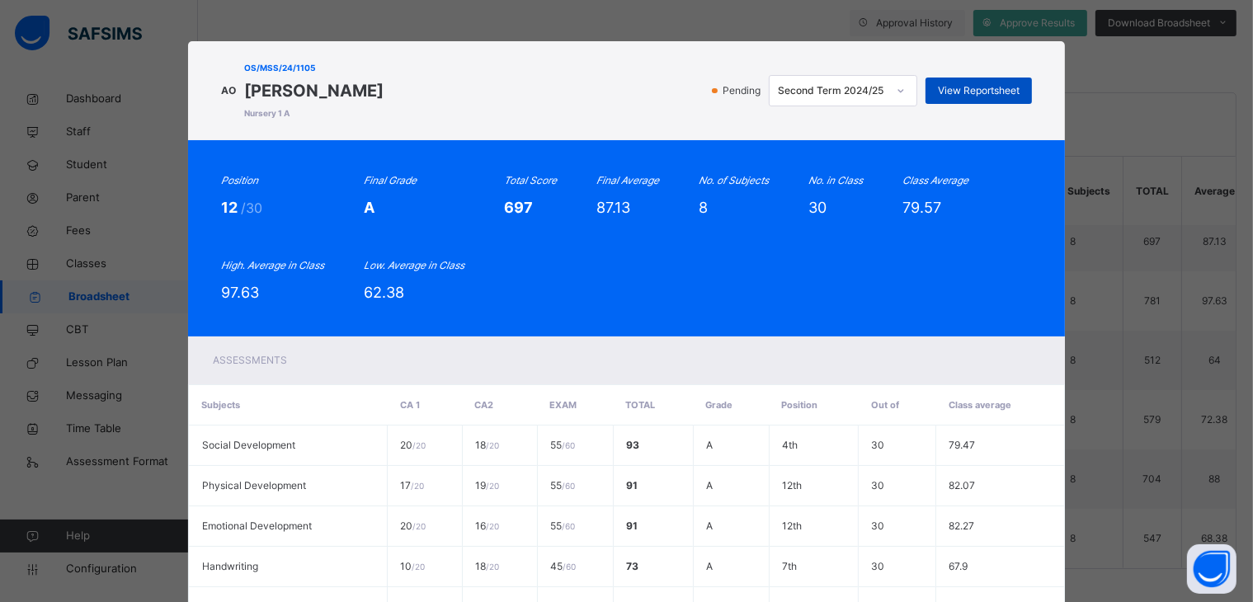
click at [976, 87] on span "View Reportsheet" at bounding box center [979, 90] width 82 height 15
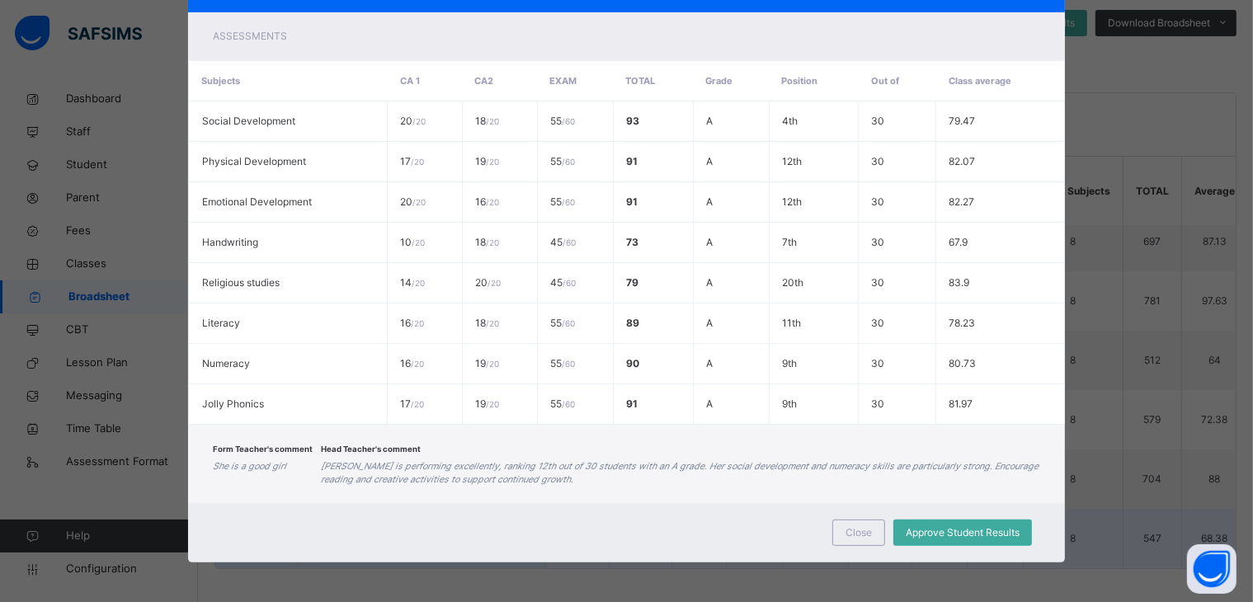
click at [858, 529] on span "Close" at bounding box center [859, 533] width 26 height 15
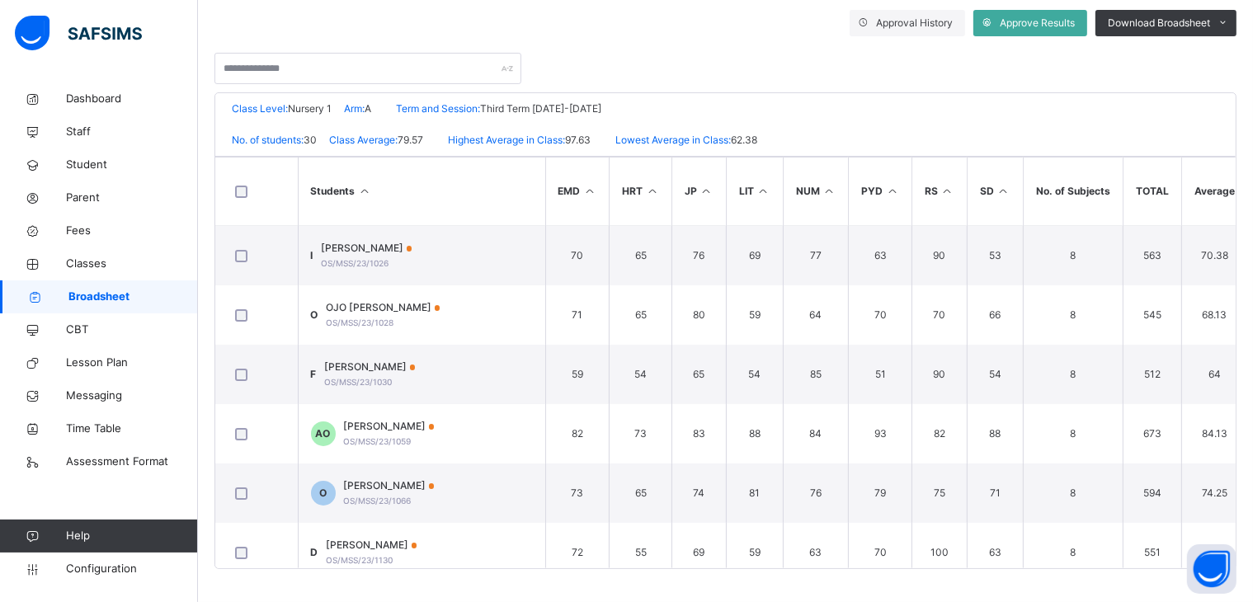
scroll to position [0, 0]
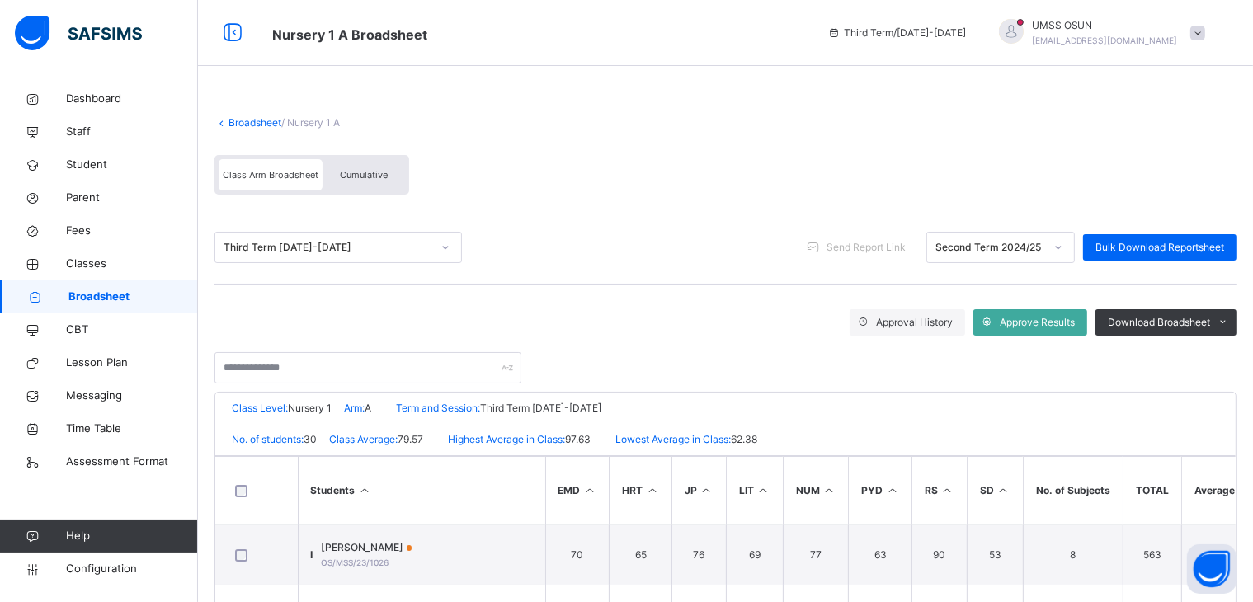
click at [357, 167] on div "Cumulative" at bounding box center [364, 174] width 83 height 31
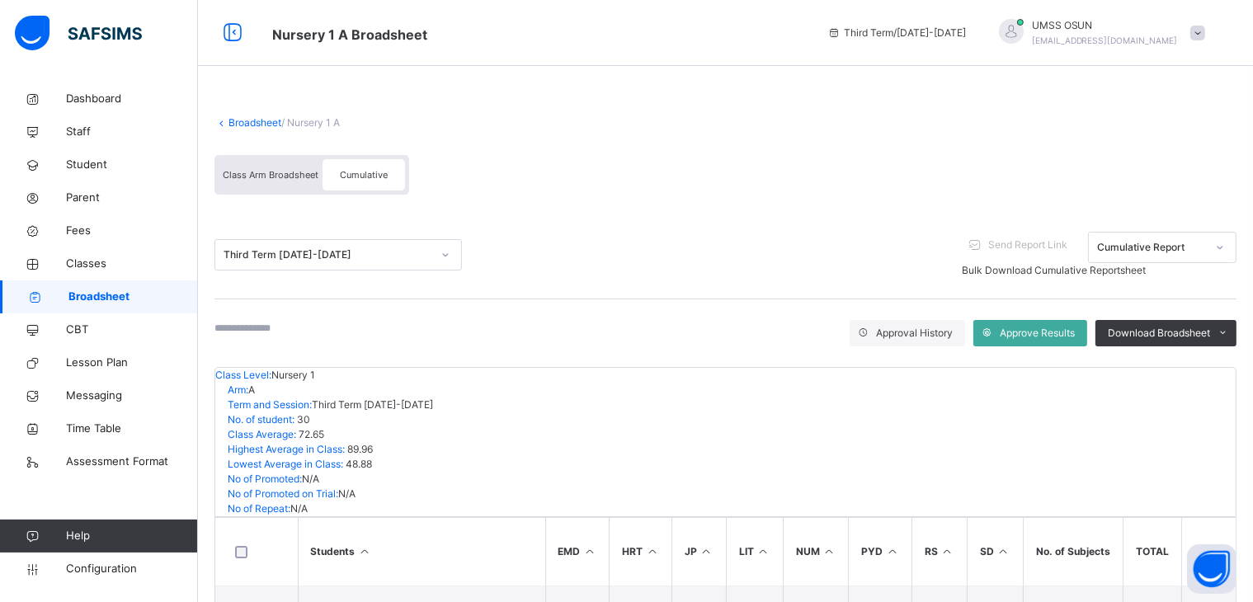
click at [261, 119] on link "Broadsheet" at bounding box center [255, 122] width 53 height 12
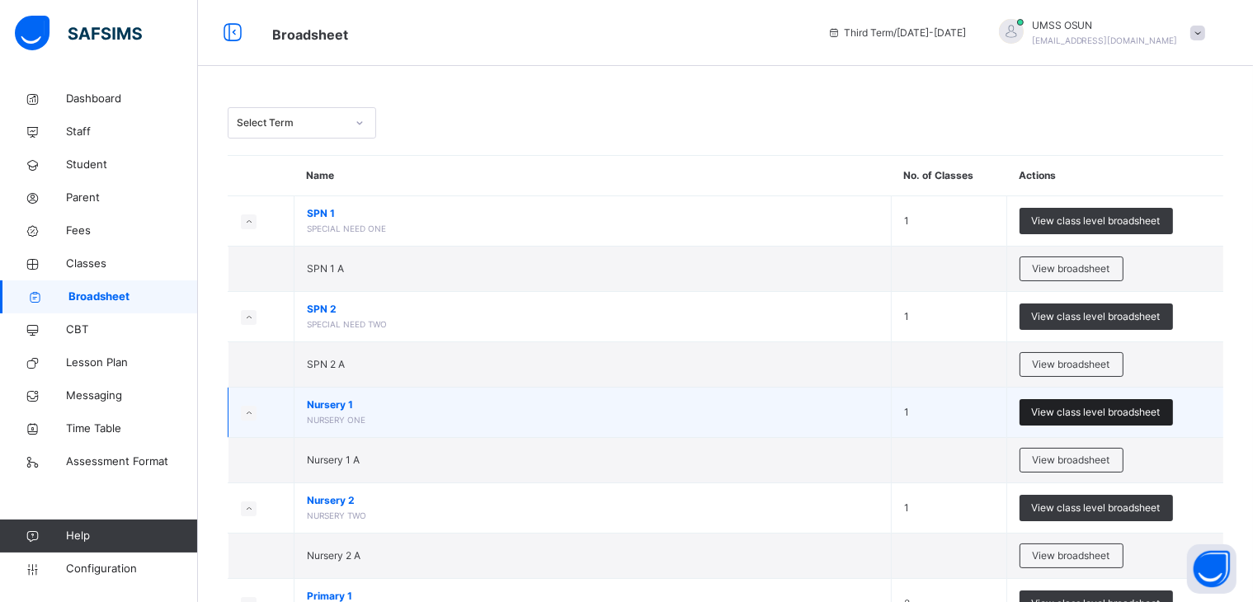
scroll to position [165, 0]
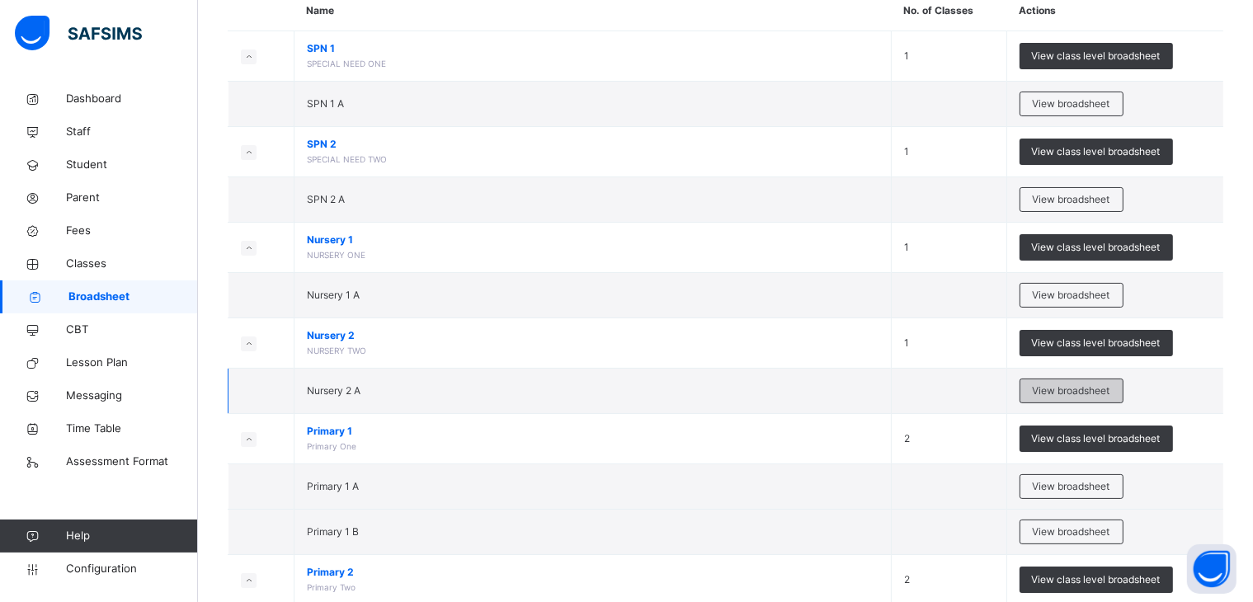
click at [1089, 384] on span "View broadsheet" at bounding box center [1072, 391] width 78 height 15
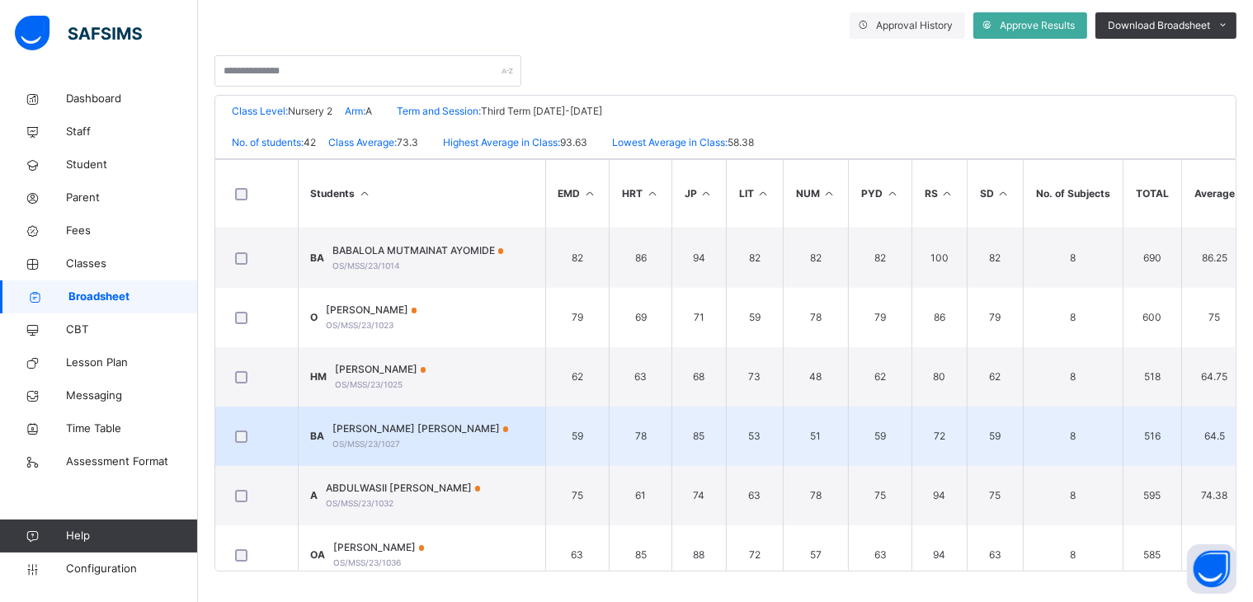
scroll to position [299, 0]
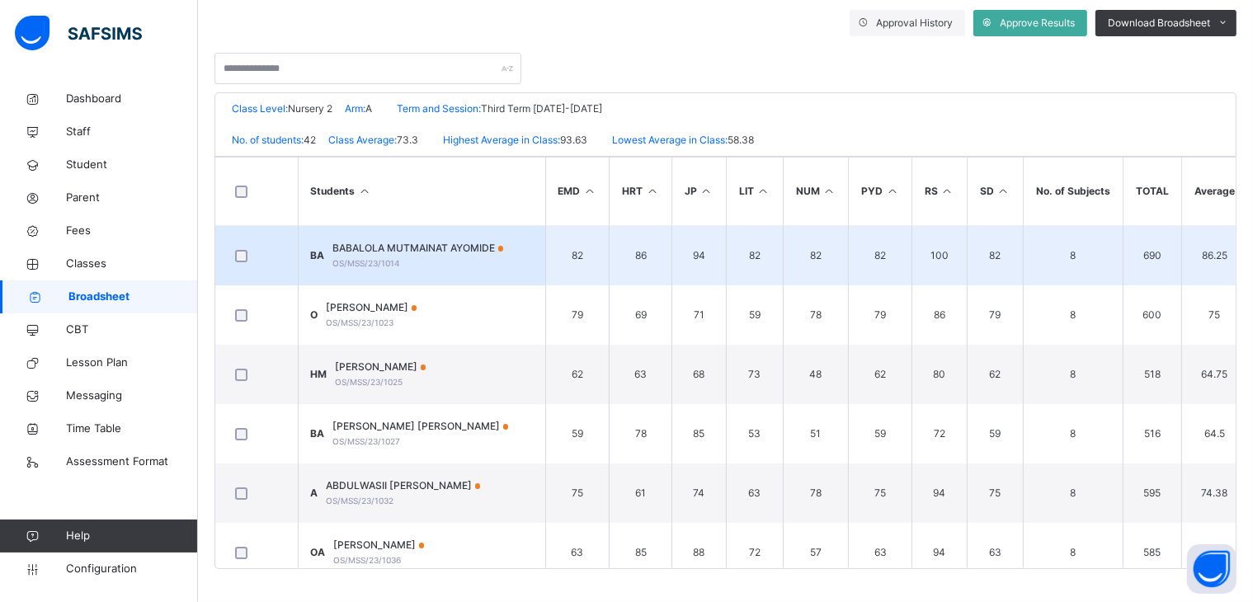
click at [472, 247] on span "BABALOLA MUTMAINAT AYOMIDE" at bounding box center [418, 248] width 171 height 15
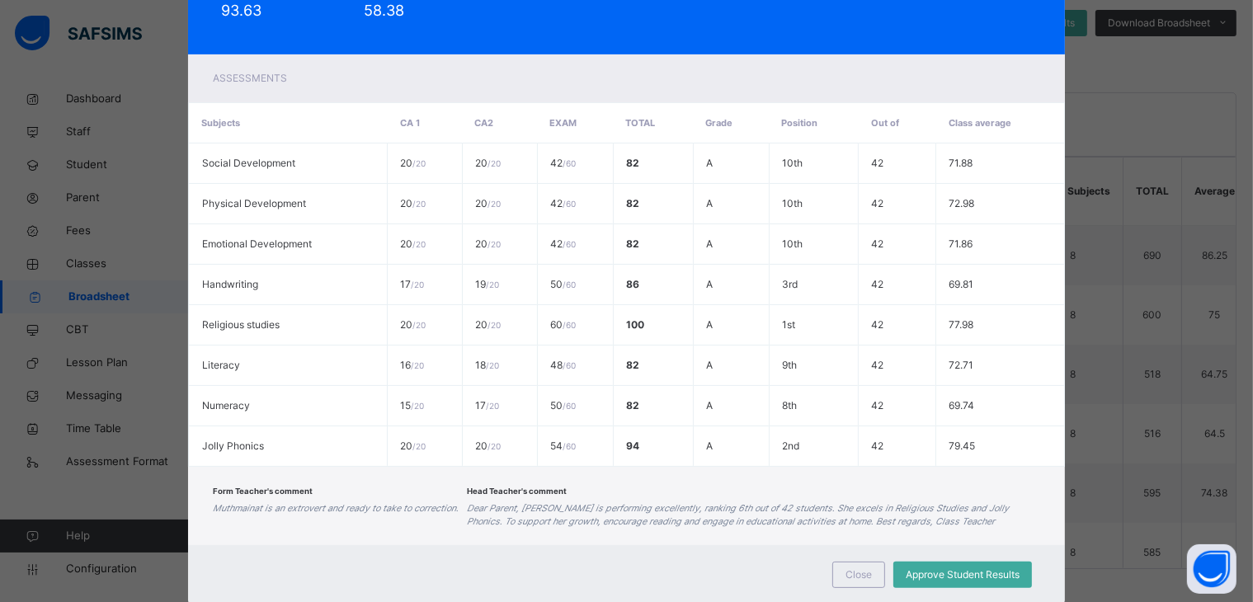
scroll to position [324, 0]
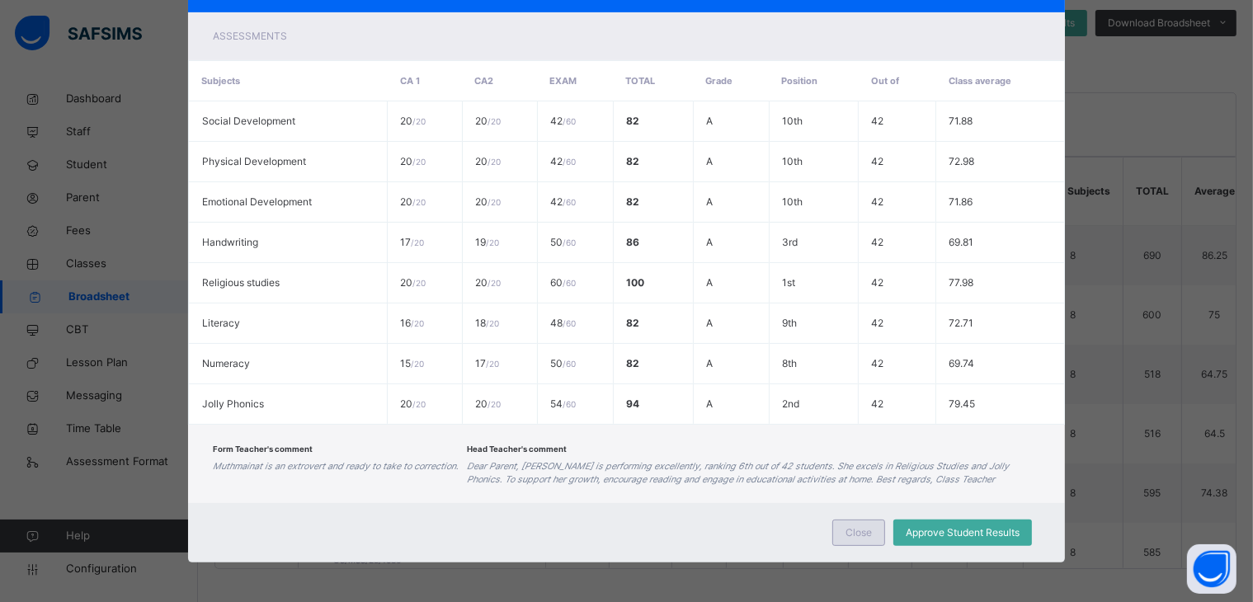
click at [850, 521] on div "Close" at bounding box center [858, 533] width 53 height 26
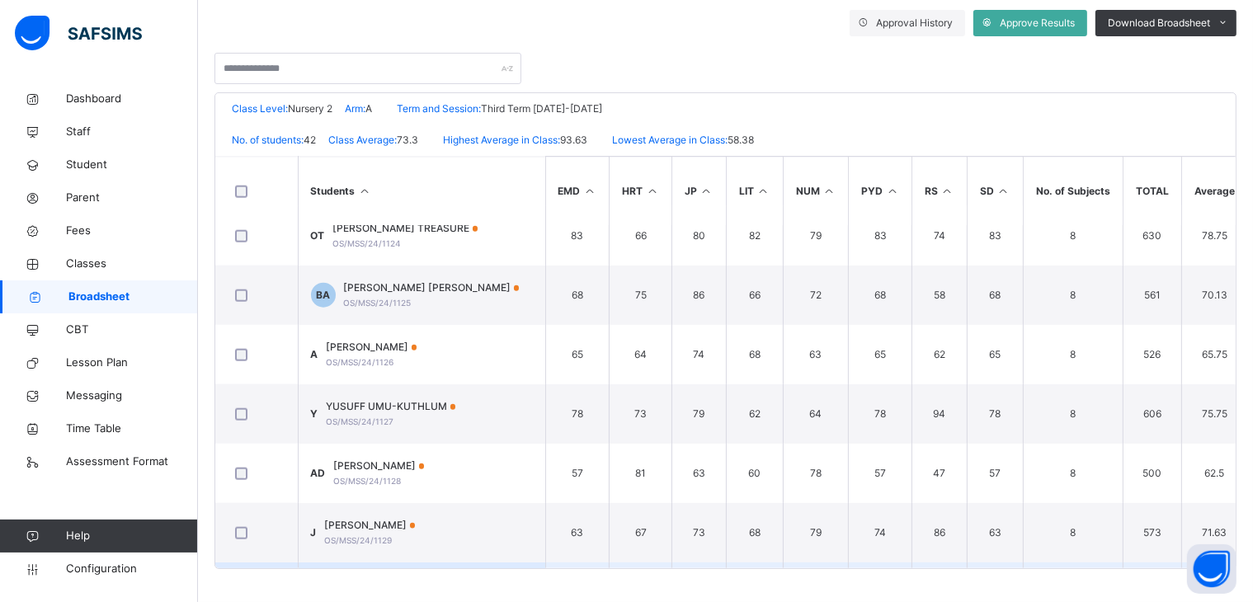
scroll to position [2158, 0]
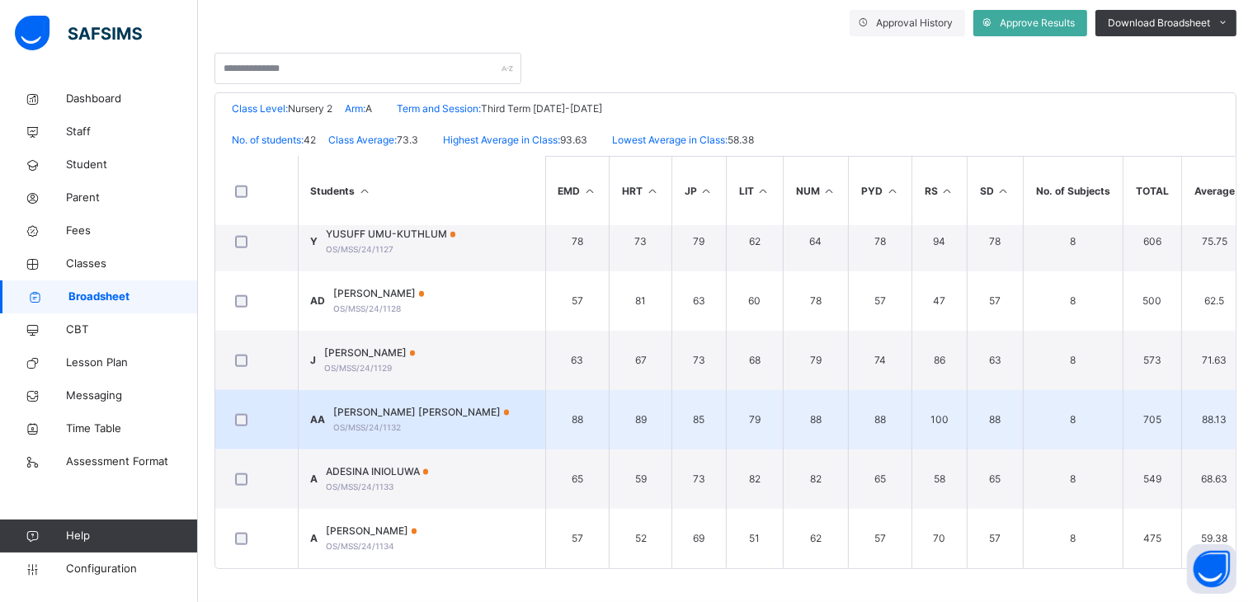
click at [395, 408] on span "ABIOYE AISHAT AJOKE" at bounding box center [422, 412] width 176 height 15
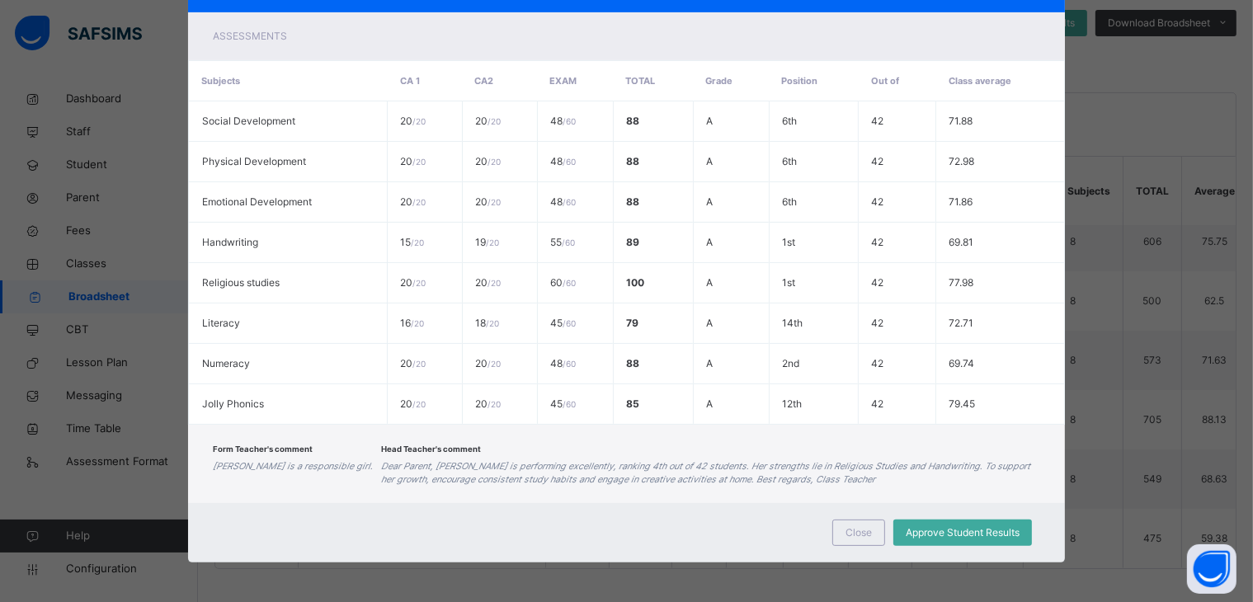
scroll to position [0, 0]
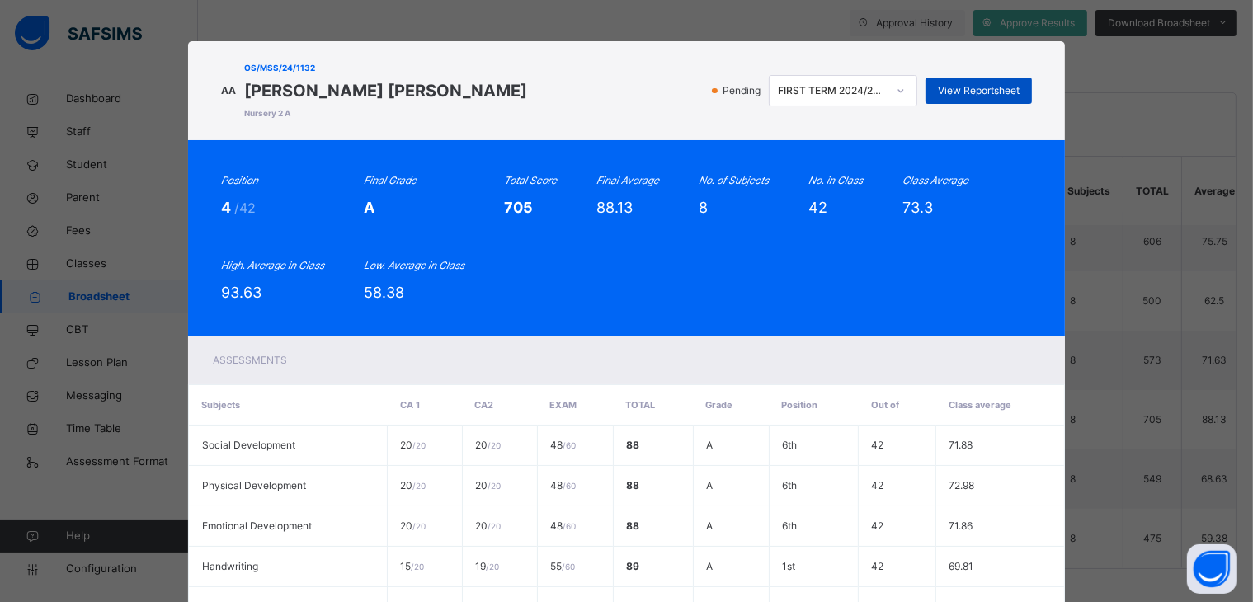
click at [963, 85] on span "View Reportsheet" at bounding box center [979, 90] width 82 height 15
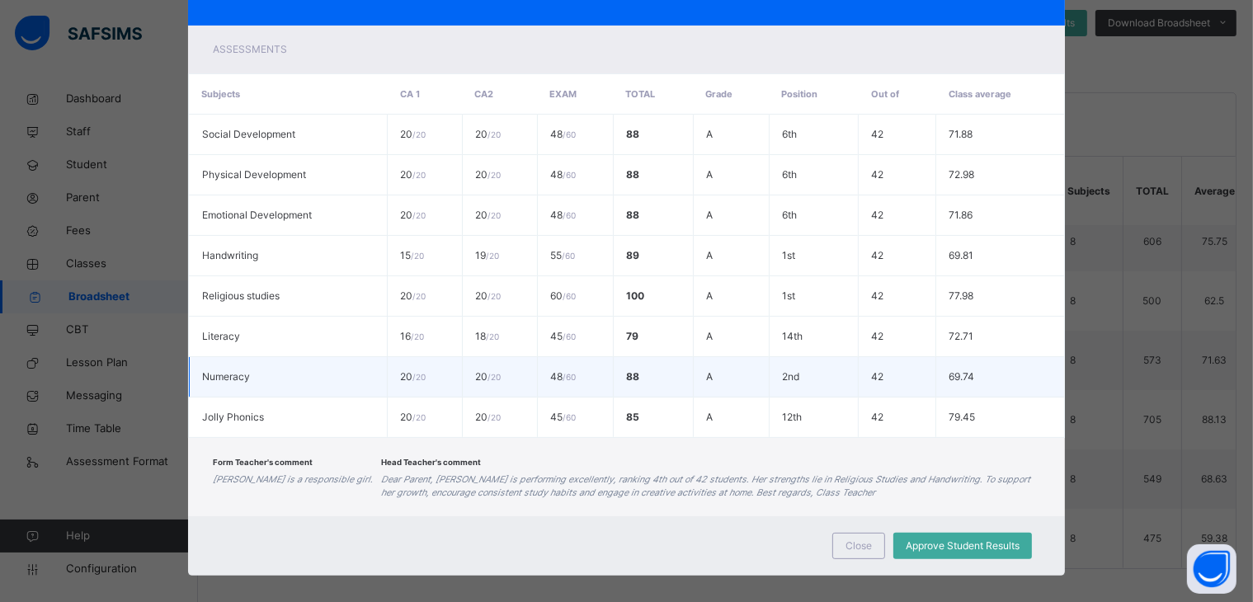
scroll to position [324, 0]
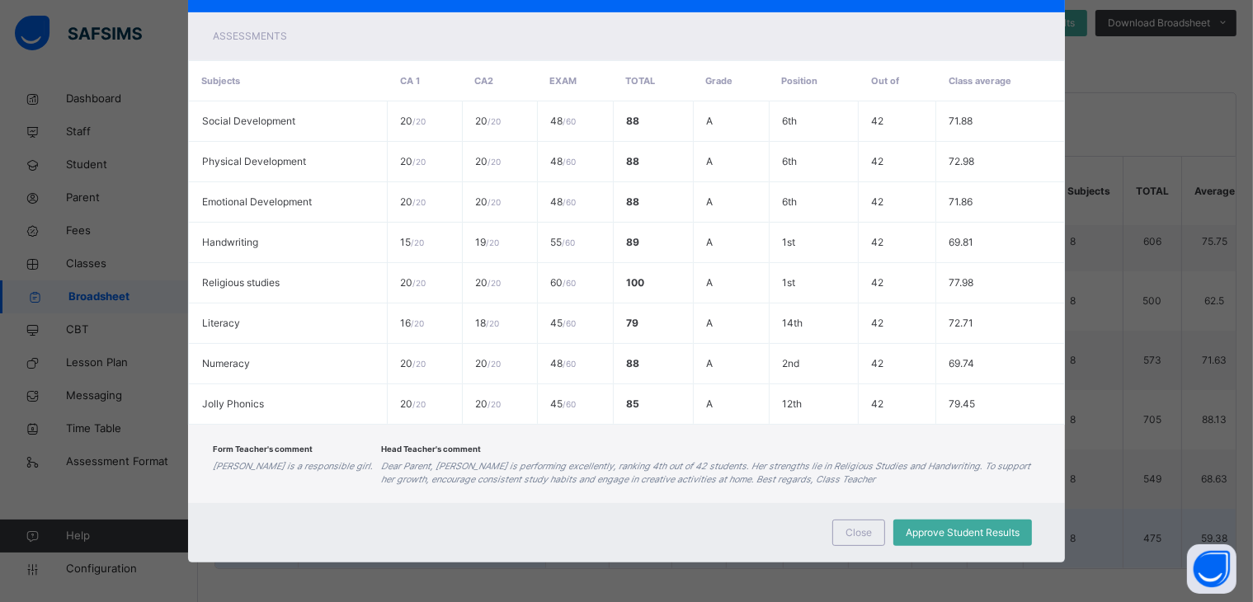
click at [855, 526] on span "Close" at bounding box center [859, 533] width 26 height 15
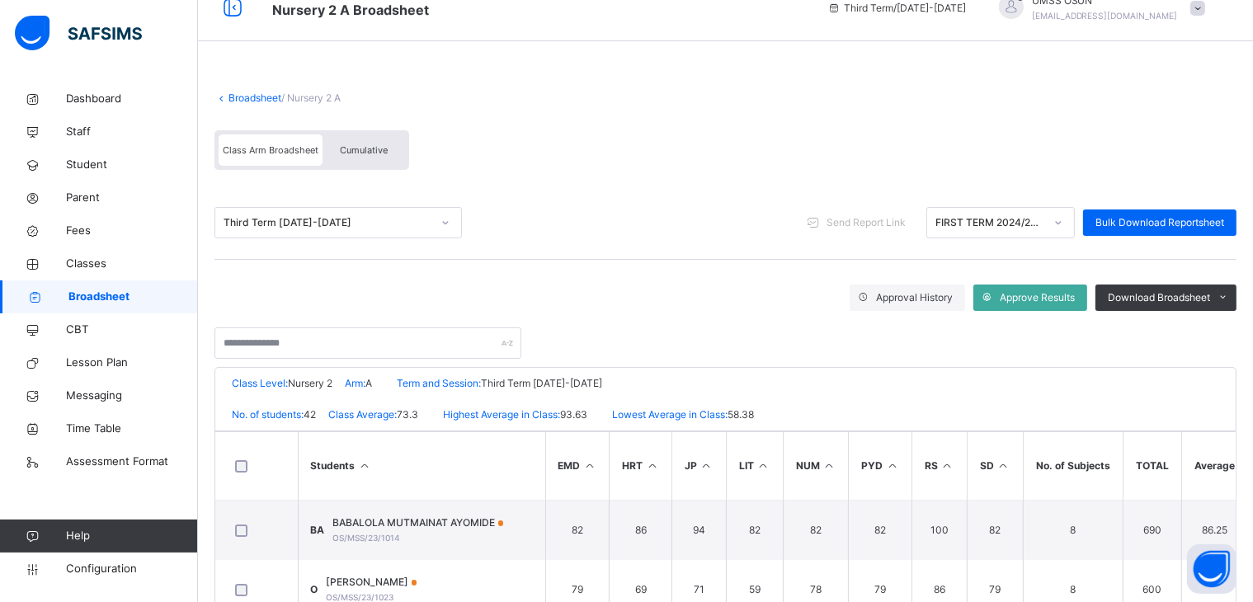
scroll to position [0, 0]
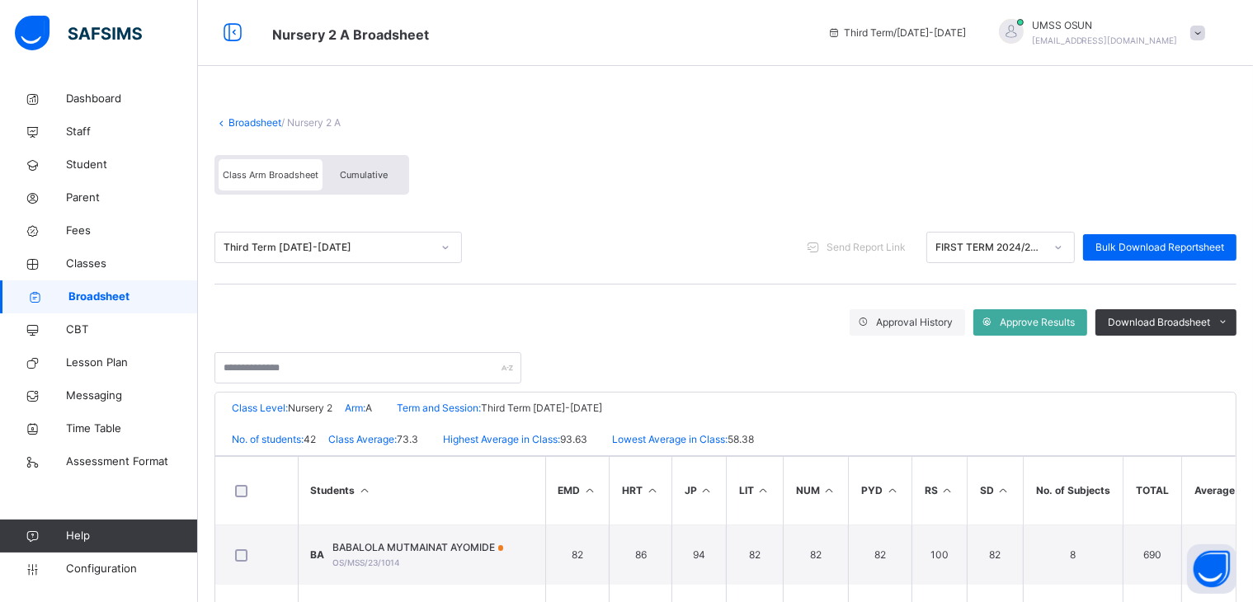
click at [259, 116] on div "Broadsheet / Nursery 2 A" at bounding box center [726, 123] width 1022 height 15
click at [258, 117] on link "Broadsheet" at bounding box center [255, 122] width 53 height 12
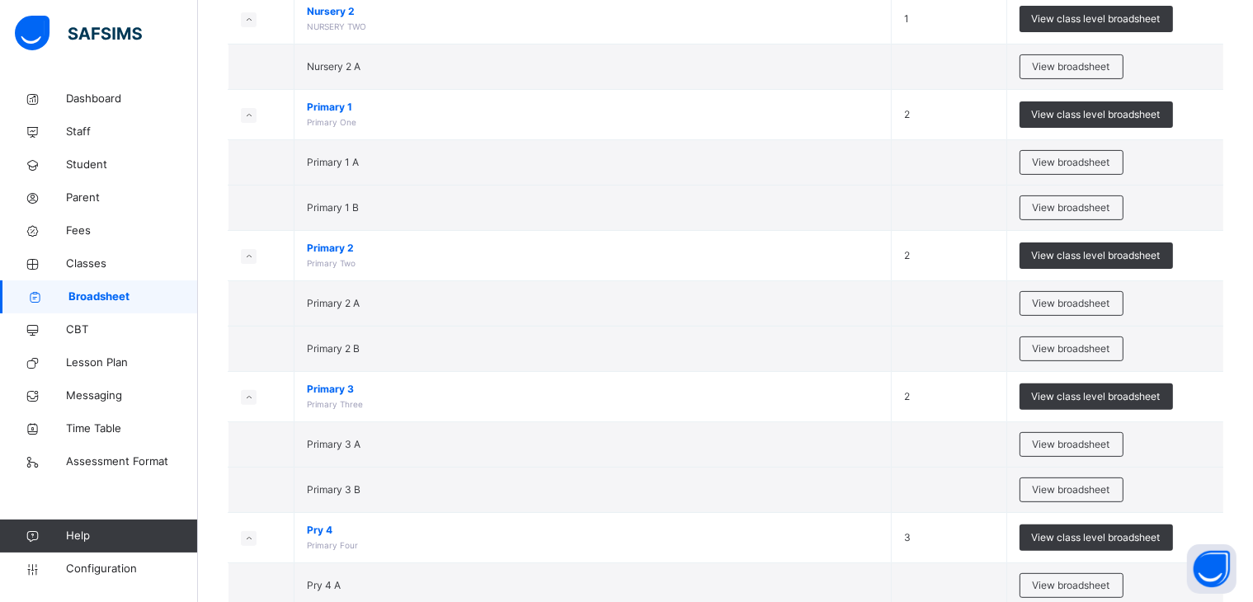
scroll to position [328, 0]
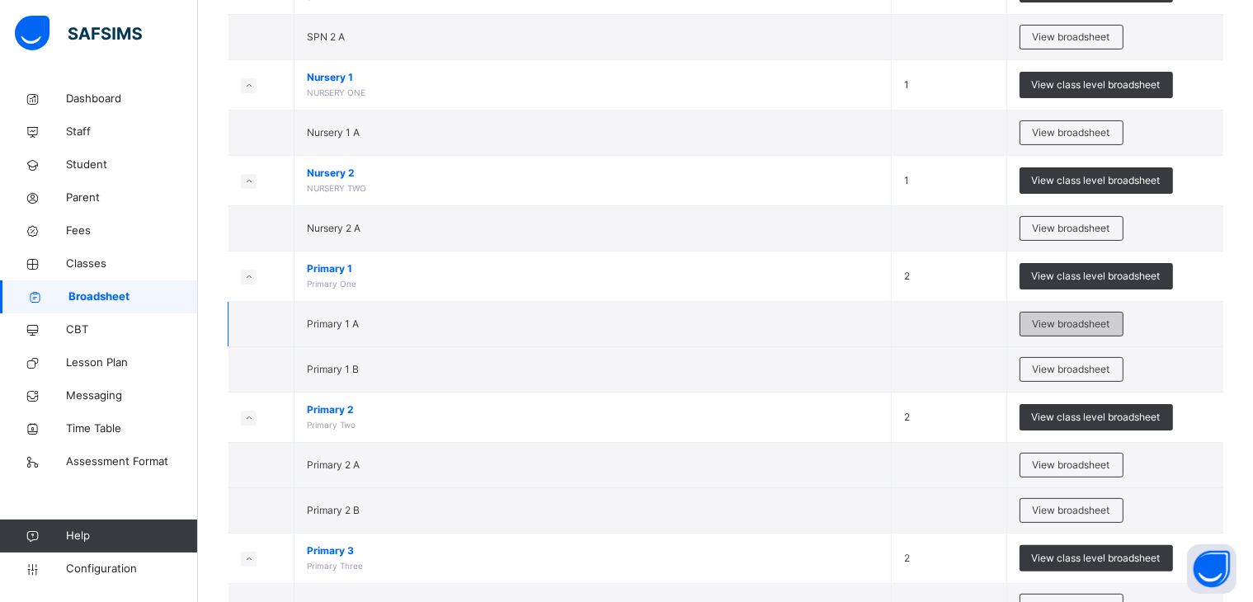
click at [1086, 324] on span "View broadsheet" at bounding box center [1072, 324] width 78 height 15
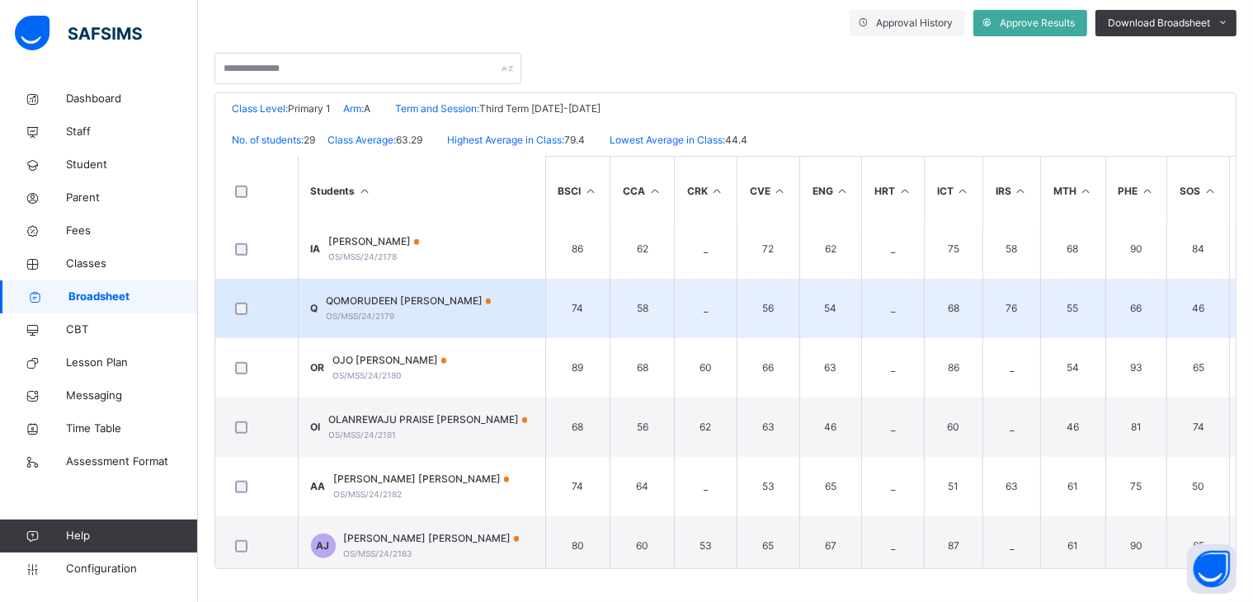
scroll to position [1386, 0]
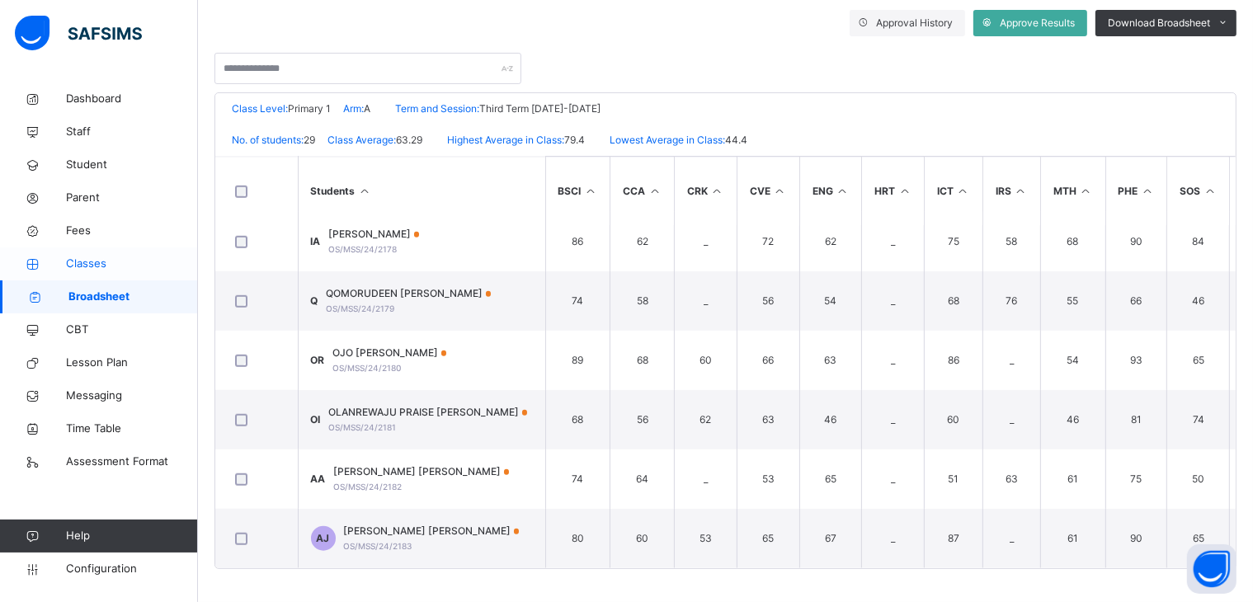
click at [80, 261] on span "Classes" at bounding box center [132, 264] width 132 height 17
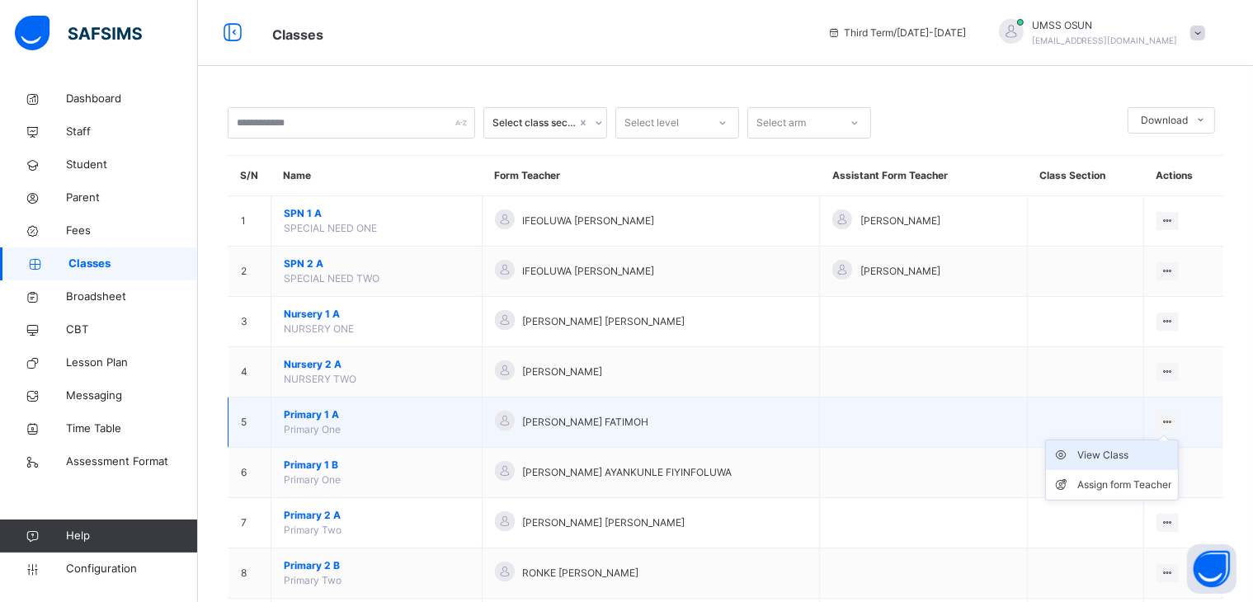
click at [1120, 453] on div "View Class" at bounding box center [1125, 455] width 94 height 17
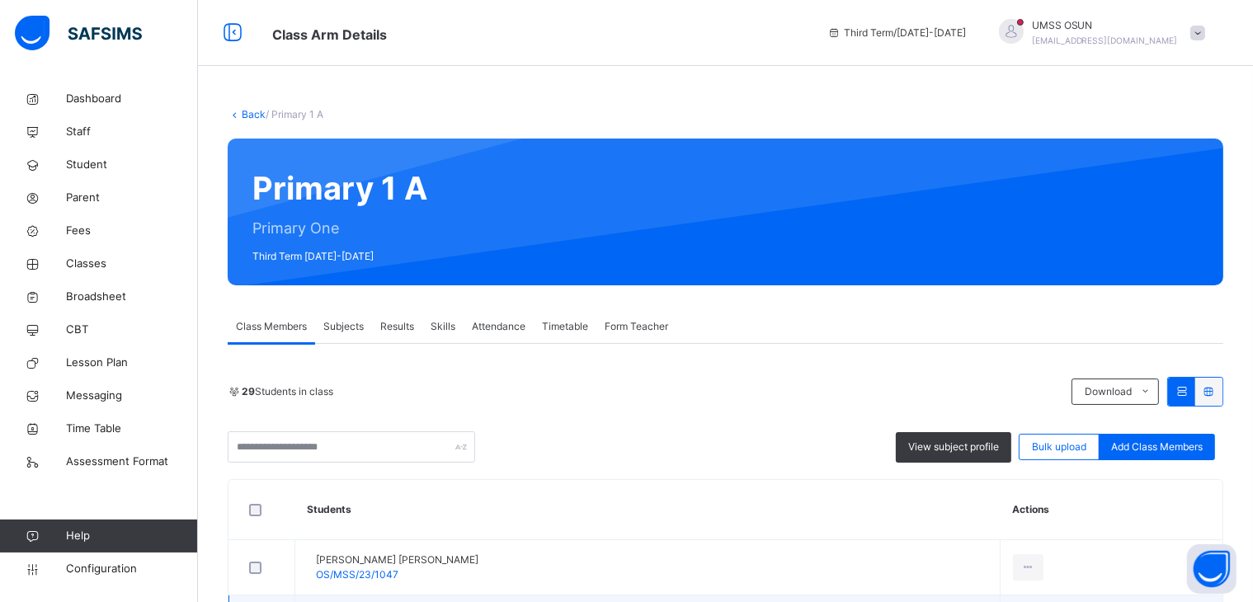
scroll to position [248, 0]
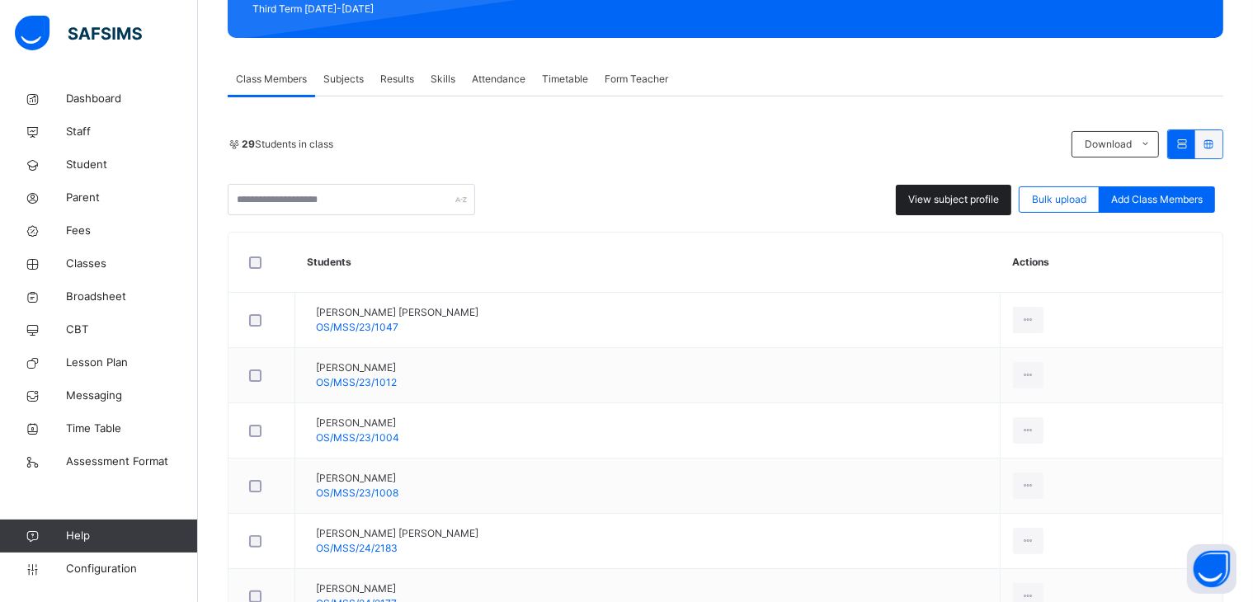
click at [965, 193] on span "View subject profile" at bounding box center [953, 199] width 91 height 15
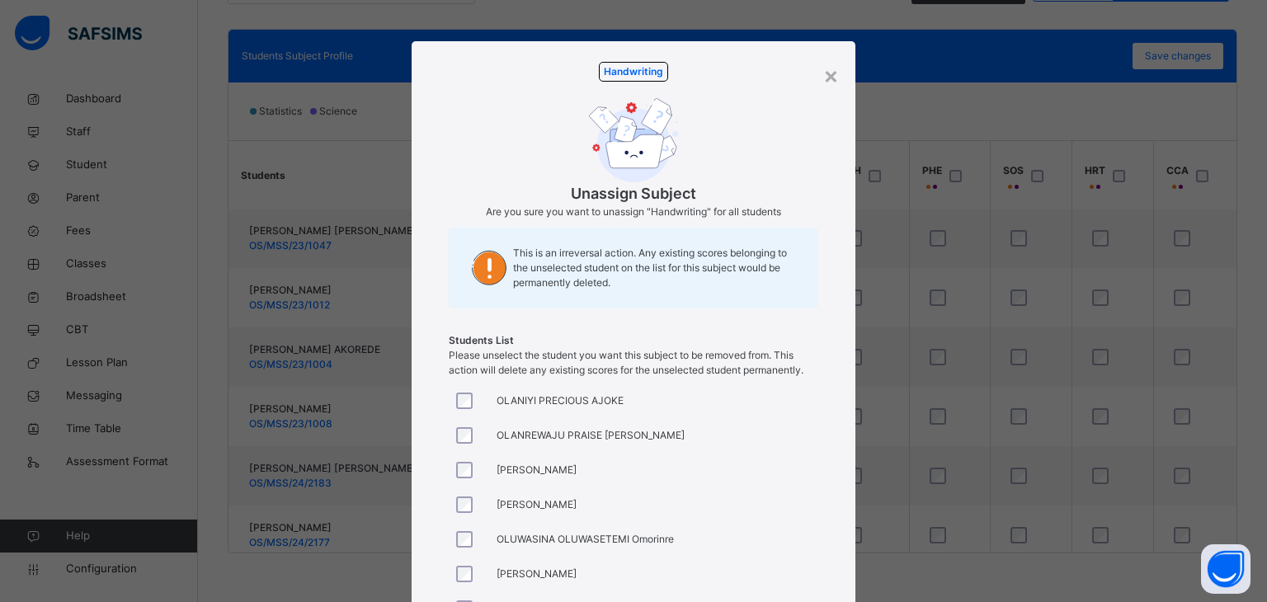
scroll to position [0, 0]
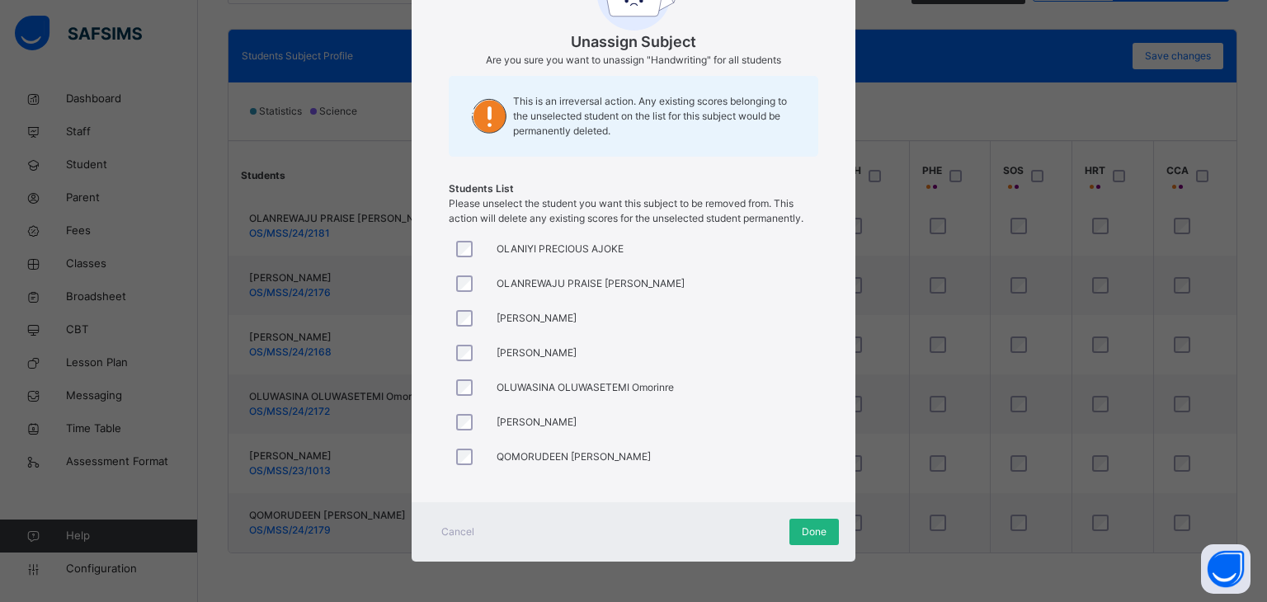
click at [815, 526] on span "Done" at bounding box center [814, 532] width 25 height 15
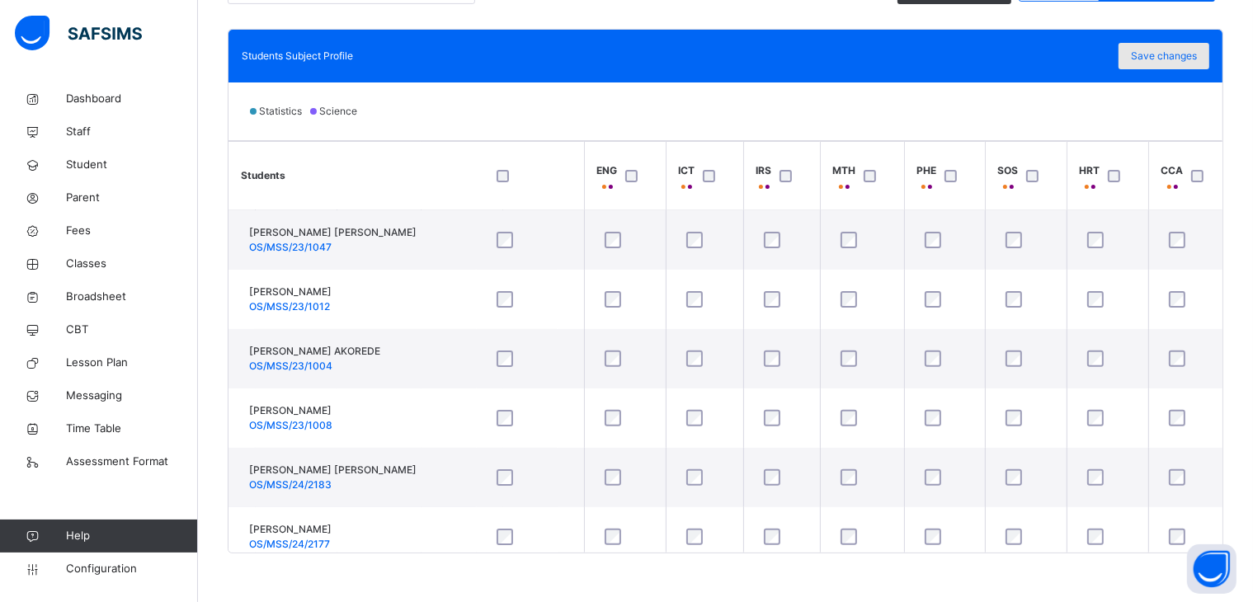
click at [1162, 55] on span "Save changes" at bounding box center [1164, 56] width 66 height 15
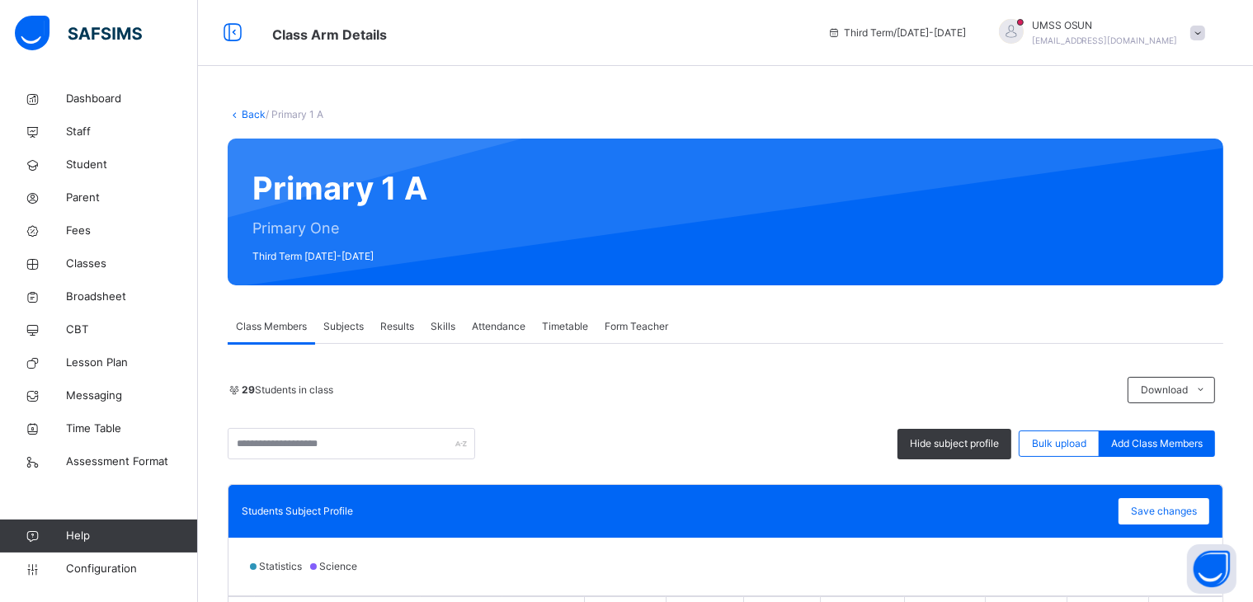
click at [253, 111] on link "Back" at bounding box center [254, 114] width 24 height 12
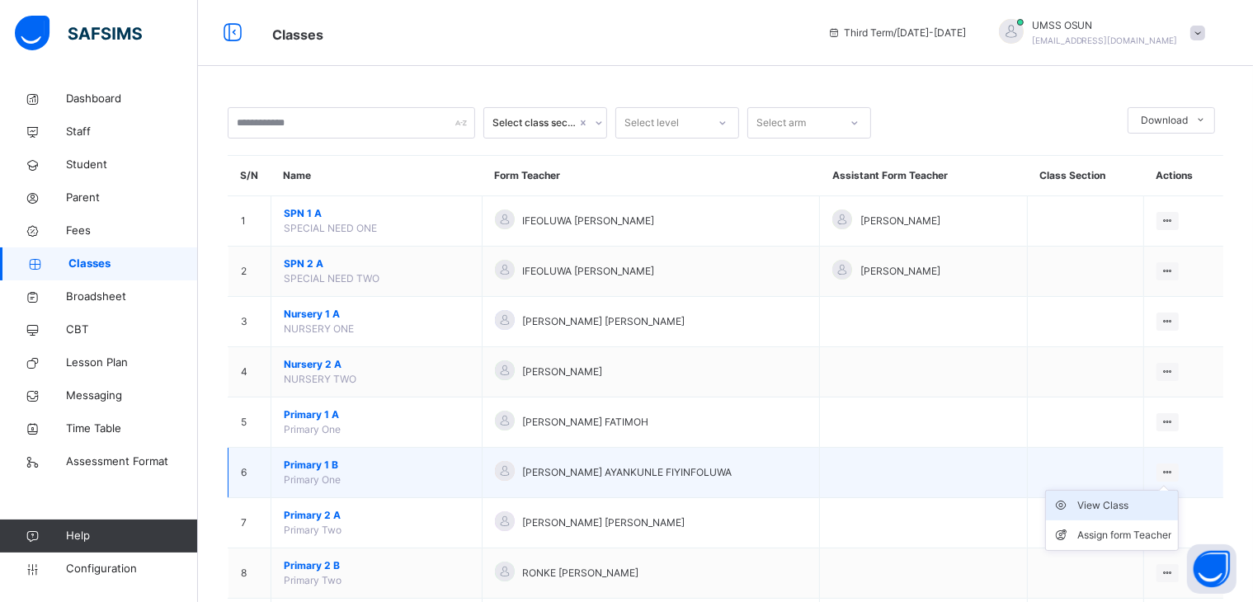
click at [1117, 503] on div "View Class" at bounding box center [1125, 506] width 94 height 17
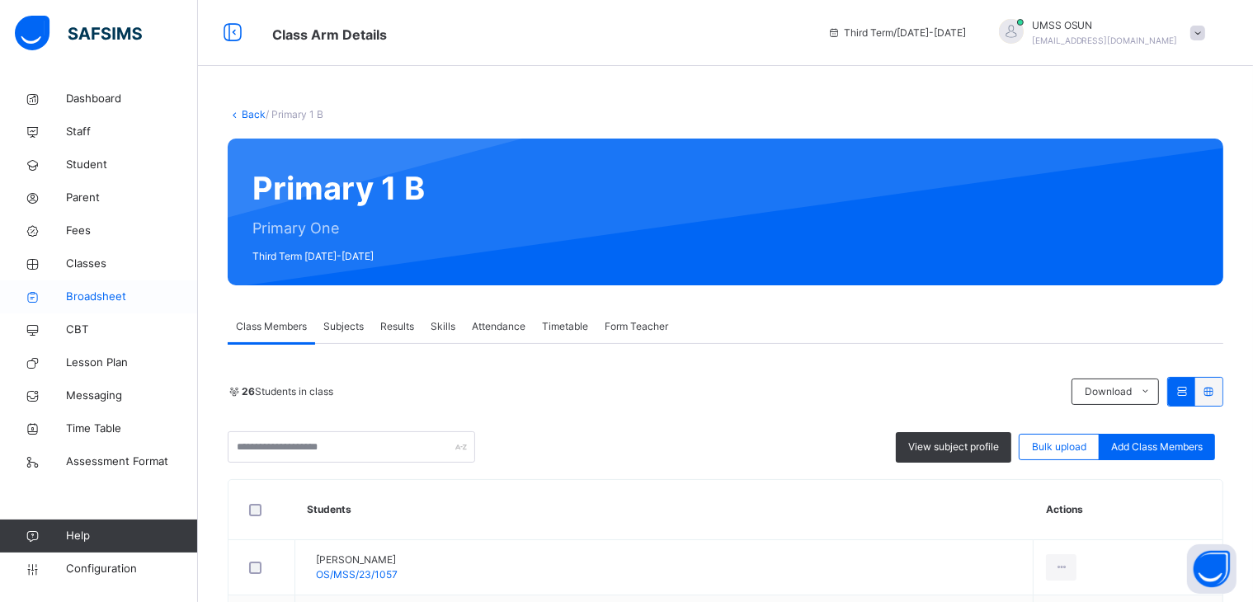
click at [80, 290] on span "Broadsheet" at bounding box center [132, 297] width 132 height 17
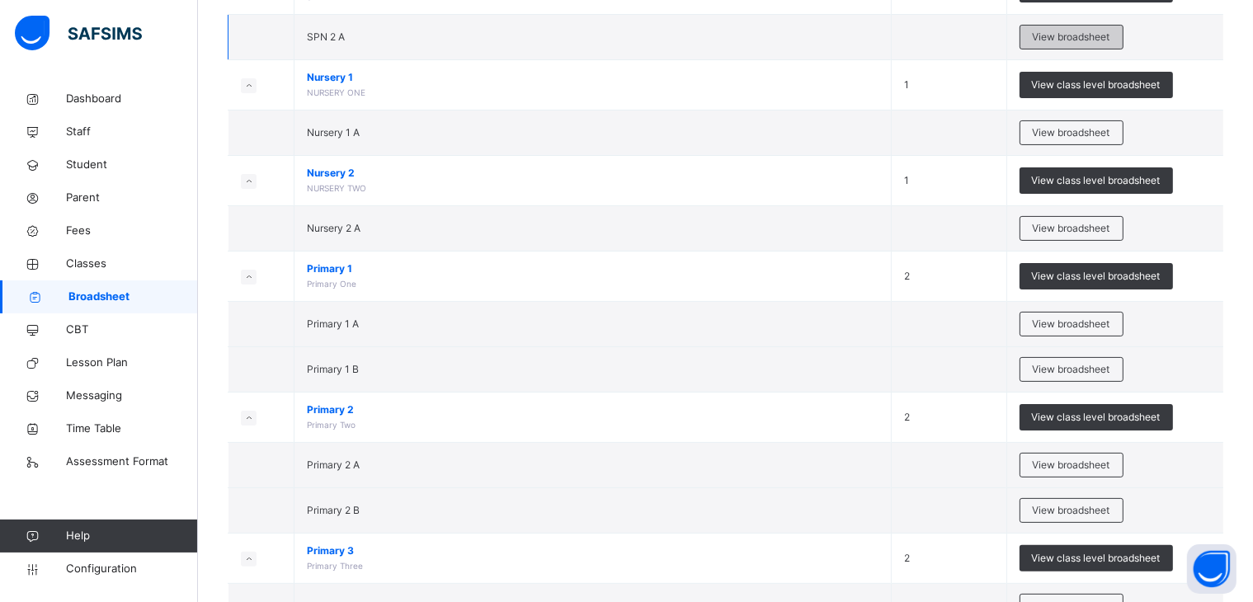
scroll to position [330, 0]
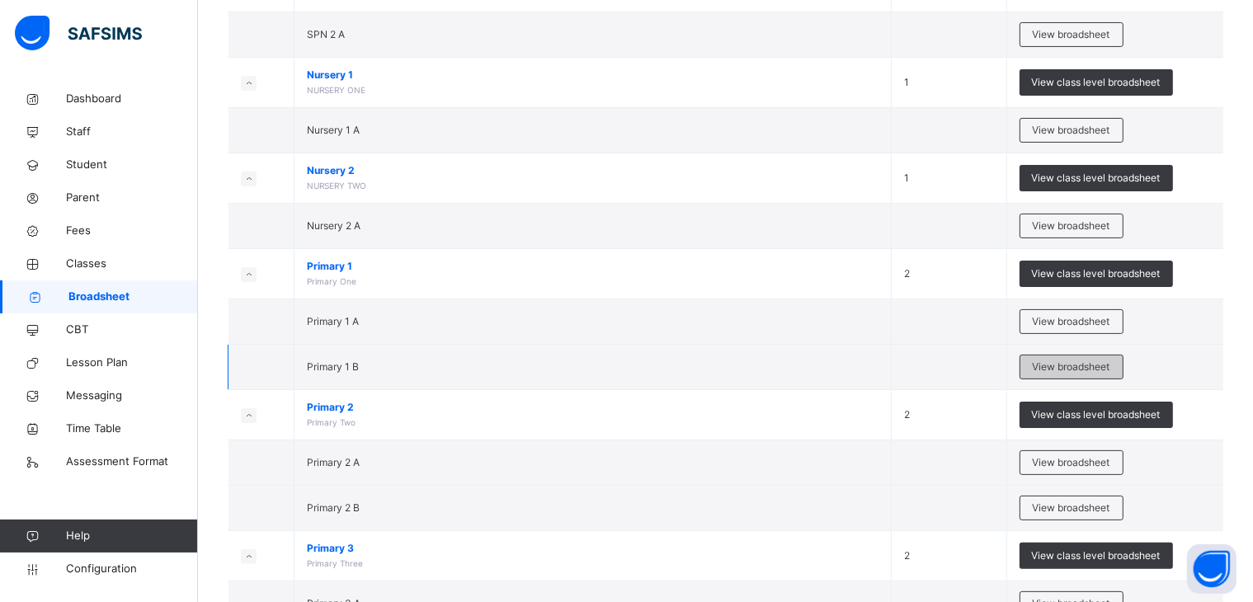
click at [1068, 360] on span "View broadsheet" at bounding box center [1072, 367] width 78 height 15
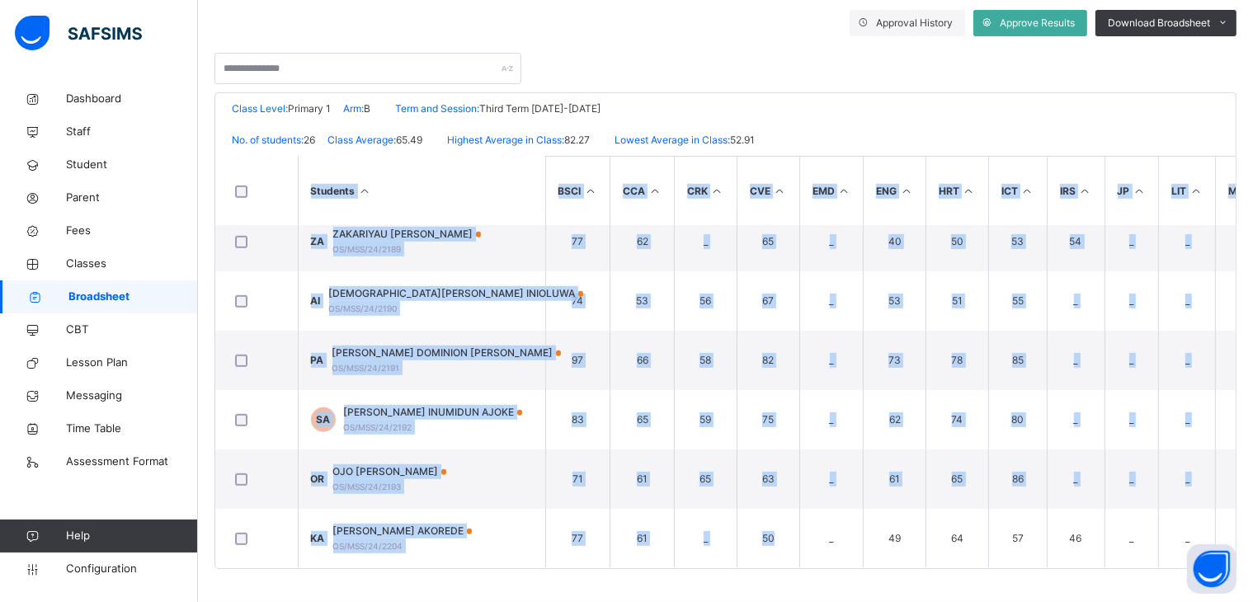
scroll to position [1208, 0]
drag, startPoint x: 776, startPoint y: 560, endPoint x: 933, endPoint y: 572, distance: 158.0
click at [931, 572] on div "Broadsheet / Primary 1 B Class Arm Broadsheet Cumulative Third Term 2024-2025 S…" at bounding box center [725, 192] width 1055 height 819
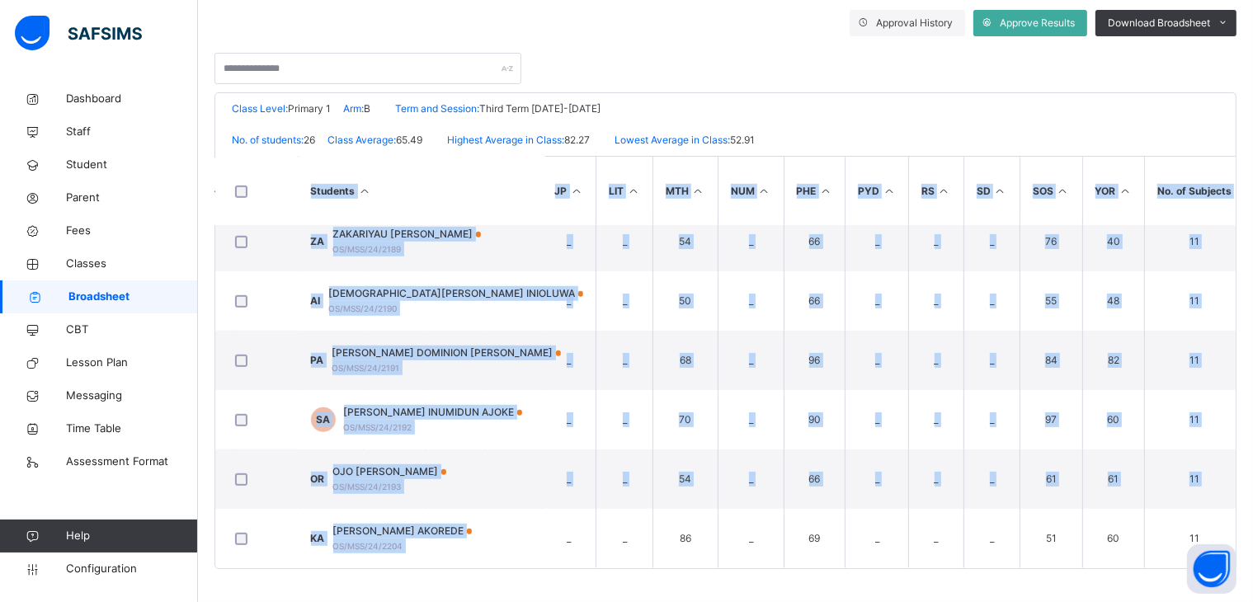
scroll to position [1208, 651]
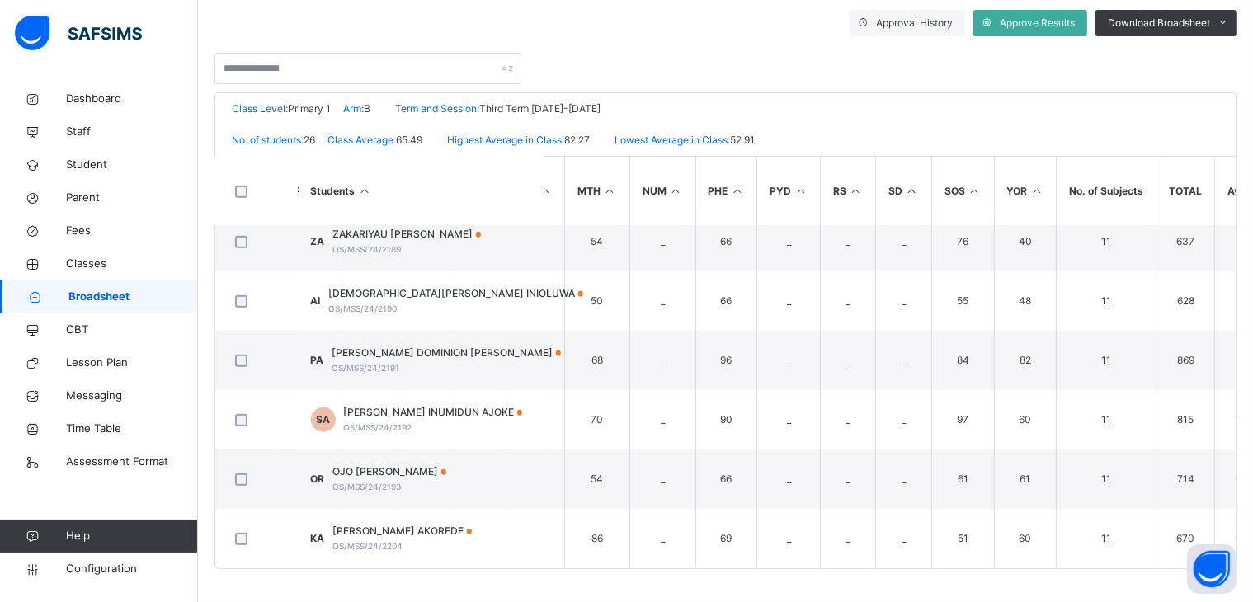
click at [834, 582] on div "Broadsheet / Primary 1 B Class Arm Broadsheet Cumulative Third Term 2024-2025 S…" at bounding box center [725, 192] width 1055 height 819
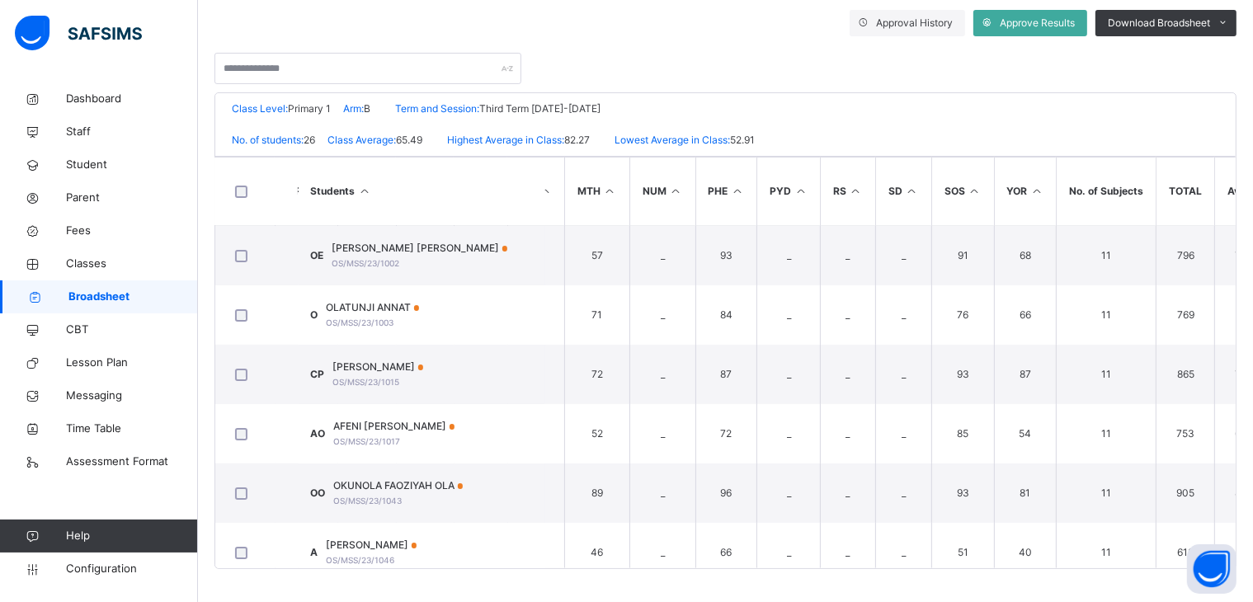
scroll to position [0, 0]
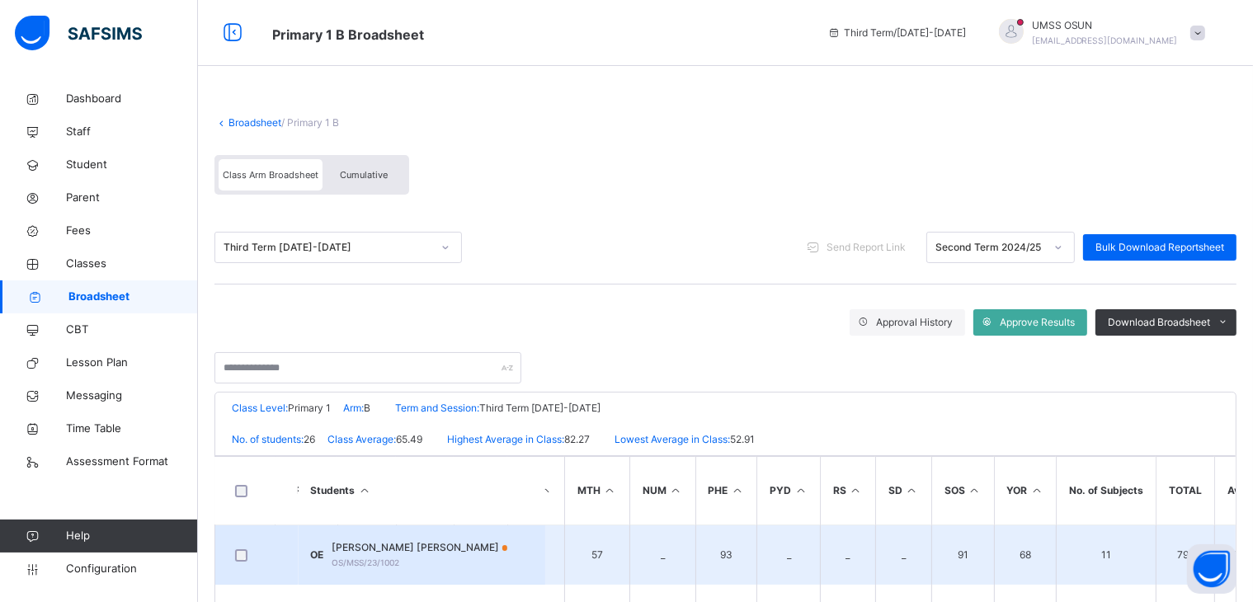
click at [412, 549] on span "OWOLABI AISHAT ENIOLA" at bounding box center [420, 547] width 176 height 15
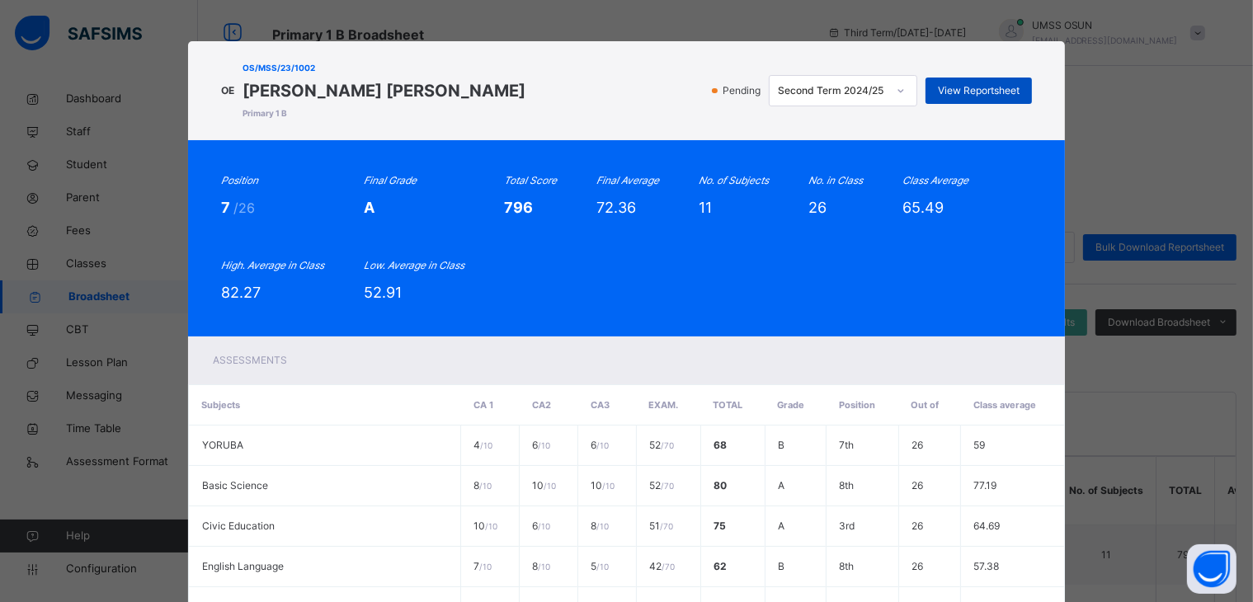
click at [979, 83] on span "View Reportsheet" at bounding box center [979, 90] width 82 height 15
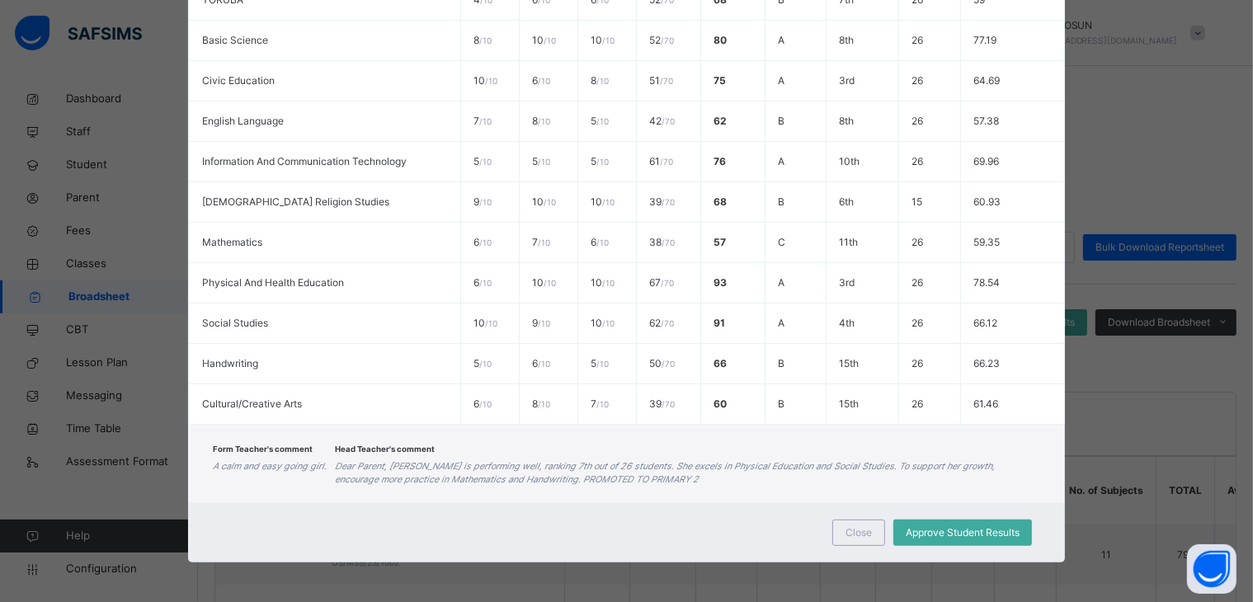
scroll to position [83, 0]
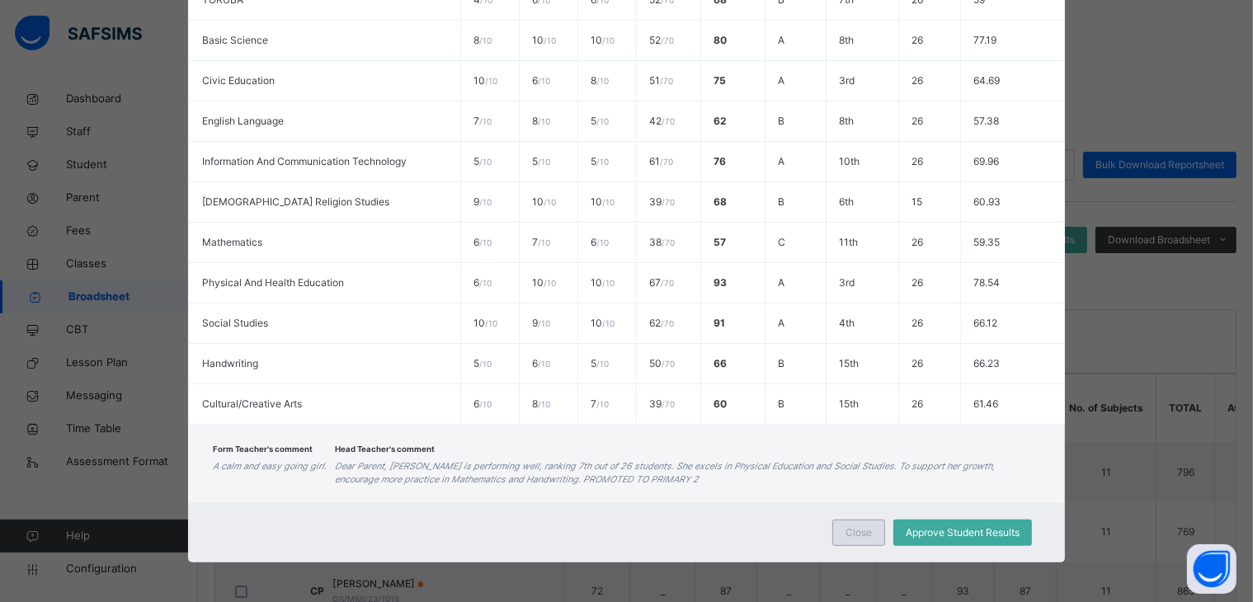
click at [860, 528] on span "Close" at bounding box center [859, 533] width 26 height 15
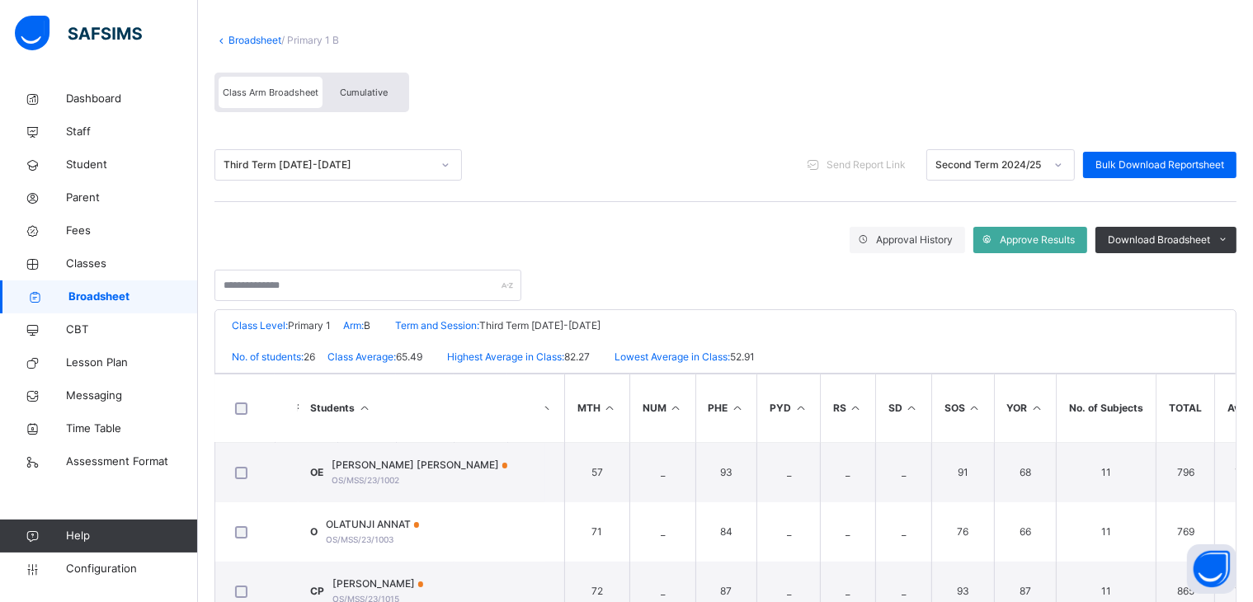
click at [251, 35] on link "Broadsheet" at bounding box center [255, 40] width 53 height 12
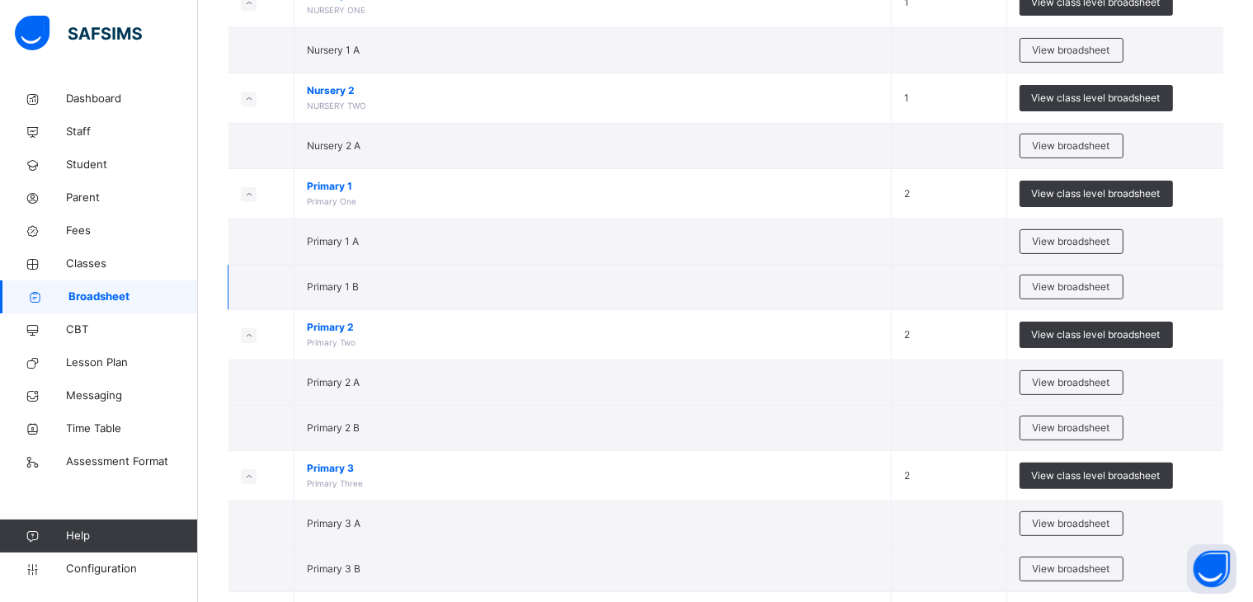
scroll to position [328, 0]
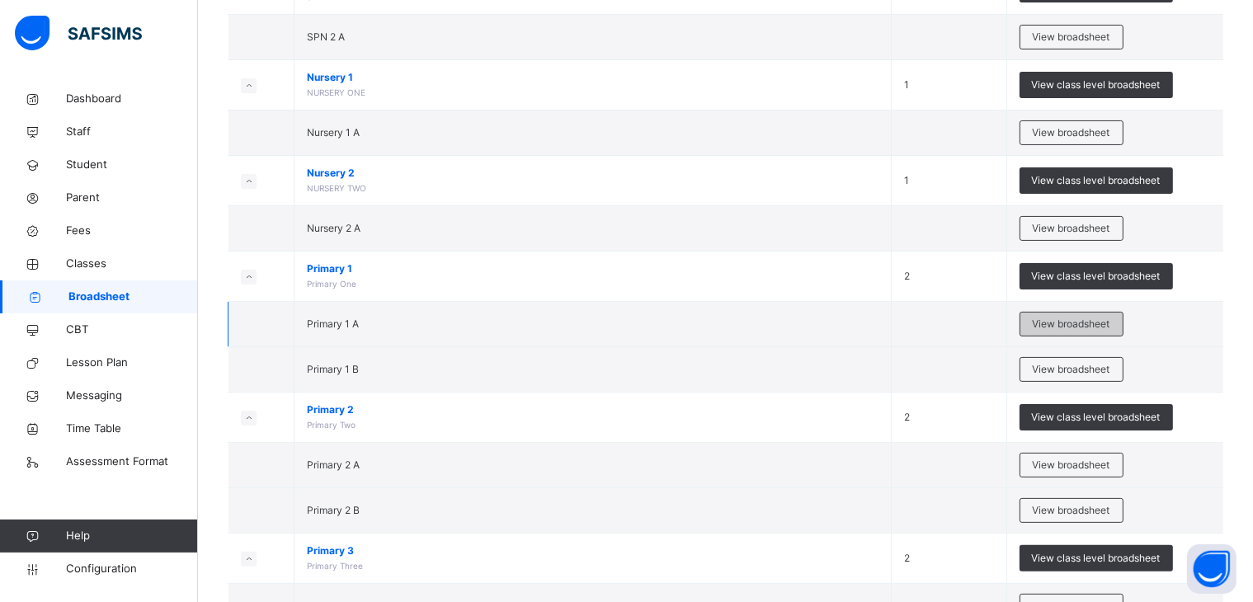
click at [1042, 317] on span "View broadsheet" at bounding box center [1072, 324] width 78 height 15
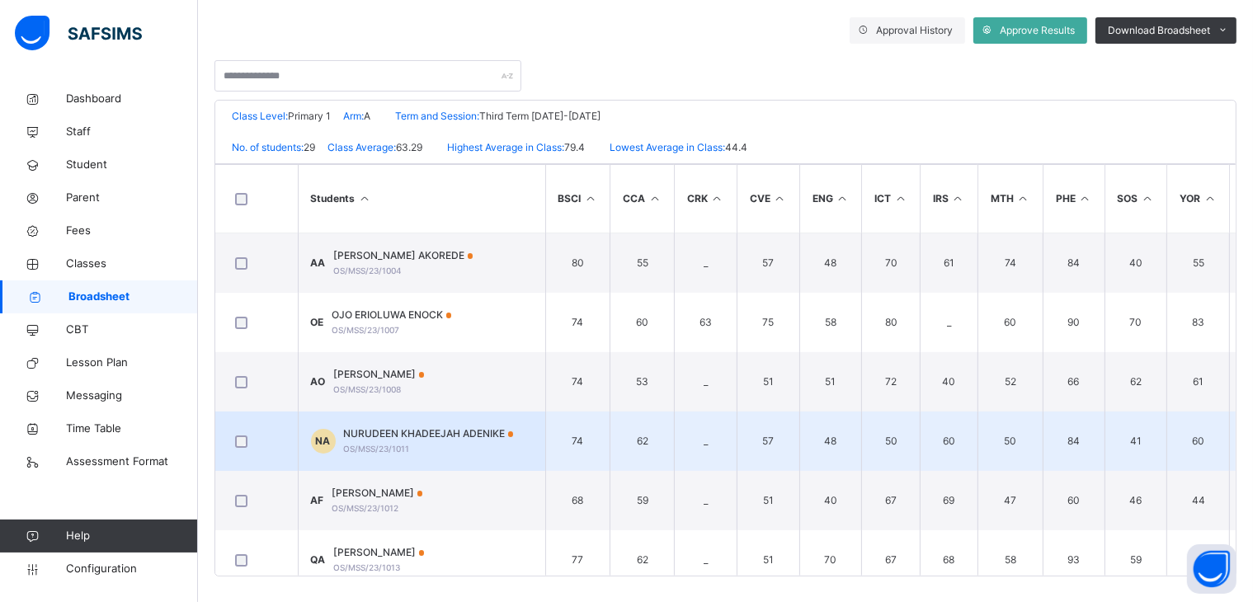
scroll to position [299, 0]
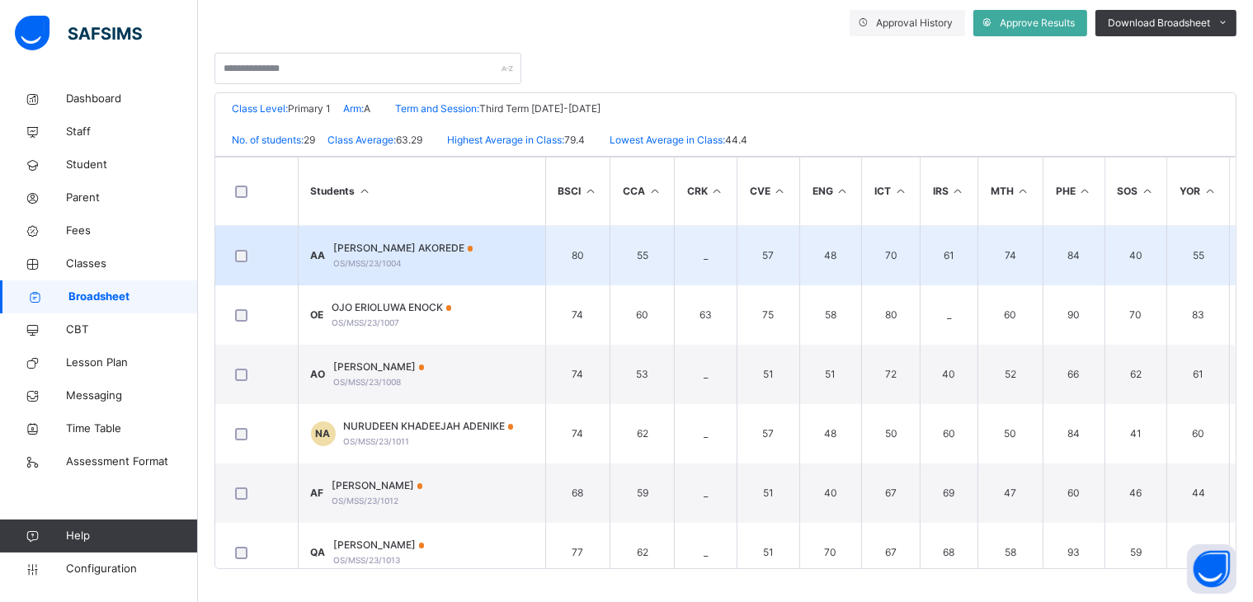
click at [393, 244] on span "ABDULLAHI AWWAL AKOREDE" at bounding box center [403, 248] width 139 height 15
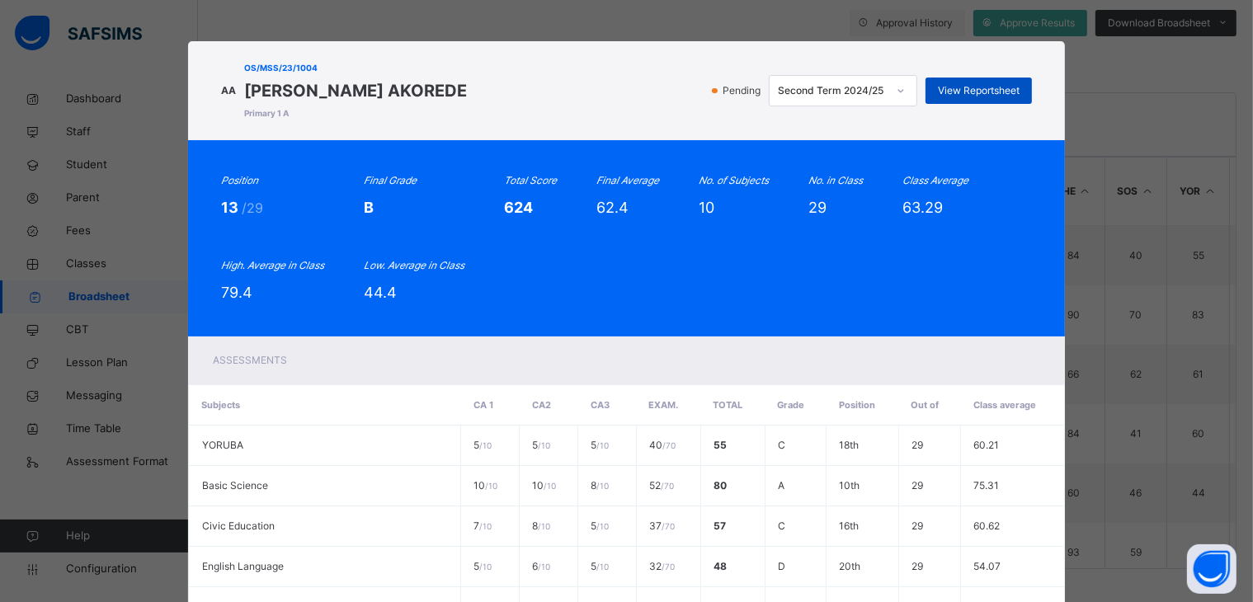
click at [973, 87] on span "View Reportsheet" at bounding box center [979, 90] width 82 height 15
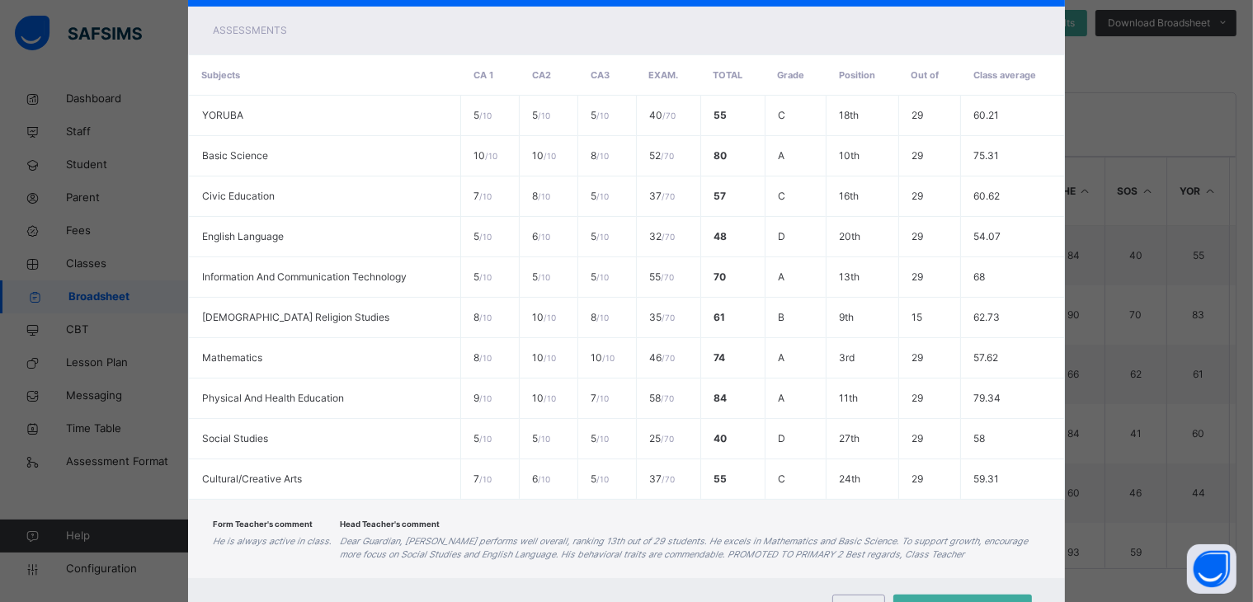
scroll to position [405, 0]
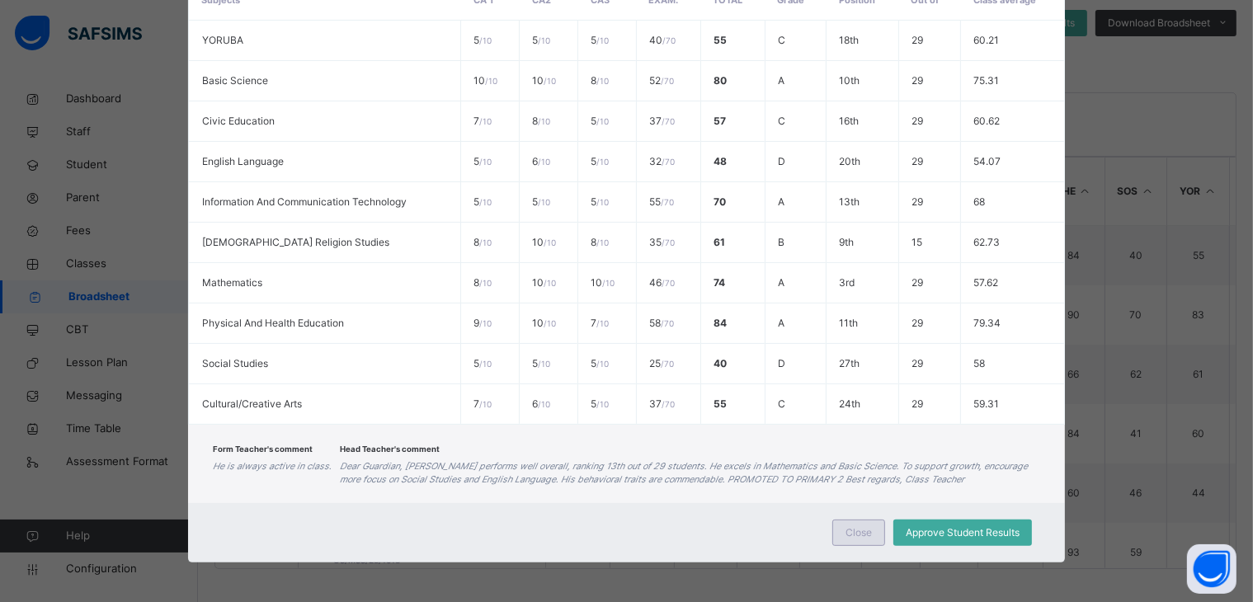
click at [858, 530] on span "Close" at bounding box center [859, 533] width 26 height 15
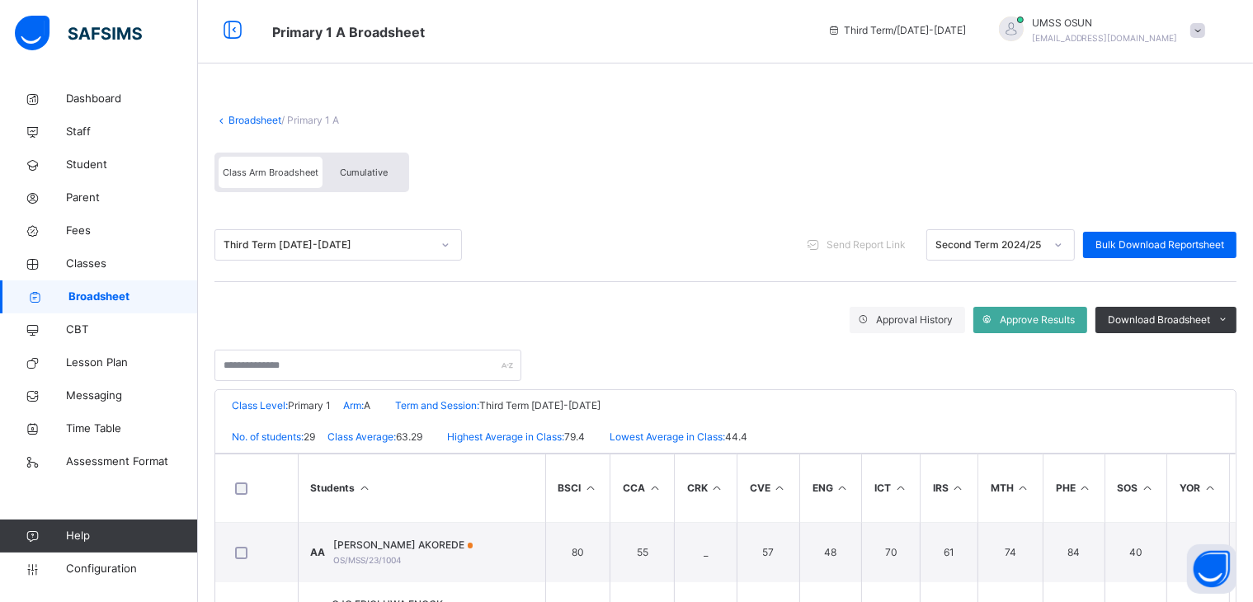
scroll to position [0, 0]
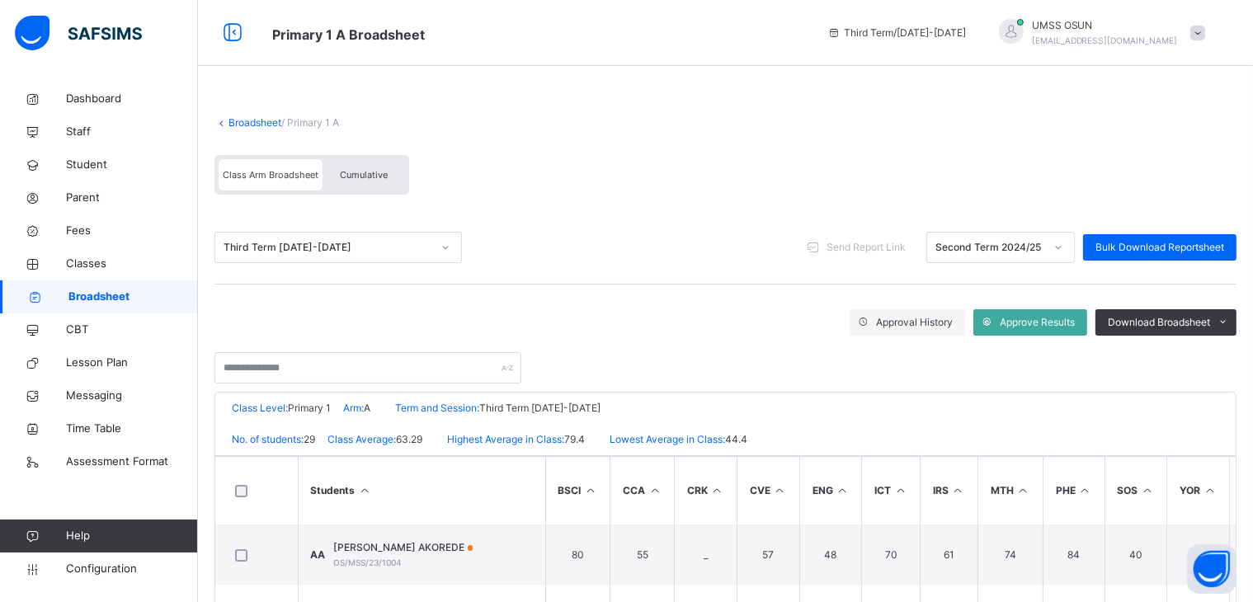
click at [370, 167] on div "Cumulative" at bounding box center [364, 174] width 83 height 31
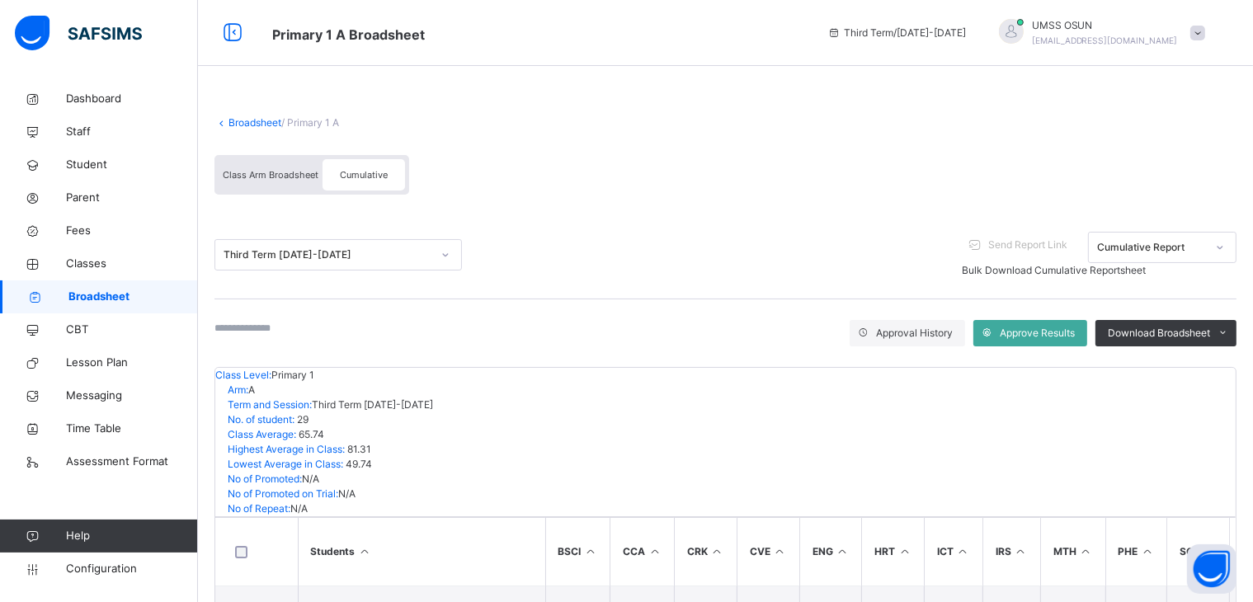
scroll to position [165, 0]
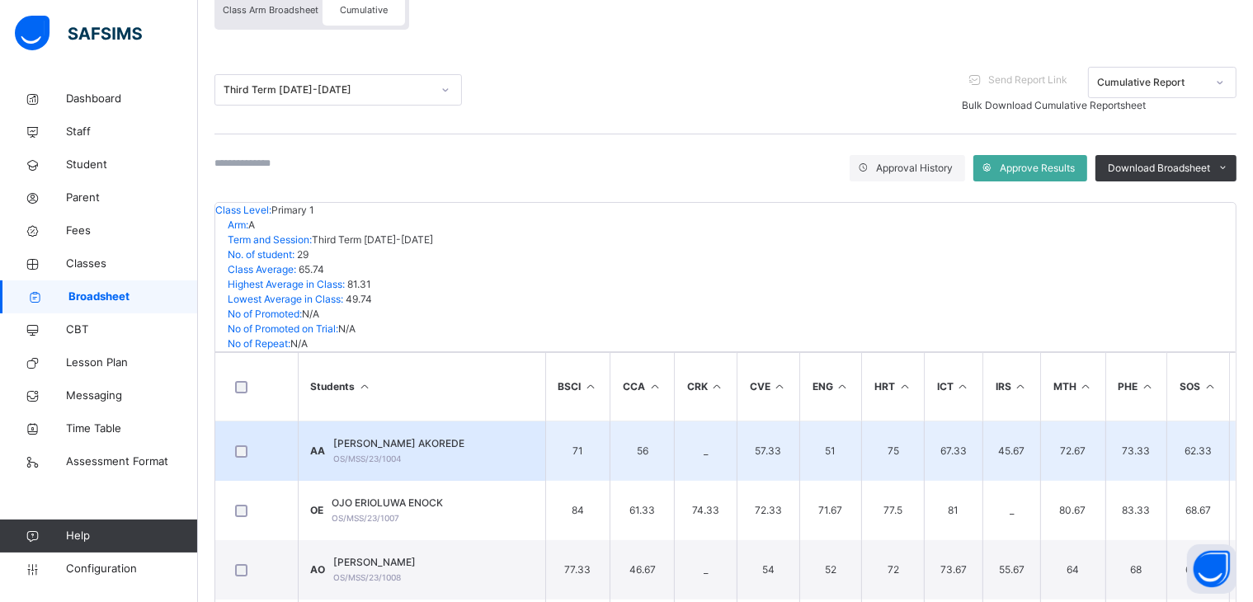
click at [431, 436] on span "ABDULLAHI AWWAL AKOREDE" at bounding box center [399, 443] width 131 height 15
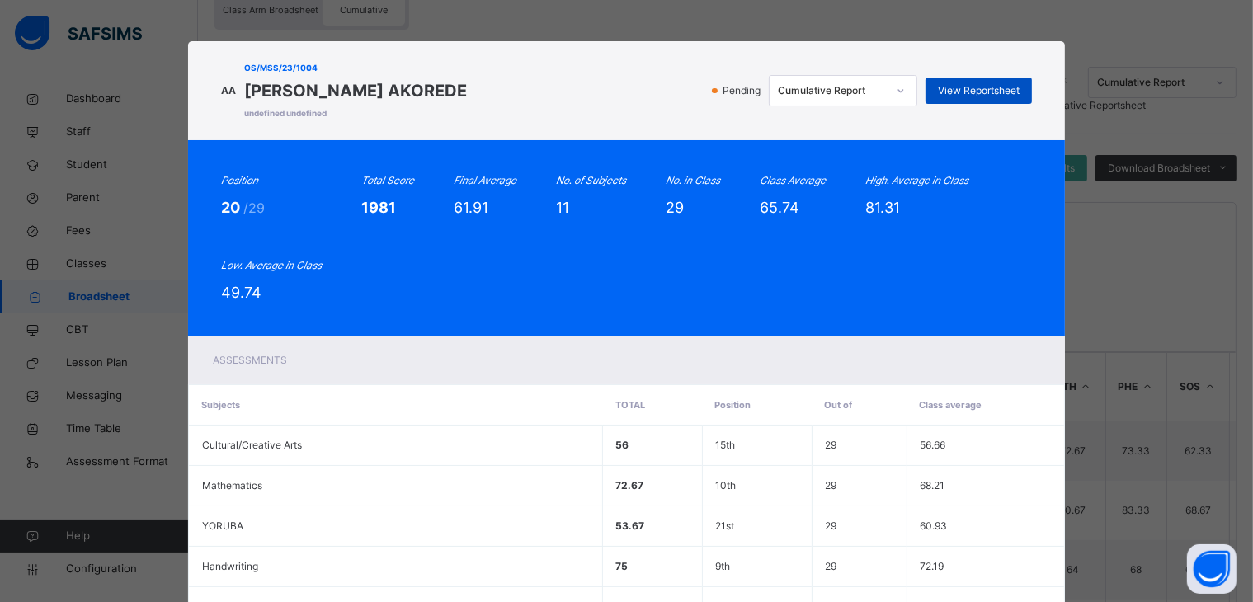
click at [988, 86] on span "View Reportsheet" at bounding box center [979, 90] width 82 height 15
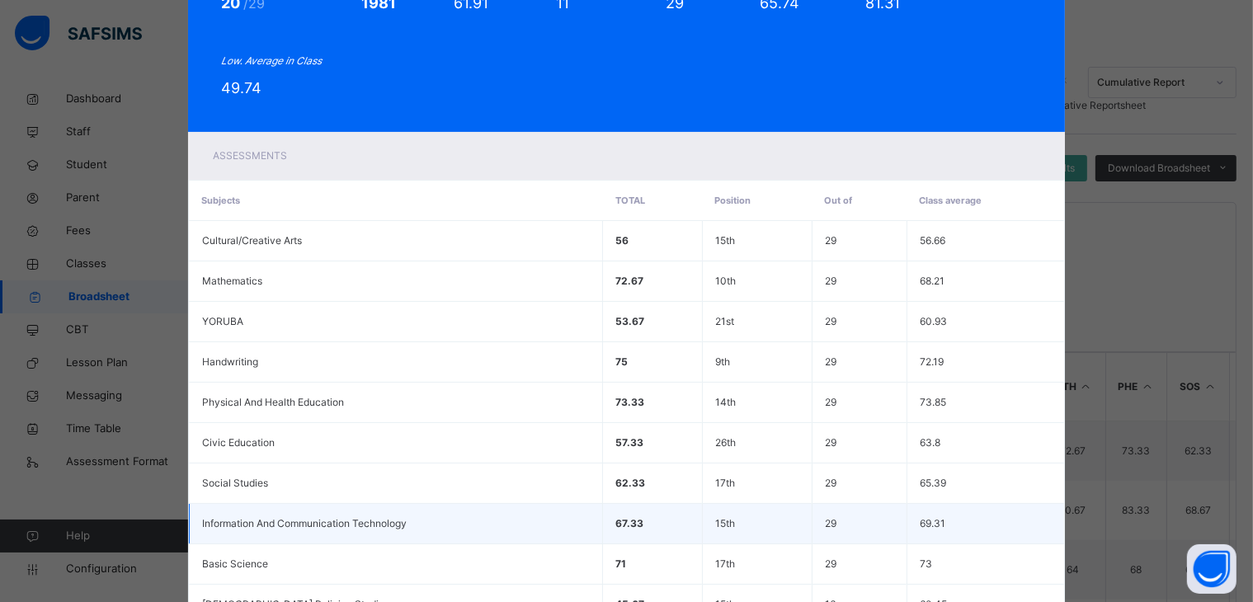
scroll to position [419, 0]
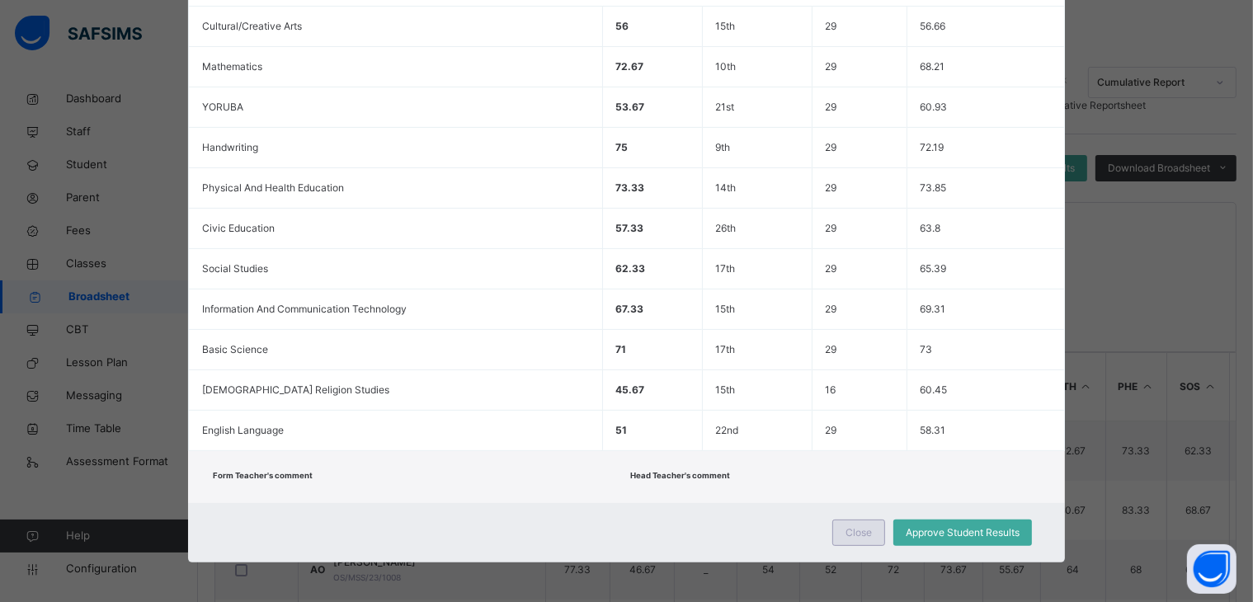
click at [848, 526] on span "Close" at bounding box center [859, 533] width 26 height 15
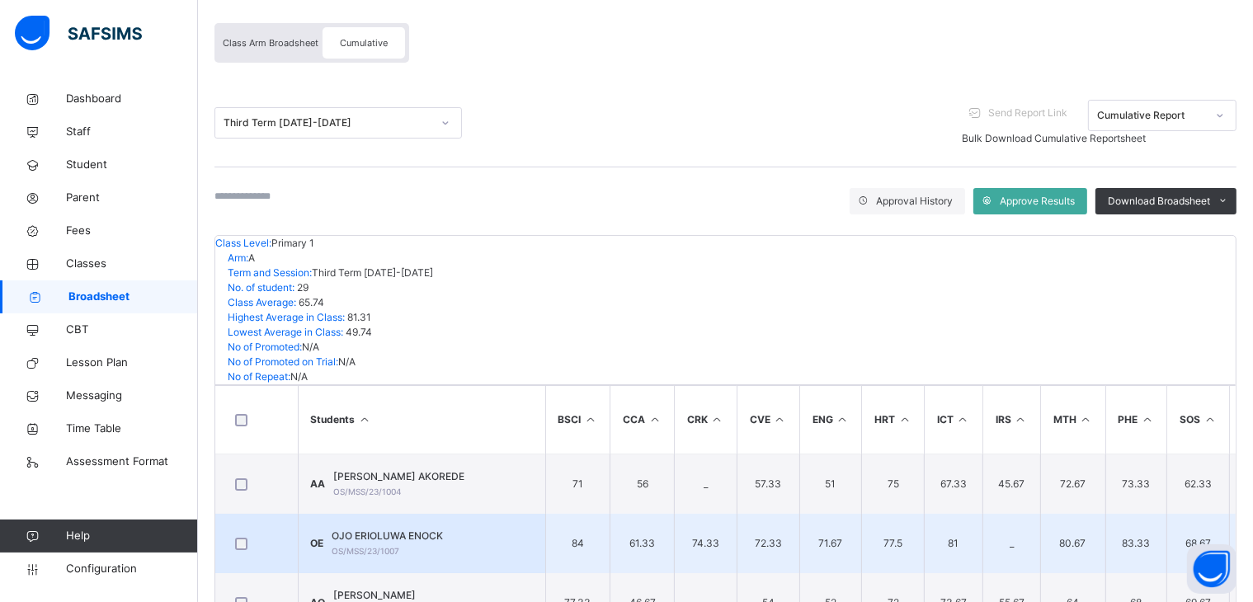
scroll to position [0, 0]
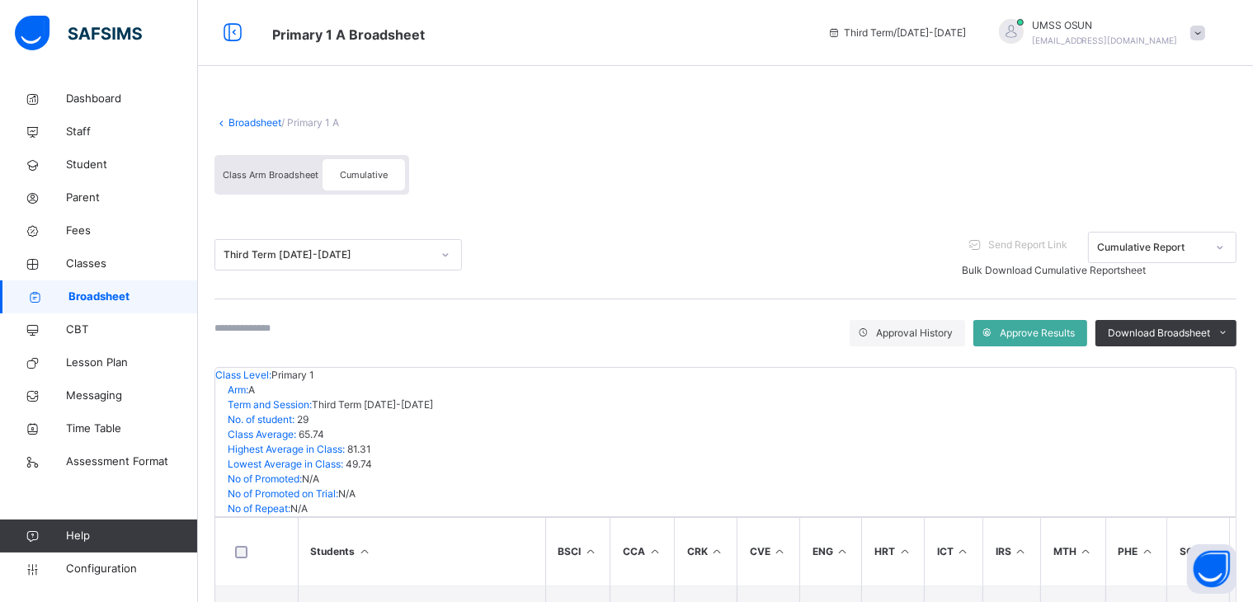
click at [252, 123] on link "Broadsheet" at bounding box center [255, 122] width 53 height 12
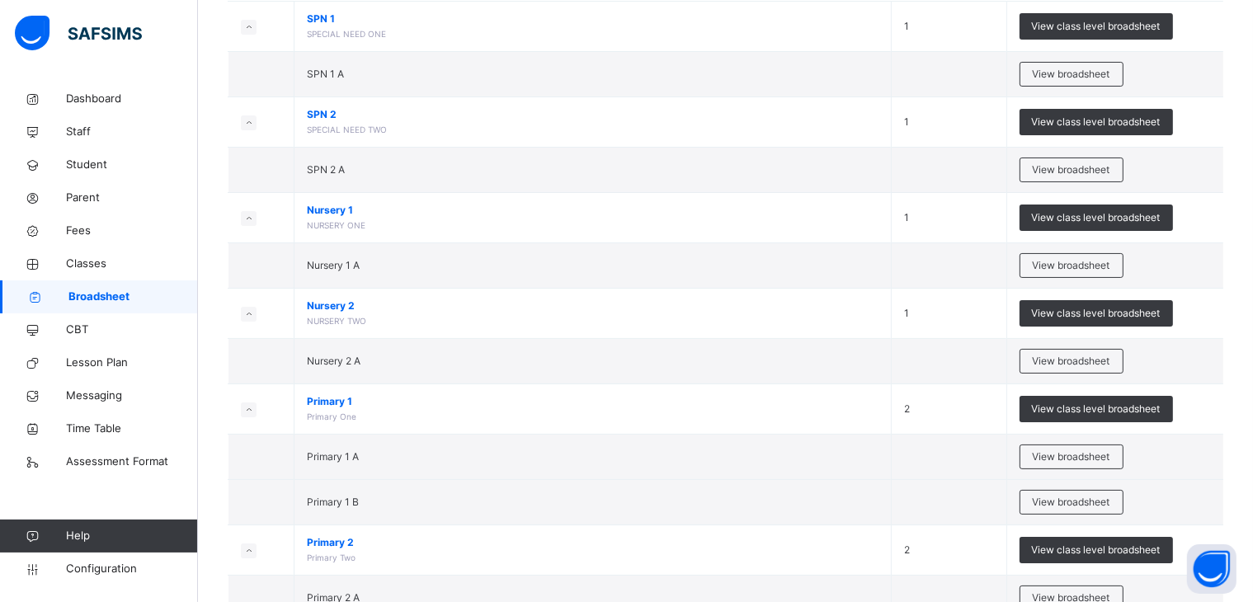
scroll to position [413, 0]
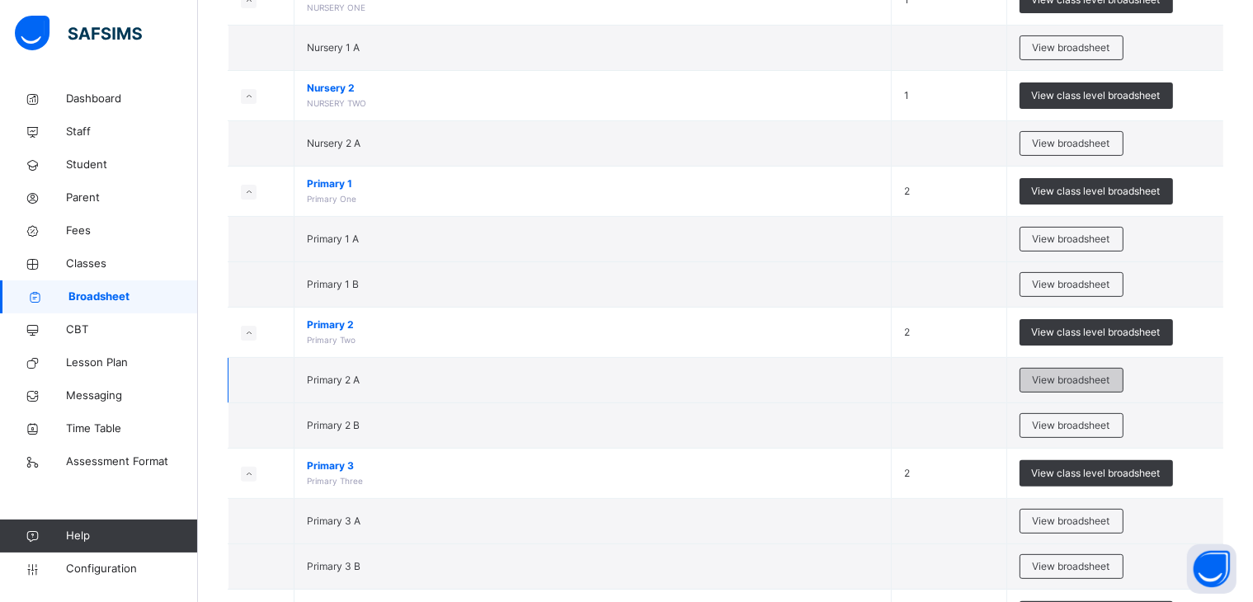
click at [1065, 377] on span "View broadsheet" at bounding box center [1072, 380] width 78 height 15
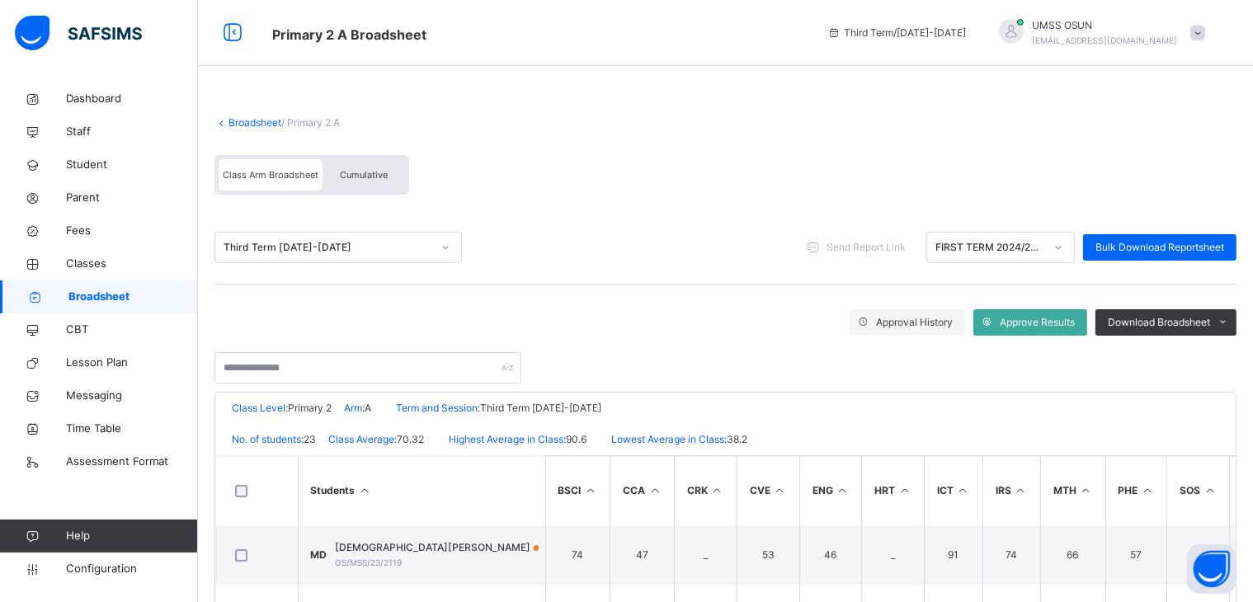
scroll to position [495, 0]
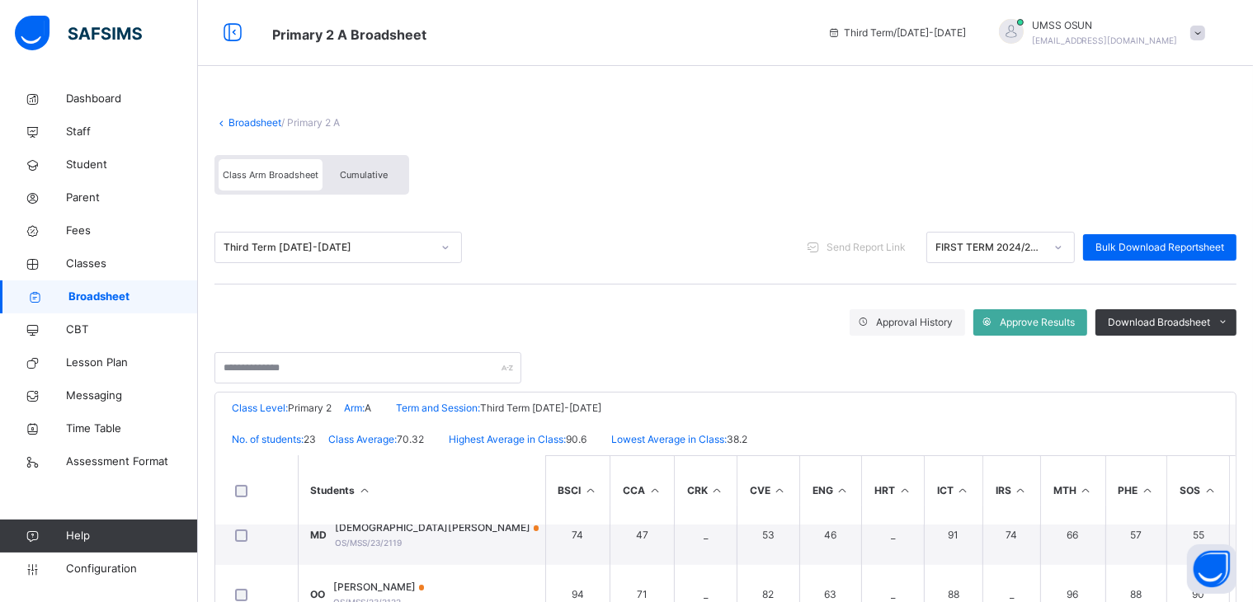
click at [264, 119] on link "Broadsheet" at bounding box center [255, 122] width 53 height 12
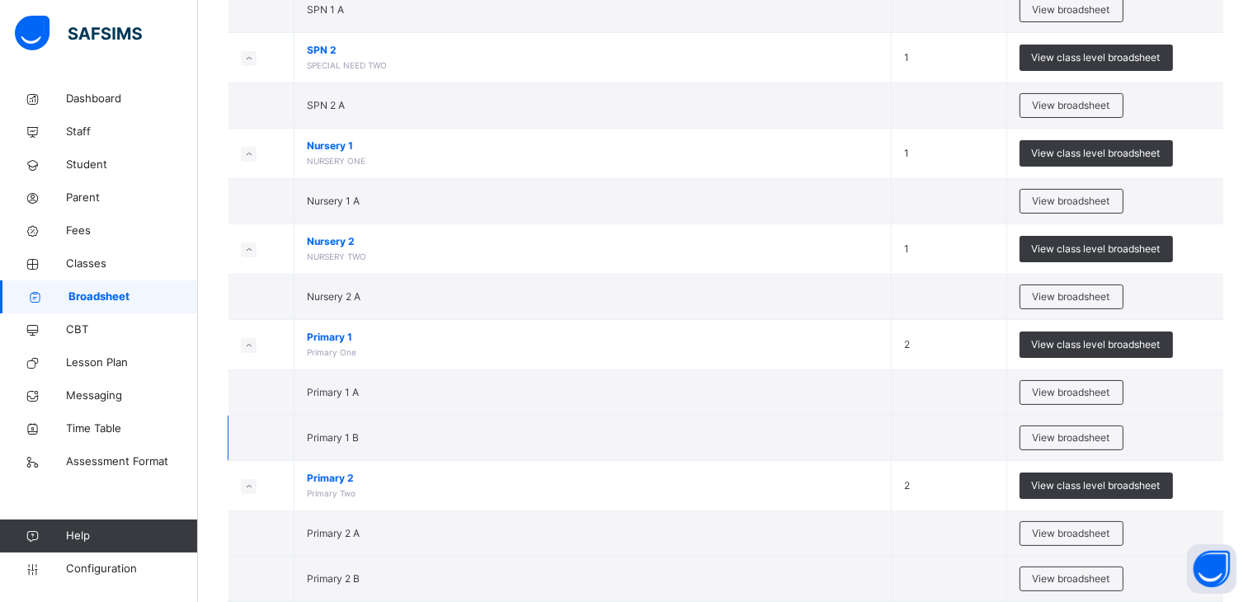
scroll to position [495, 0]
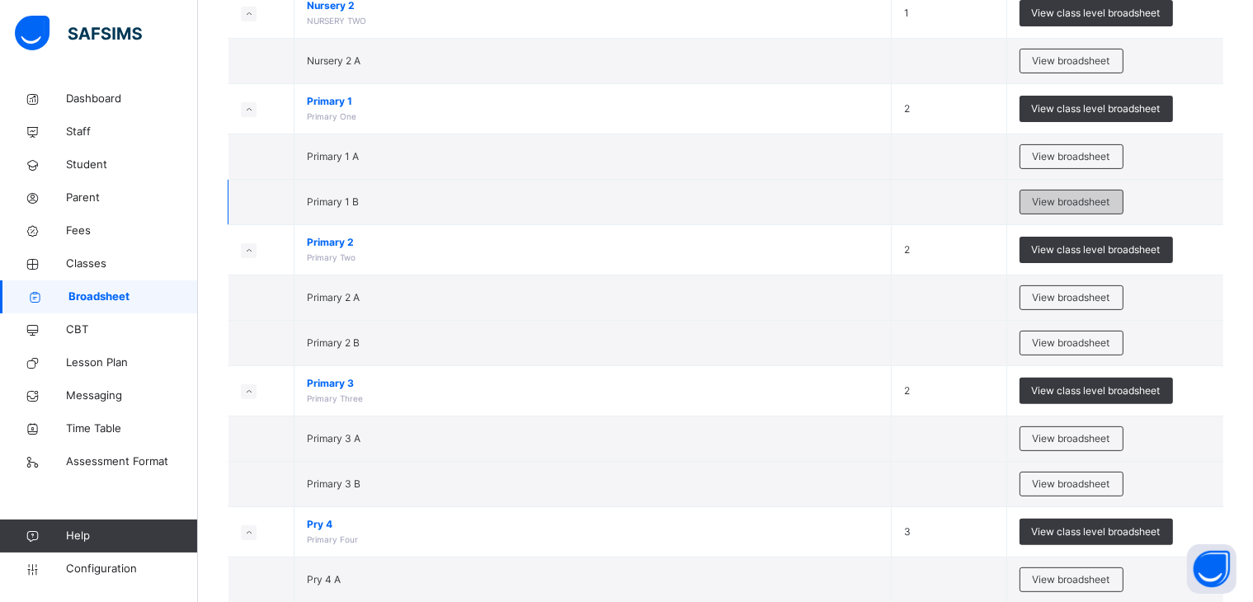
click at [1073, 195] on span "View broadsheet" at bounding box center [1072, 202] width 78 height 15
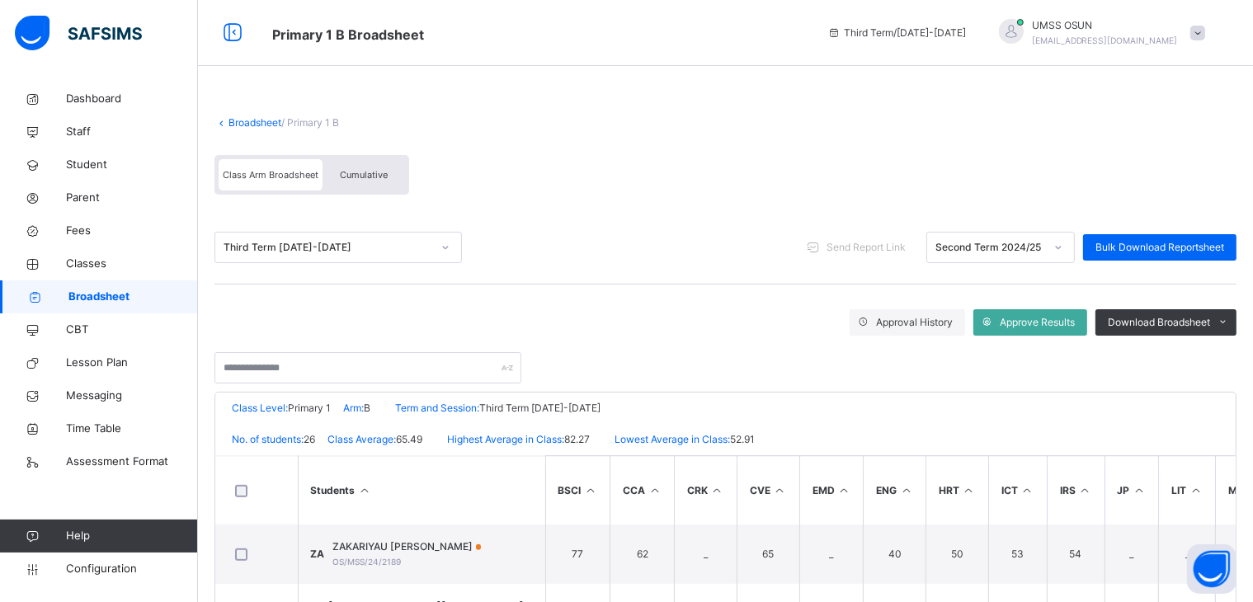
scroll to position [1208, 0]
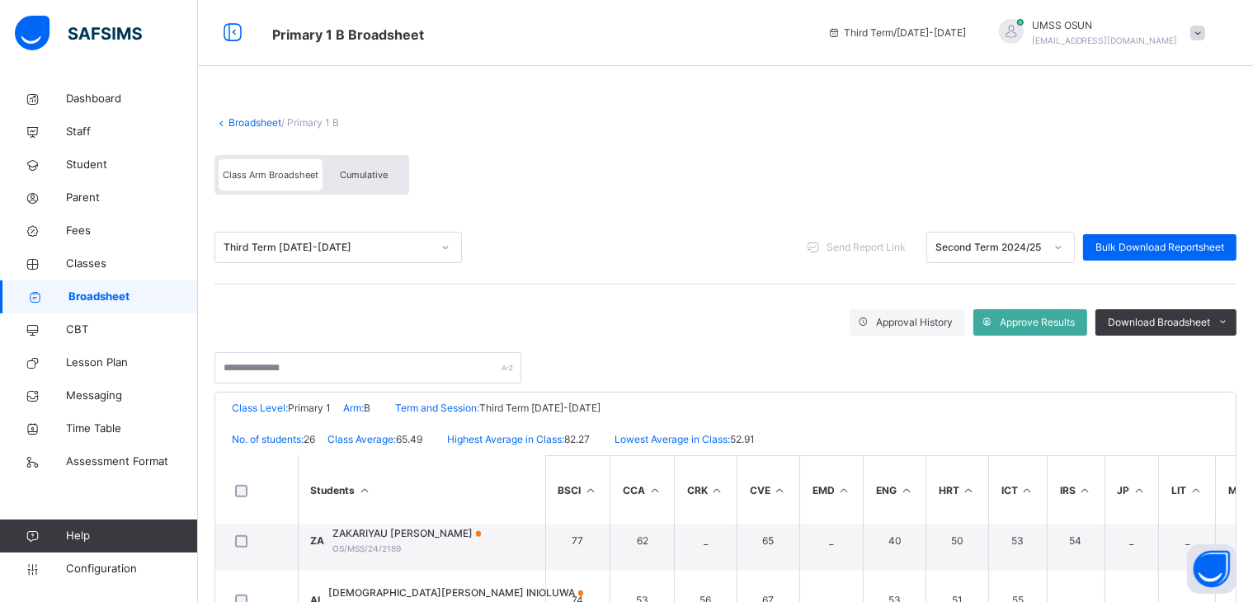
click at [254, 116] on link "Broadsheet" at bounding box center [255, 122] width 53 height 12
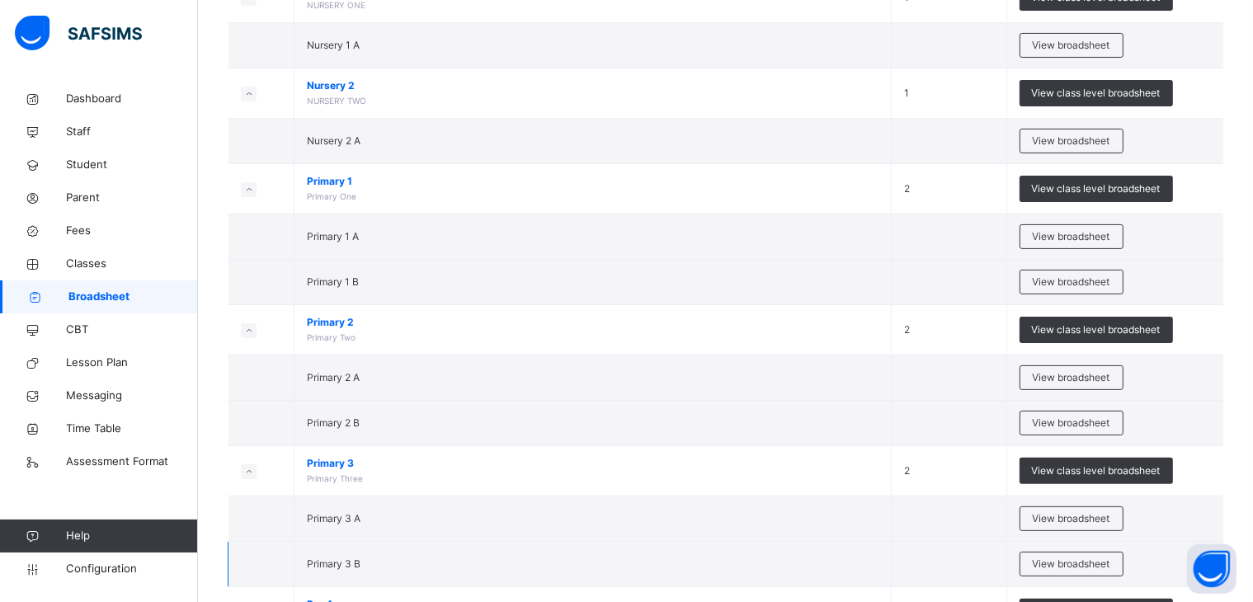
scroll to position [413, 0]
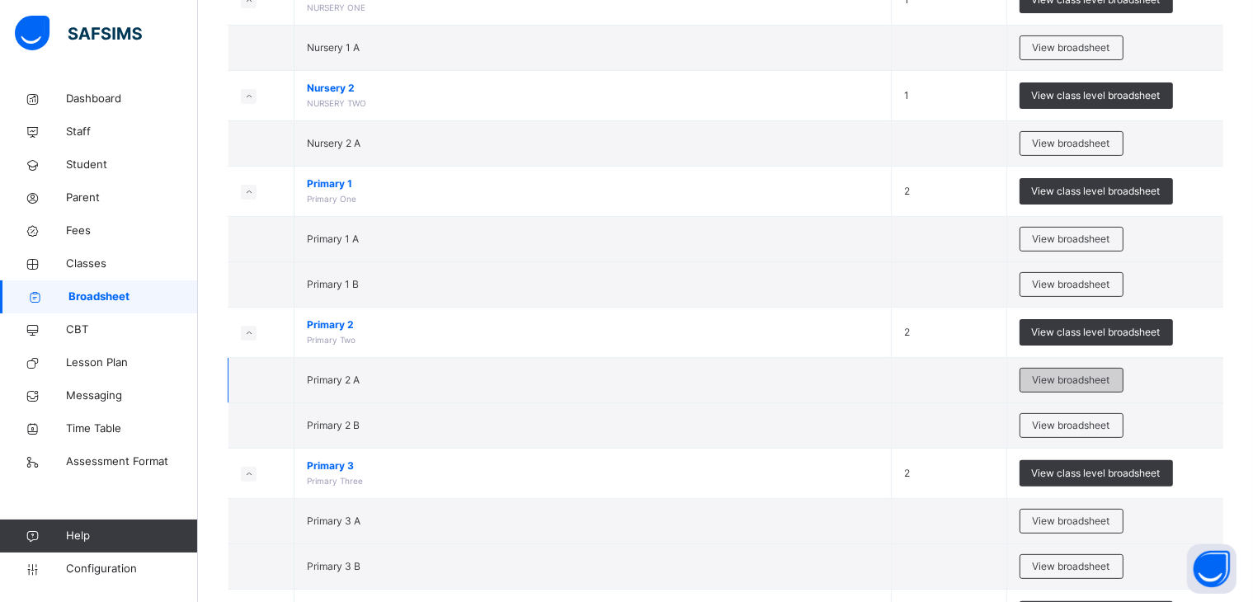
click at [1092, 376] on span "View broadsheet" at bounding box center [1072, 380] width 78 height 15
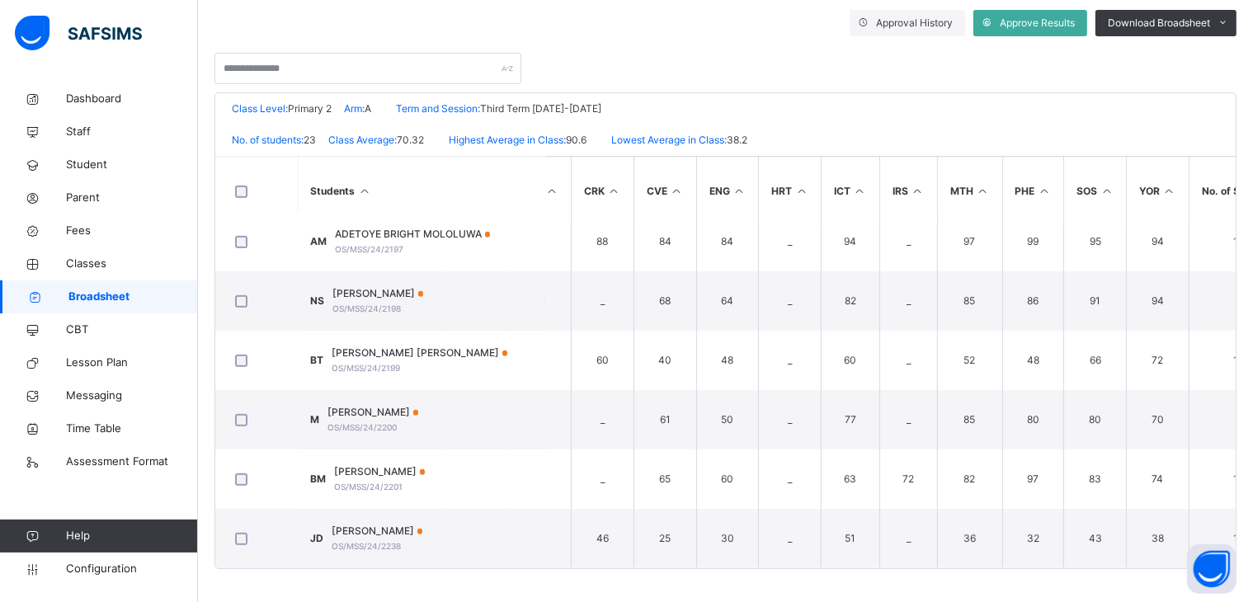
scroll to position [1030, 0]
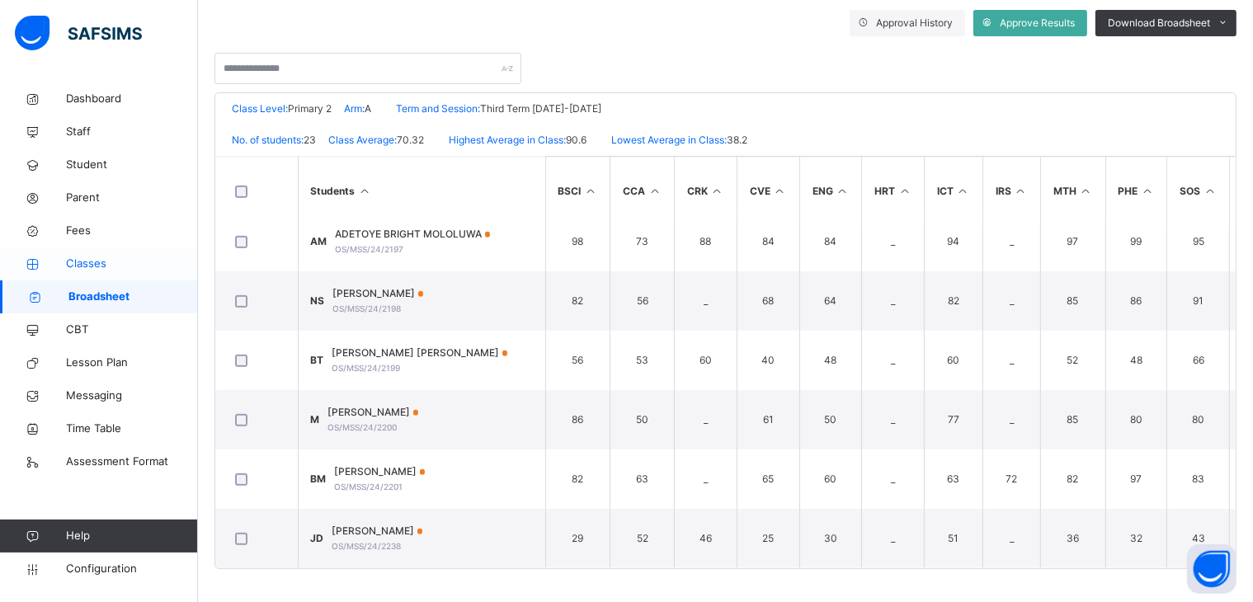
click at [76, 257] on span "Classes" at bounding box center [132, 264] width 132 height 17
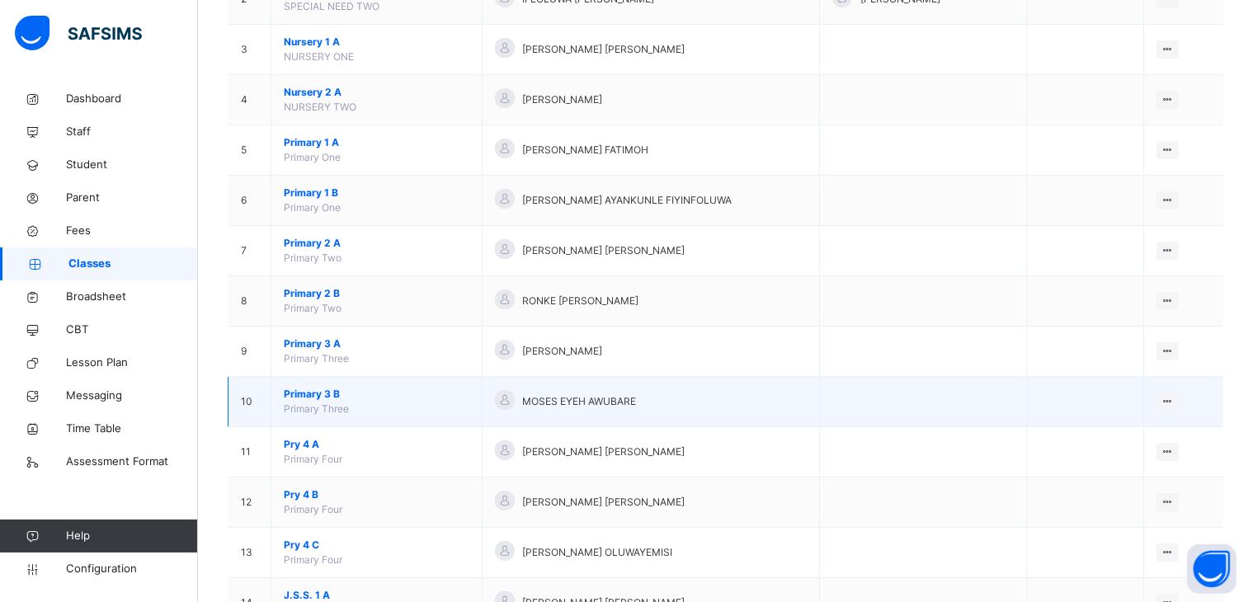
scroll to position [241, 0]
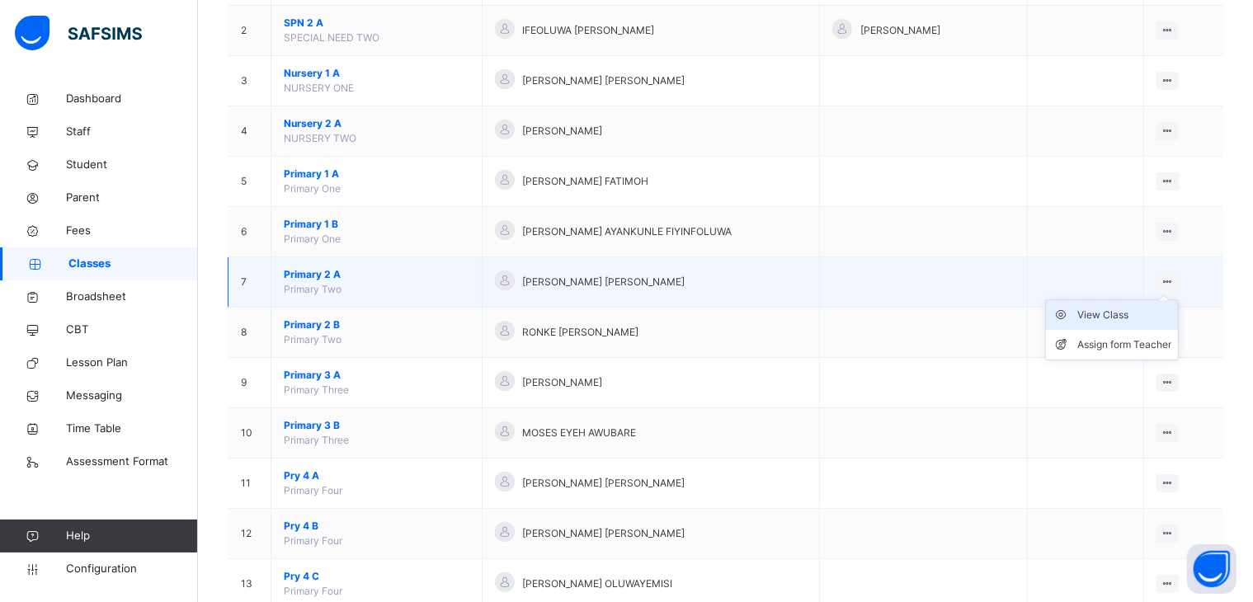
click at [1115, 309] on div "View Class" at bounding box center [1125, 315] width 94 height 17
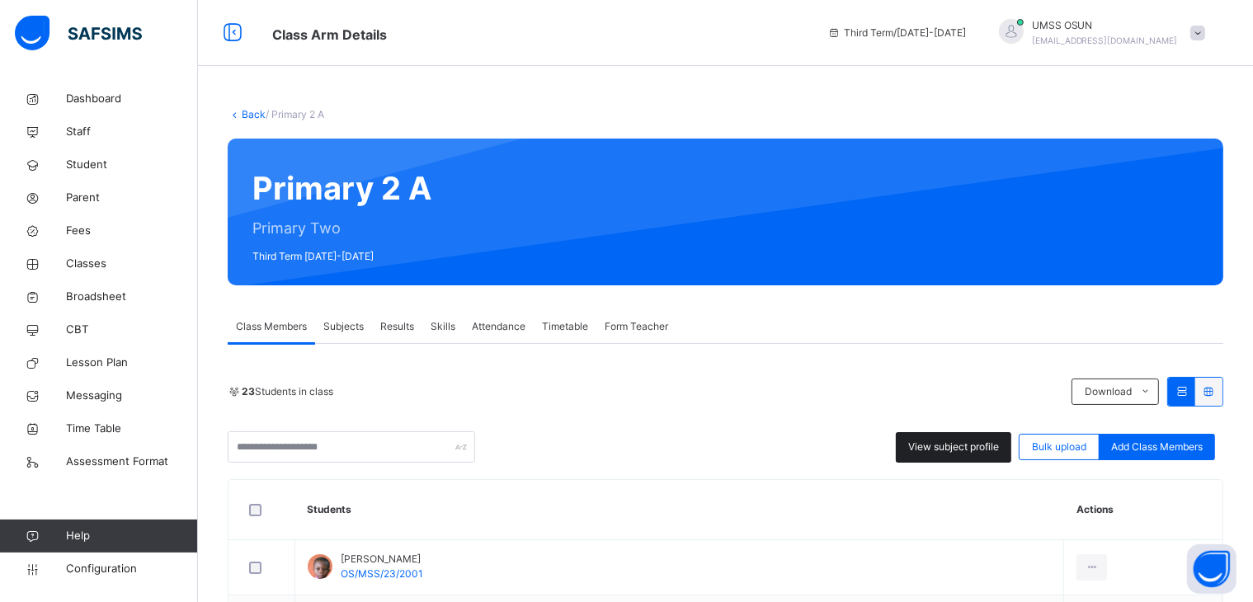
click at [964, 440] on span "View subject profile" at bounding box center [953, 447] width 91 height 15
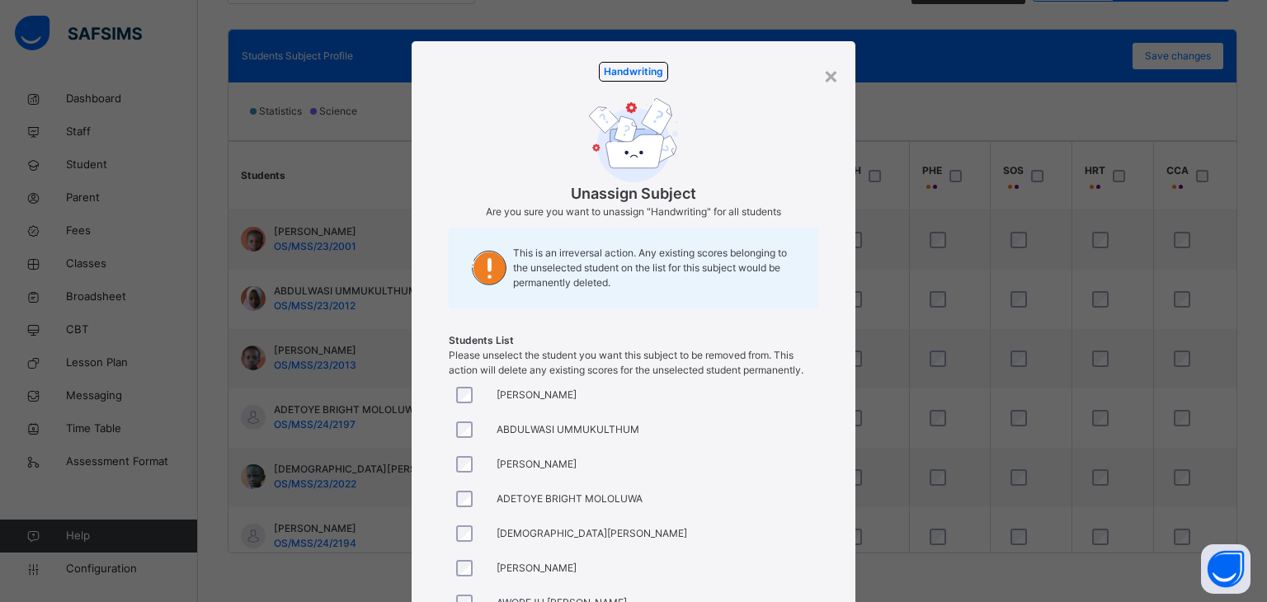
click at [462, 592] on div at bounding box center [469, 603] width 40 height 35
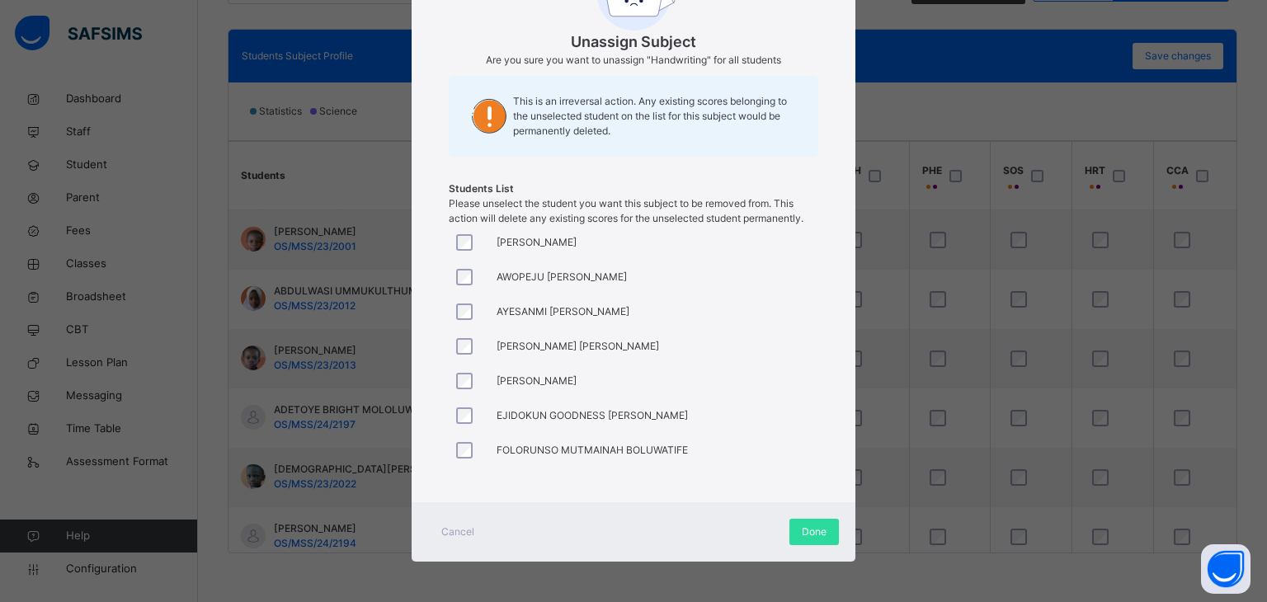
scroll to position [165, 0]
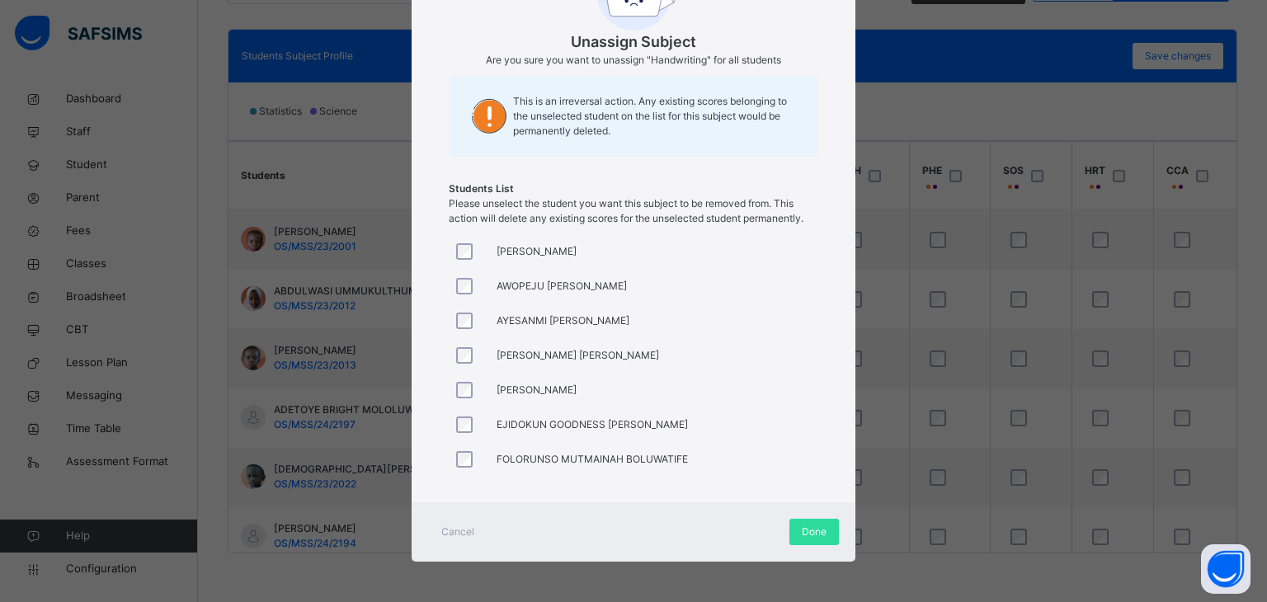
click at [461, 344] on div at bounding box center [469, 355] width 40 height 35
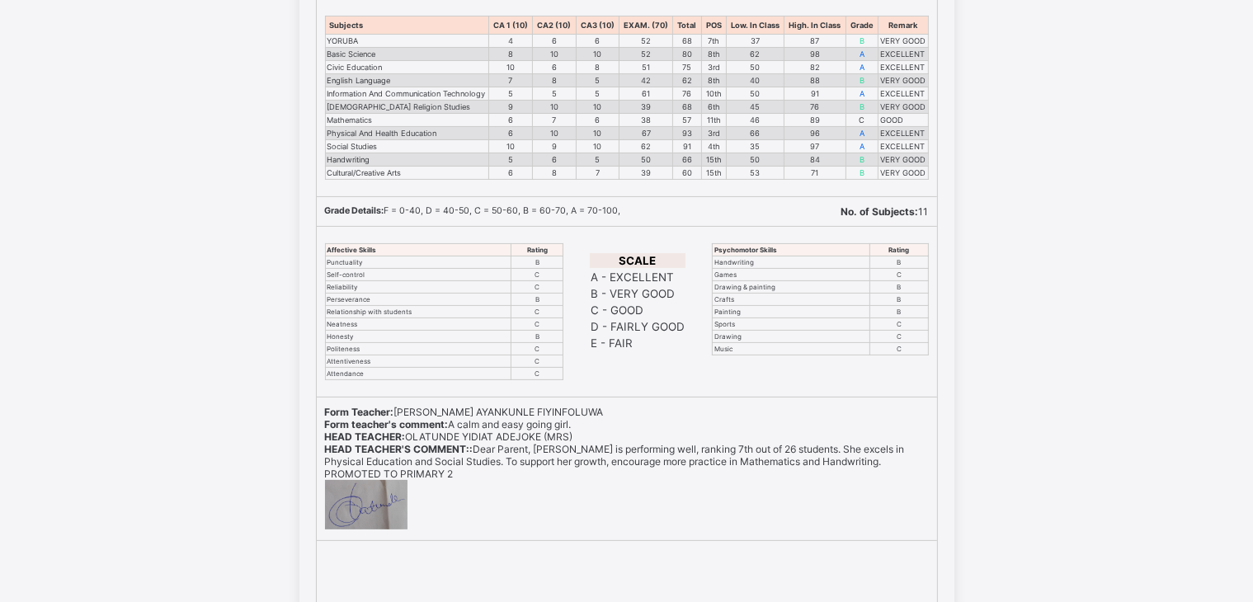
scroll to position [464, 0]
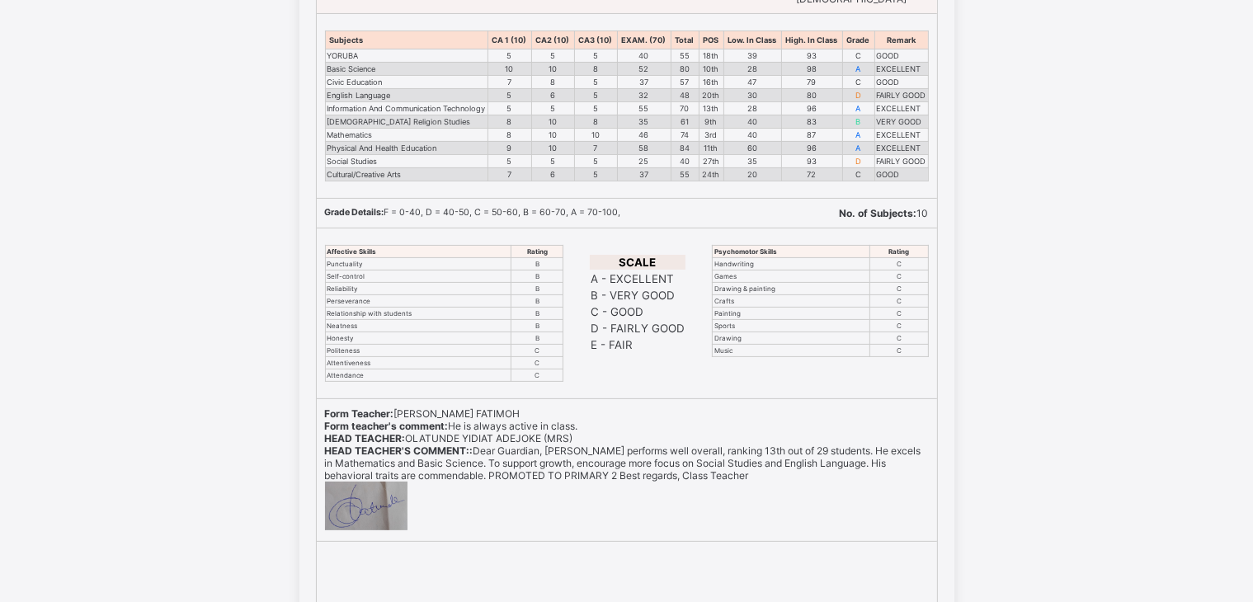
scroll to position [464, 0]
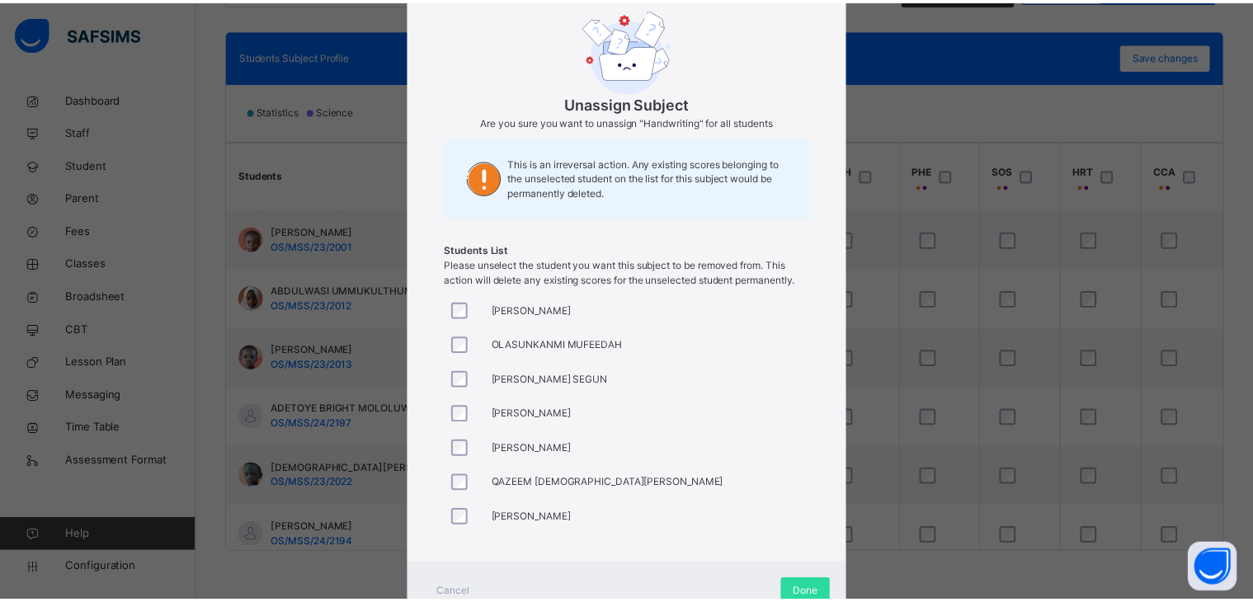
scroll to position [152, 0]
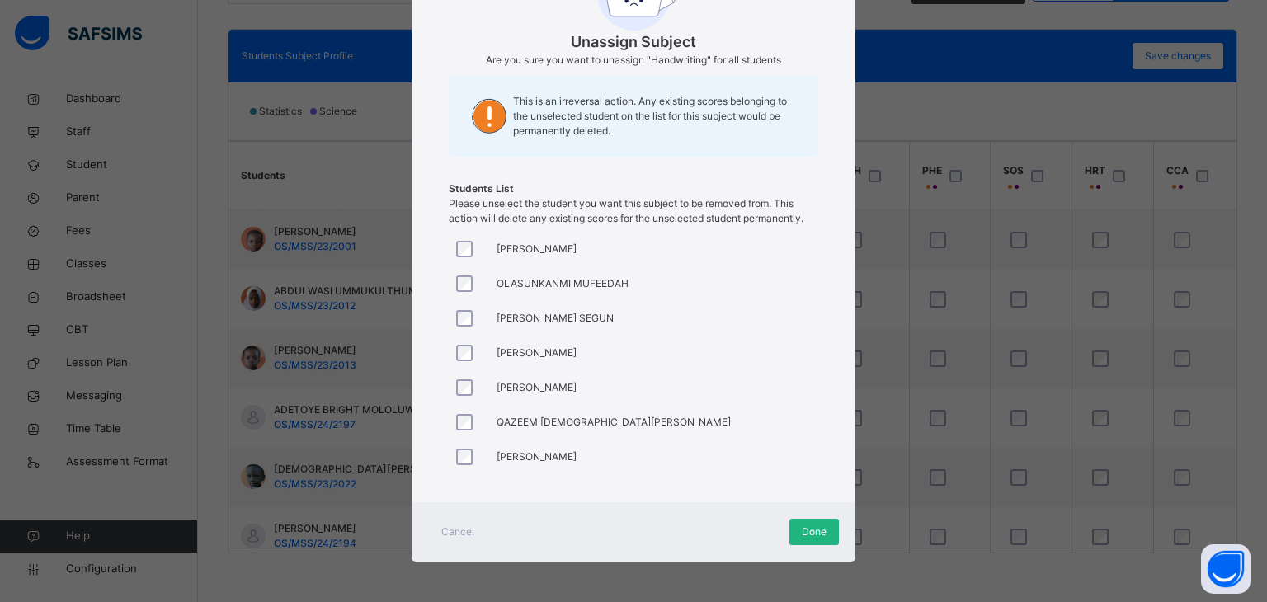
click at [809, 526] on span "Done" at bounding box center [814, 532] width 25 height 15
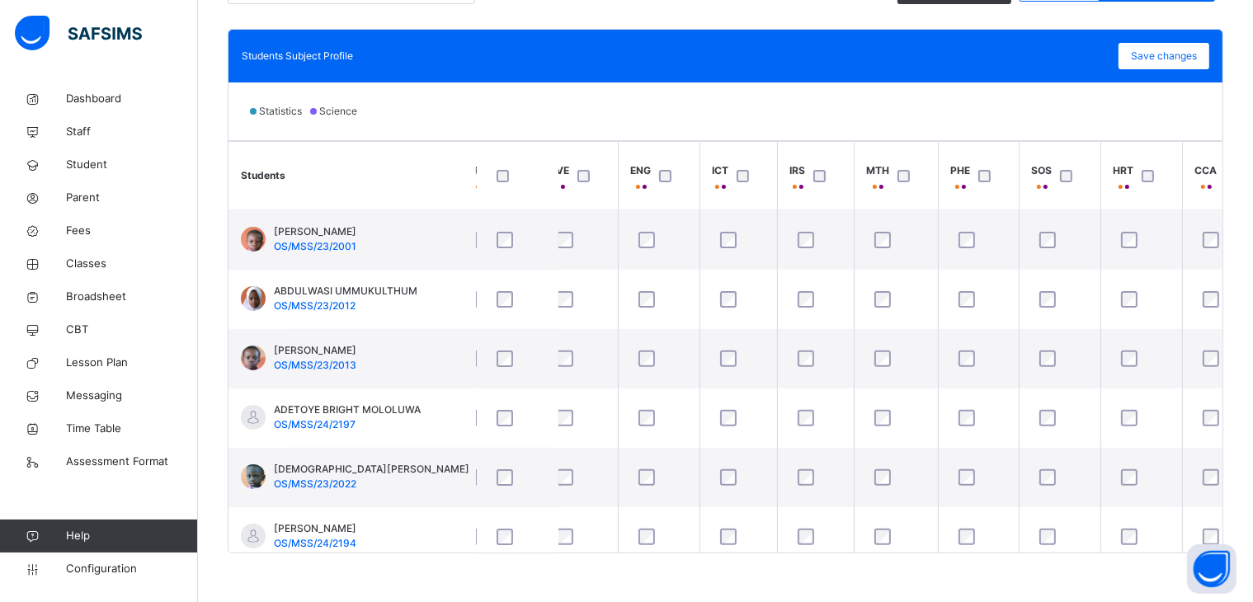
scroll to position [0, 304]
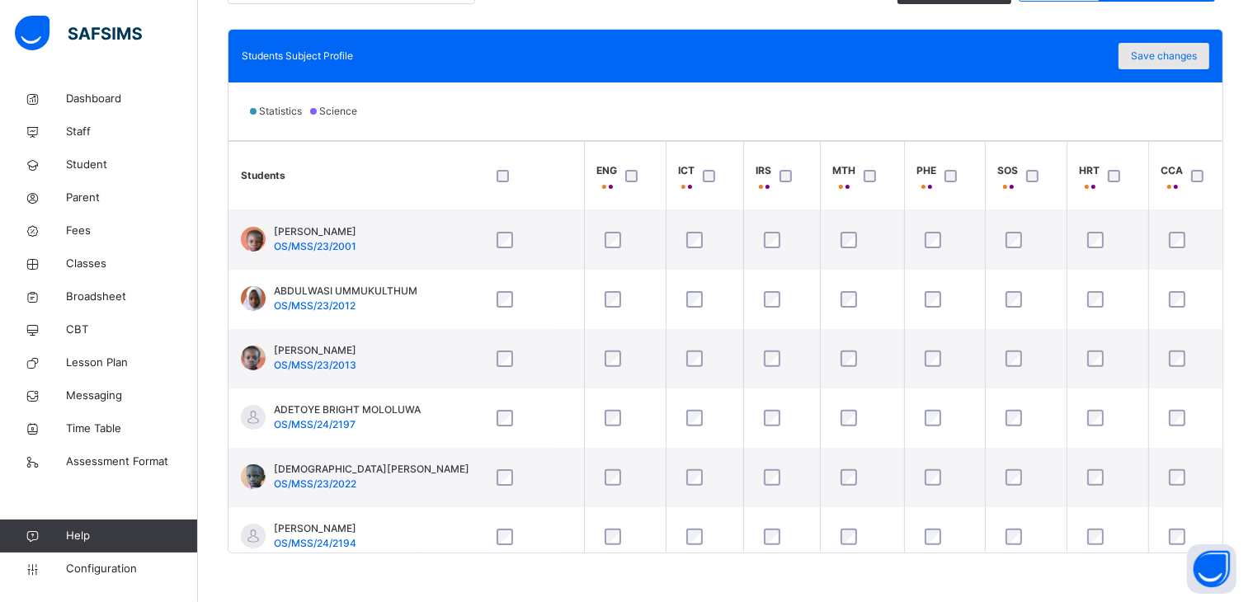
click at [1172, 49] on span "Save changes" at bounding box center [1164, 56] width 66 height 15
click at [1184, 57] on span "Save changes" at bounding box center [1164, 56] width 66 height 15
click at [1167, 50] on div "Save changes" at bounding box center [1164, 56] width 91 height 26
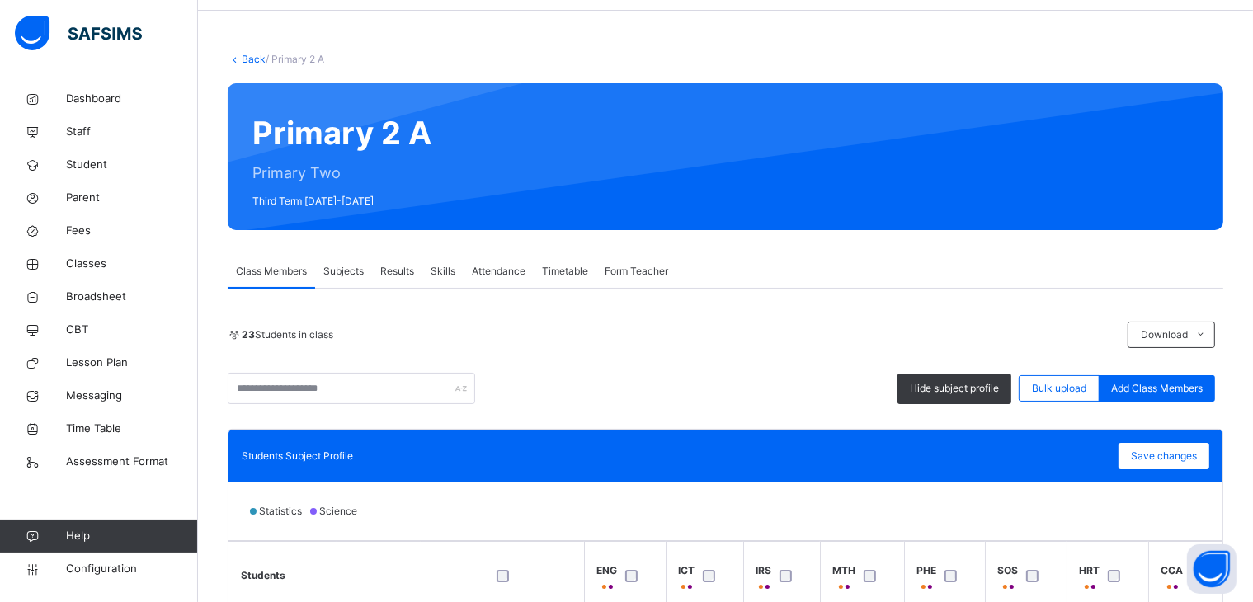
scroll to position [0, 0]
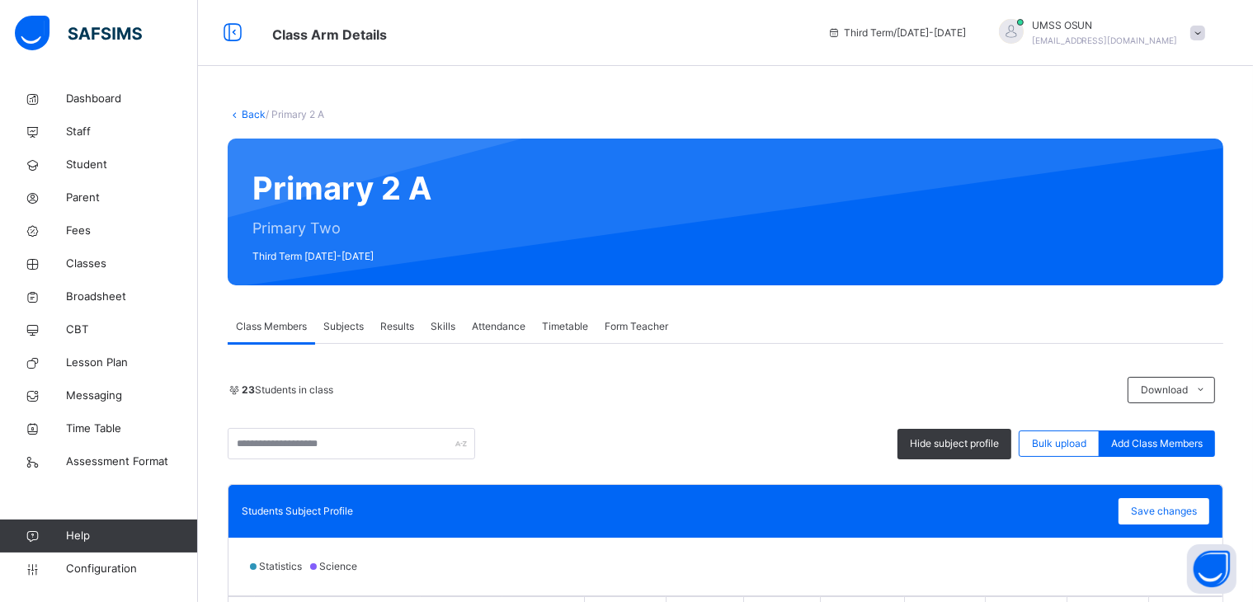
click at [254, 110] on link "Back" at bounding box center [254, 114] width 24 height 12
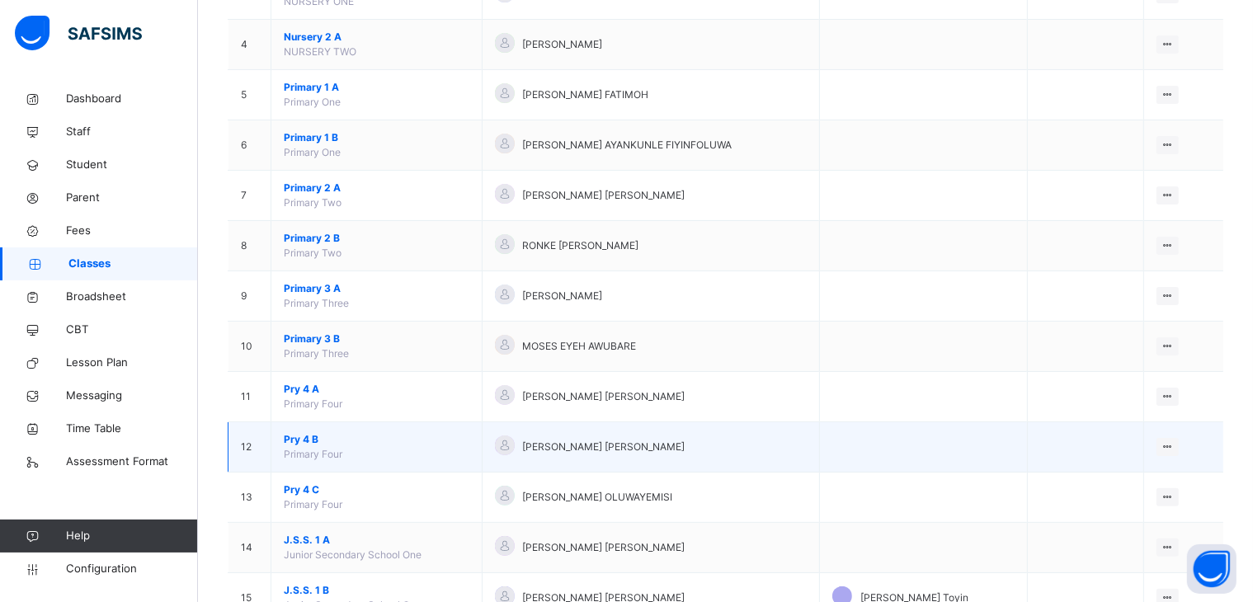
scroll to position [330, 0]
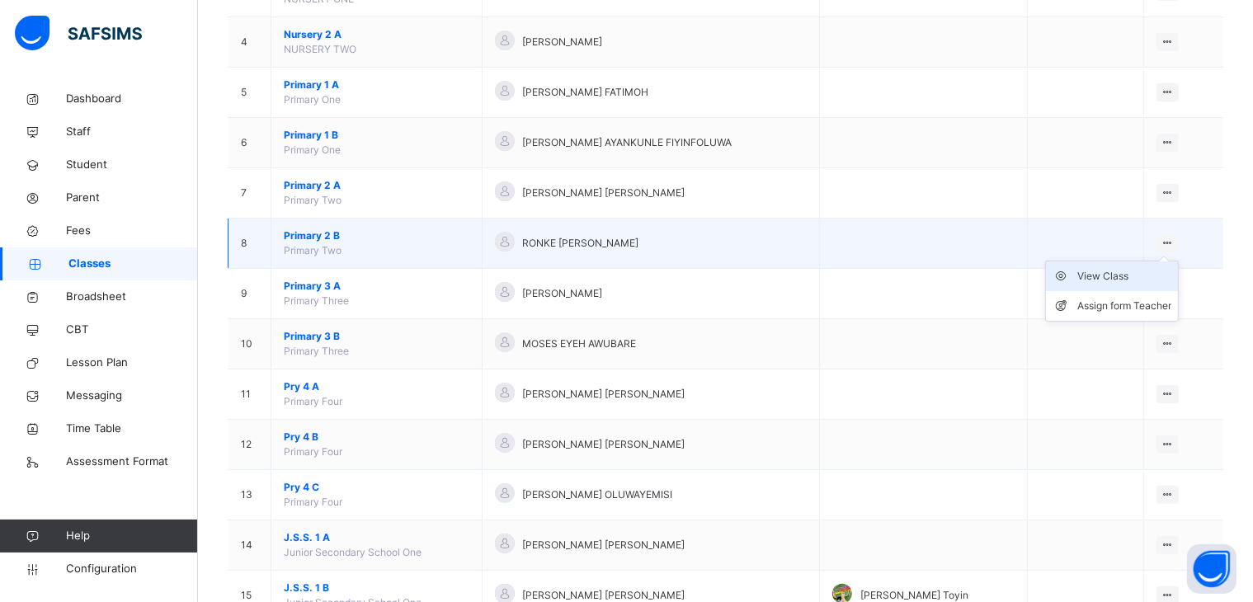
click at [1107, 272] on div "View Class" at bounding box center [1125, 276] width 94 height 17
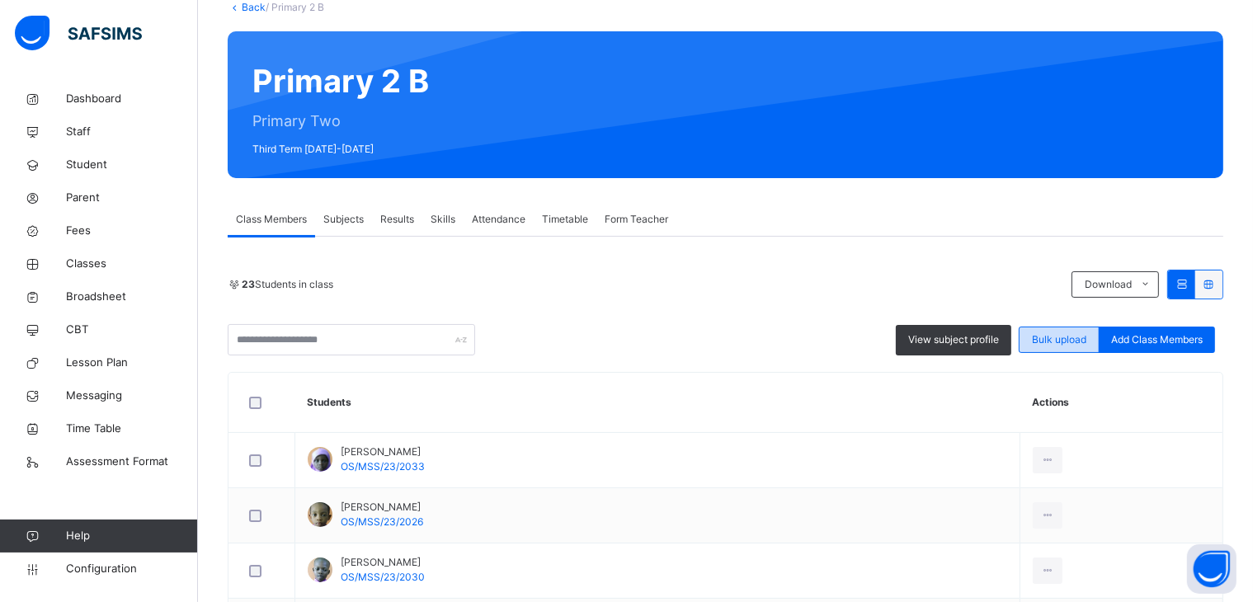
scroll to position [165, 0]
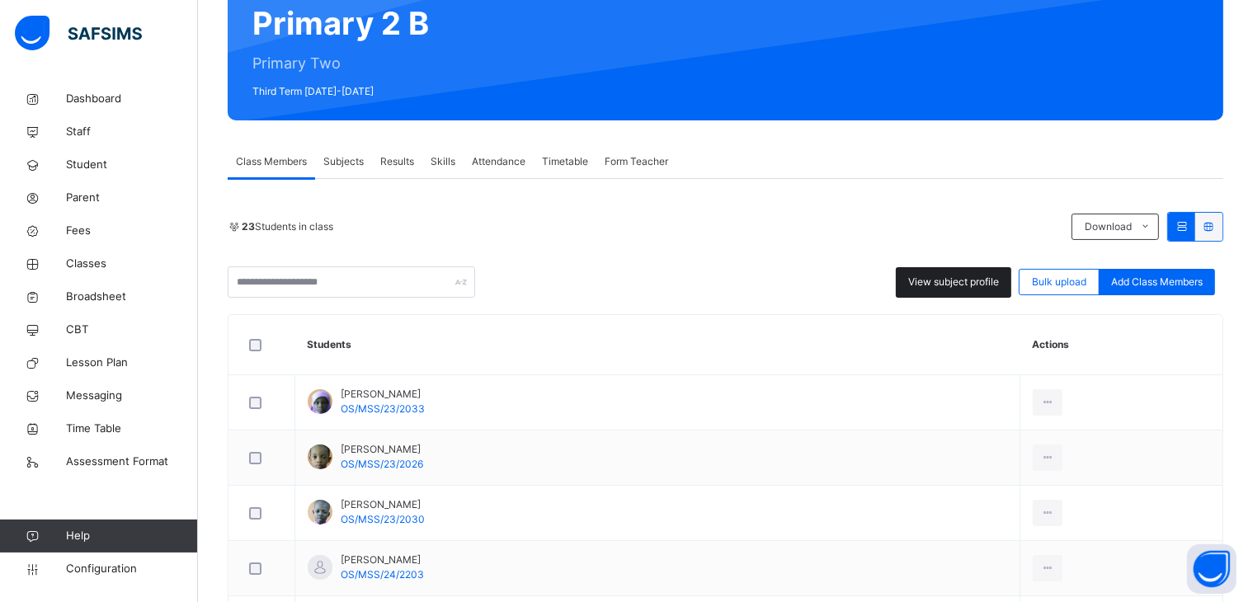
click at [964, 281] on span "View subject profile" at bounding box center [953, 282] width 91 height 15
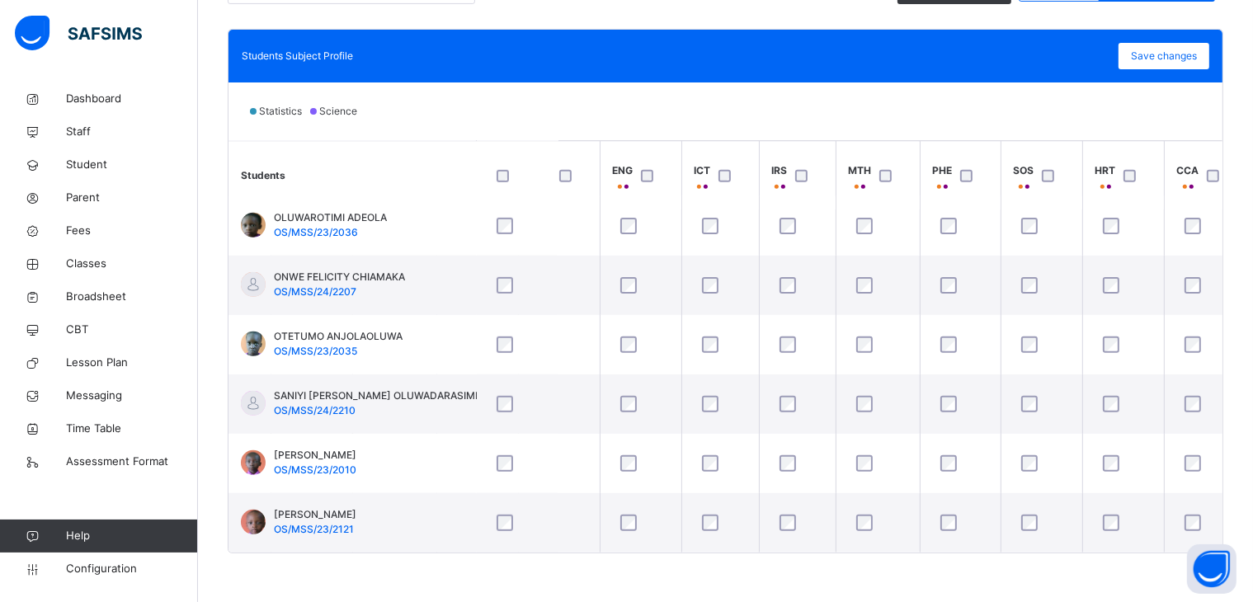
scroll to position [1030, 304]
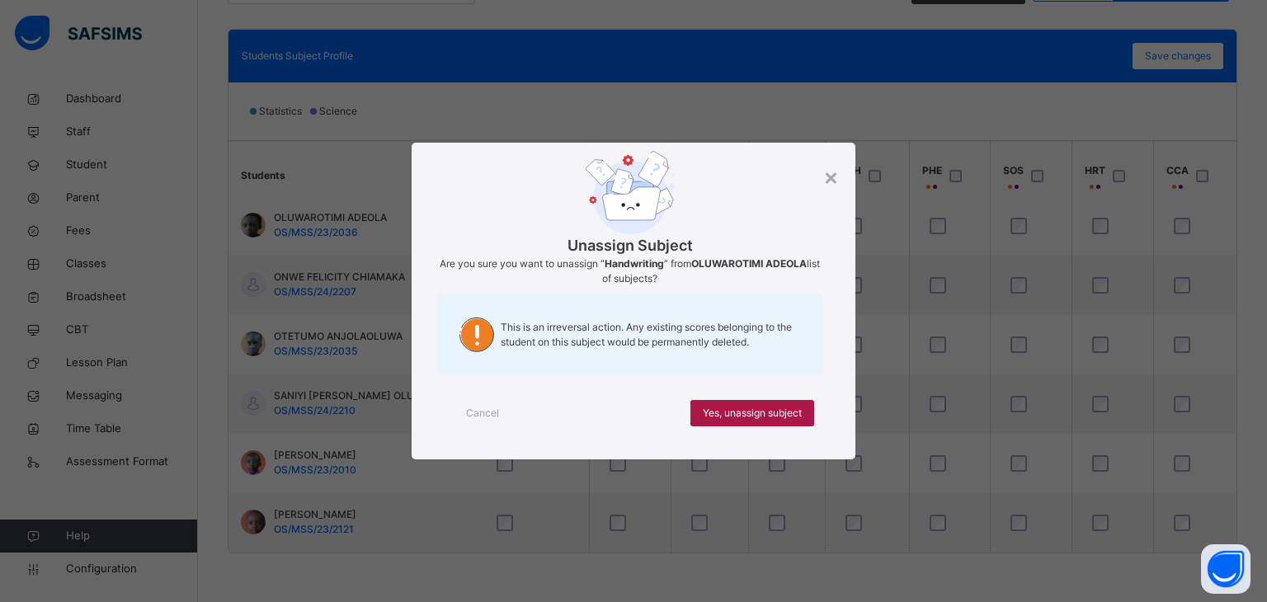
click at [729, 409] on span "Yes, unassign subject" at bounding box center [752, 413] width 99 height 15
click at [757, 408] on span "Yes, unassign subject" at bounding box center [752, 413] width 99 height 15
click at [752, 406] on span "Yes, unassign subject" at bounding box center [752, 413] width 99 height 15
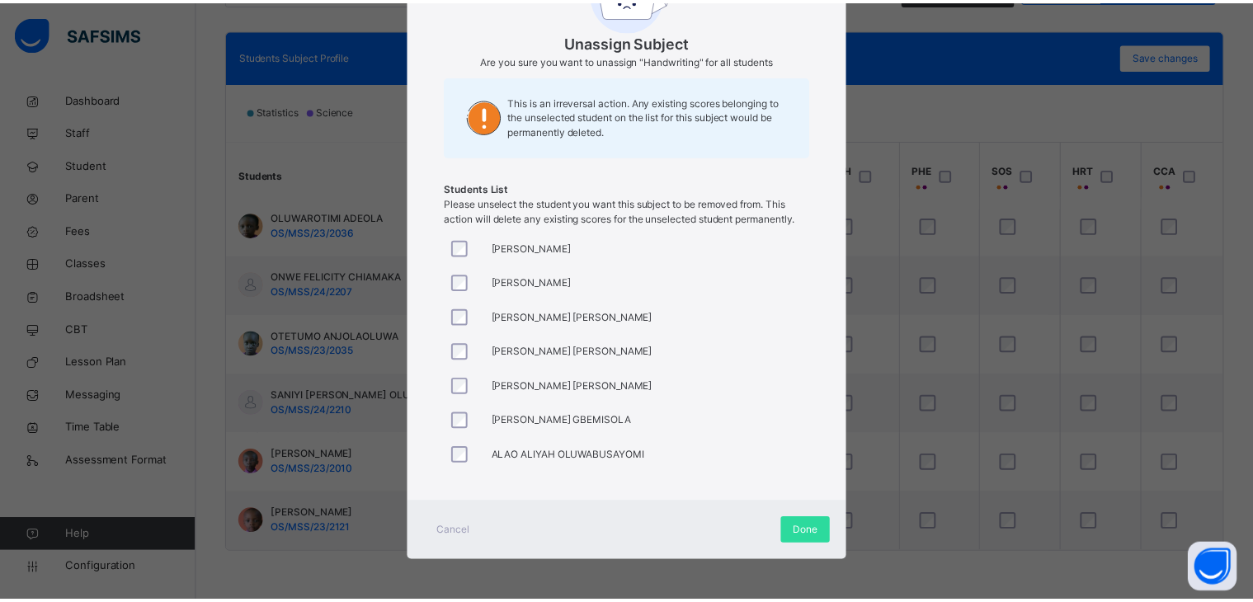
scroll to position [0, 0]
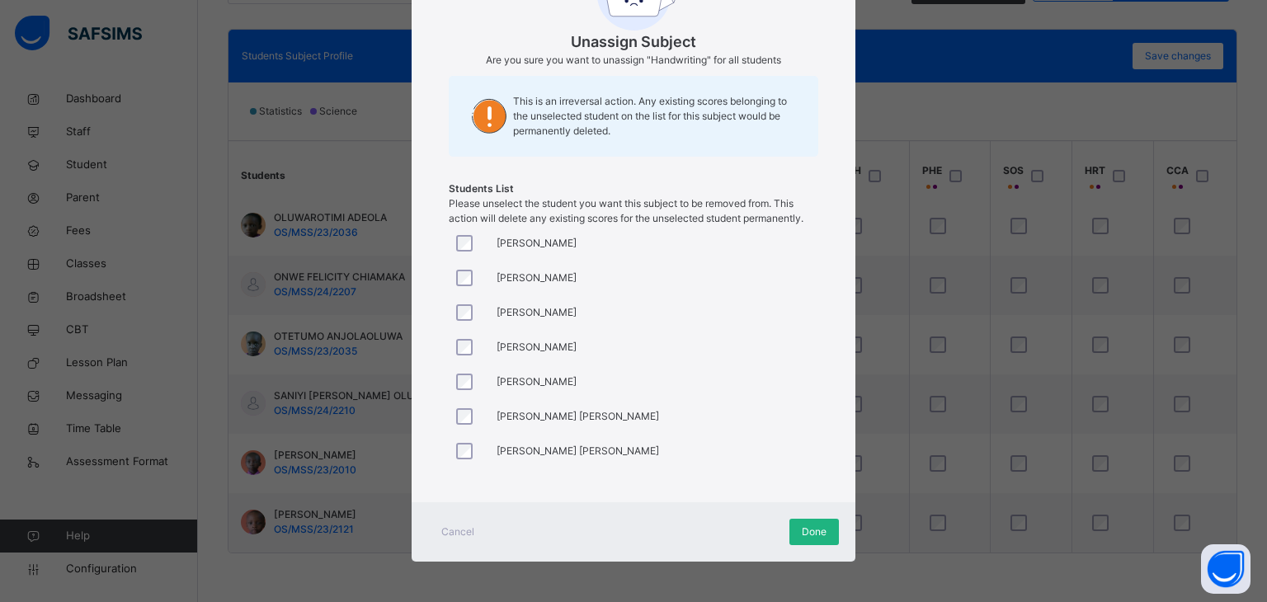
click at [807, 526] on span "Done" at bounding box center [814, 532] width 25 height 15
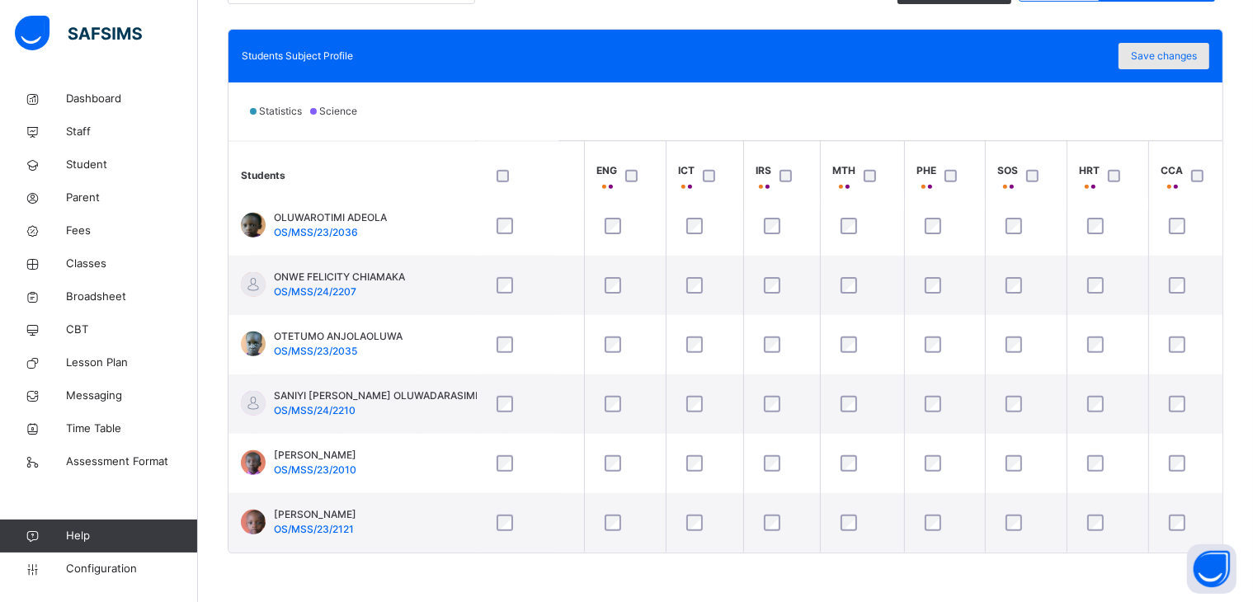
click at [1177, 50] on span "Save changes" at bounding box center [1164, 56] width 66 height 15
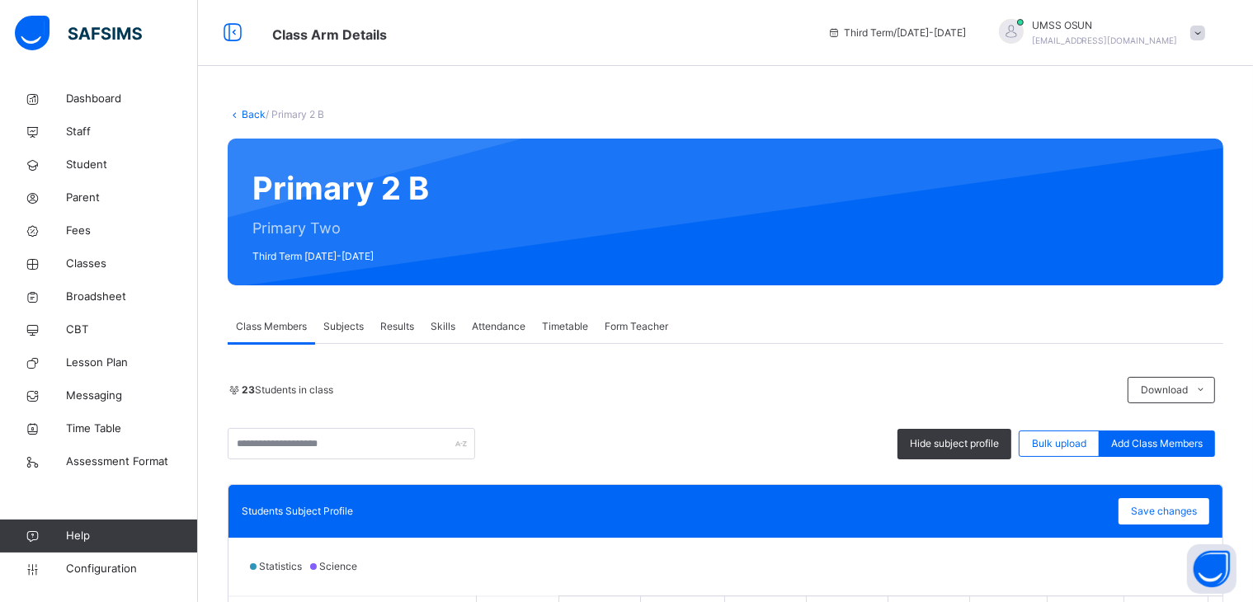
click at [253, 110] on link "Back" at bounding box center [254, 114] width 24 height 12
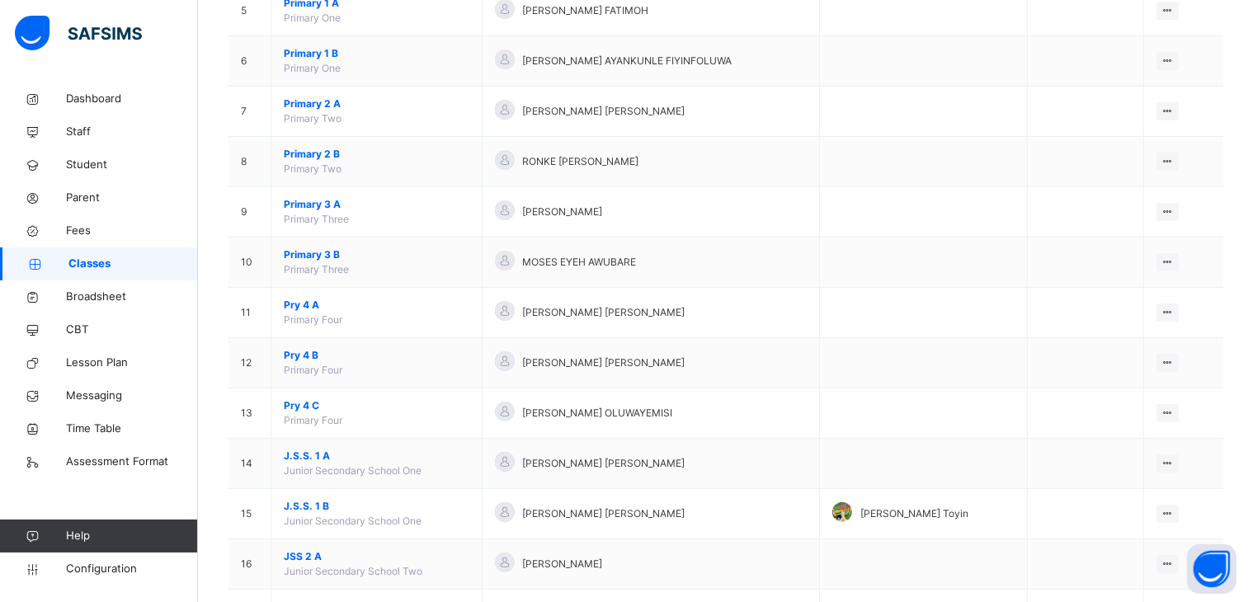
scroll to position [488, 0]
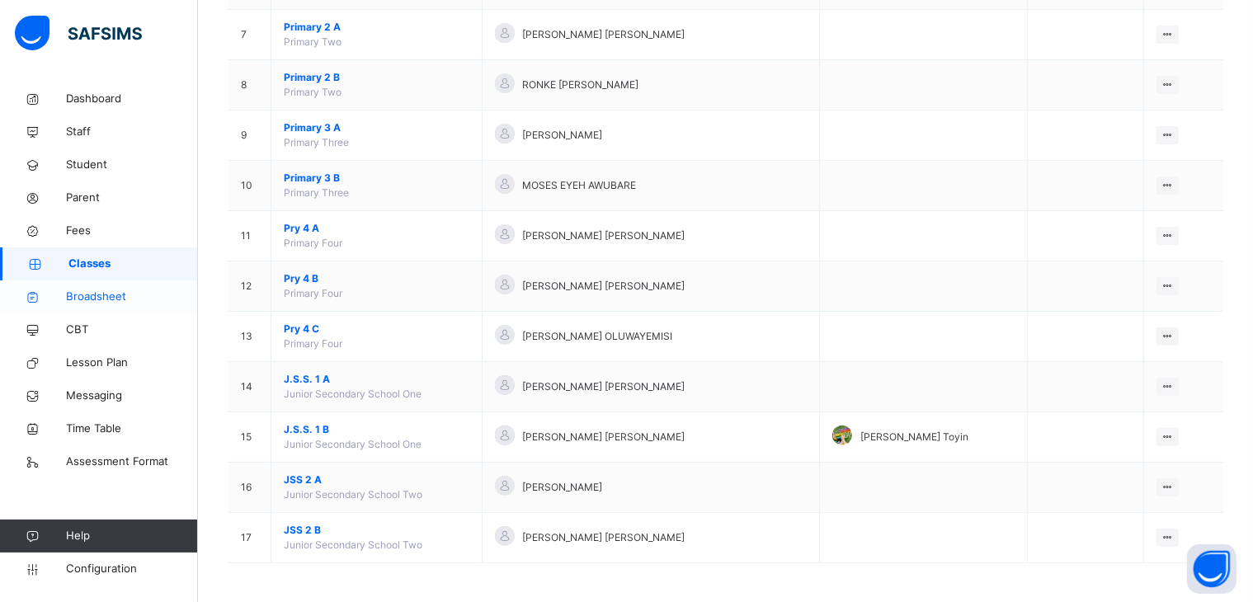
click at [92, 291] on span "Broadsheet" at bounding box center [132, 297] width 132 height 17
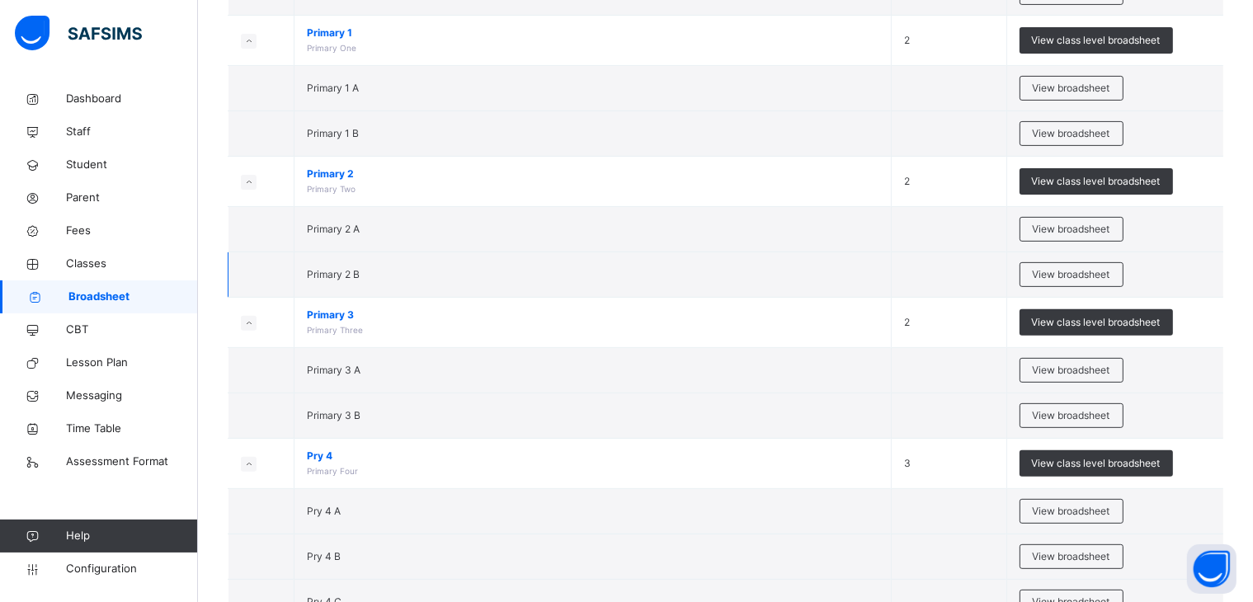
scroll to position [575, 0]
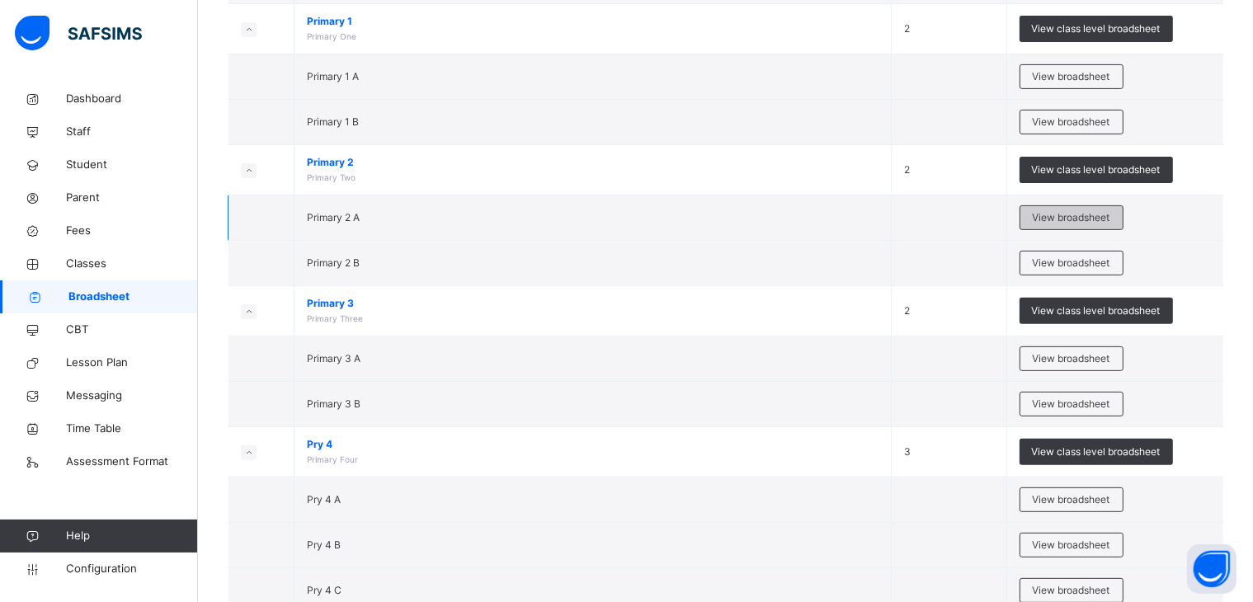
click at [1061, 210] on span "View broadsheet" at bounding box center [1072, 217] width 78 height 15
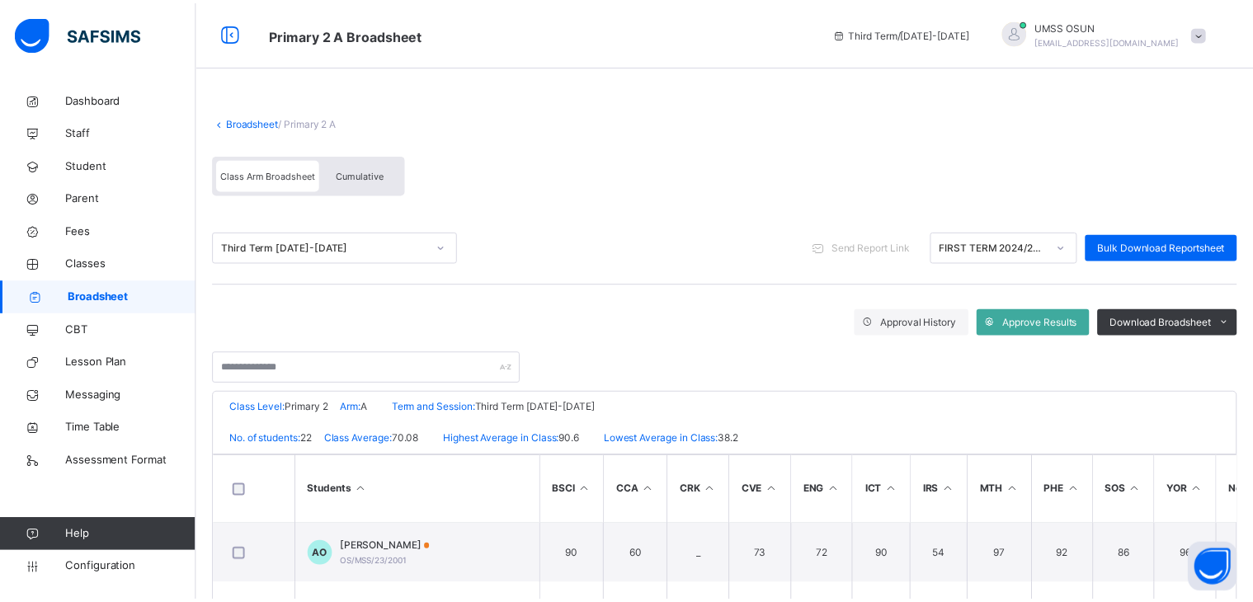
scroll to position [299, 0]
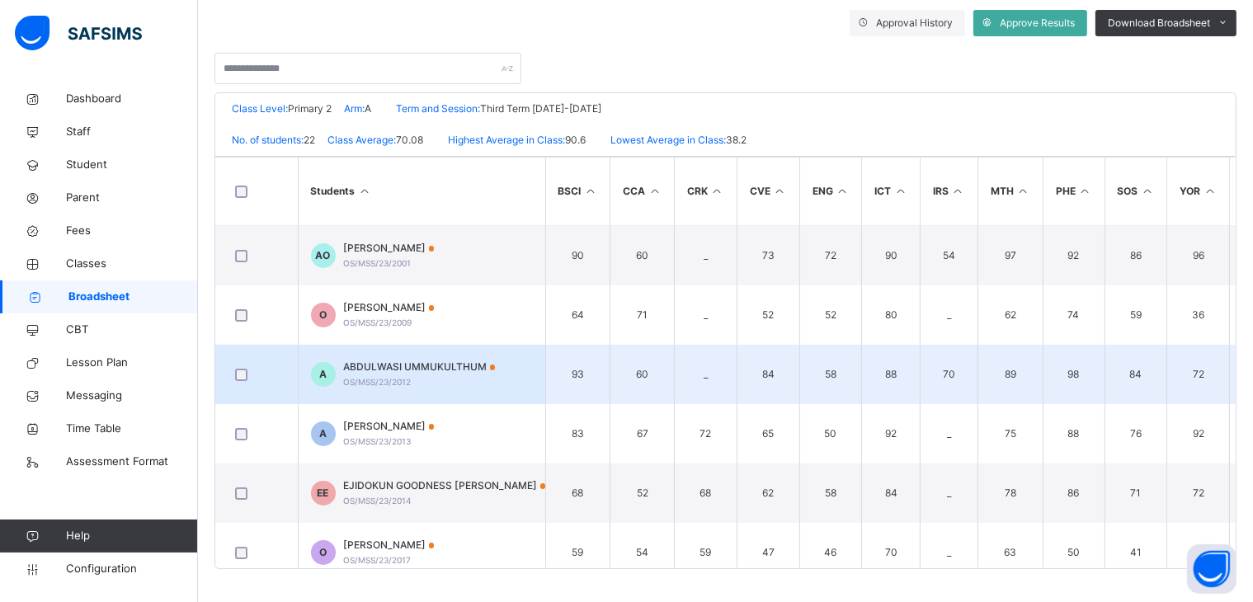
click at [380, 370] on span "ABDULWASI UMMUKULTHUM" at bounding box center [420, 367] width 152 height 15
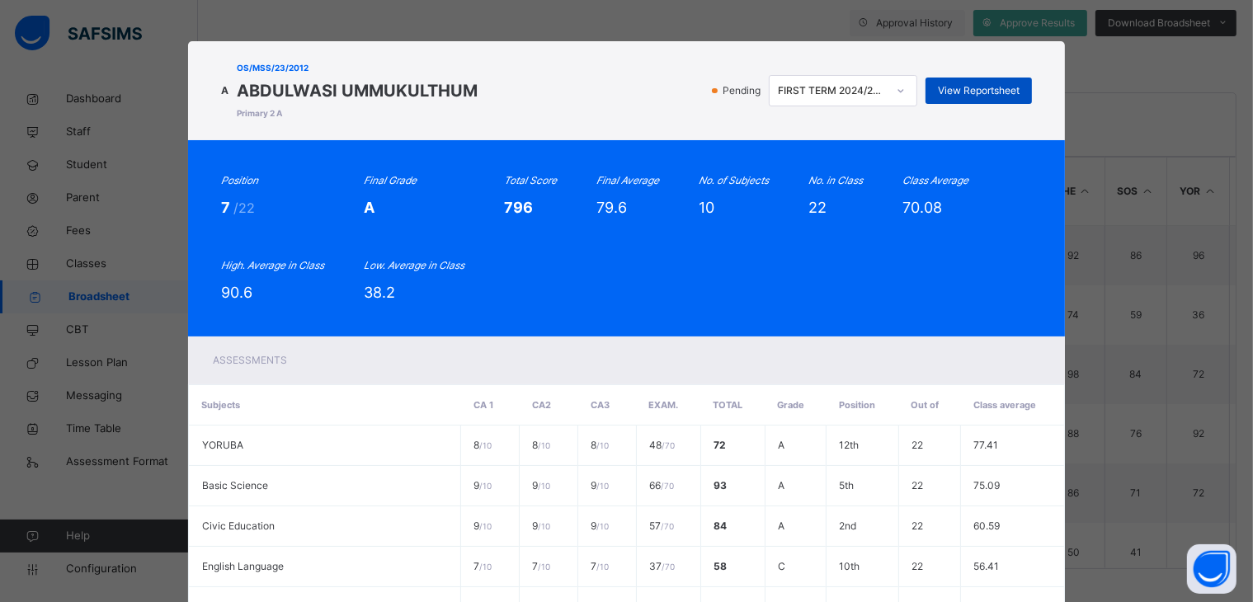
click at [978, 84] on span "View Reportsheet" at bounding box center [979, 90] width 82 height 15
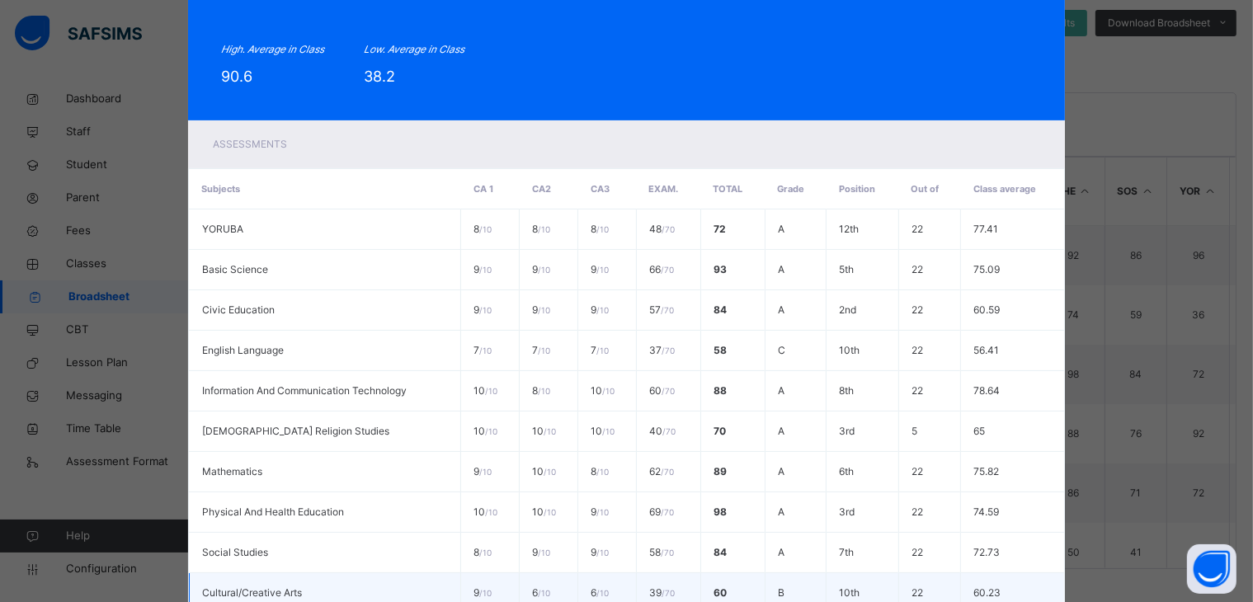
scroll to position [405, 0]
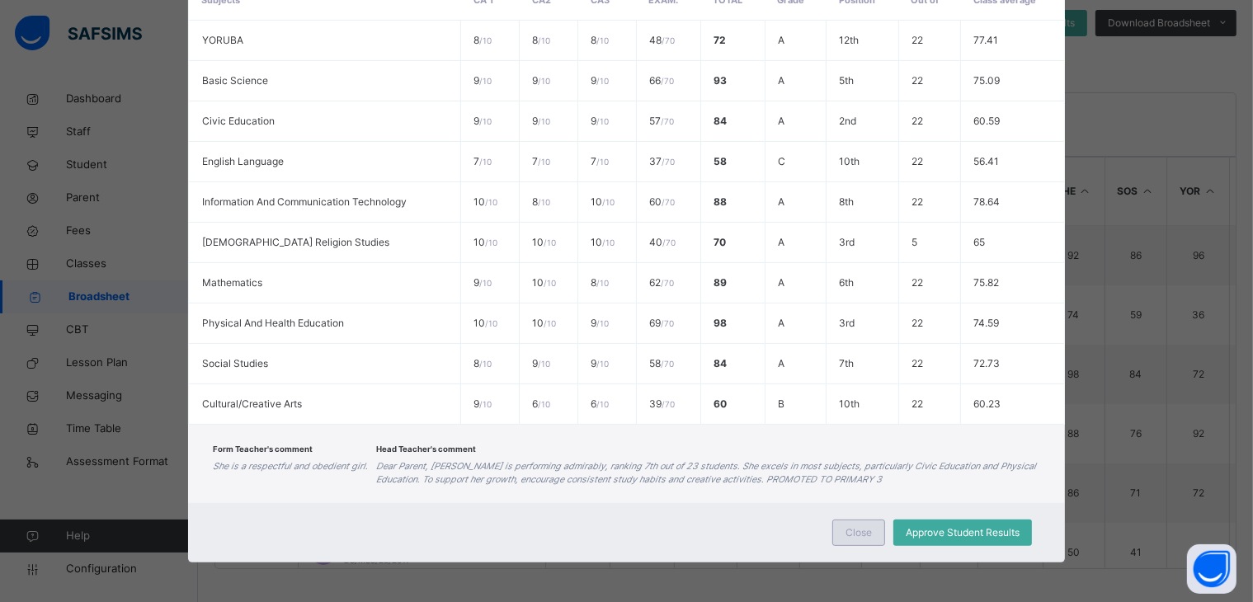
click at [861, 522] on div "Close" at bounding box center [858, 533] width 53 height 26
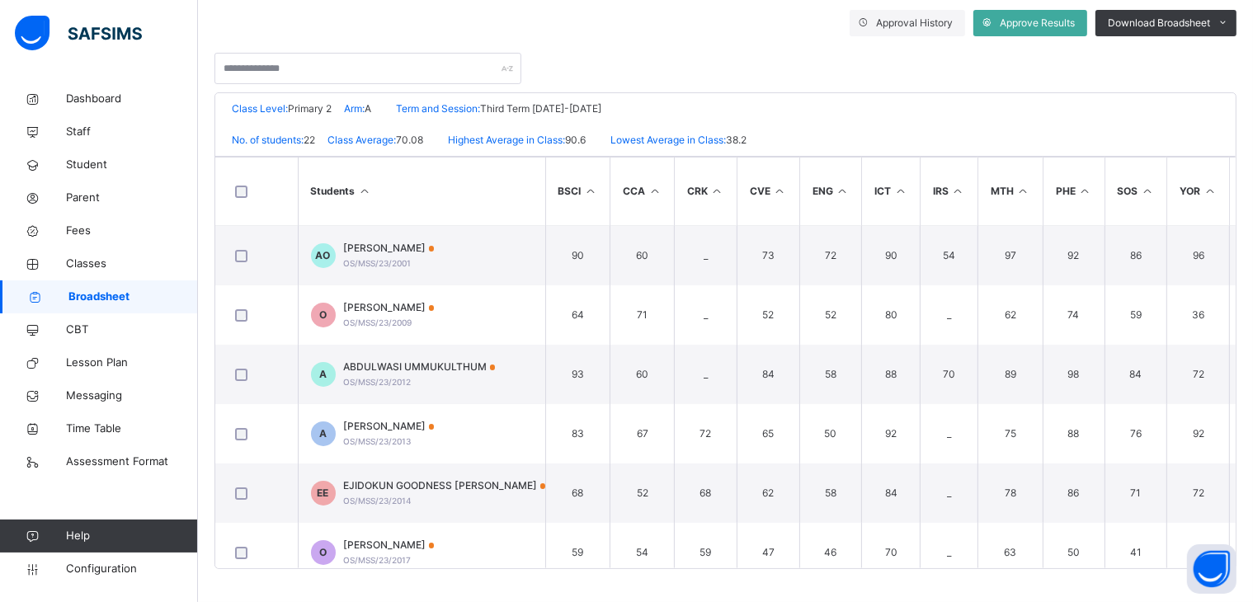
scroll to position [0, 0]
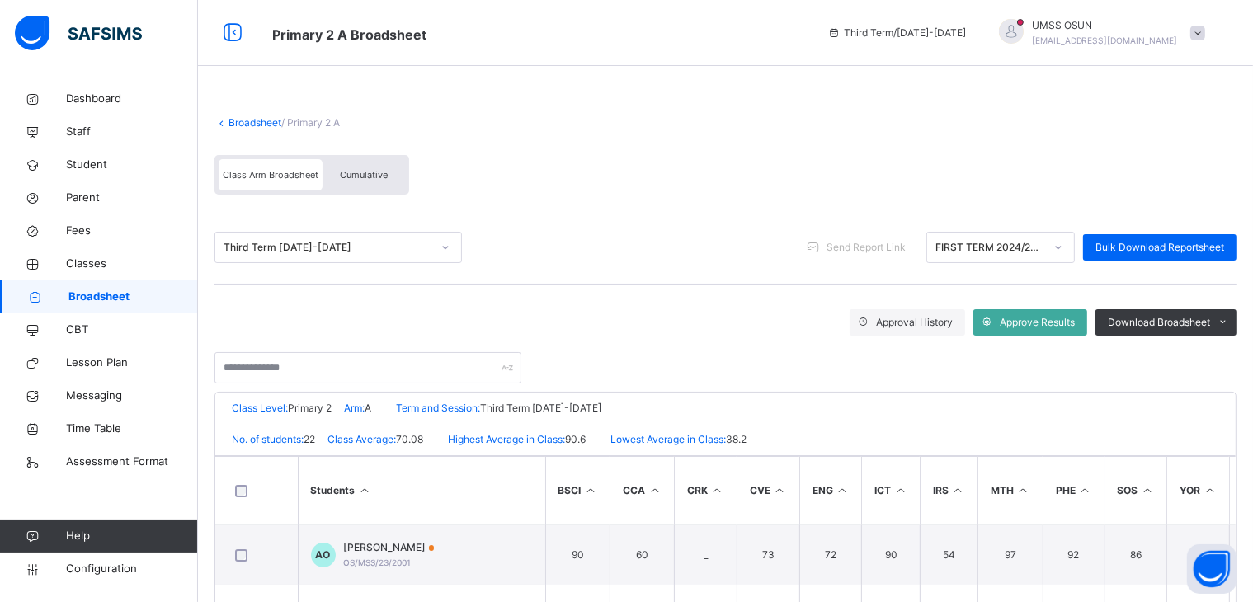
click at [266, 116] on link "Broadsheet" at bounding box center [255, 122] width 53 height 12
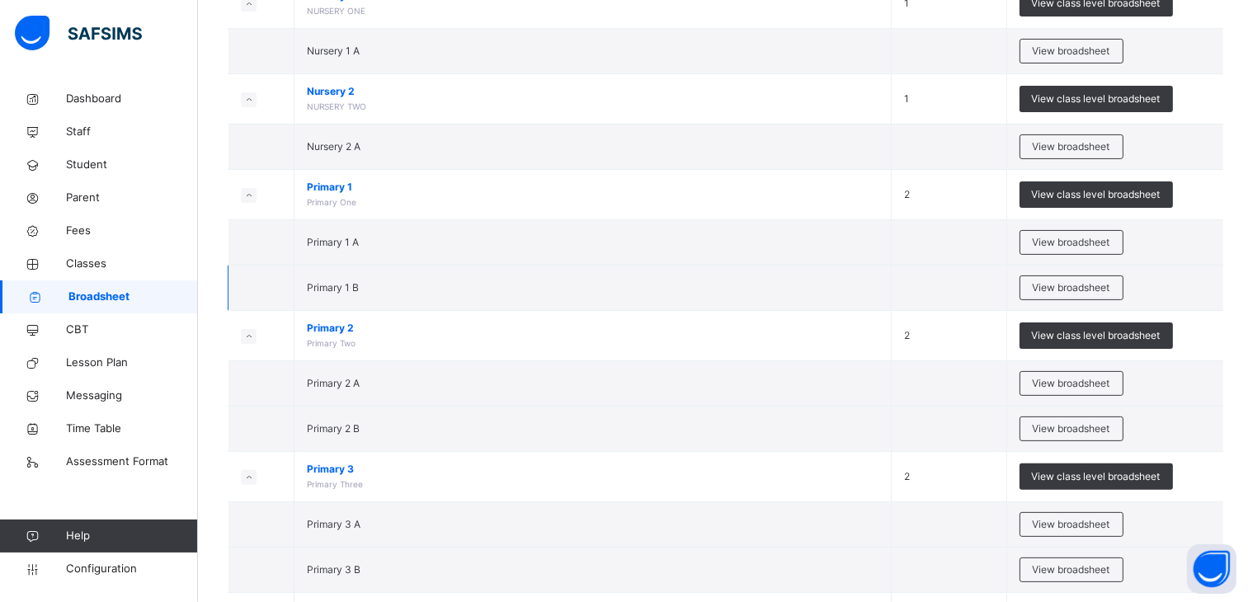
scroll to position [410, 0]
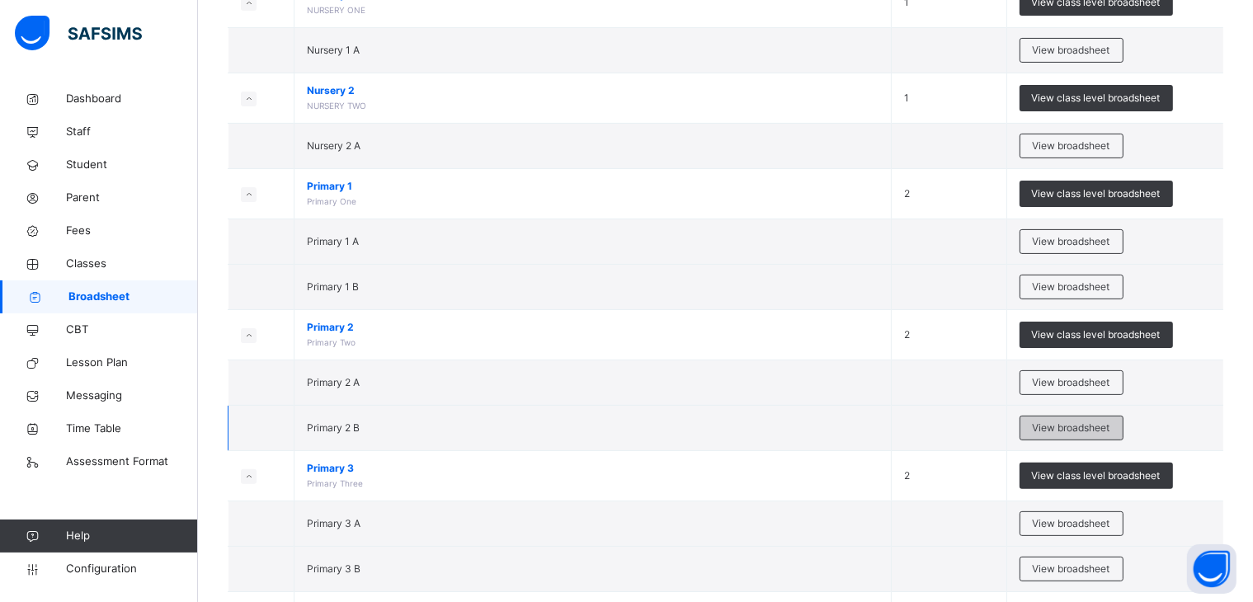
click at [1078, 427] on span "View broadsheet" at bounding box center [1072, 428] width 78 height 15
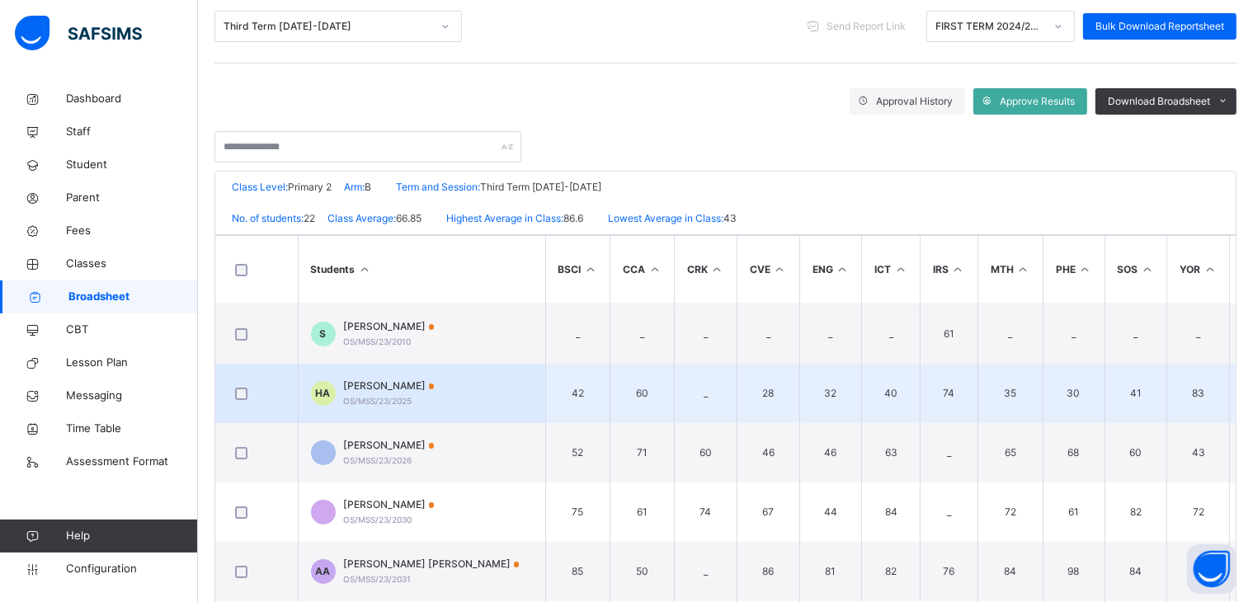
scroll to position [248, 0]
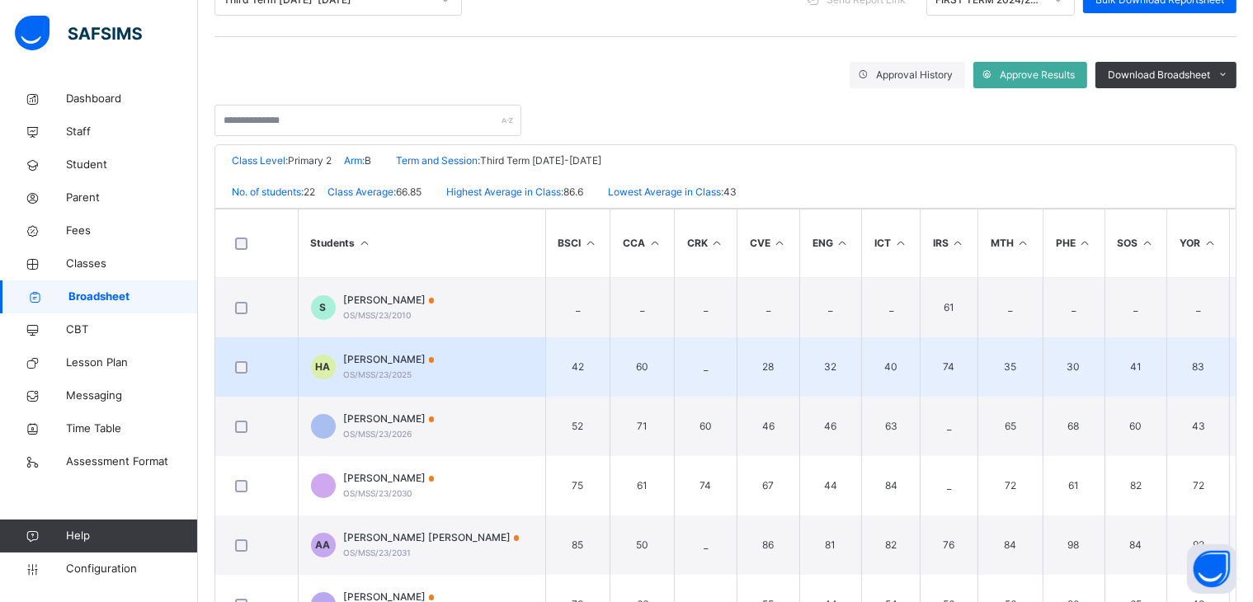
click at [372, 354] on span "HADEBAYO MUBARAQ AKANNI" at bounding box center [389, 359] width 91 height 15
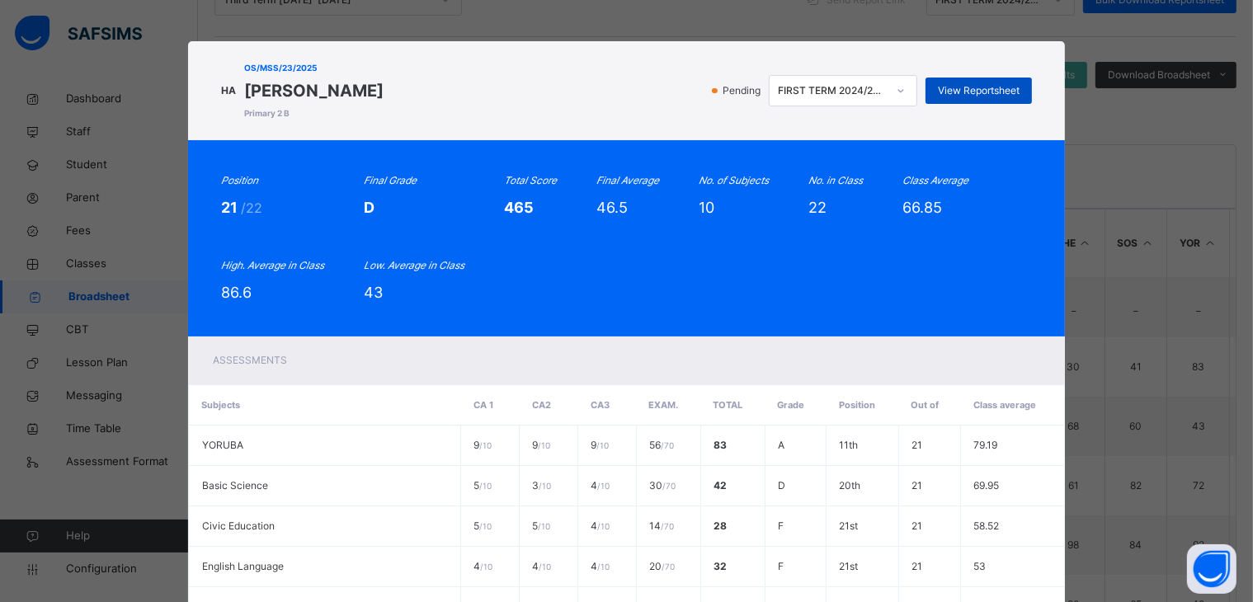
click at [964, 87] on span "View Reportsheet" at bounding box center [979, 90] width 82 height 15
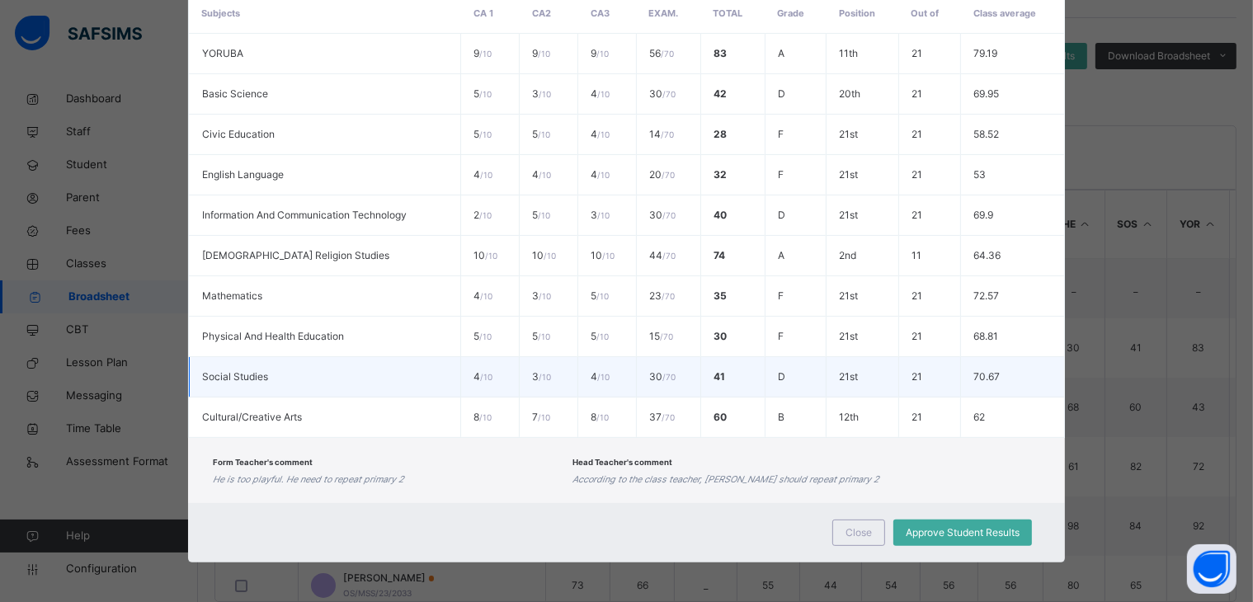
scroll to position [299, 0]
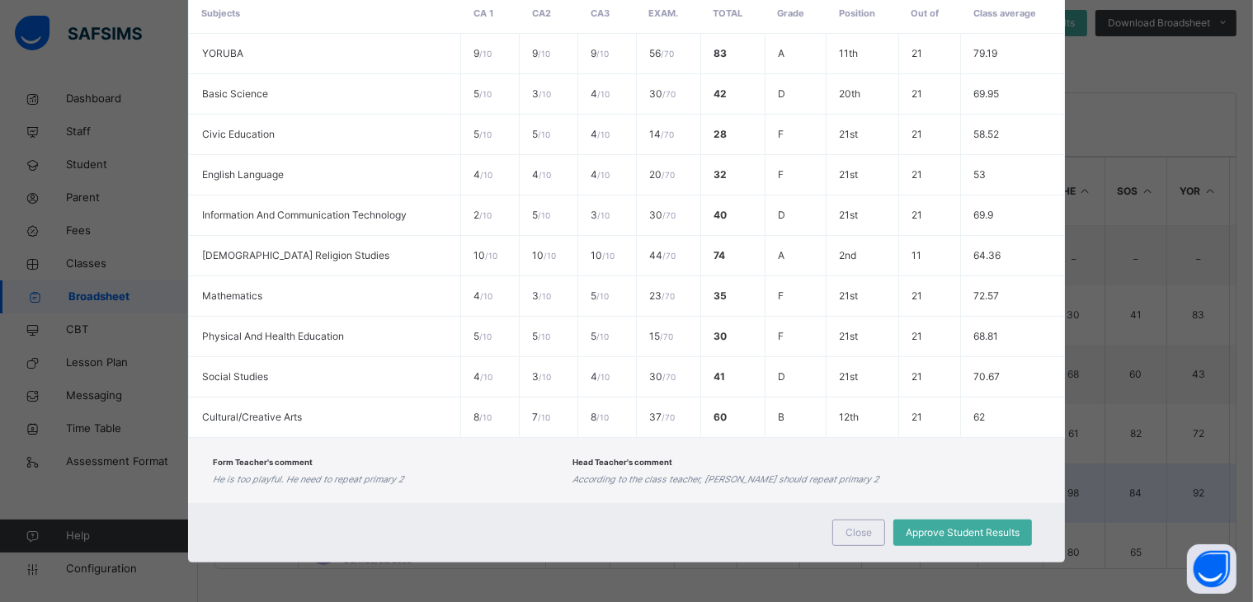
drag, startPoint x: 854, startPoint y: 523, endPoint x: 858, endPoint y: 512, distance: 11.5
click at [855, 520] on div "Close" at bounding box center [858, 533] width 53 height 26
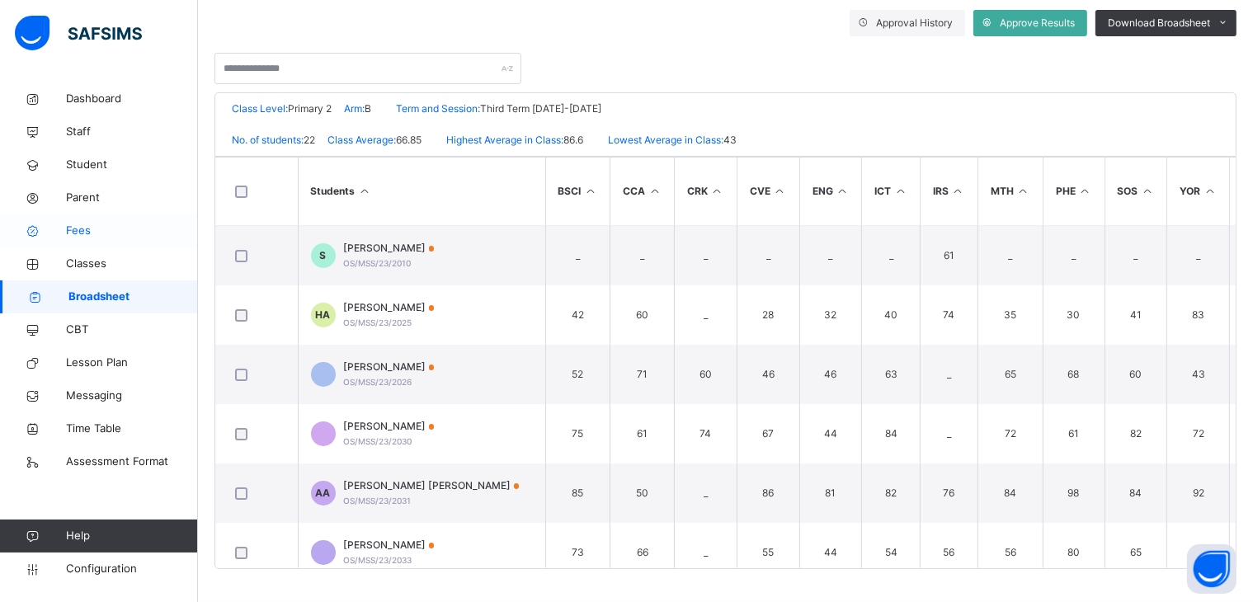
scroll to position [0, 0]
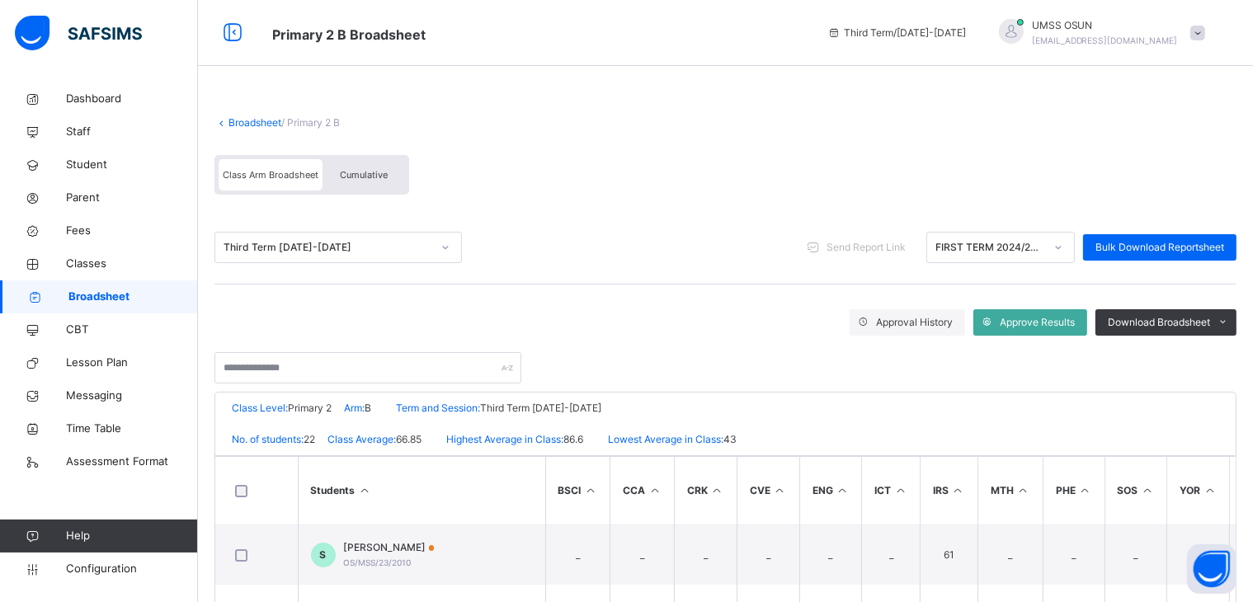
click at [257, 116] on link "Broadsheet" at bounding box center [255, 122] width 53 height 12
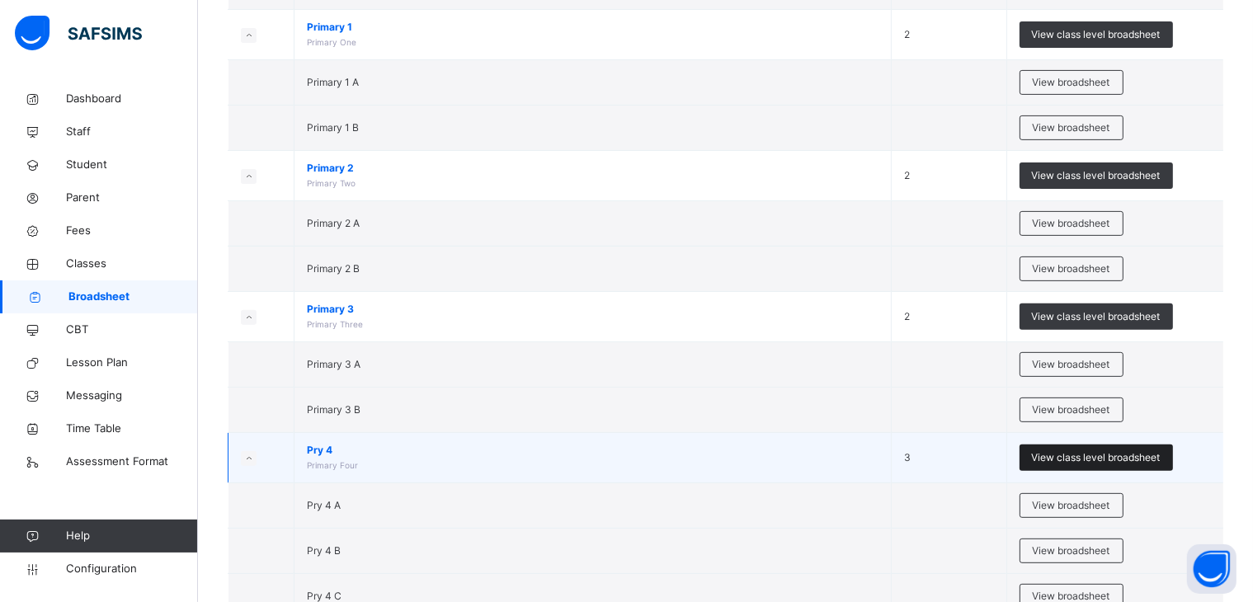
scroll to position [578, 0]
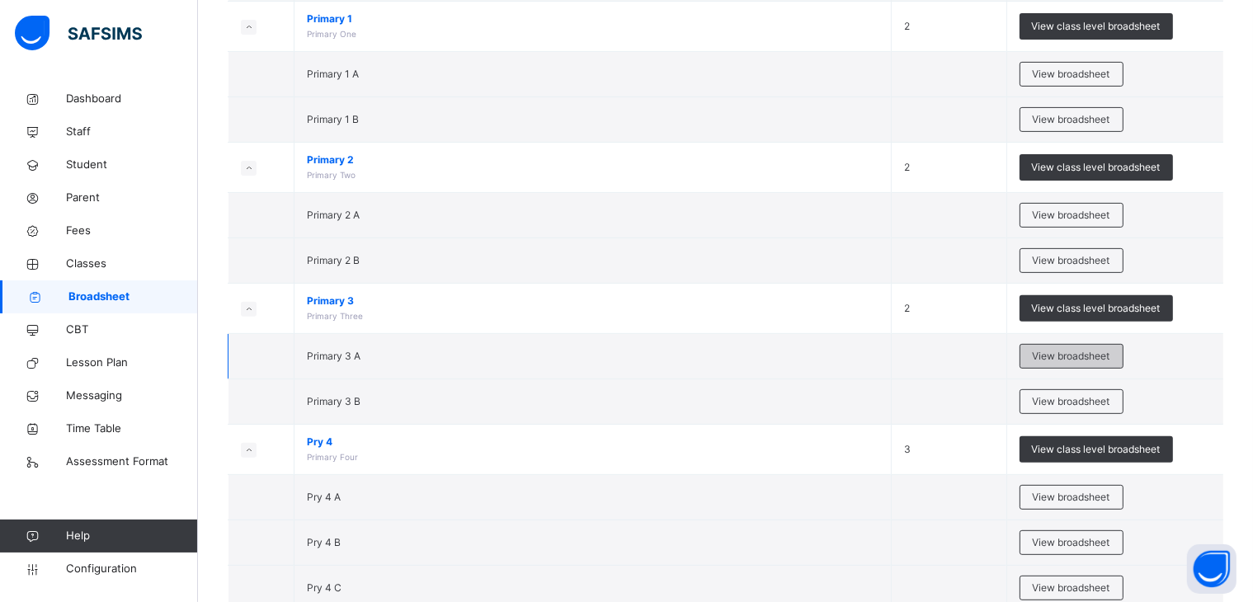
click at [1082, 351] on span "View broadsheet" at bounding box center [1072, 356] width 78 height 15
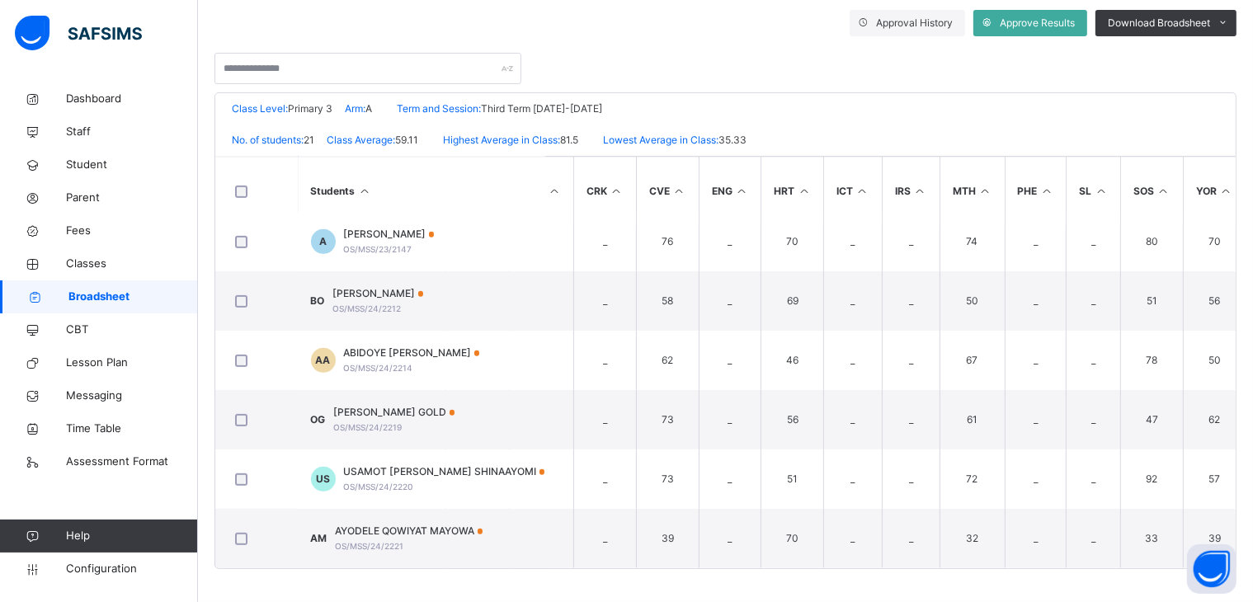
scroll to position [911, 0]
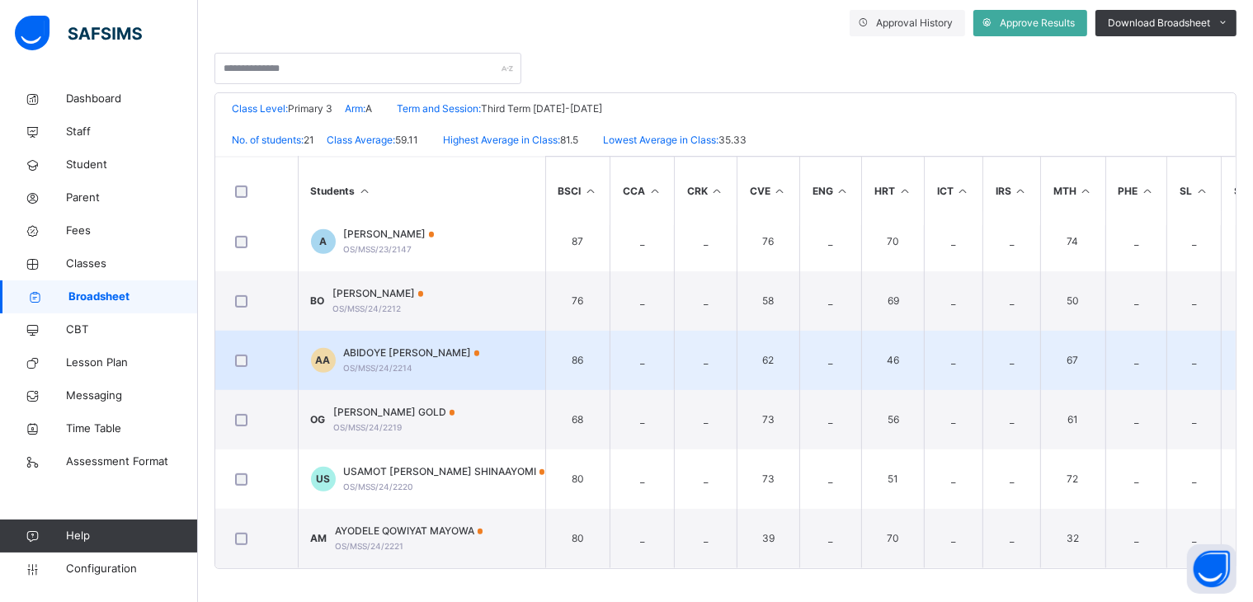
click at [396, 347] on span "ABIDOYE MUKHTAR ABIODUN" at bounding box center [412, 353] width 136 height 15
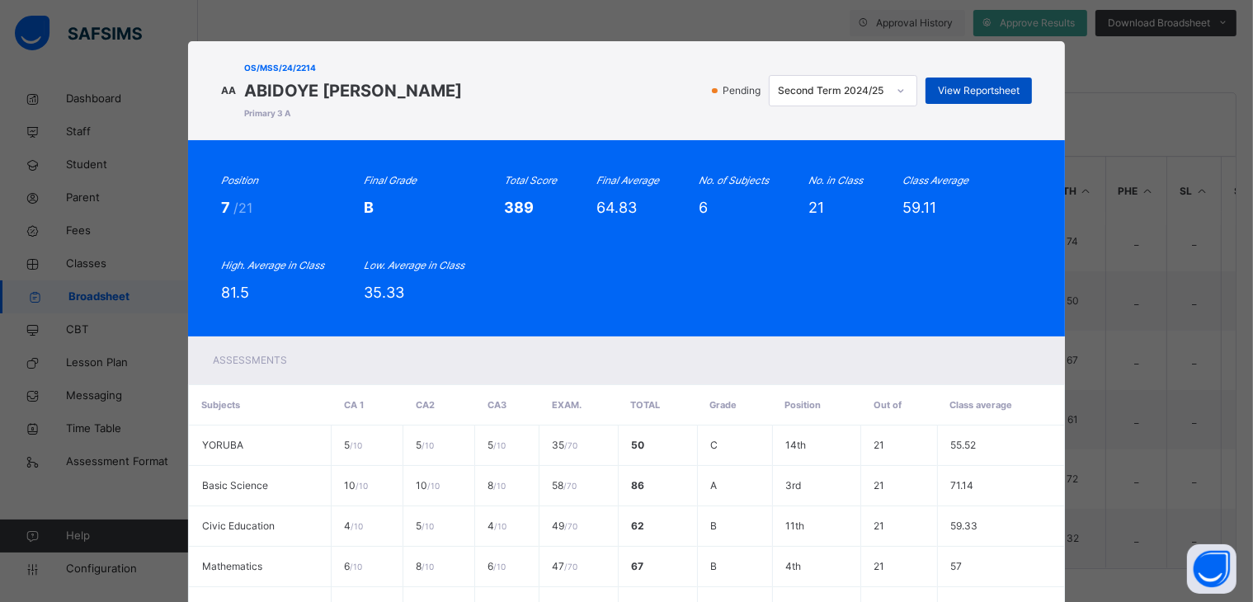
click at [963, 87] on span "View Reportsheet" at bounding box center [979, 90] width 82 height 15
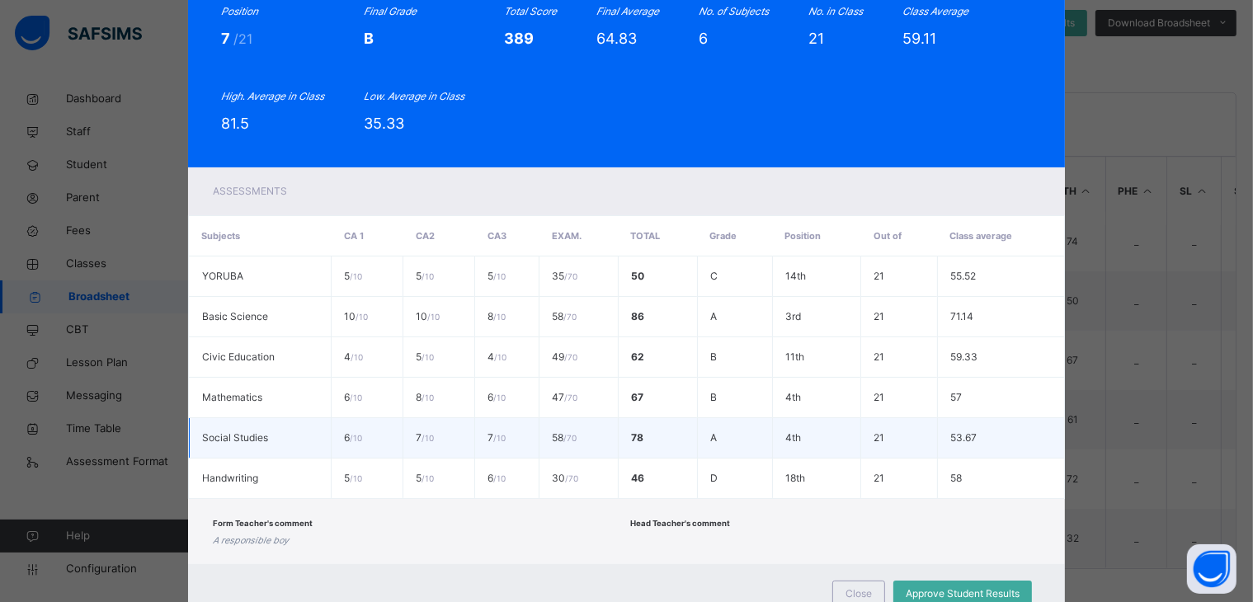
scroll to position [231, 0]
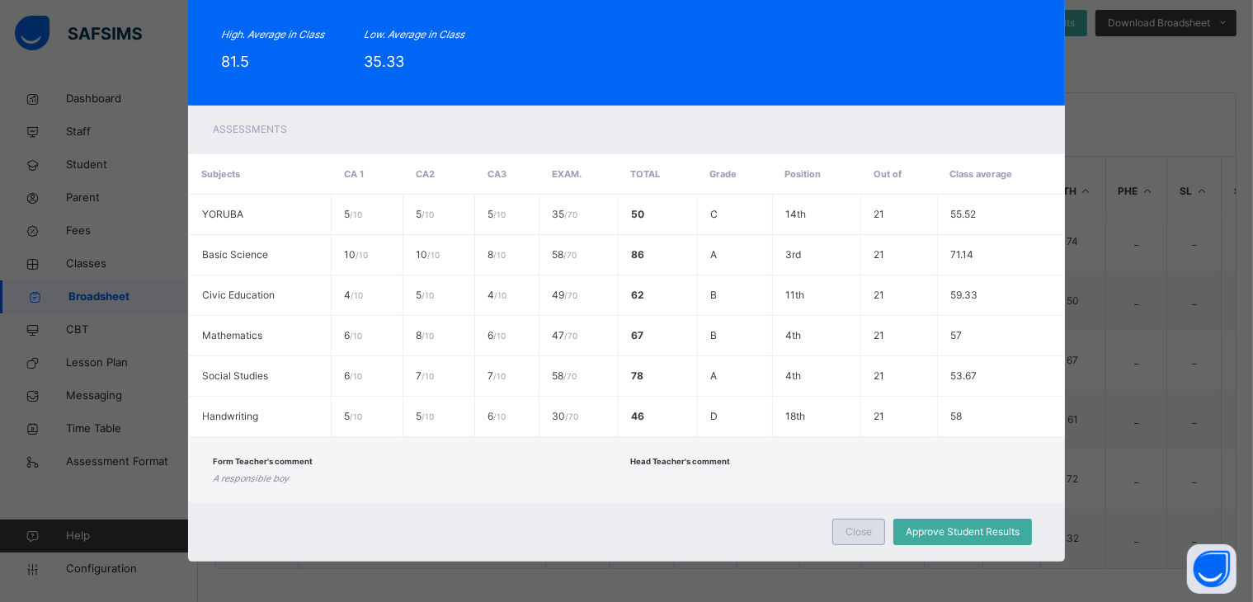
click at [849, 529] on span "Close" at bounding box center [859, 532] width 26 height 15
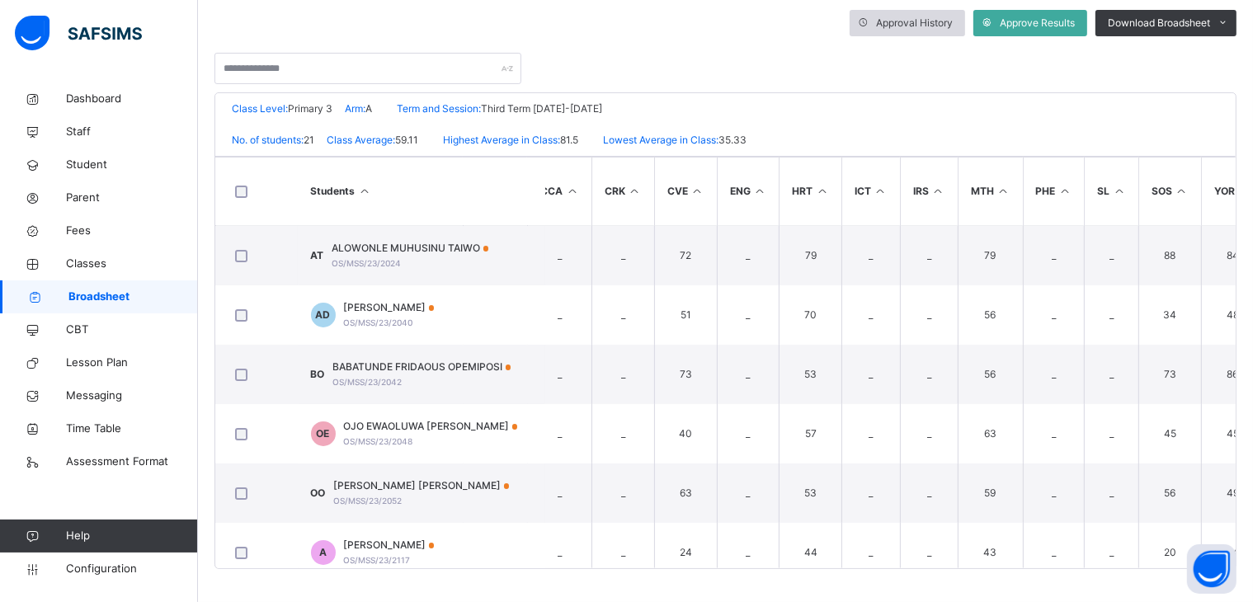
scroll to position [0, 0]
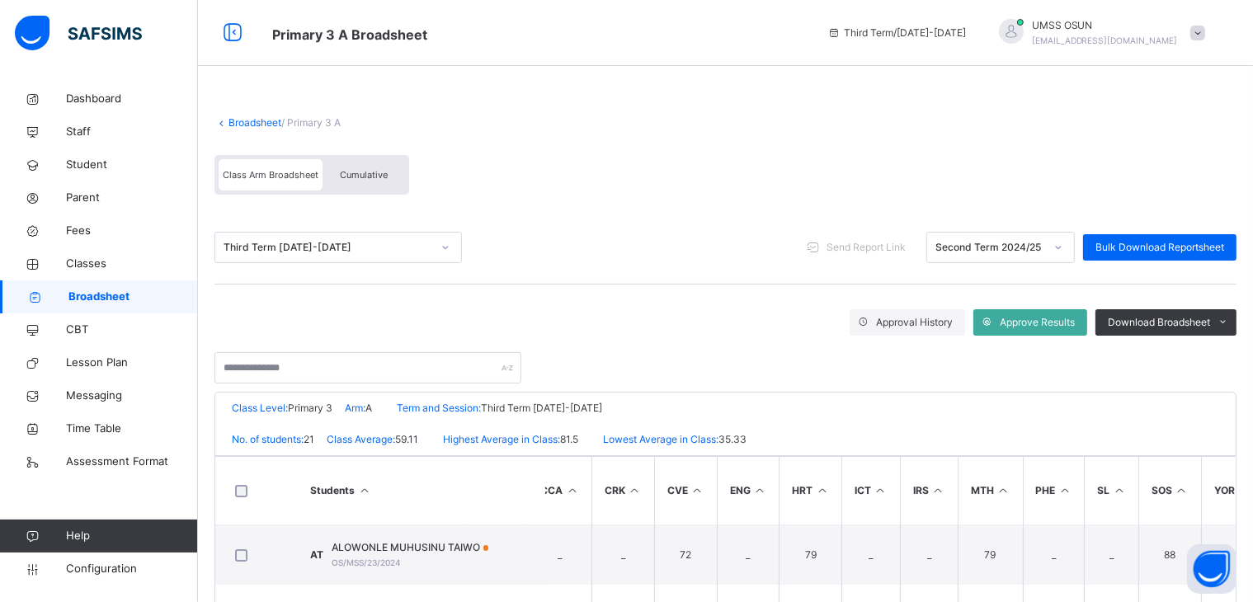
click at [248, 118] on link "Broadsheet" at bounding box center [255, 122] width 53 height 12
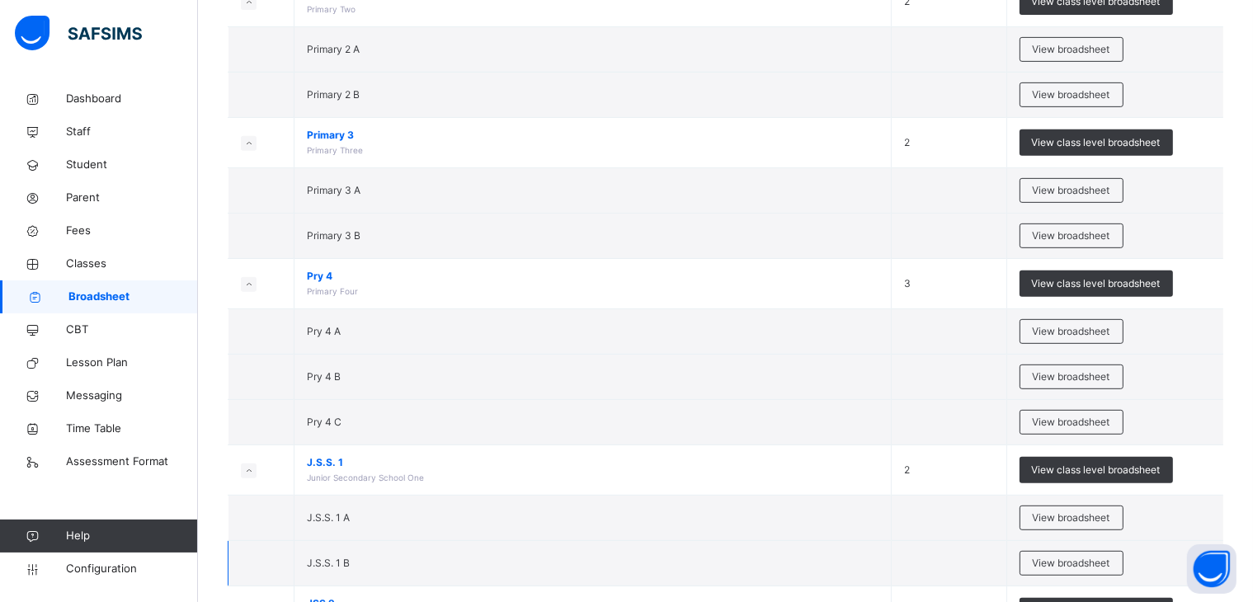
scroll to position [740, 0]
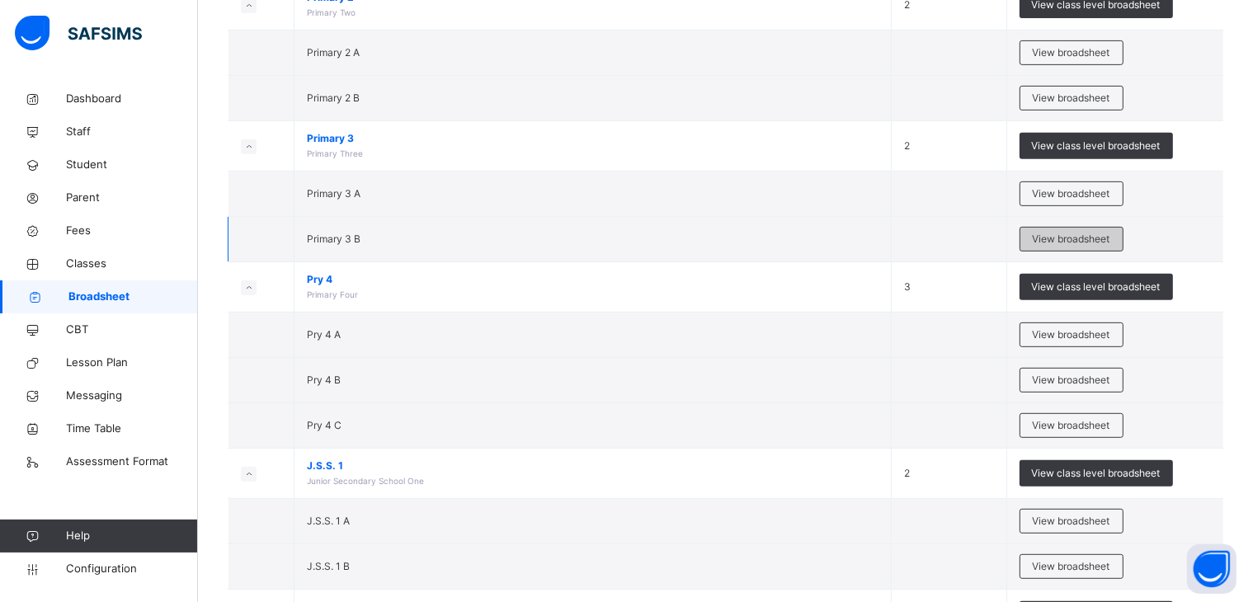
click at [1085, 232] on span "View broadsheet" at bounding box center [1072, 239] width 78 height 15
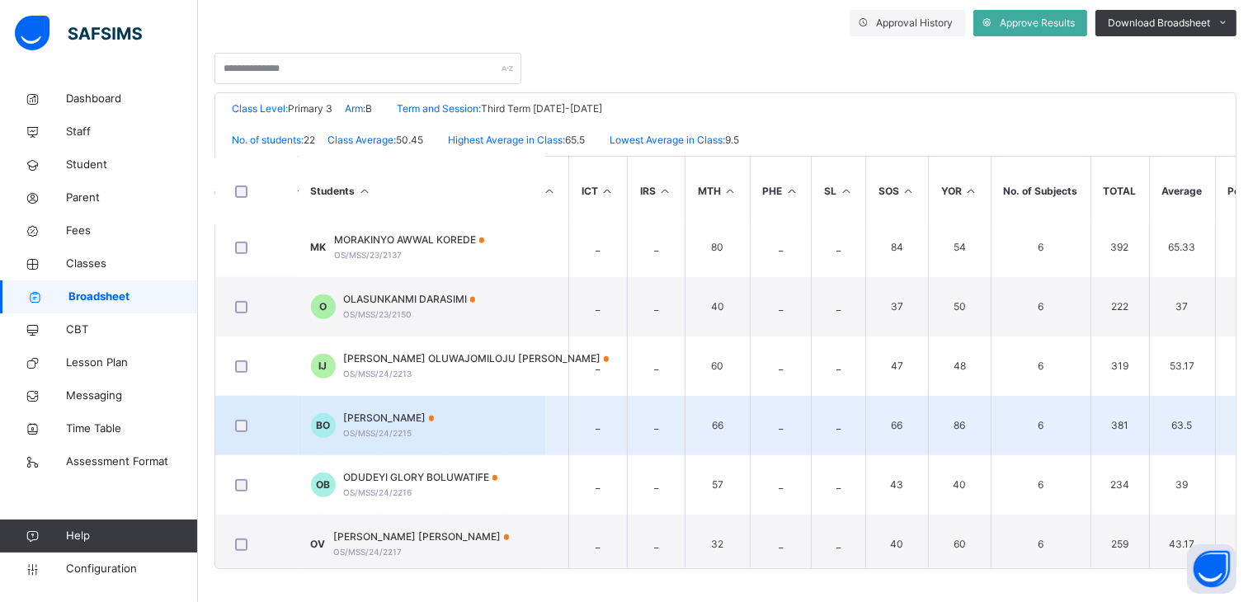
scroll to position [970, 356]
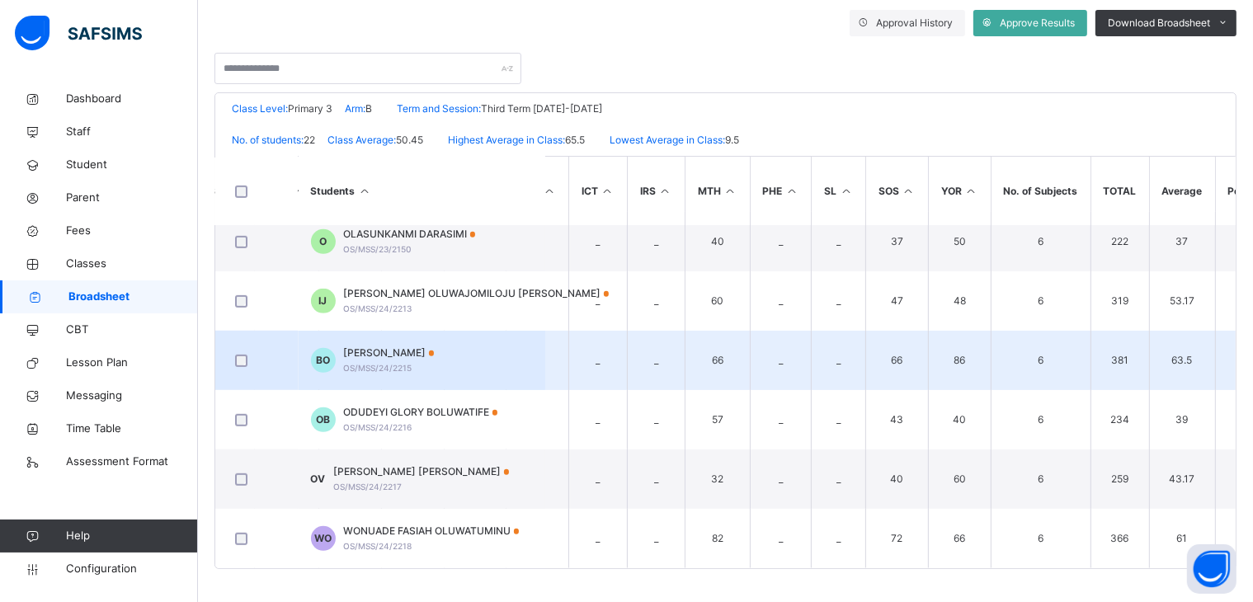
click at [400, 346] on span "BABALOLA JANET OYINLOLA" at bounding box center [389, 353] width 91 height 15
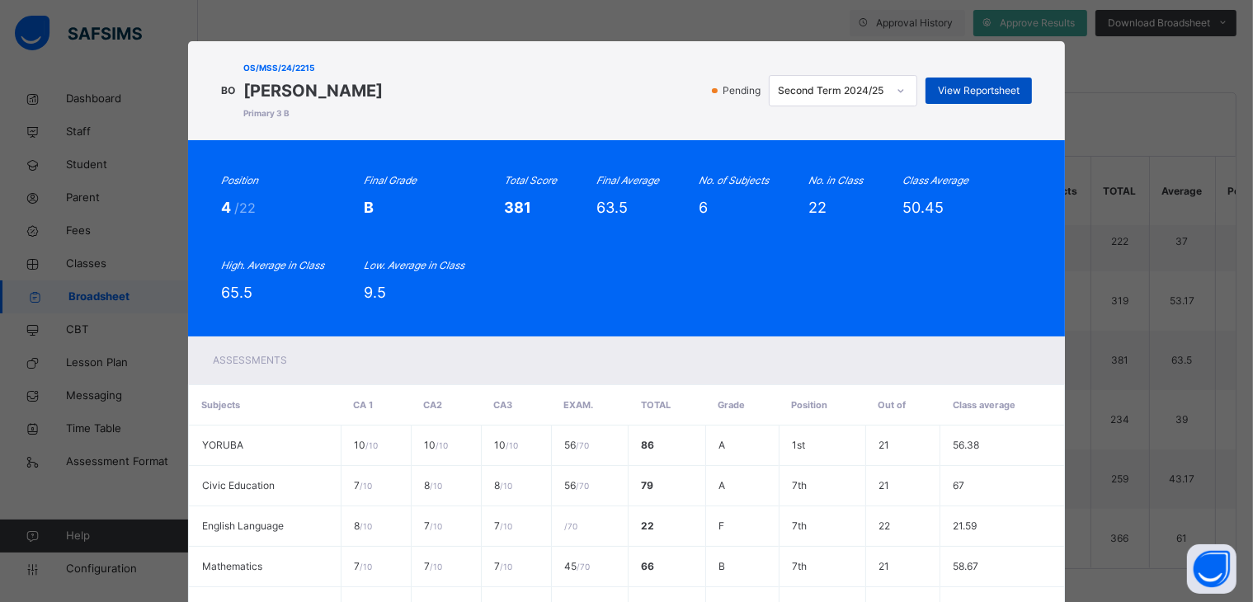
click at [983, 84] on span "View Reportsheet" at bounding box center [979, 90] width 82 height 15
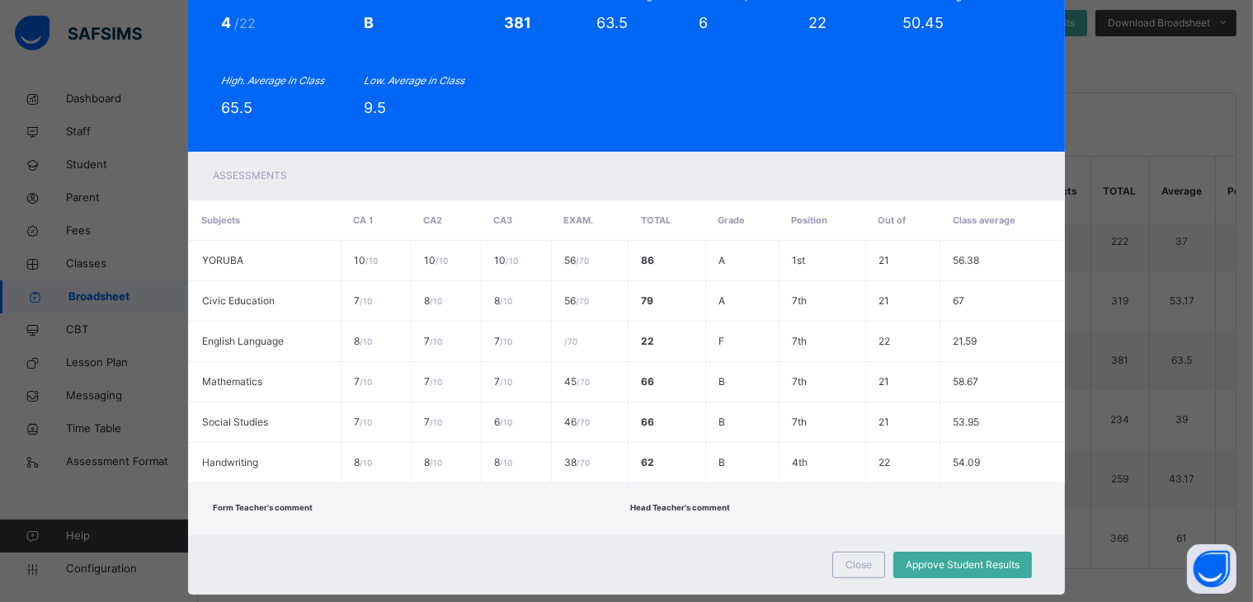
scroll to position [218, 0]
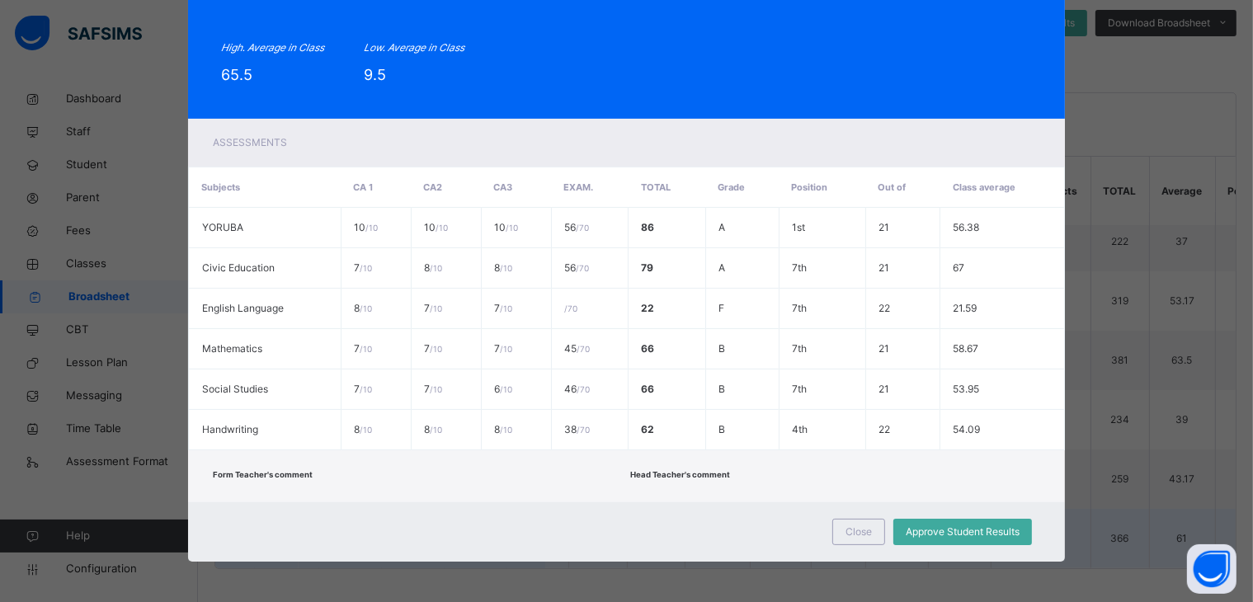
drag, startPoint x: 860, startPoint y: 534, endPoint x: 844, endPoint y: 535, distance: 15.7
click at [860, 533] on span "Close" at bounding box center [859, 532] width 26 height 15
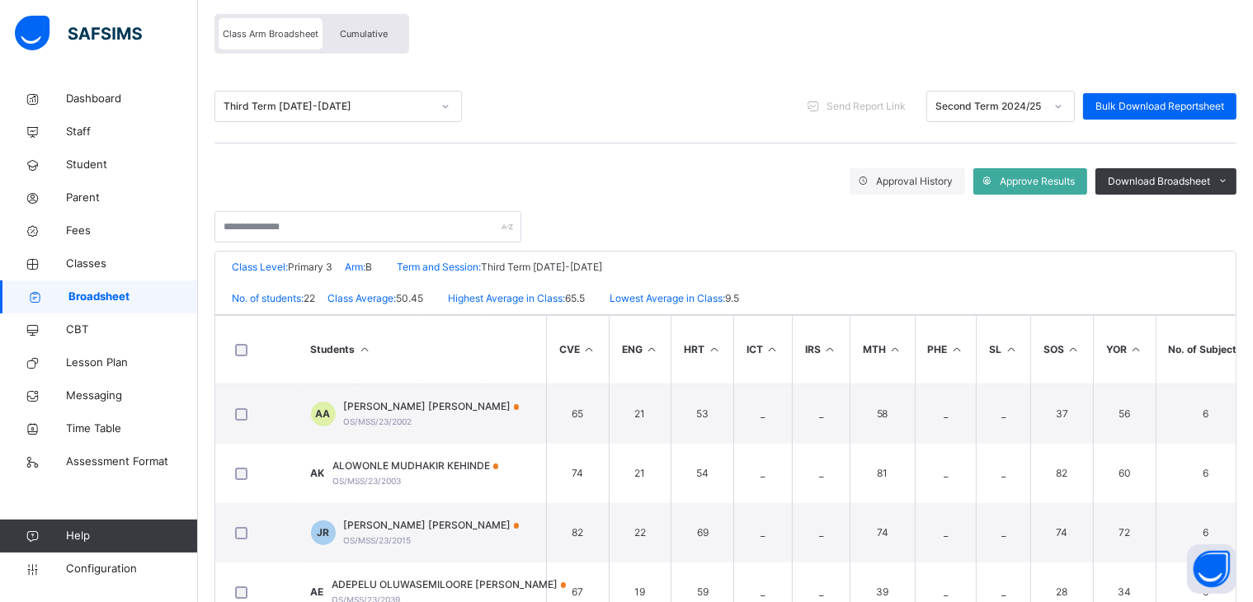
scroll to position [0, 0]
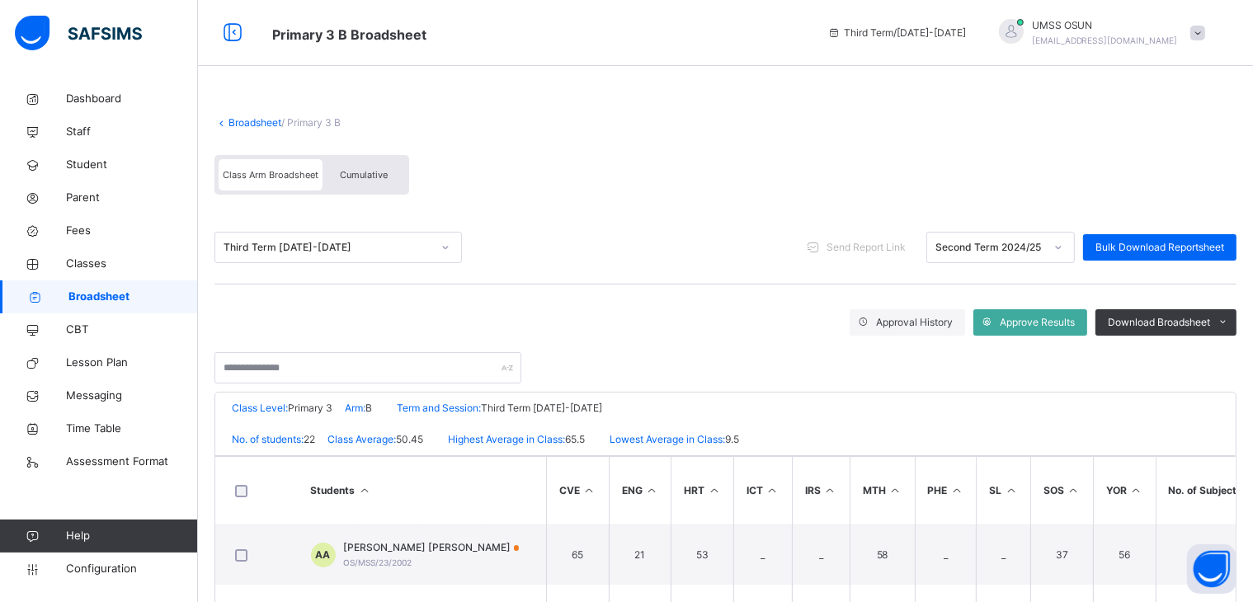
click at [262, 119] on link "Broadsheet" at bounding box center [255, 122] width 53 height 12
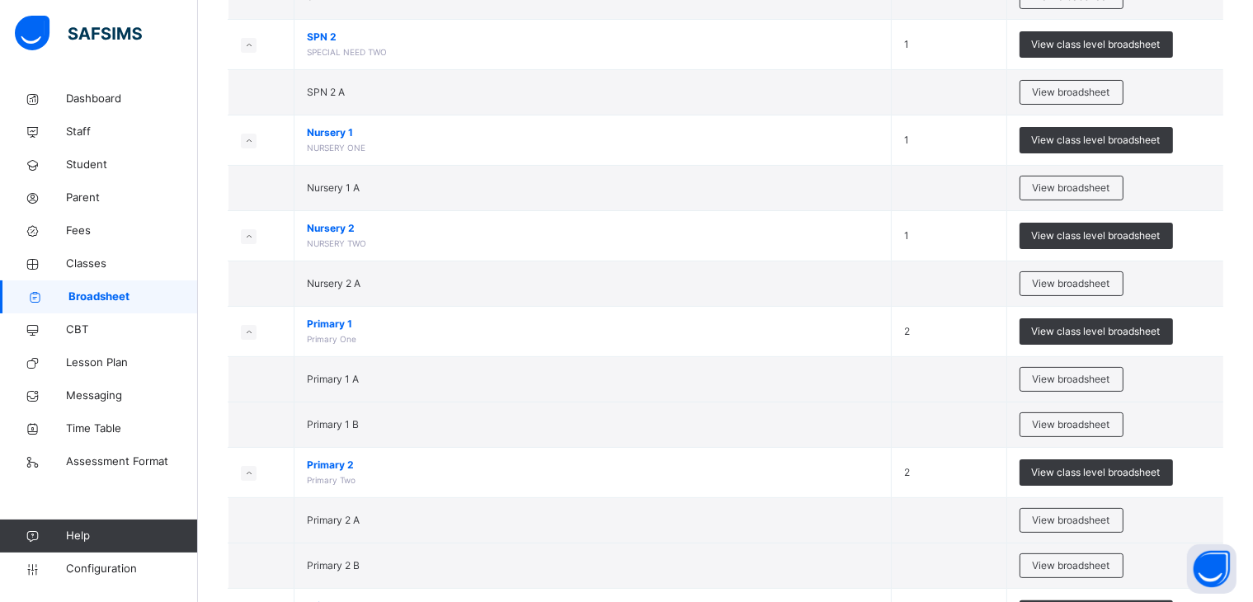
scroll to position [905, 0]
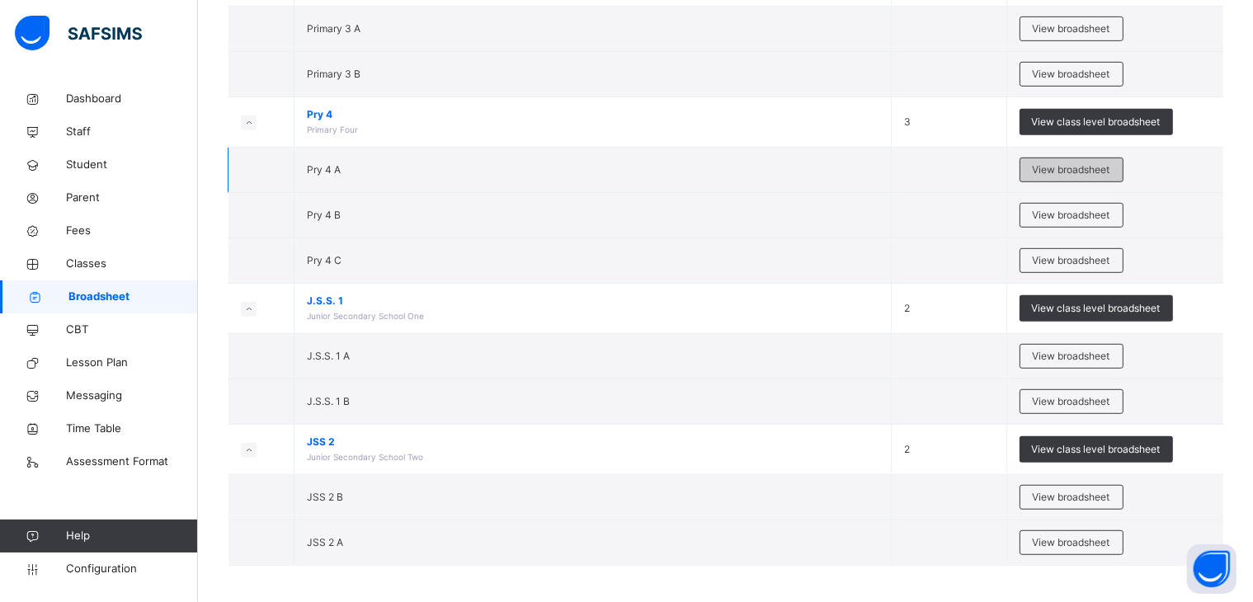
click at [1075, 163] on span "View broadsheet" at bounding box center [1072, 170] width 78 height 15
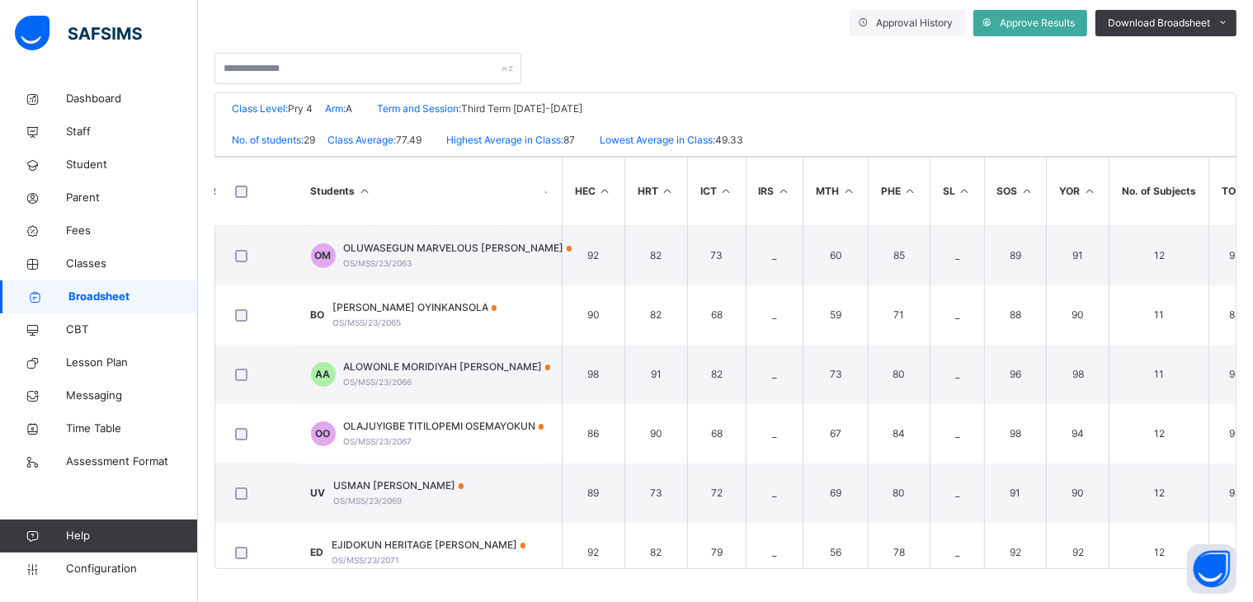
scroll to position [0, 395]
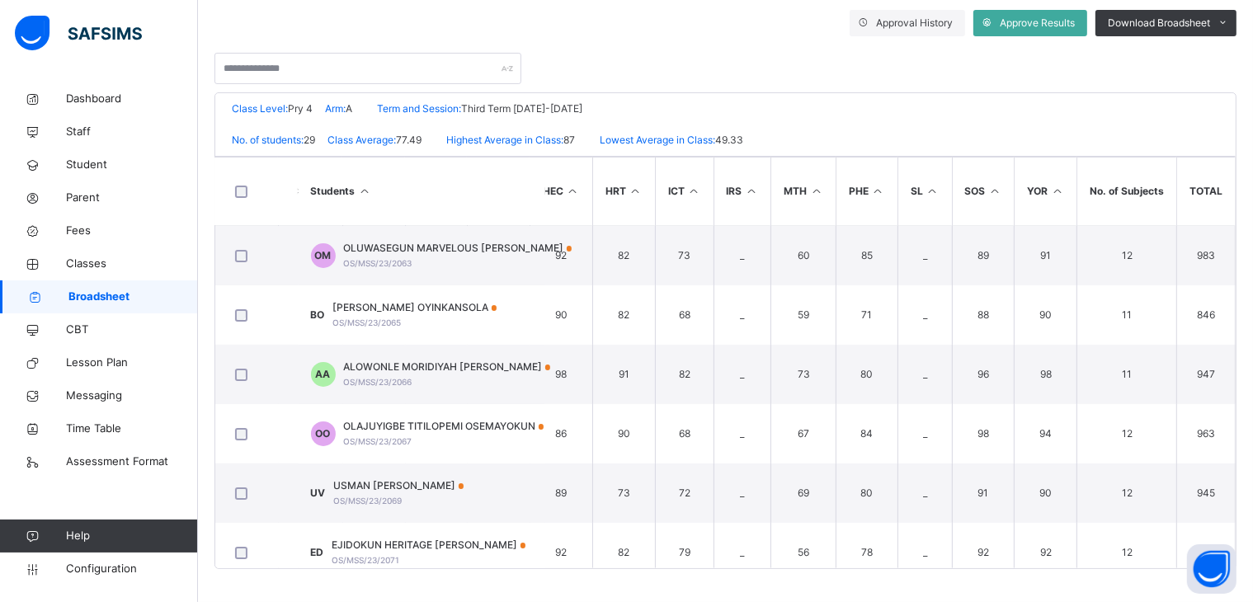
drag, startPoint x: 445, startPoint y: 256, endPoint x: 472, endPoint y: 248, distance: 28.4
click at [452, 253] on div "OLUWASEGUN MARVELOUS MARIA OS/MSS/23/2063" at bounding box center [458, 256] width 229 height 30
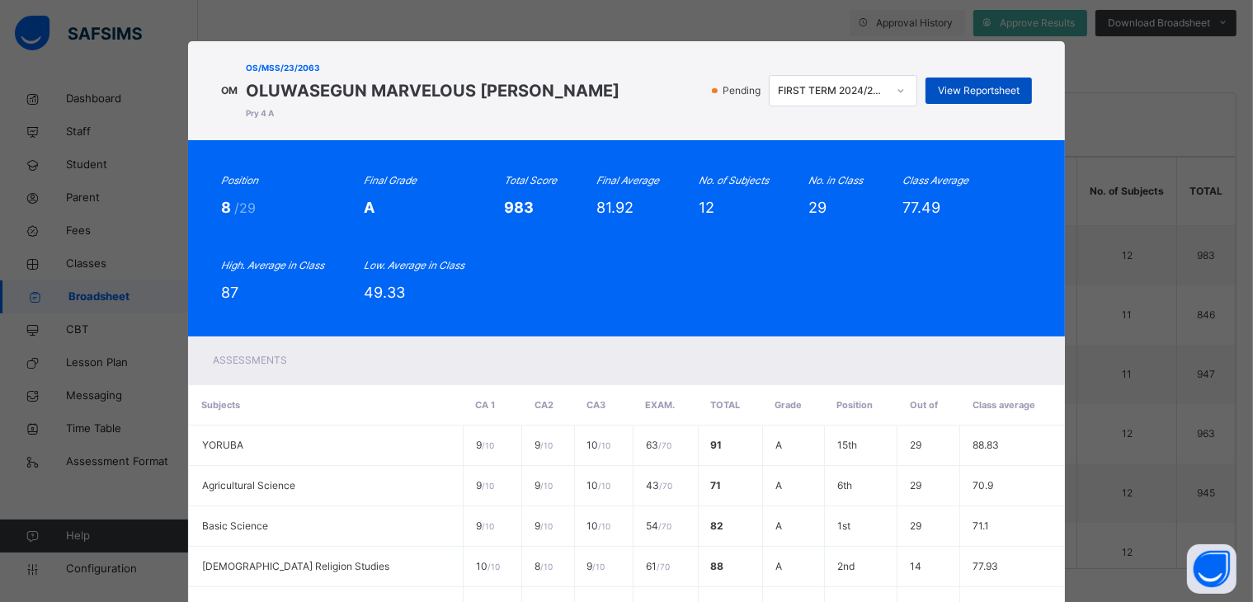
click at [963, 83] on span "View Reportsheet" at bounding box center [979, 90] width 82 height 15
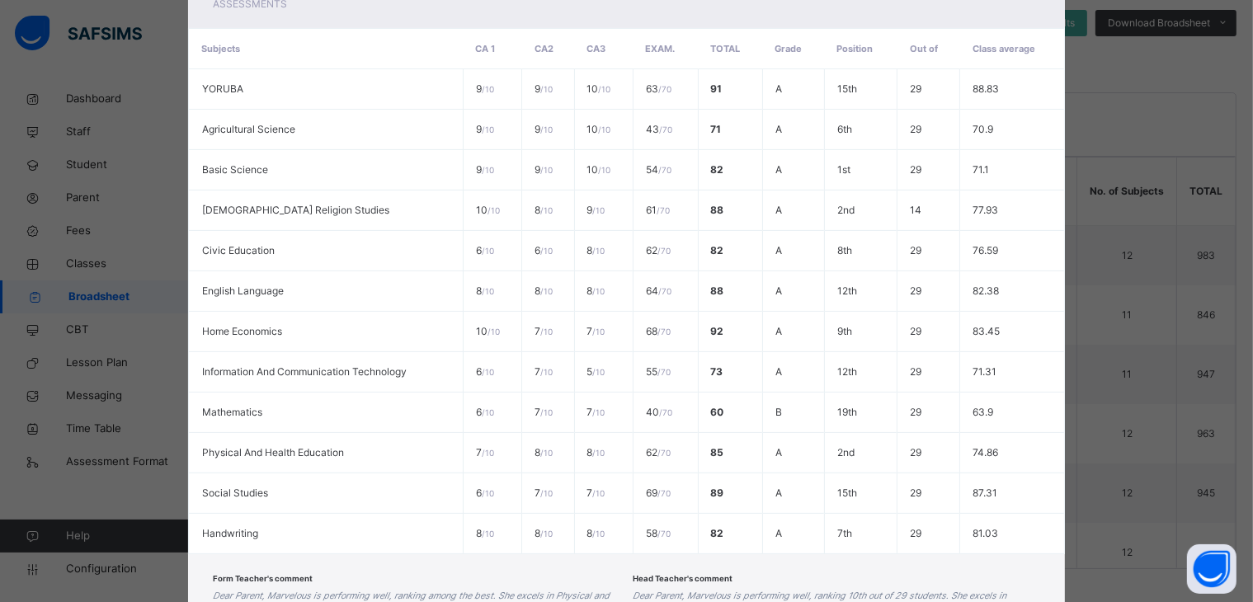
scroll to position [499, 0]
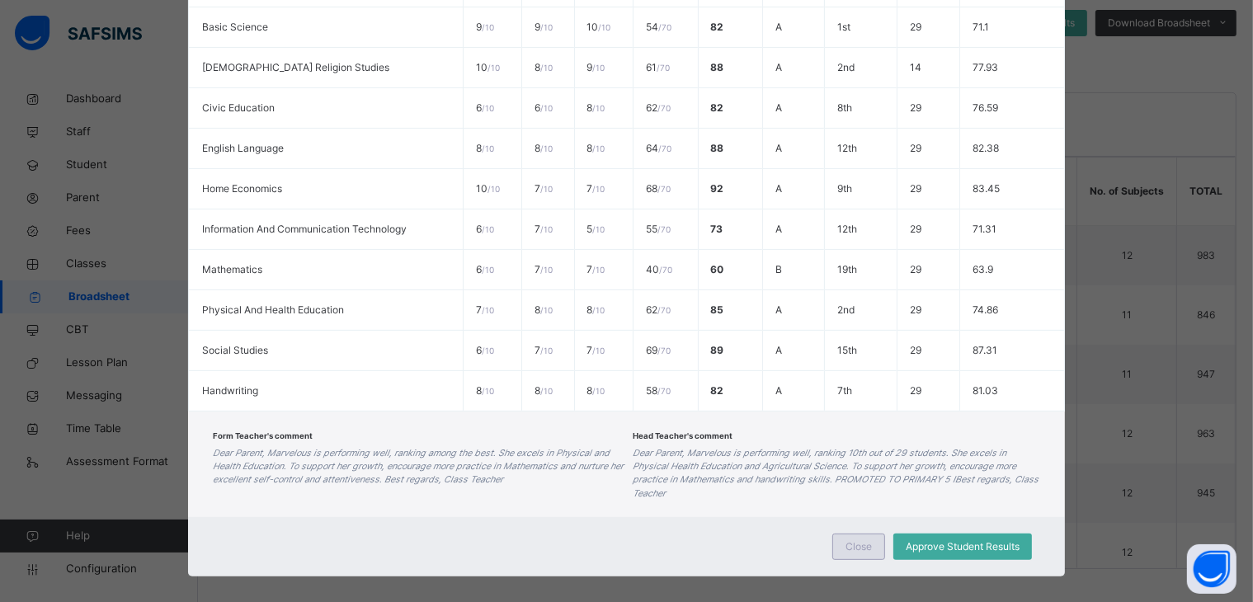
click at [852, 534] on div "Close" at bounding box center [858, 547] width 53 height 26
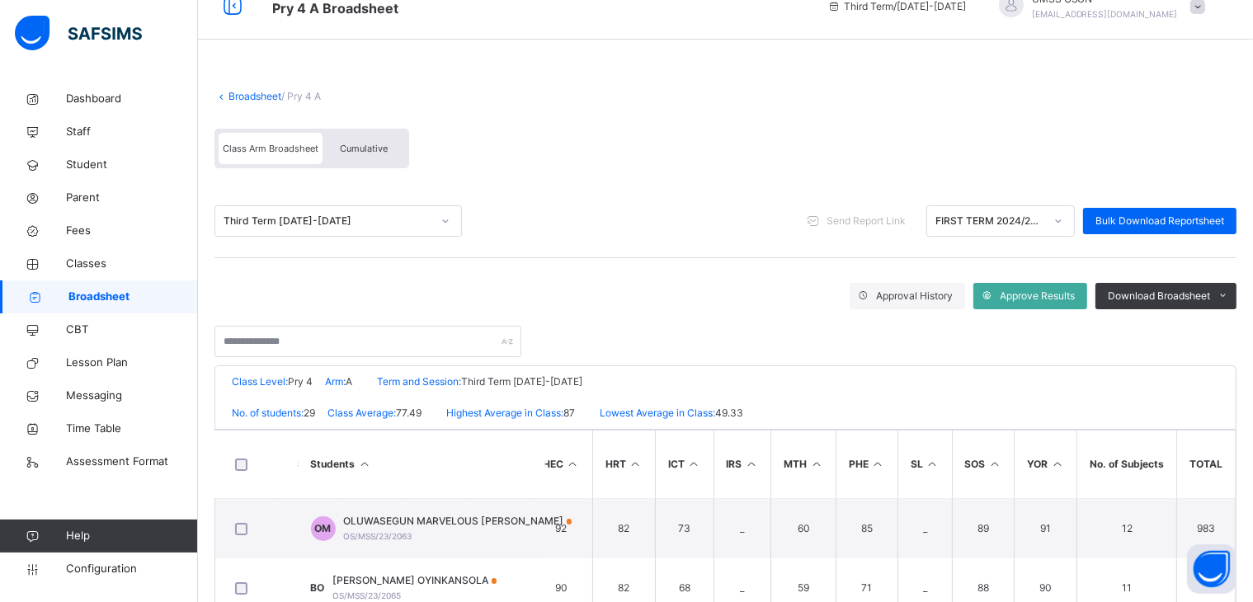
scroll to position [0, 0]
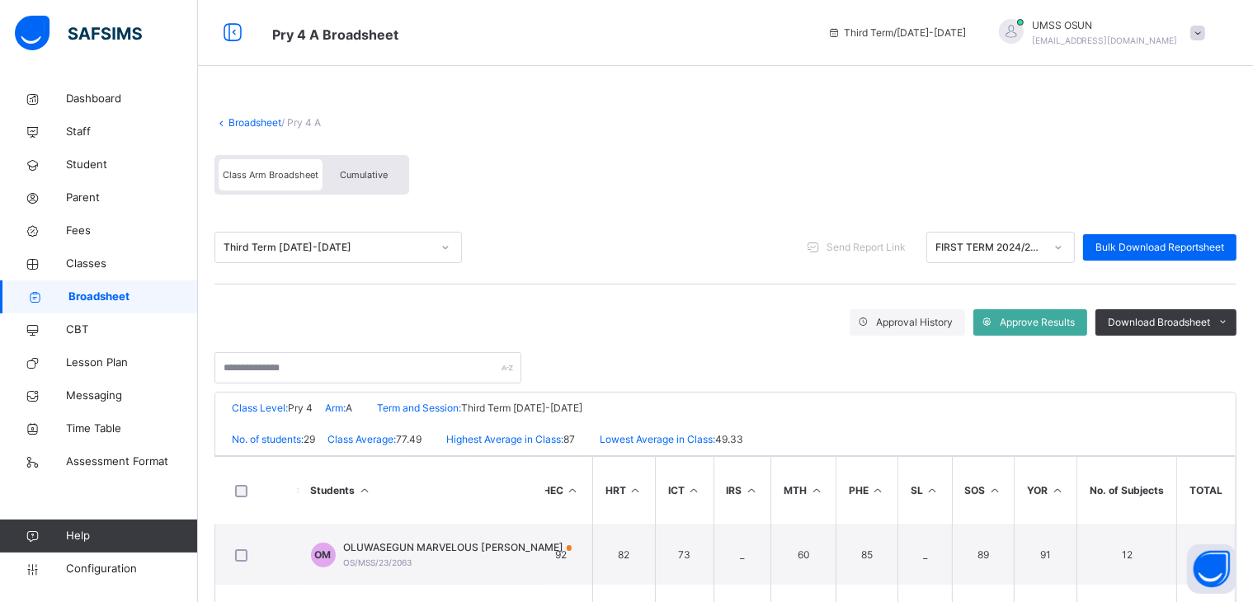
click at [255, 117] on link "Broadsheet" at bounding box center [255, 122] width 53 height 12
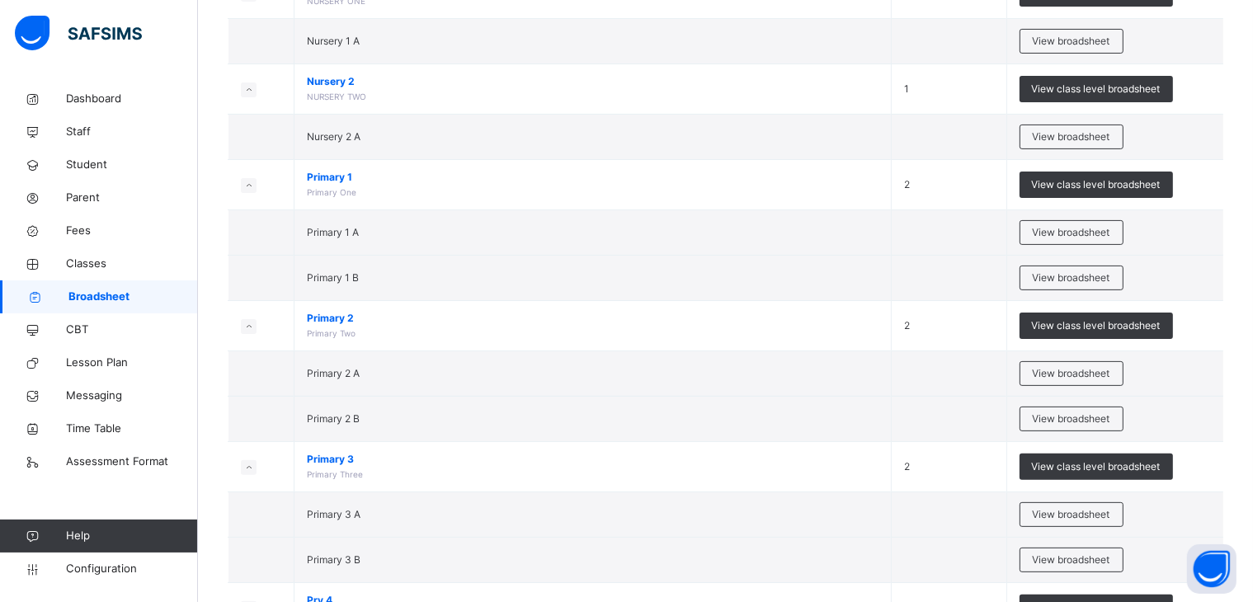
scroll to position [905, 0]
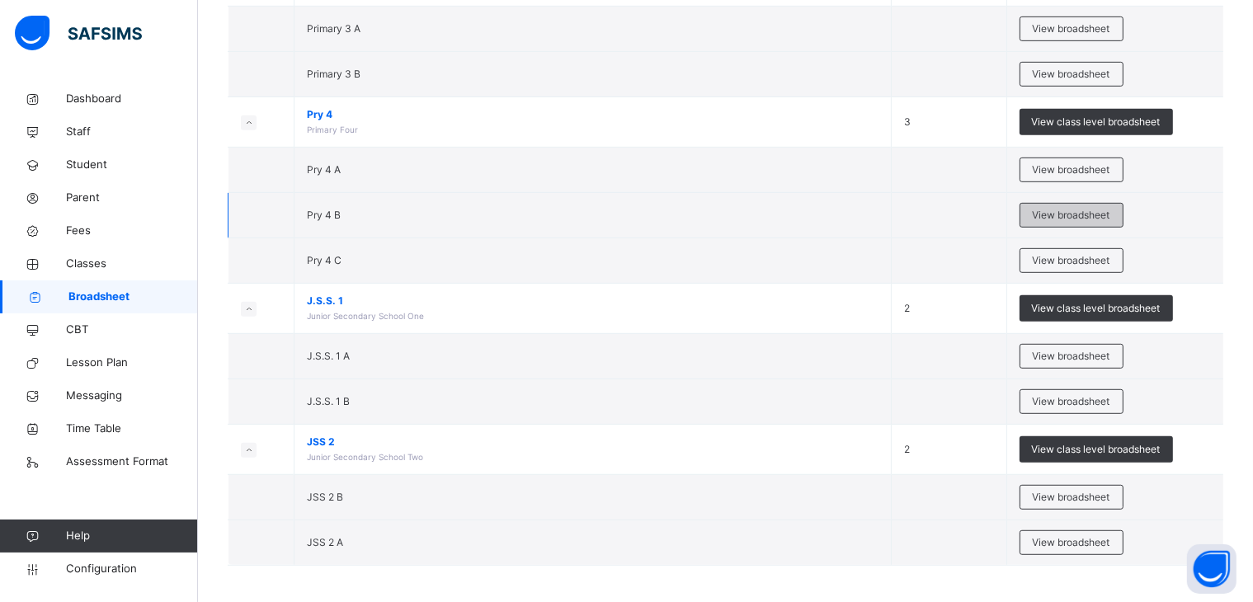
click at [1082, 208] on span "View broadsheet" at bounding box center [1072, 215] width 78 height 15
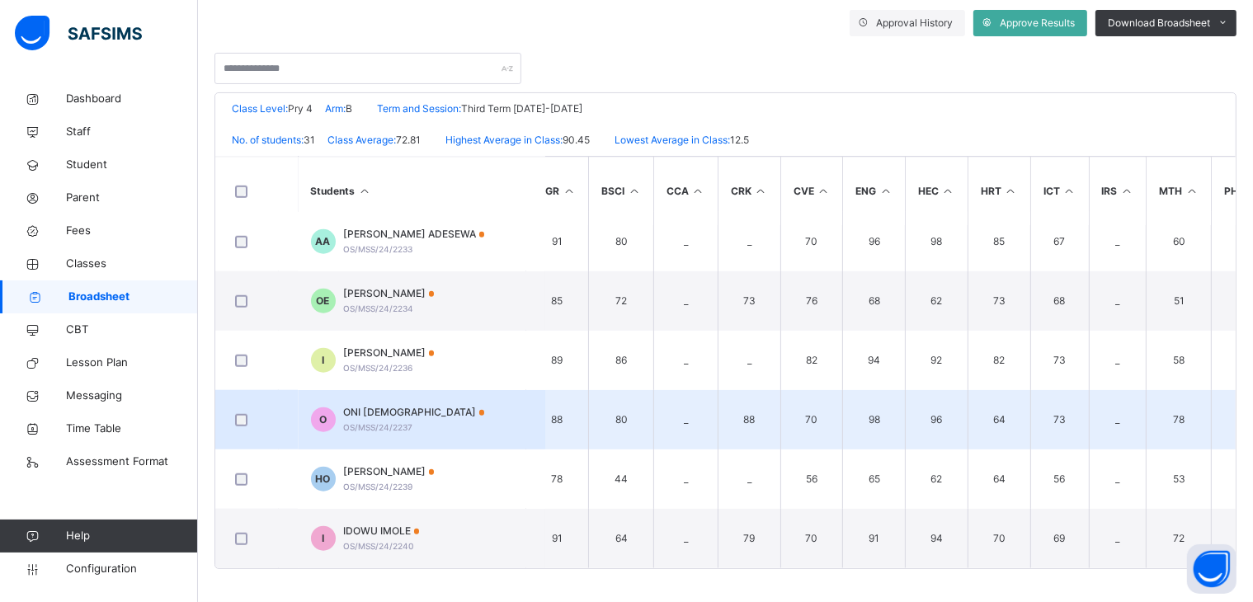
scroll to position [1505, 0]
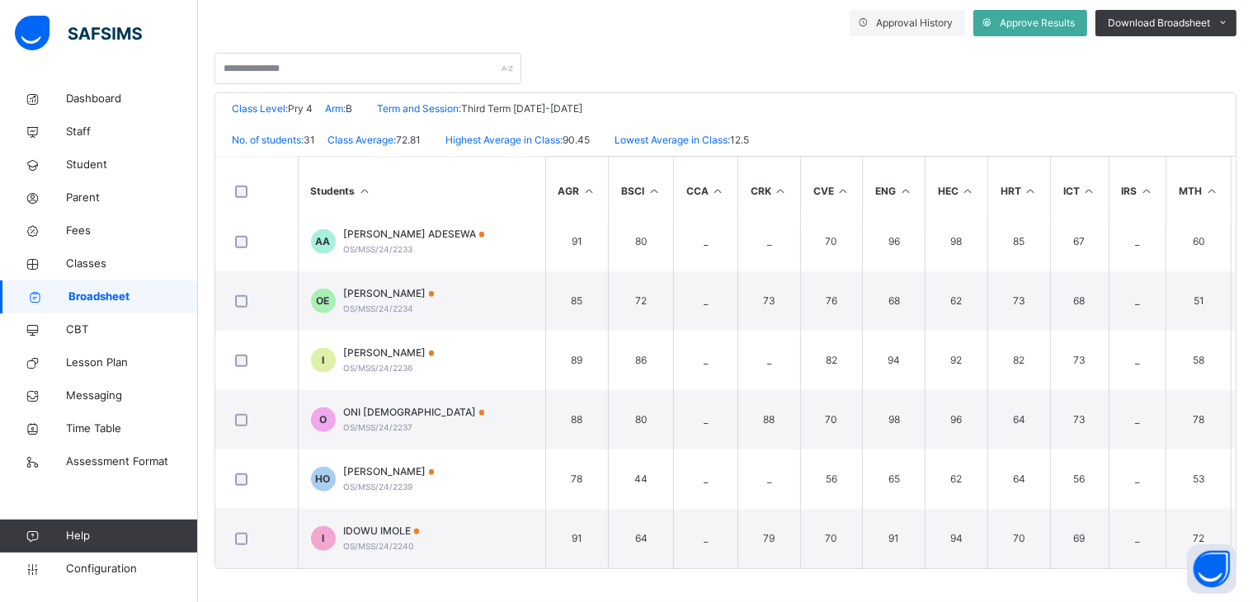
drag, startPoint x: 396, startPoint y: 403, endPoint x: 406, endPoint y: 398, distance: 11.5
click at [398, 405] on span "ONI JESUTOFUNMI" at bounding box center [414, 412] width 141 height 15
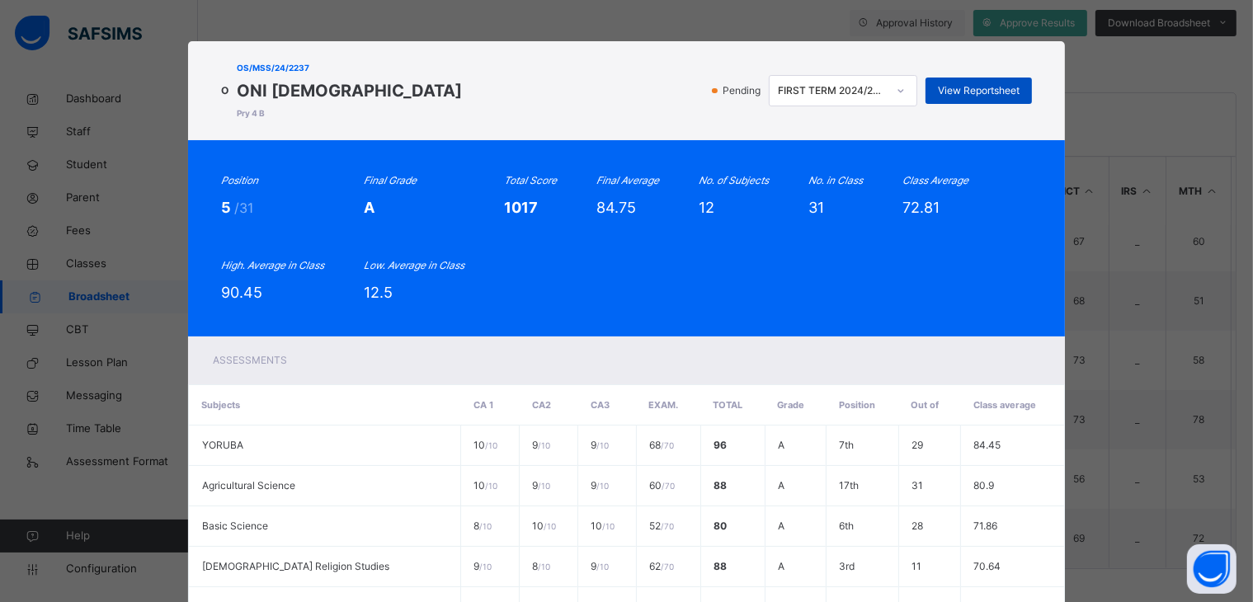
click at [965, 89] on span "View Reportsheet" at bounding box center [979, 90] width 82 height 15
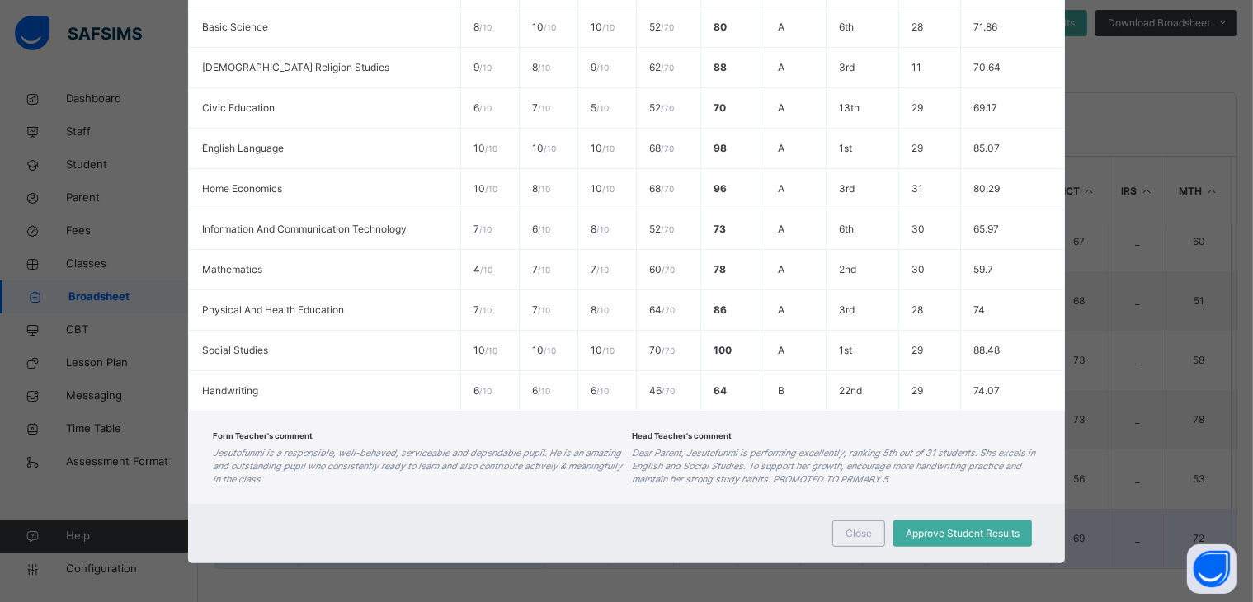
click at [866, 531] on span "Close" at bounding box center [859, 533] width 26 height 15
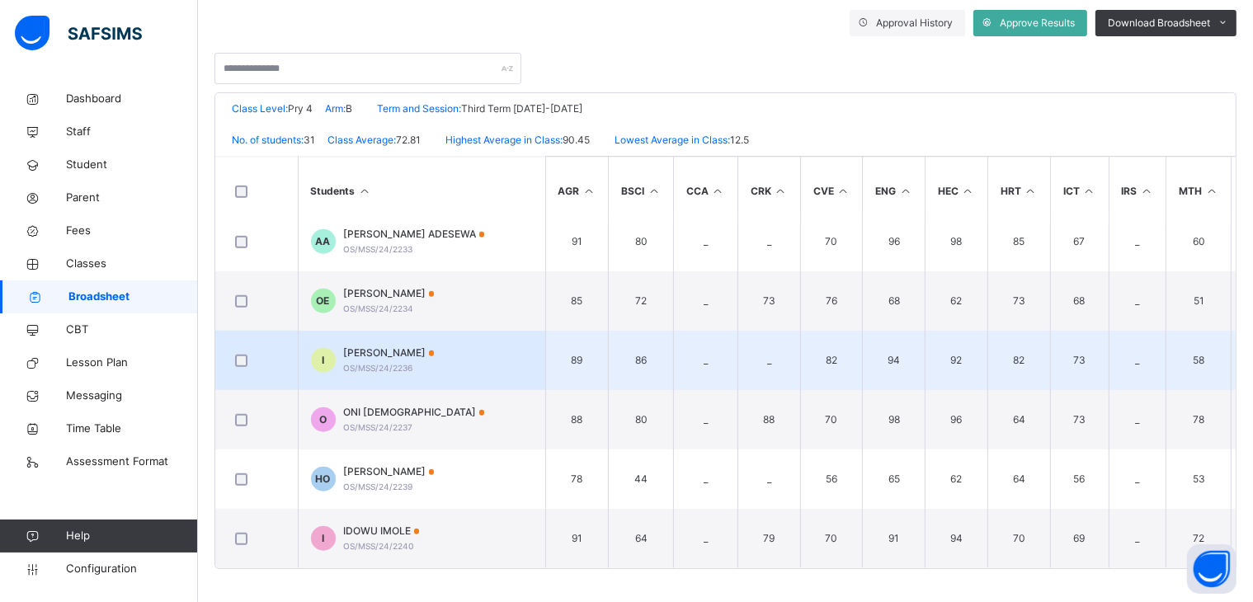
click at [409, 363] on span "OS/MSS/24/2236" at bounding box center [378, 368] width 69 height 10
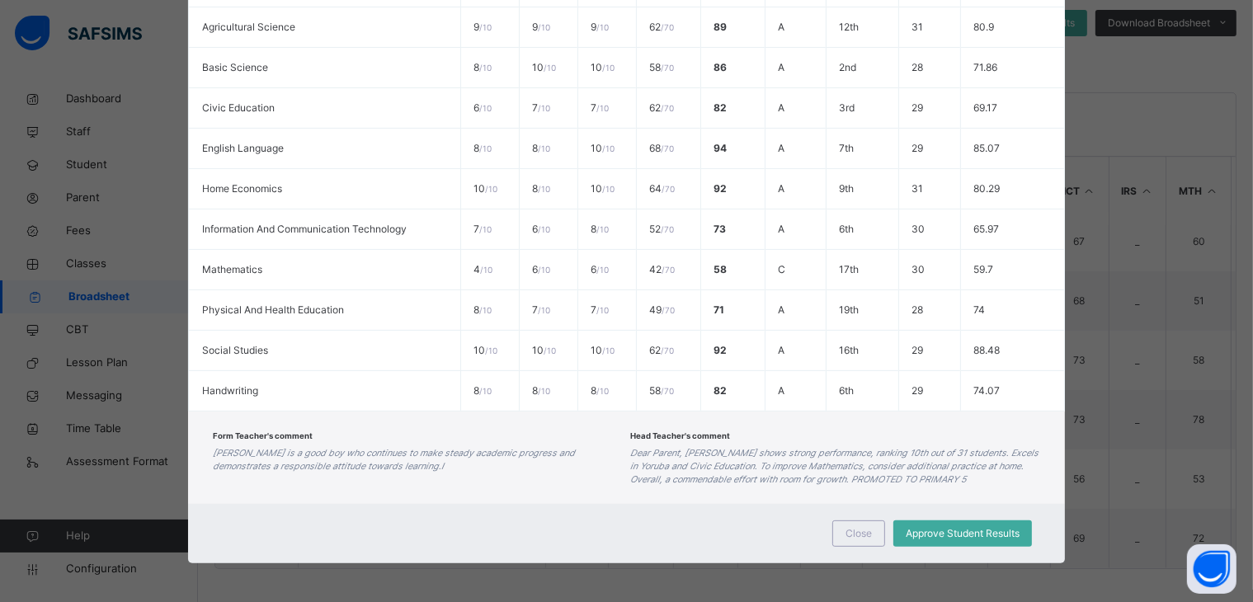
scroll to position [0, 0]
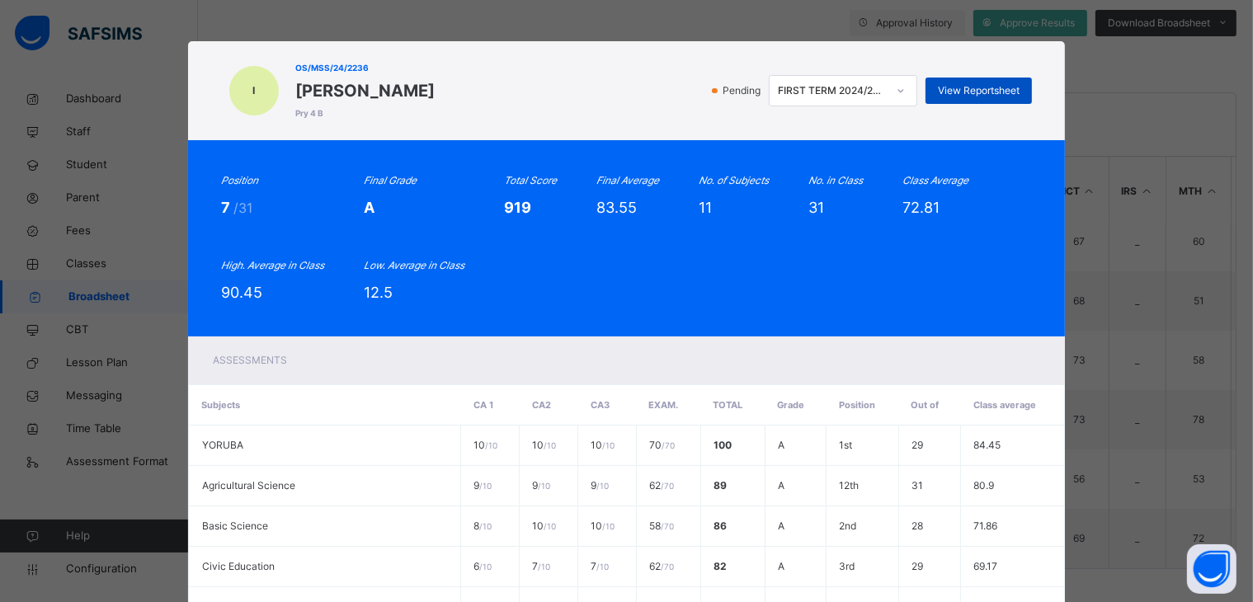
click at [963, 84] on span "View Reportsheet" at bounding box center [979, 90] width 82 height 15
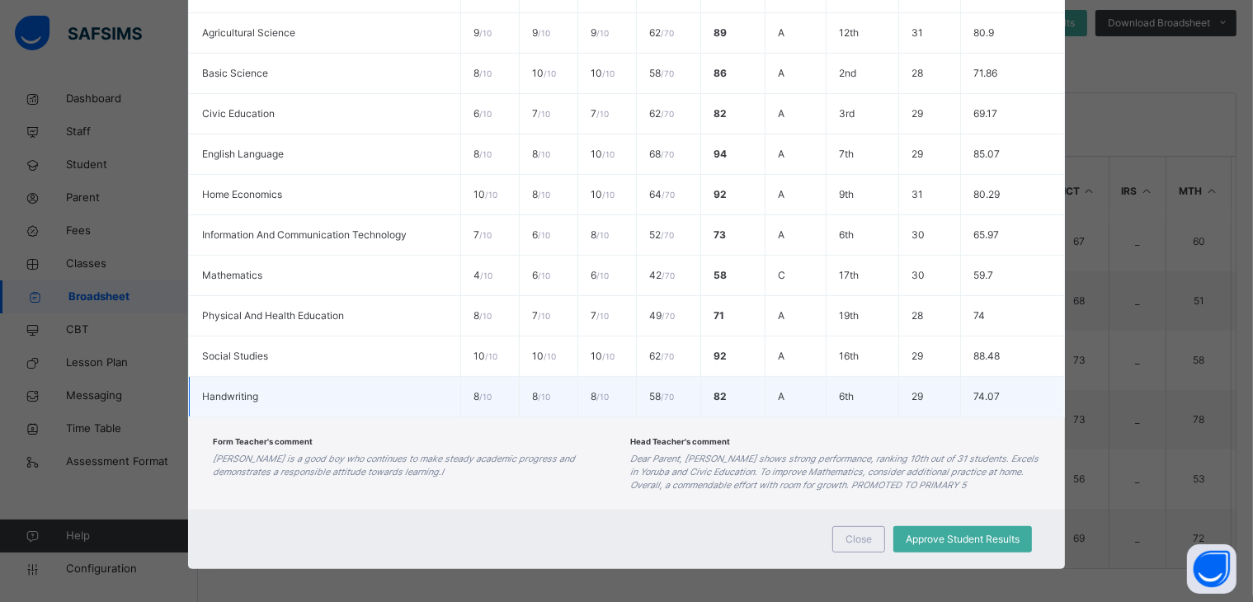
scroll to position [459, 0]
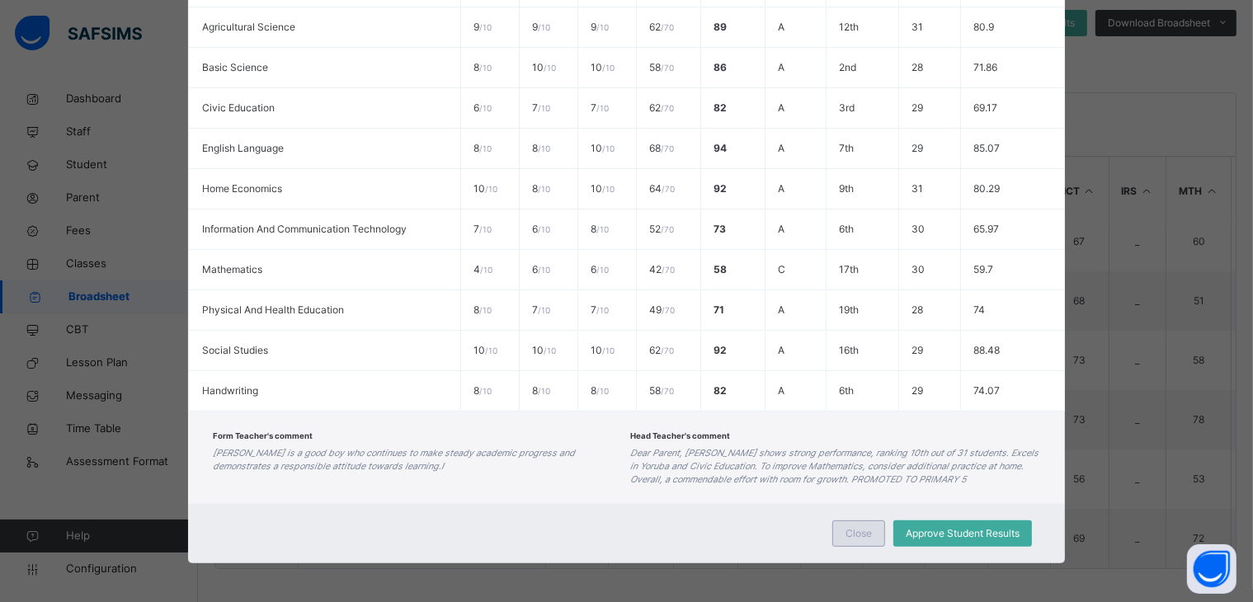
click at [861, 528] on span "Close" at bounding box center [859, 533] width 26 height 15
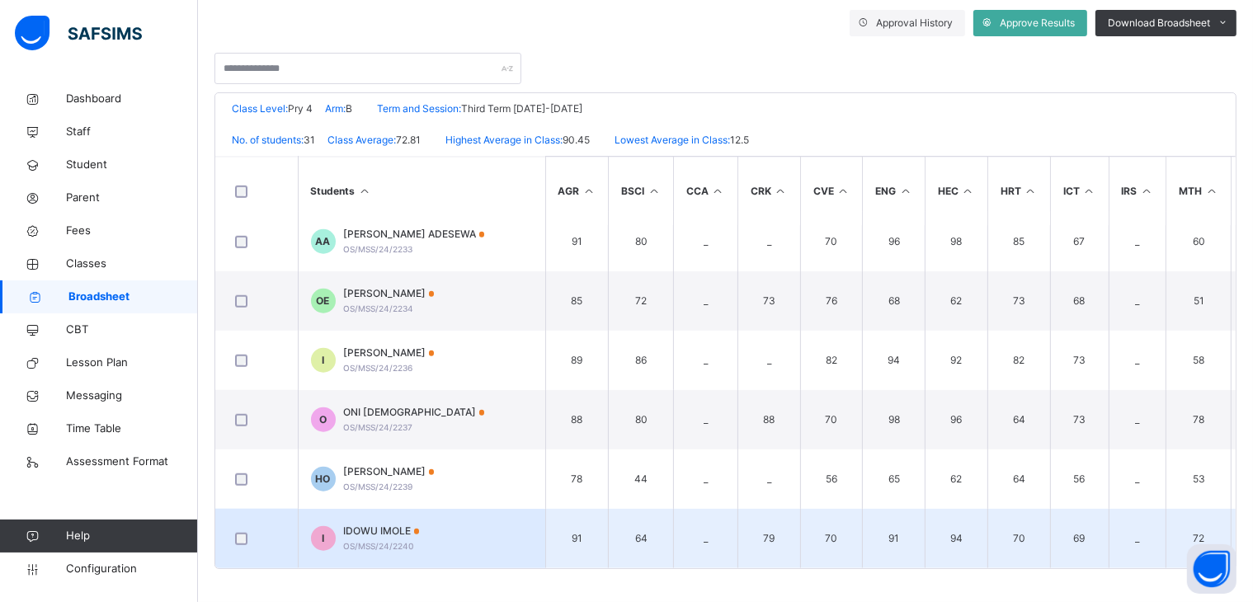
click at [398, 524] on span "IDOWU IMOLE" at bounding box center [382, 531] width 76 height 15
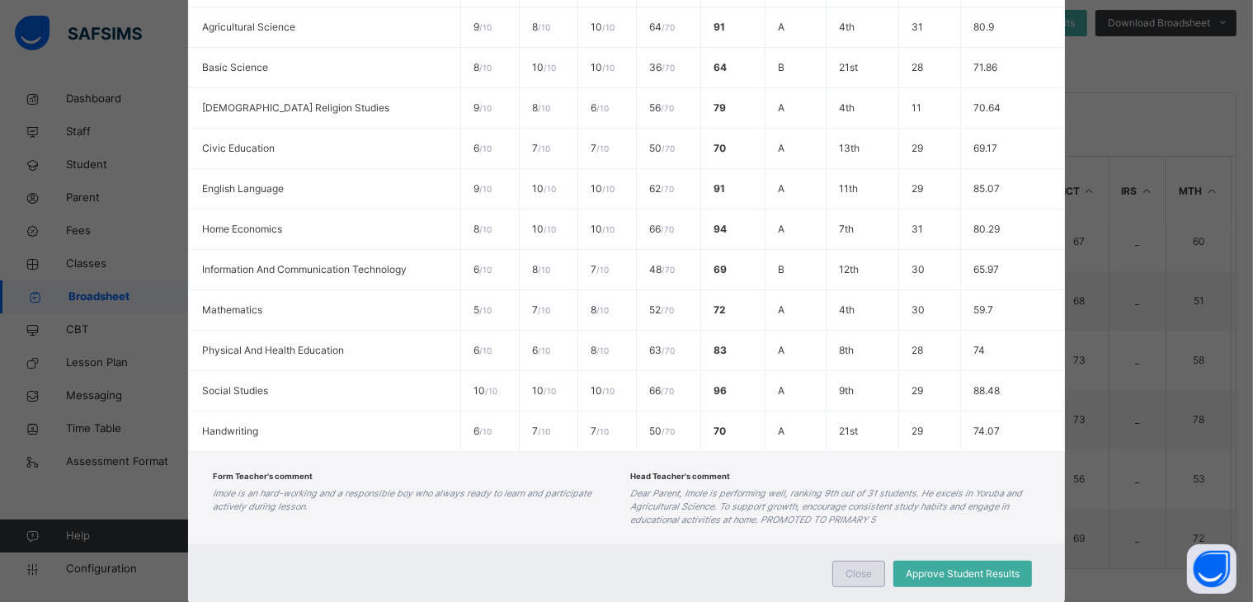
click at [856, 567] on span "Close" at bounding box center [859, 574] width 26 height 15
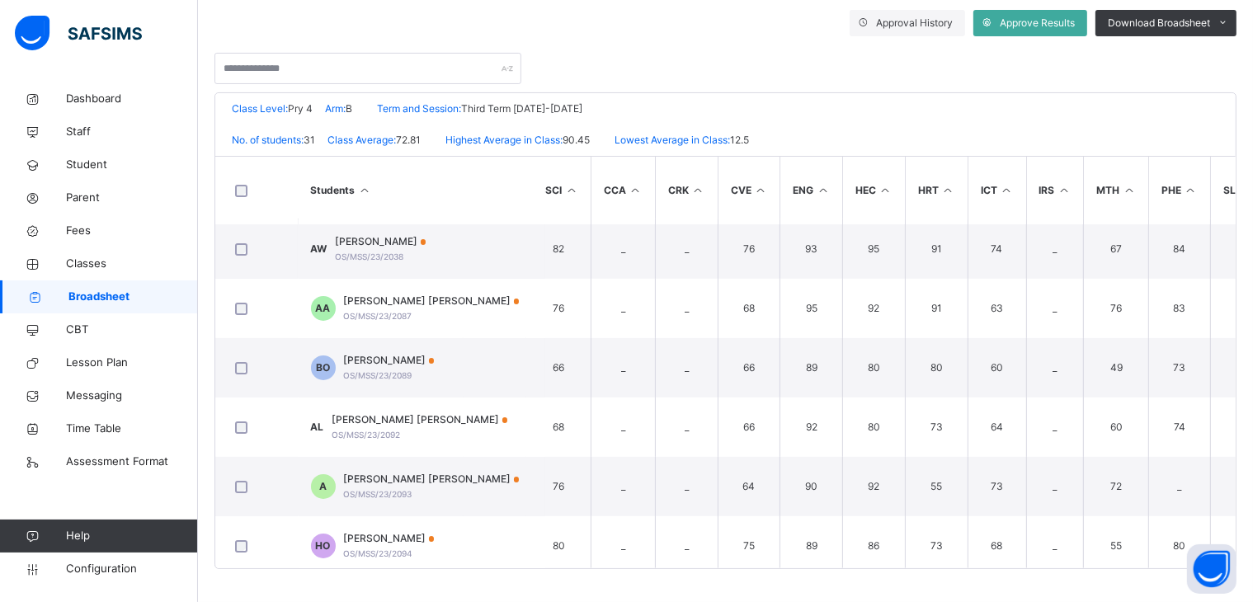
scroll to position [0, 83]
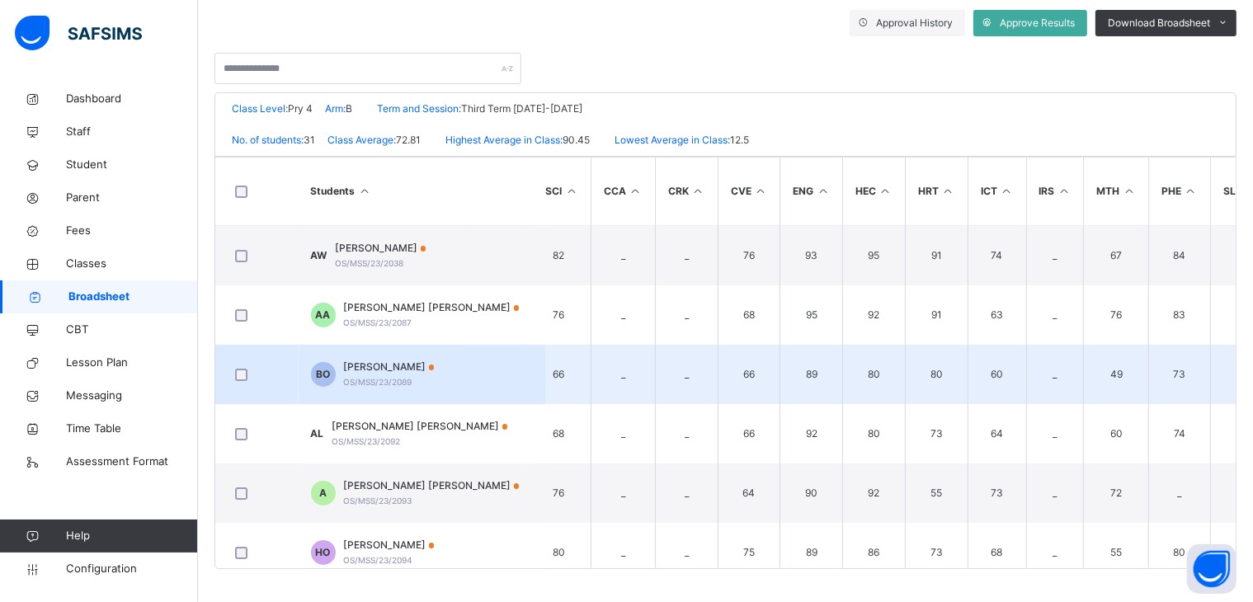
click at [435, 362] on span "[PERSON_NAME]" at bounding box center [389, 367] width 91 height 15
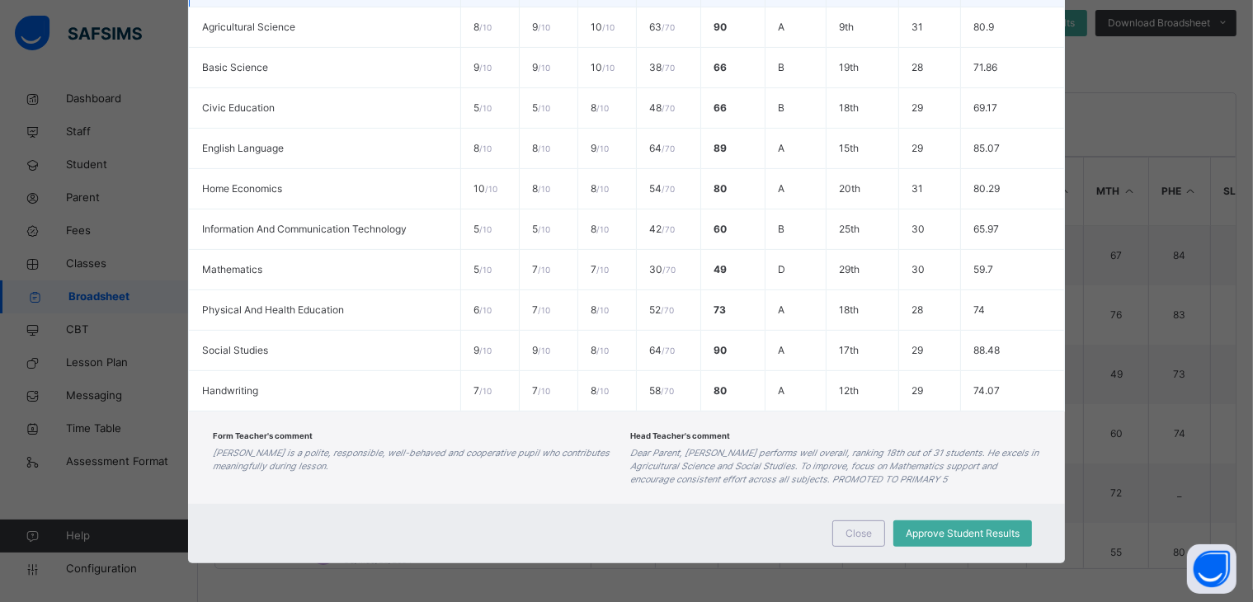
scroll to position [0, 0]
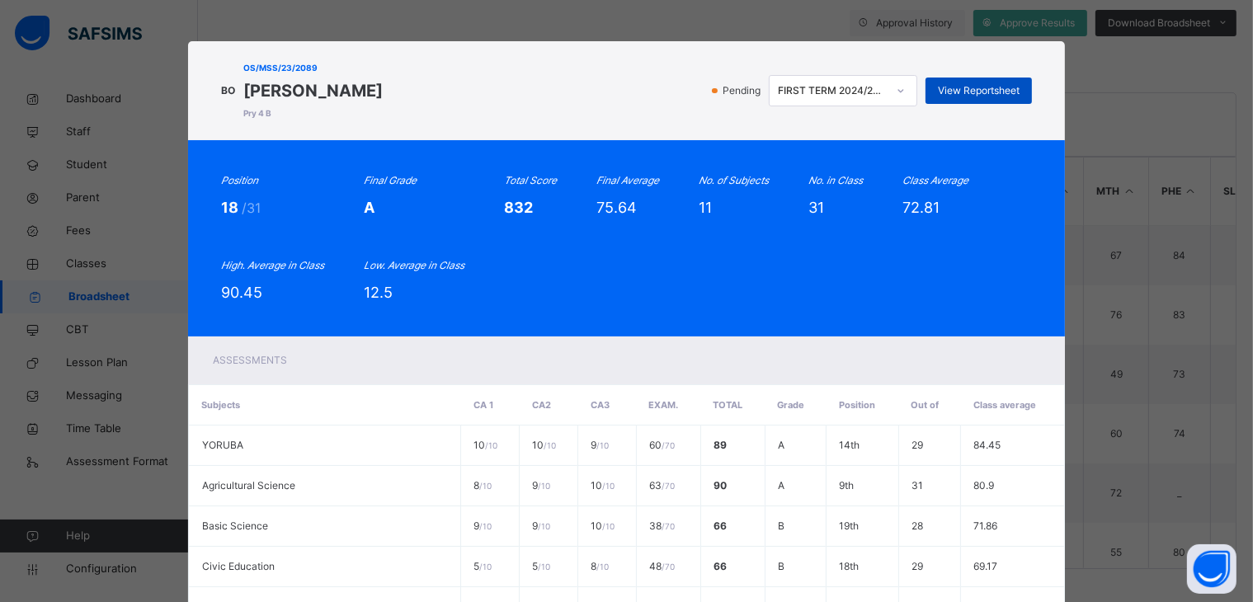
click at [972, 86] on span "View Reportsheet" at bounding box center [979, 90] width 82 height 15
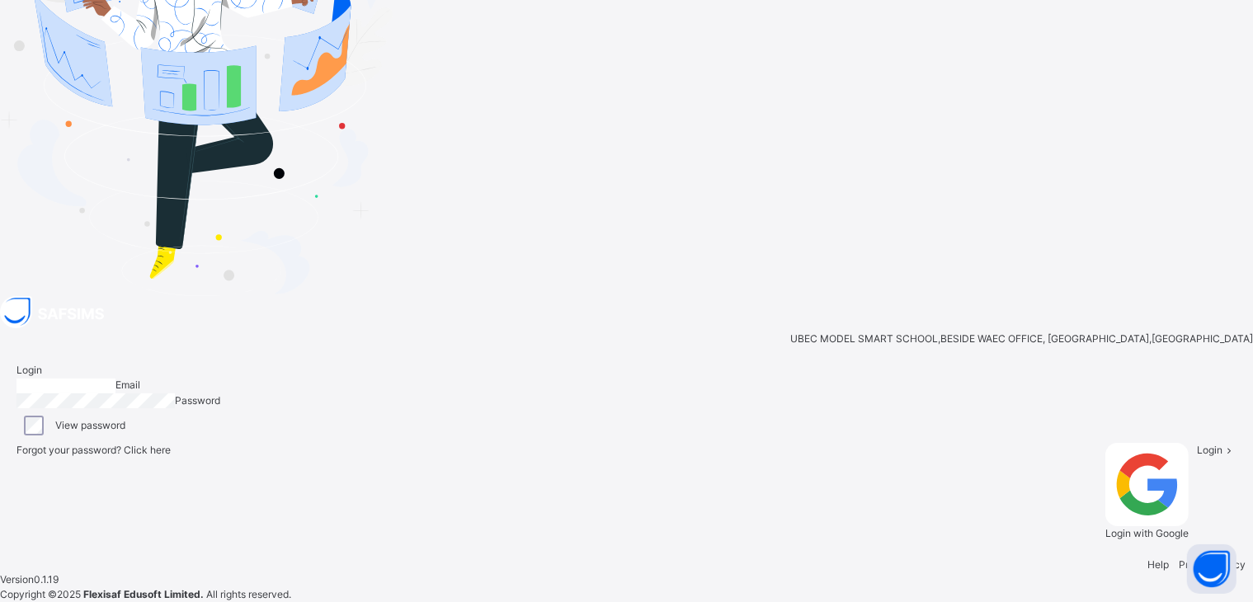
type input "**********"
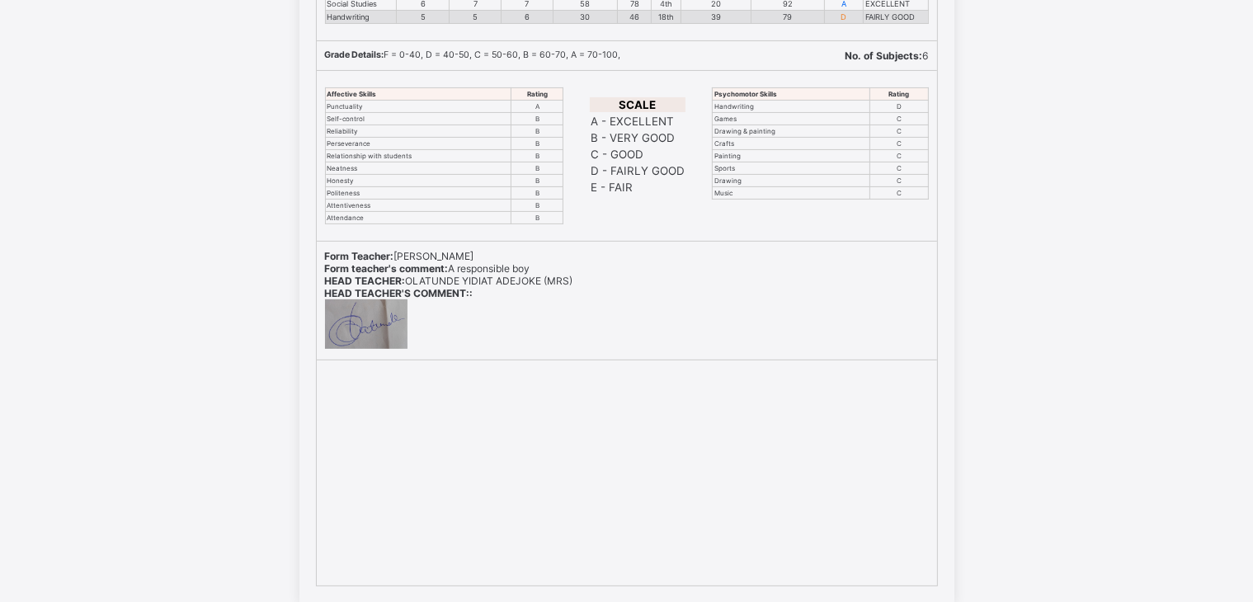
scroll to position [464, 0]
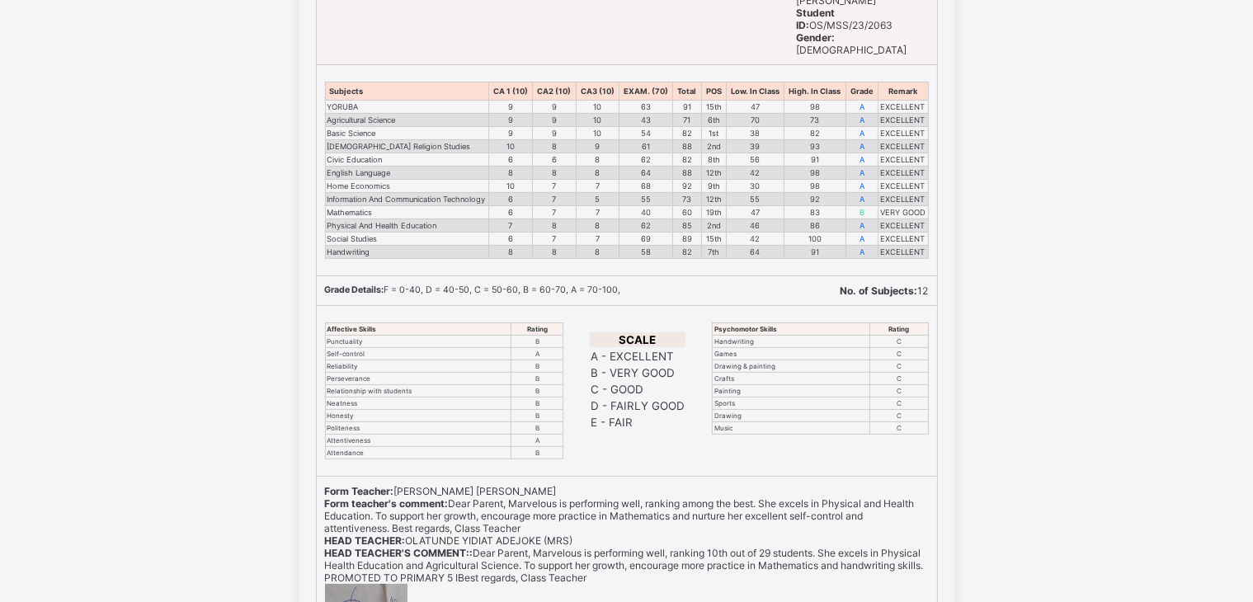
scroll to position [51, 0]
